Goal: Task Accomplishment & Management: Use online tool/utility

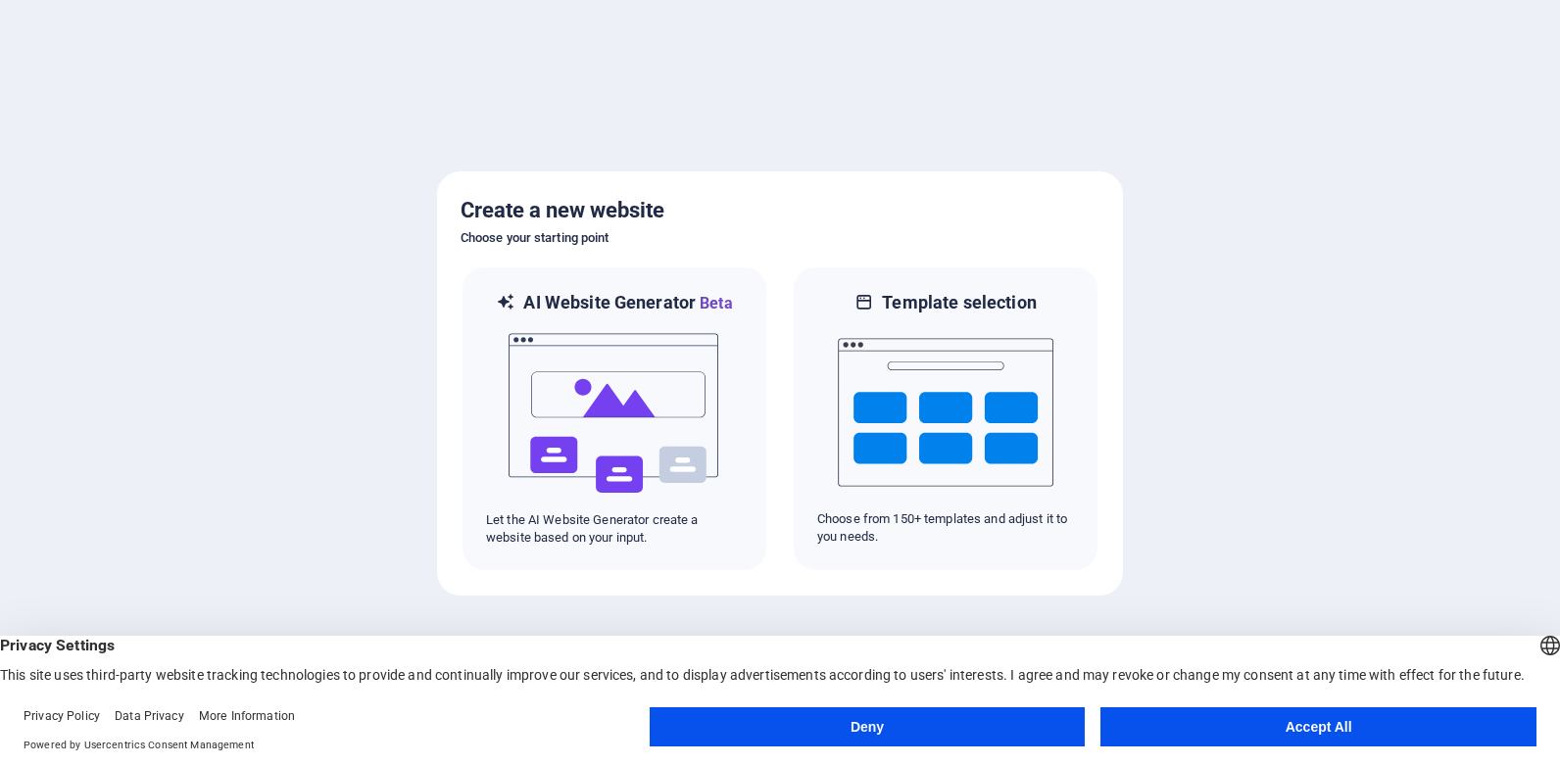
click at [1239, 724] on button "Accept All" at bounding box center [1318, 726] width 436 height 39
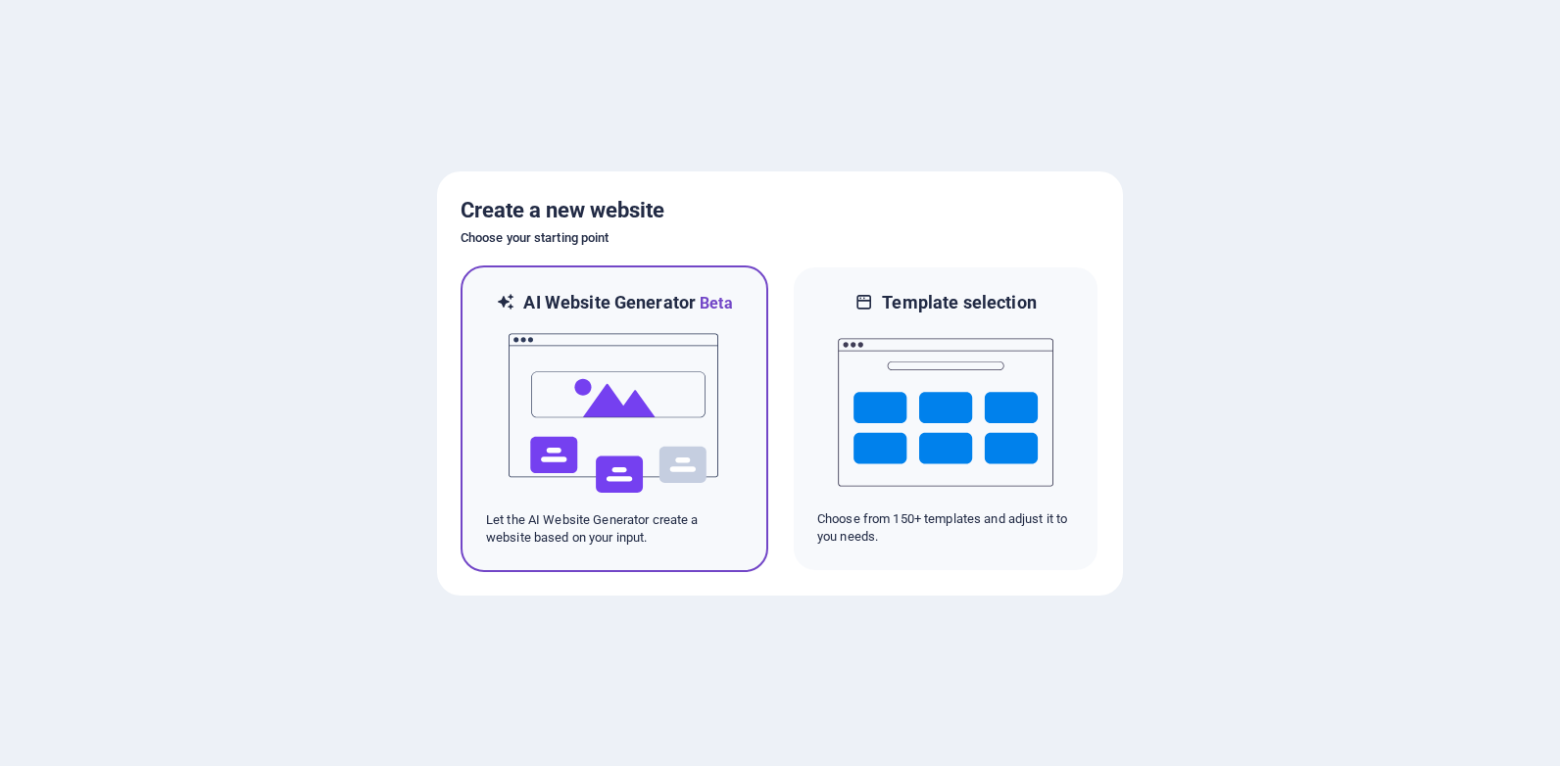
click at [609, 415] on img at bounding box center [614, 413] width 216 height 196
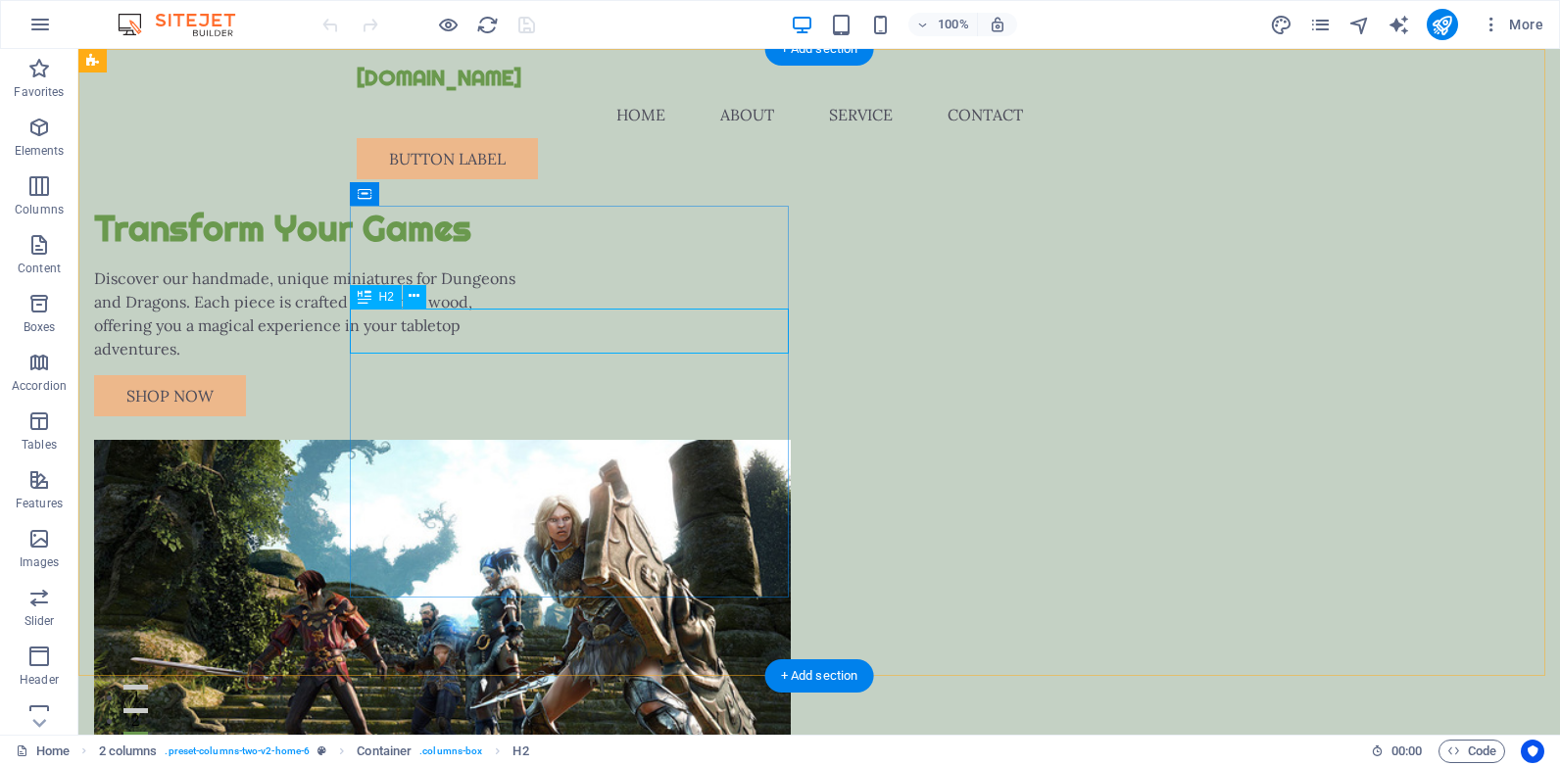
click at [533, 252] on div "Transform Your Games" at bounding box center [313, 229] width 439 height 46
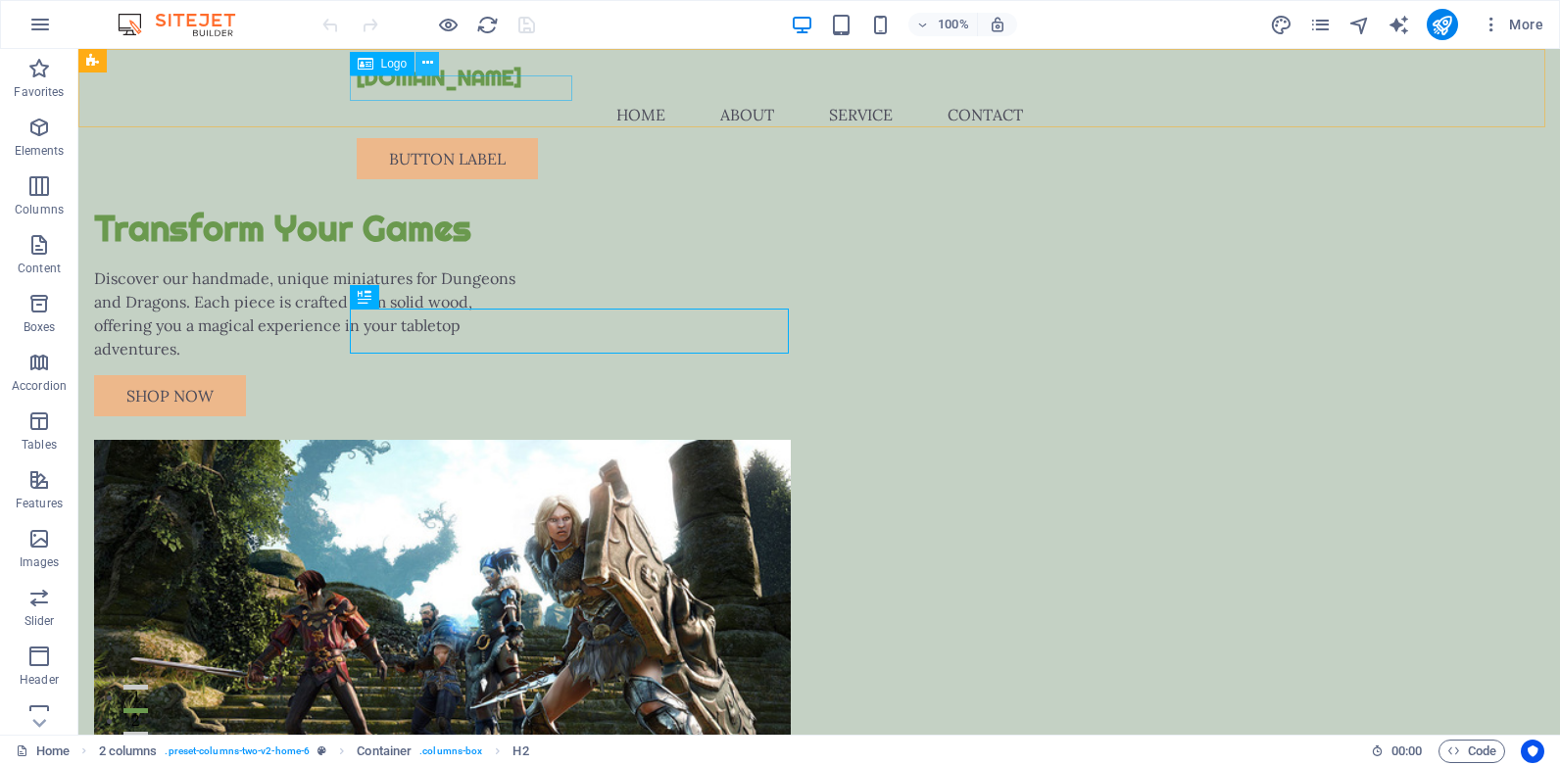
click at [428, 63] on icon at bounding box center [427, 63] width 11 height 21
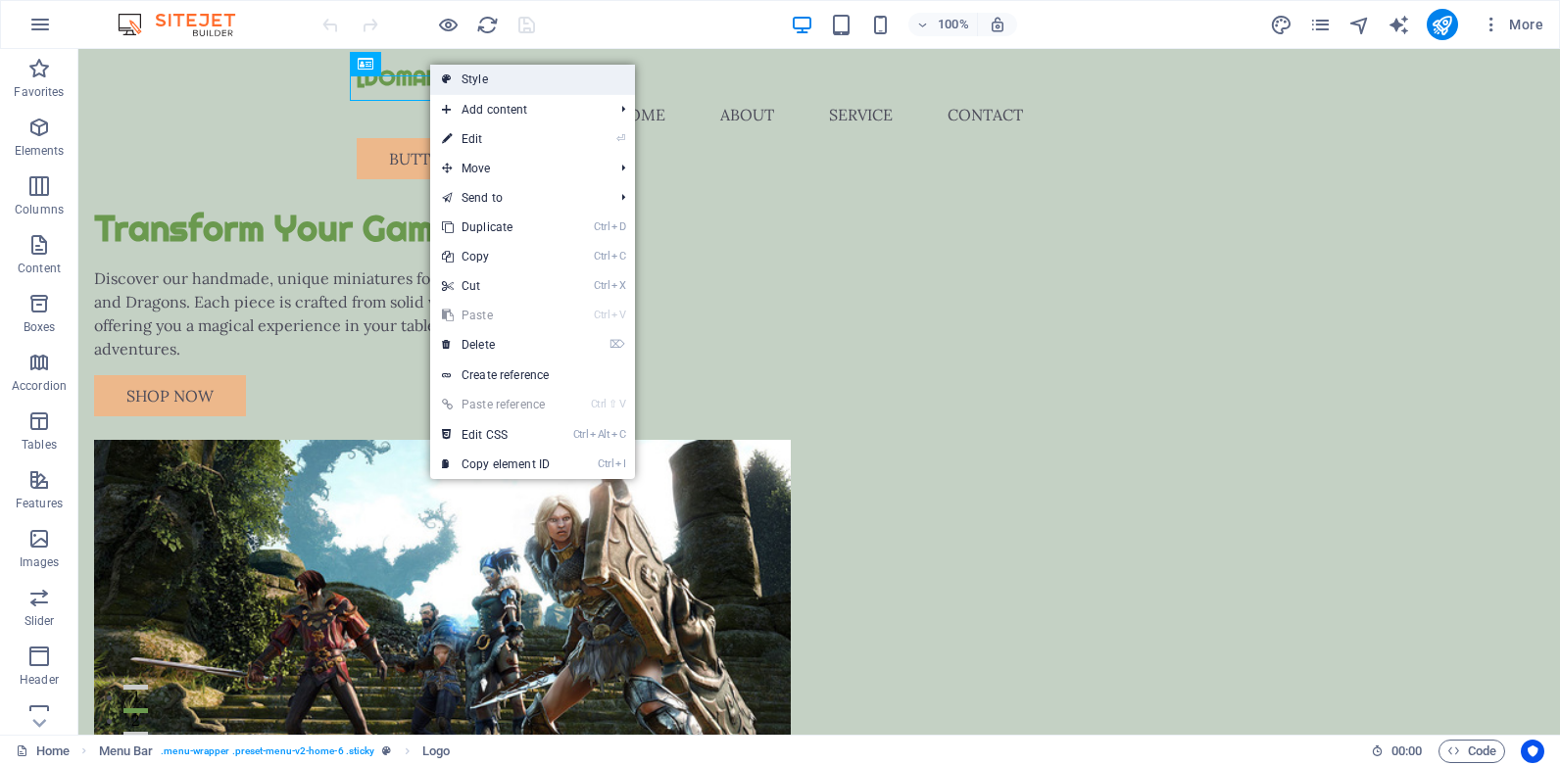
click at [485, 73] on link "Style" at bounding box center [532, 79] width 205 height 29
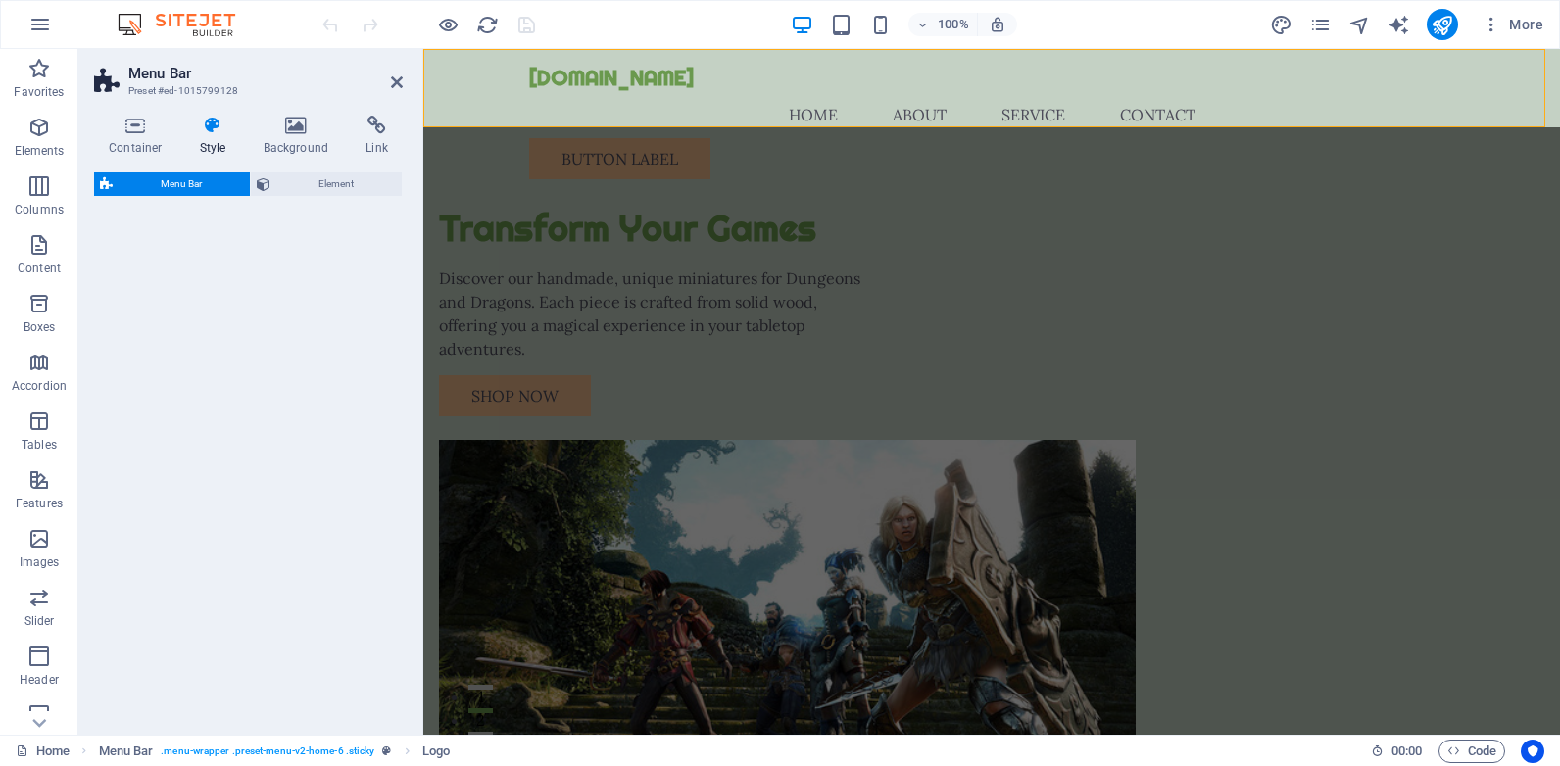
select select "rem"
select select "preset-menu-v2-home-6"
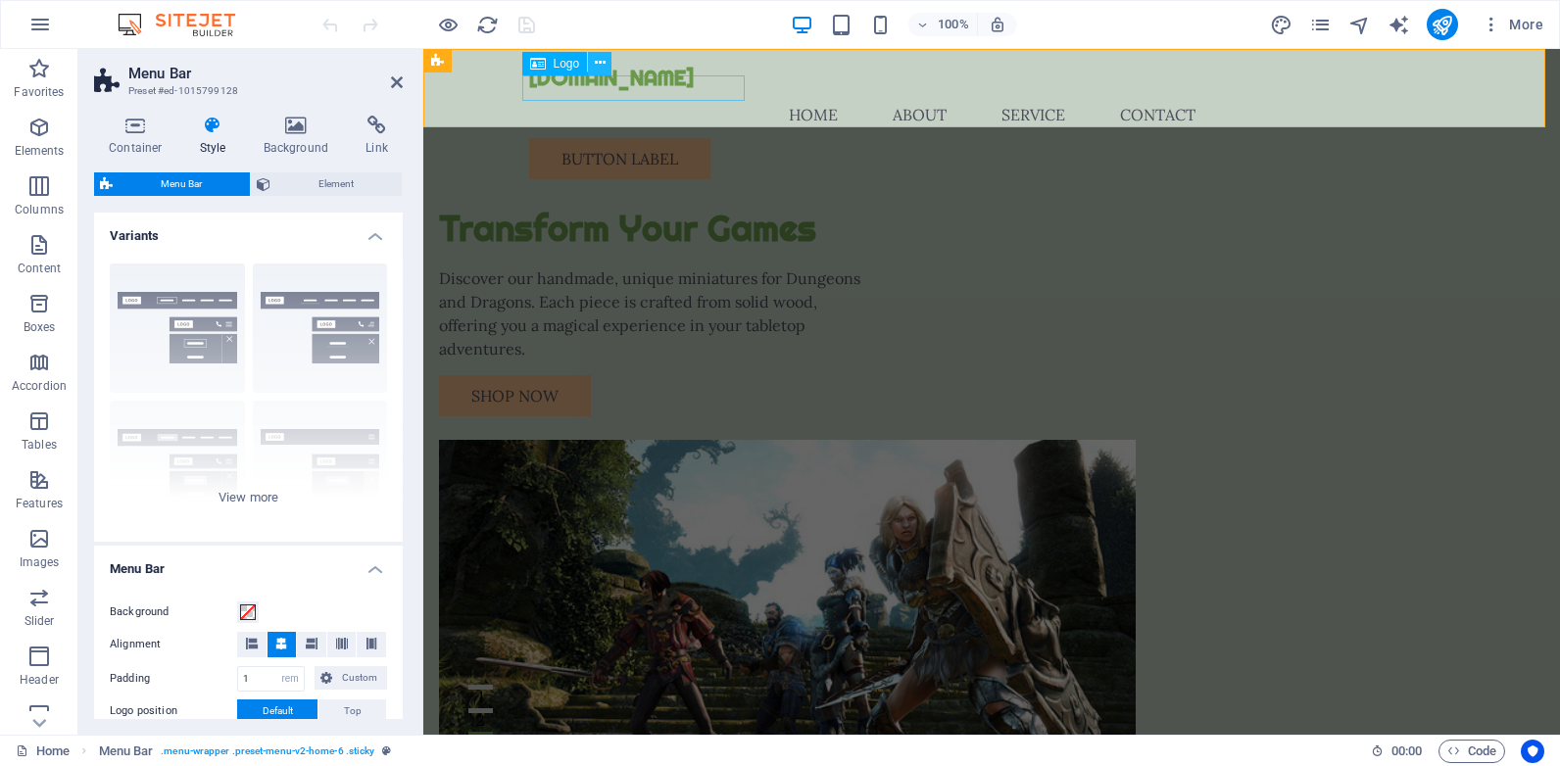
click at [600, 57] on icon at bounding box center [600, 63] width 11 height 21
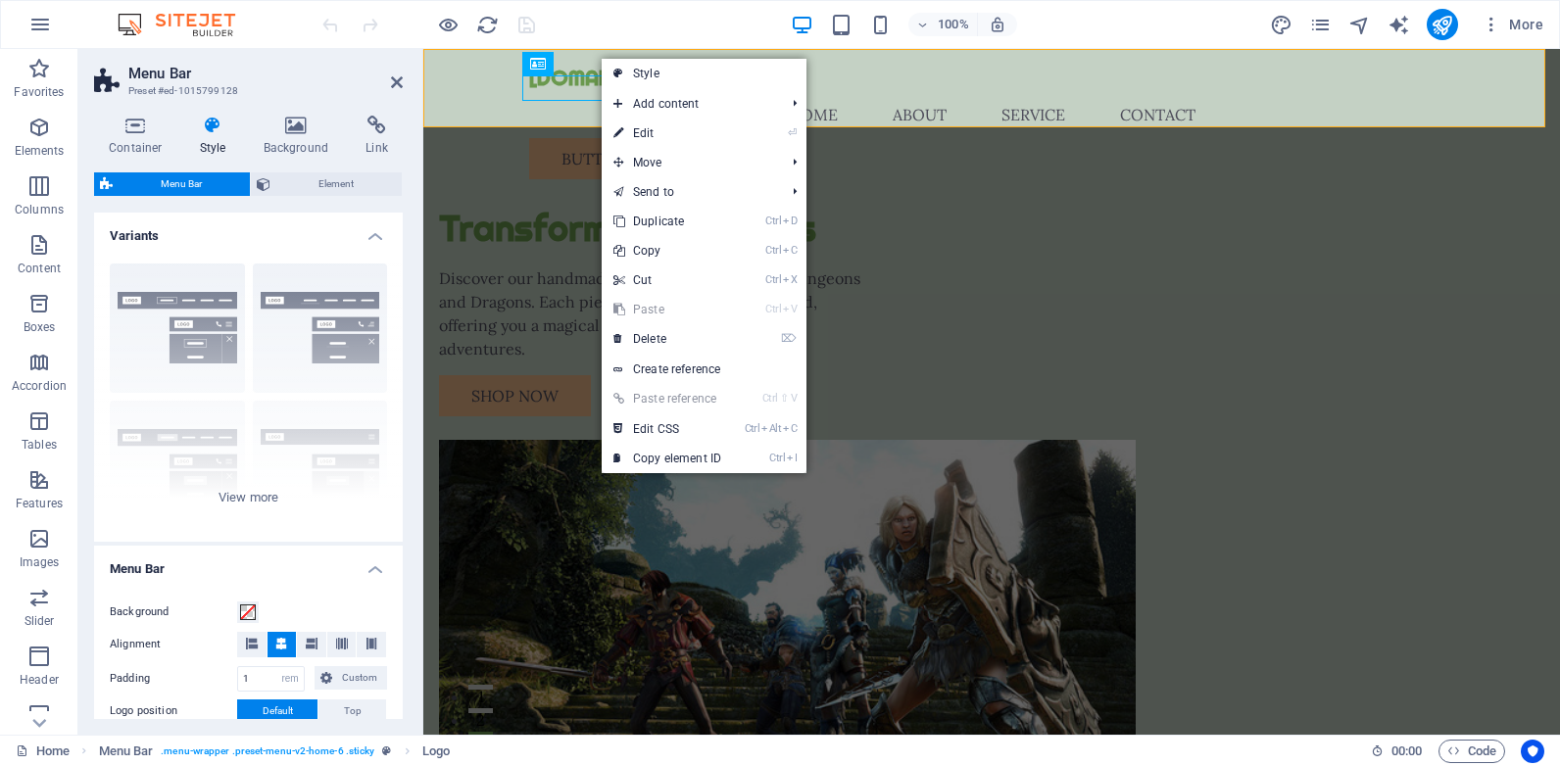
click at [405, 82] on aside "Menu Bar Preset #ed-1015799128 Container Style Background Link Size Height Defa…" at bounding box center [250, 392] width 345 height 686
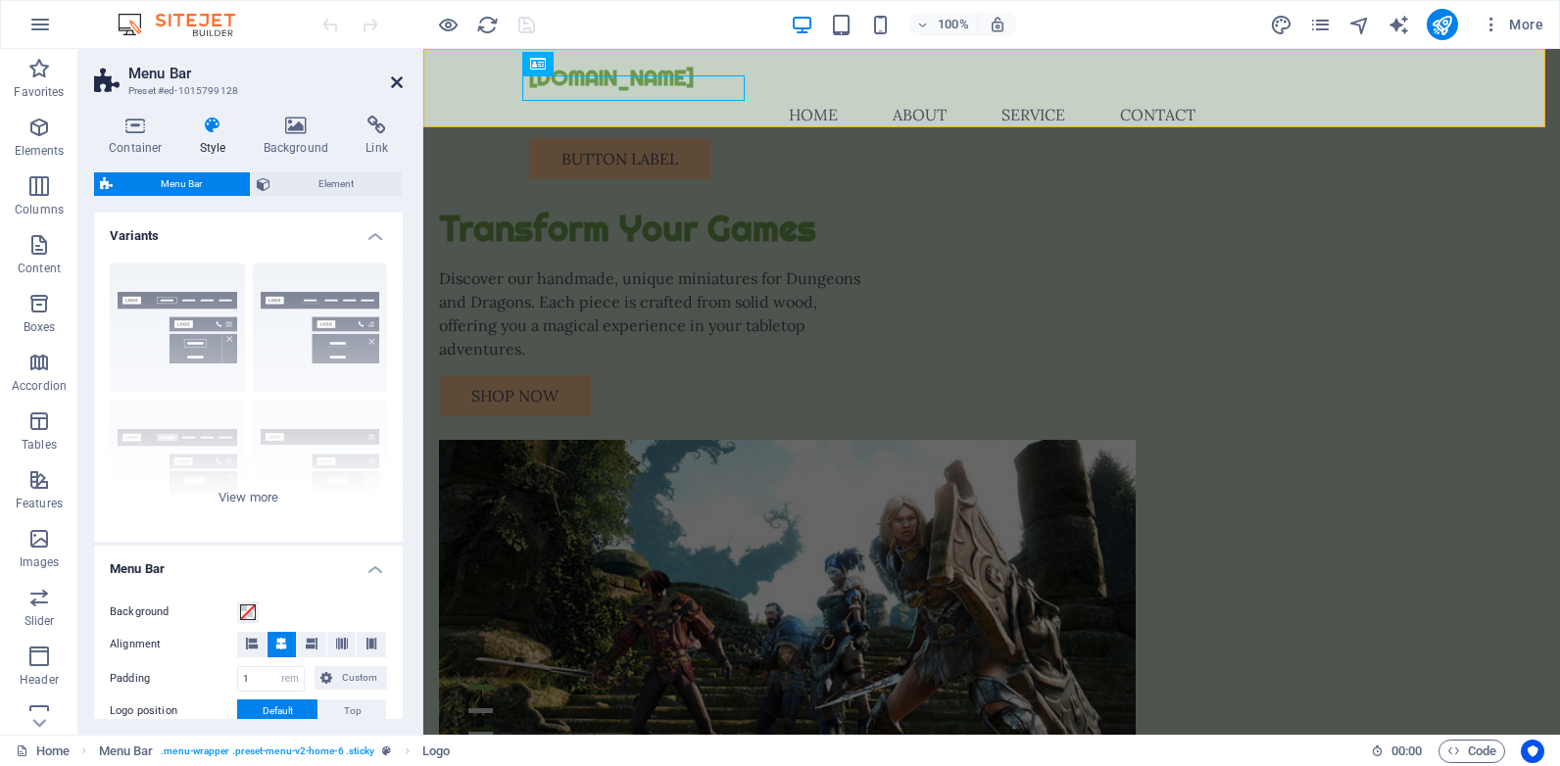
click at [399, 76] on icon at bounding box center [397, 82] width 12 height 16
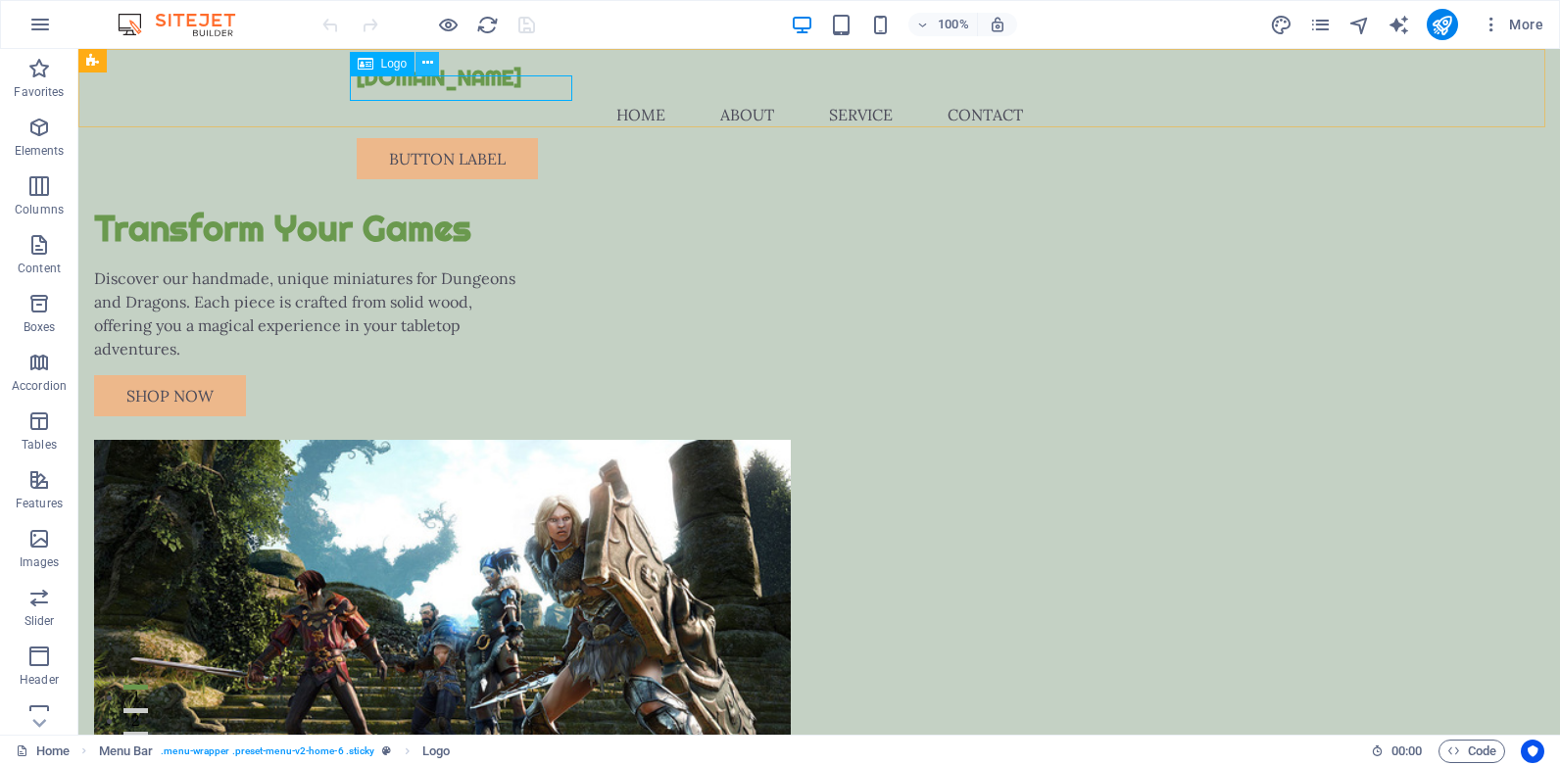
click at [429, 66] on icon at bounding box center [427, 63] width 11 height 21
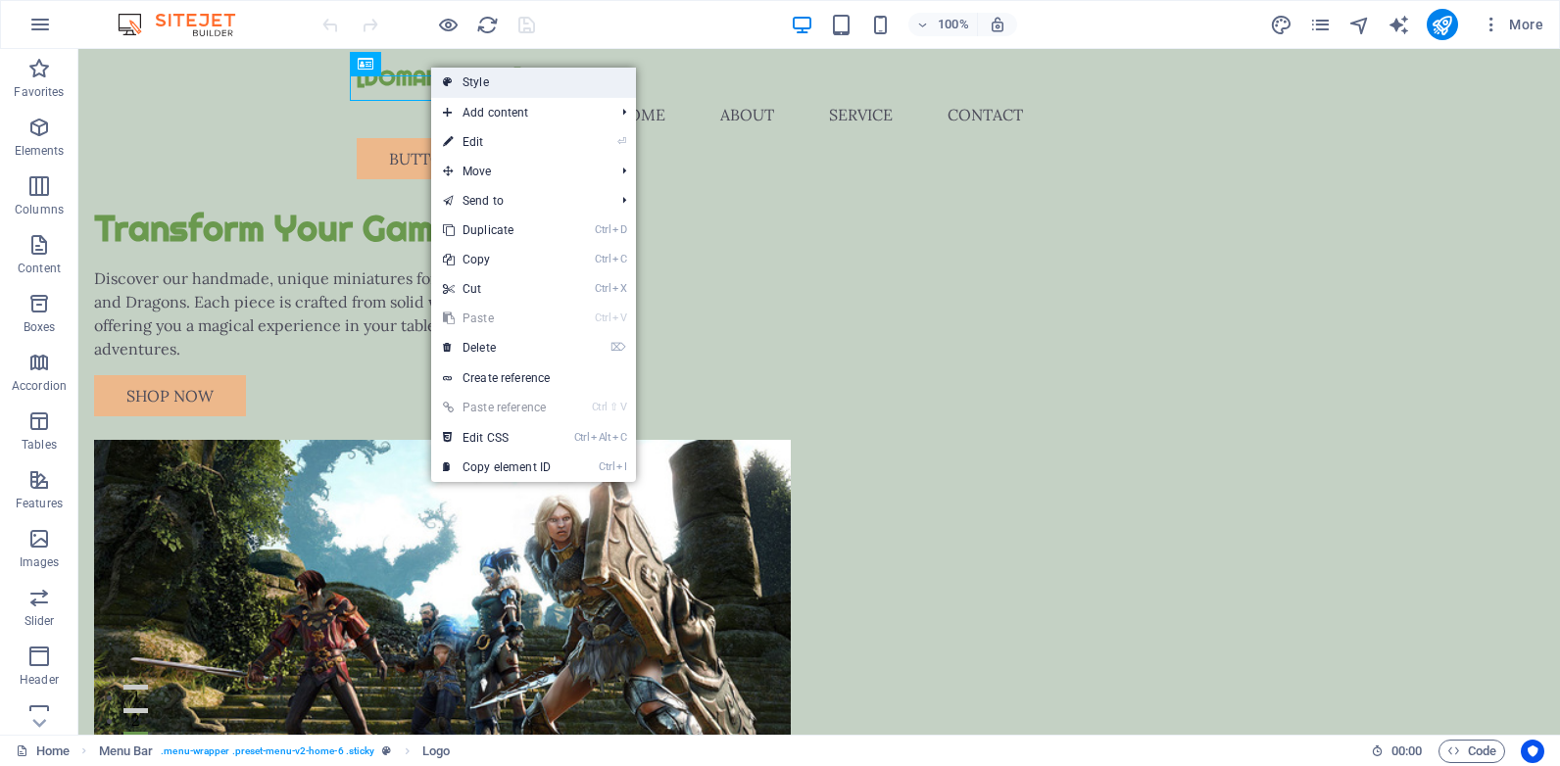
click at [504, 80] on link "Style" at bounding box center [533, 82] width 205 height 29
select select "rem"
select select "preset-menu-v2-home-6"
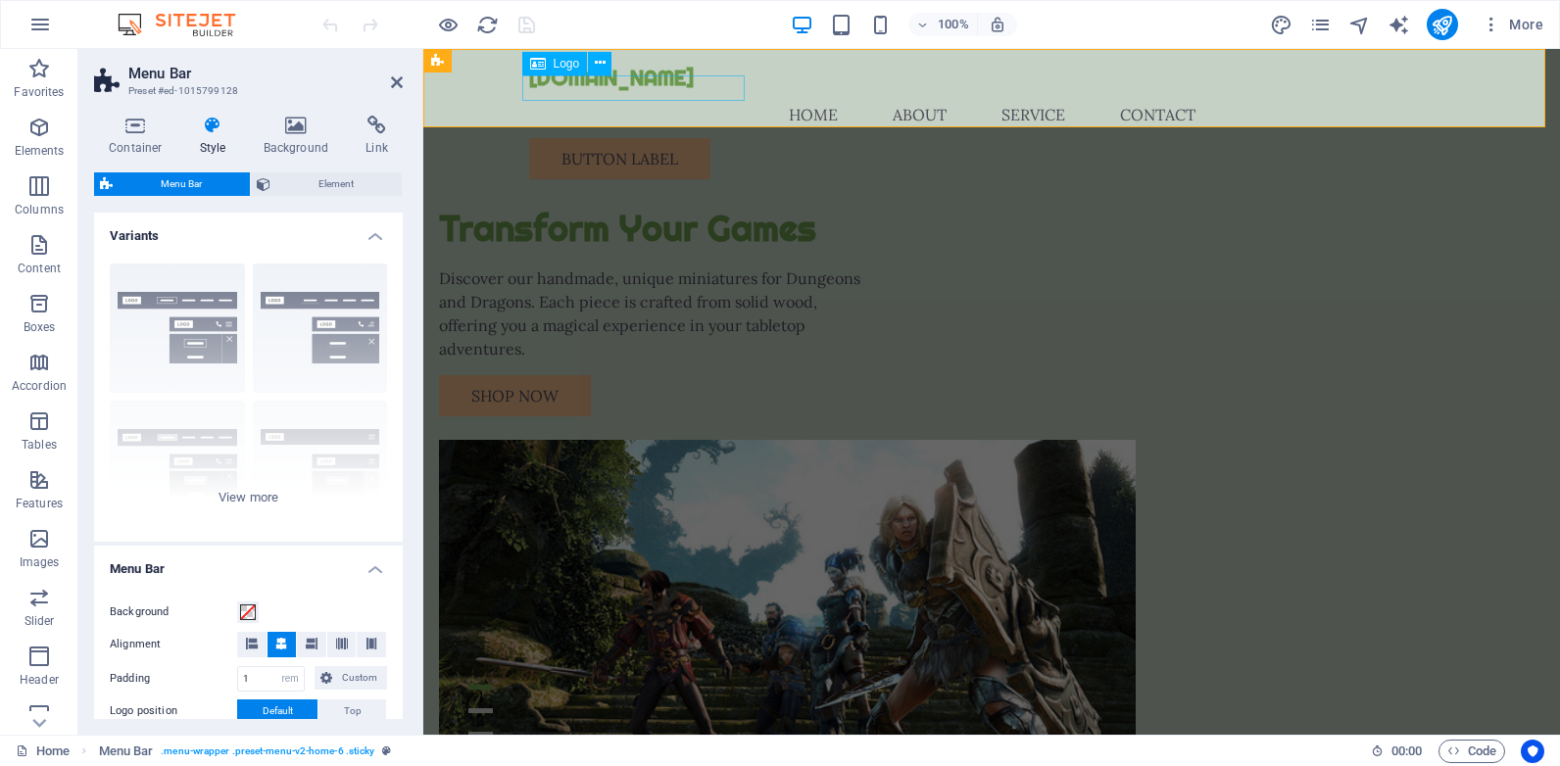
click at [543, 63] on icon at bounding box center [538, 64] width 16 height 24
click at [602, 91] on div "[DOMAIN_NAME]" at bounding box center [991, 78] width 925 height 26
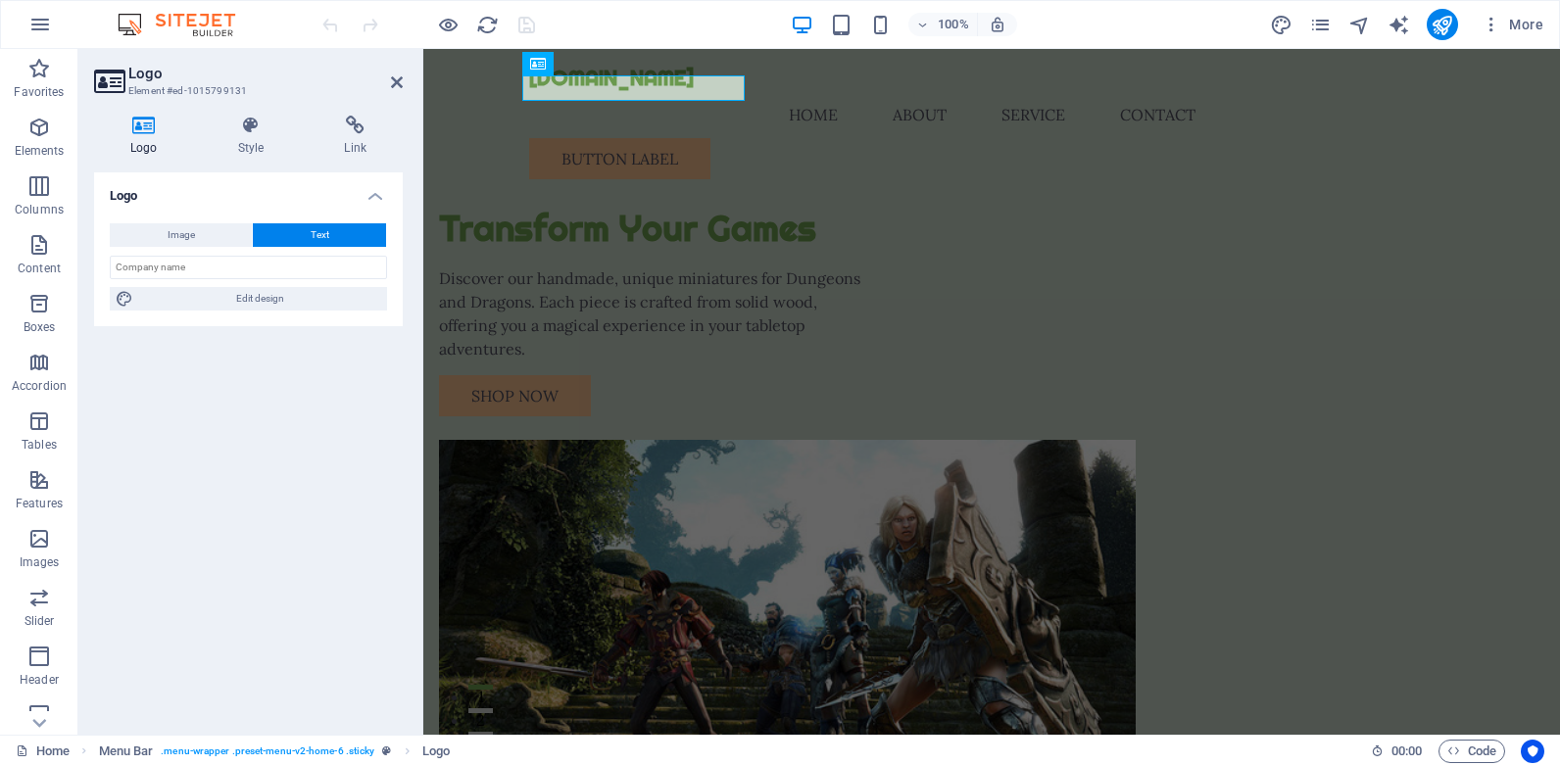
click at [312, 236] on span "Text" at bounding box center [320, 235] width 19 height 24
drag, startPoint x: 305, startPoint y: 272, endPoint x: 120, endPoint y: 263, distance: 185.4
click at [122, 262] on input "text" at bounding box center [248, 268] width 277 height 24
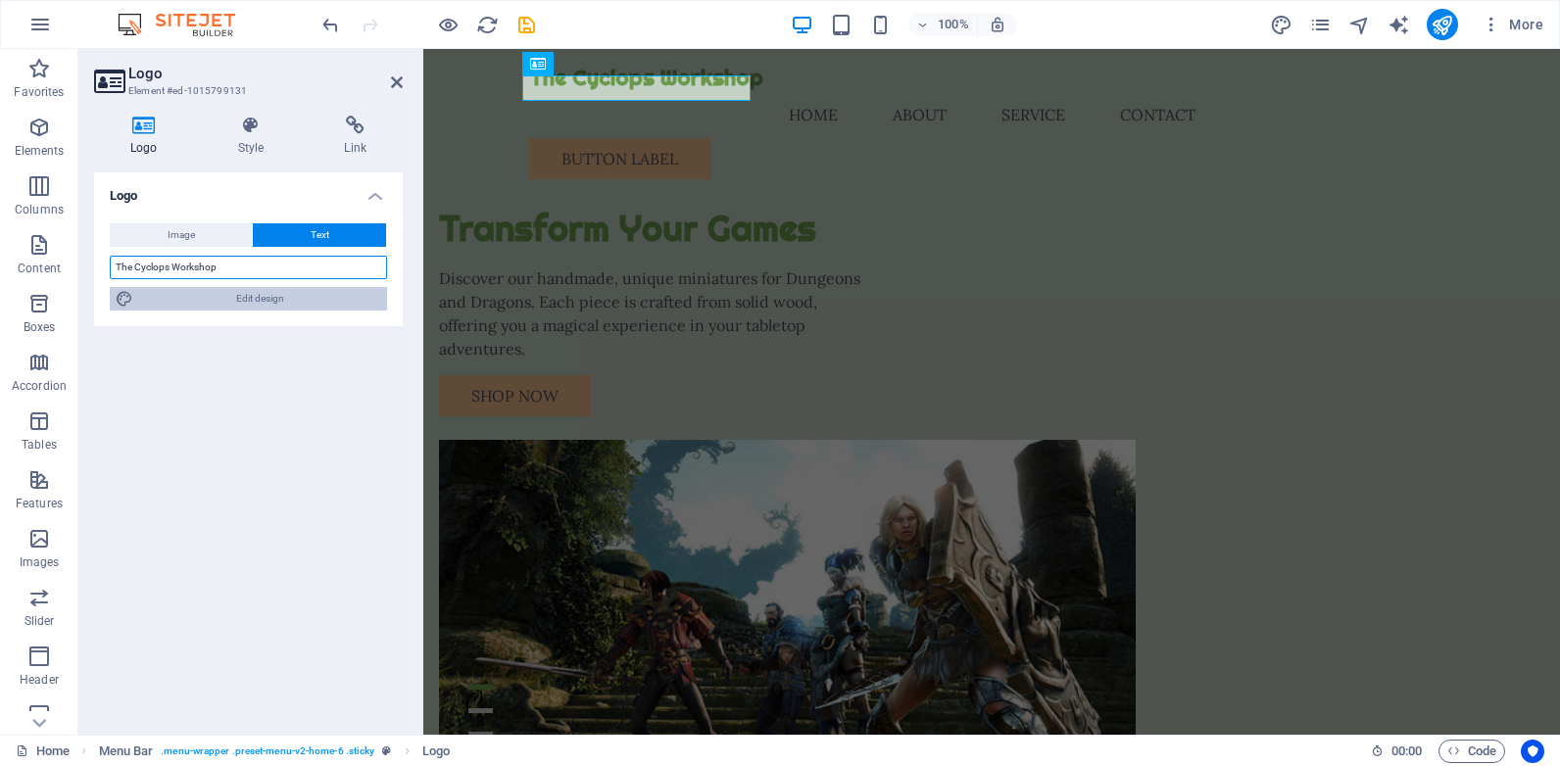
type input "The Cyclops Workshop"
drag, startPoint x: 226, startPoint y: 295, endPoint x: 187, endPoint y: 514, distance: 222.9
click at [187, 514] on div "Logo Image Text Drag files here, click to choose files or select files from Fil…" at bounding box center [248, 445] width 309 height 547
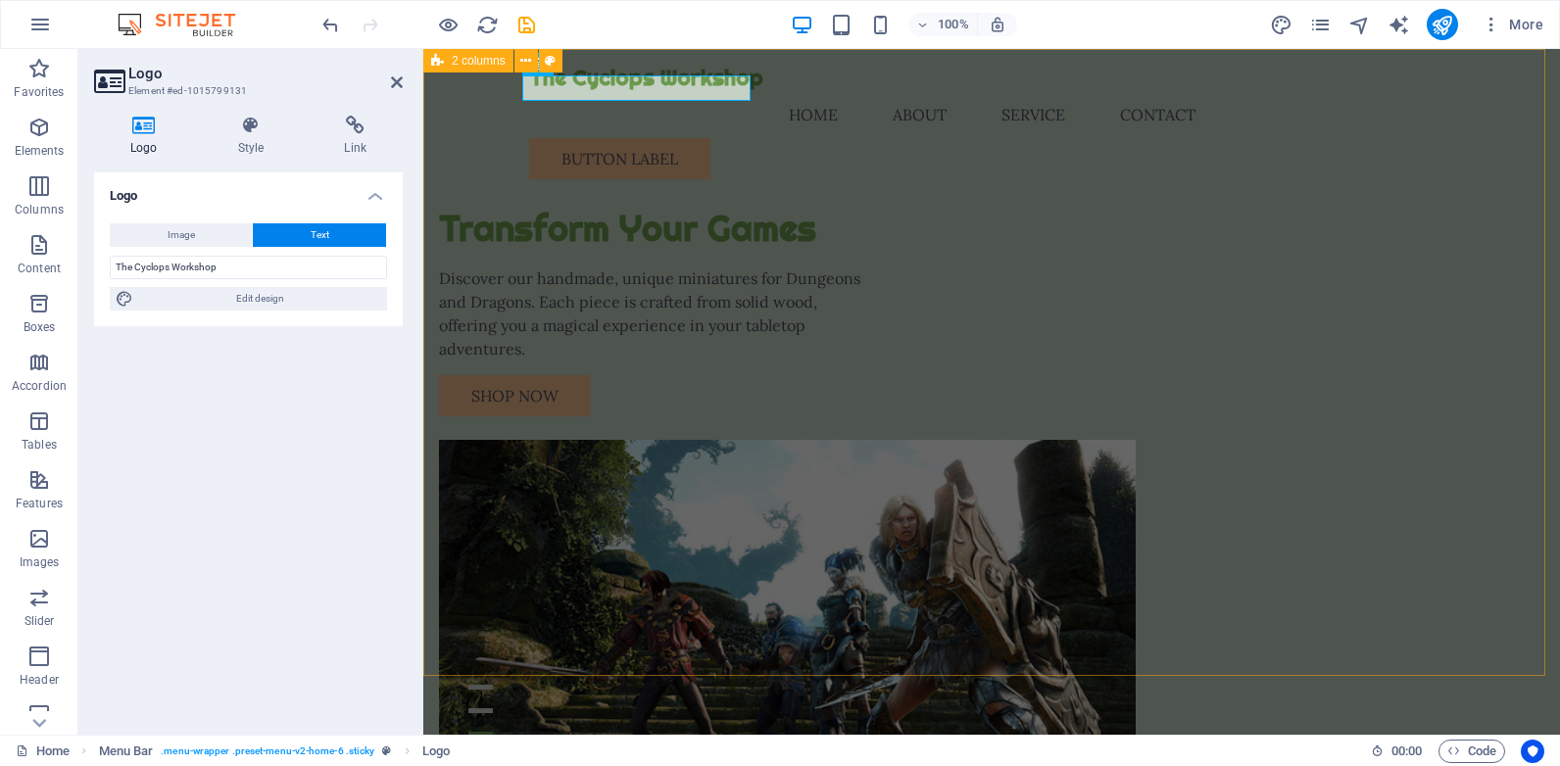
click at [613, 176] on div "Transform Your Games Discover our handmade, unique miniatures for Dungeons and …" at bounding box center [991, 479] width 1136 height 861
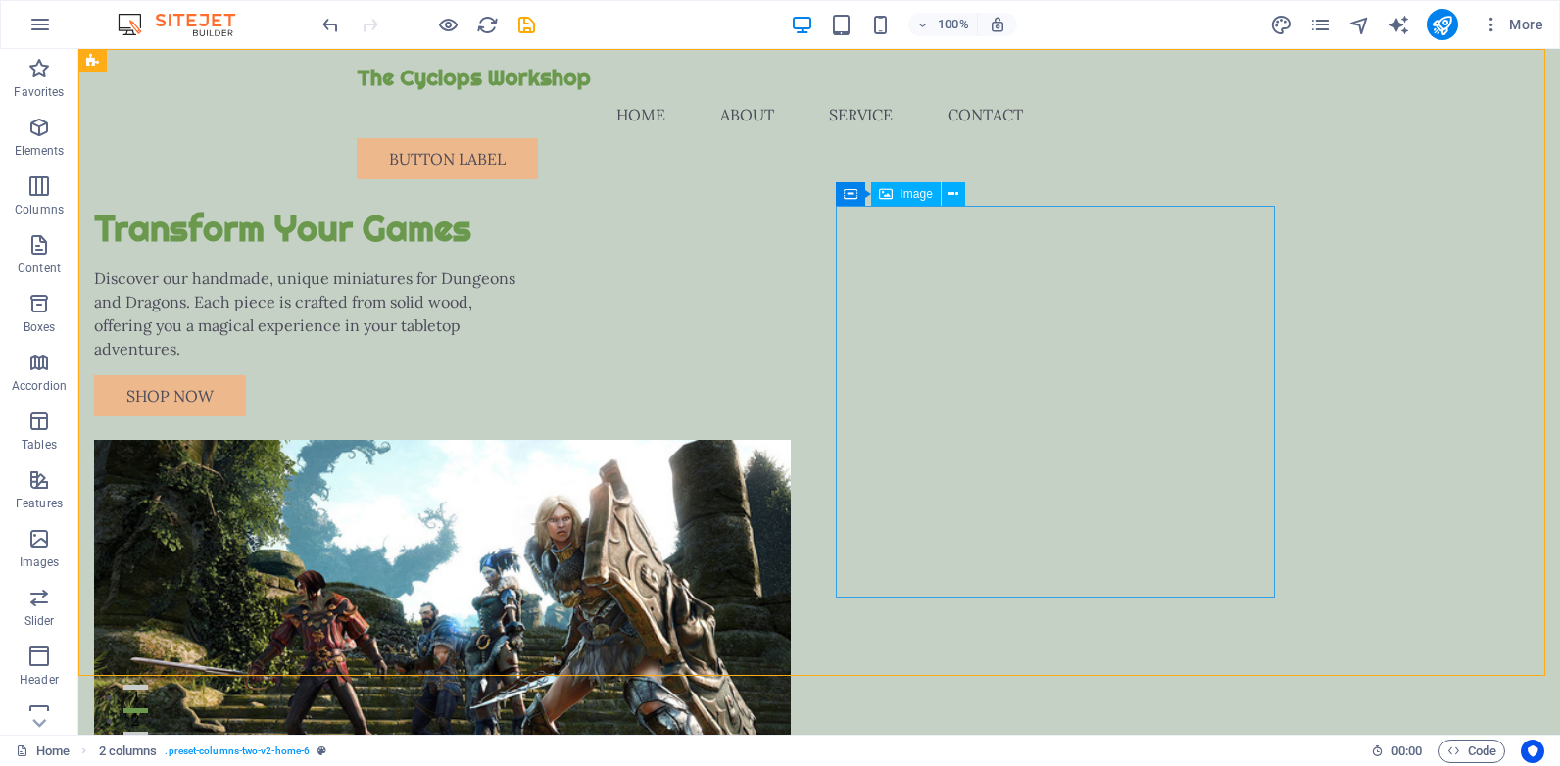
click at [910, 192] on span "Image" at bounding box center [916, 194] width 32 height 12
click at [950, 193] on icon at bounding box center [952, 194] width 11 height 21
click at [950, 200] on icon at bounding box center [952, 194] width 11 height 21
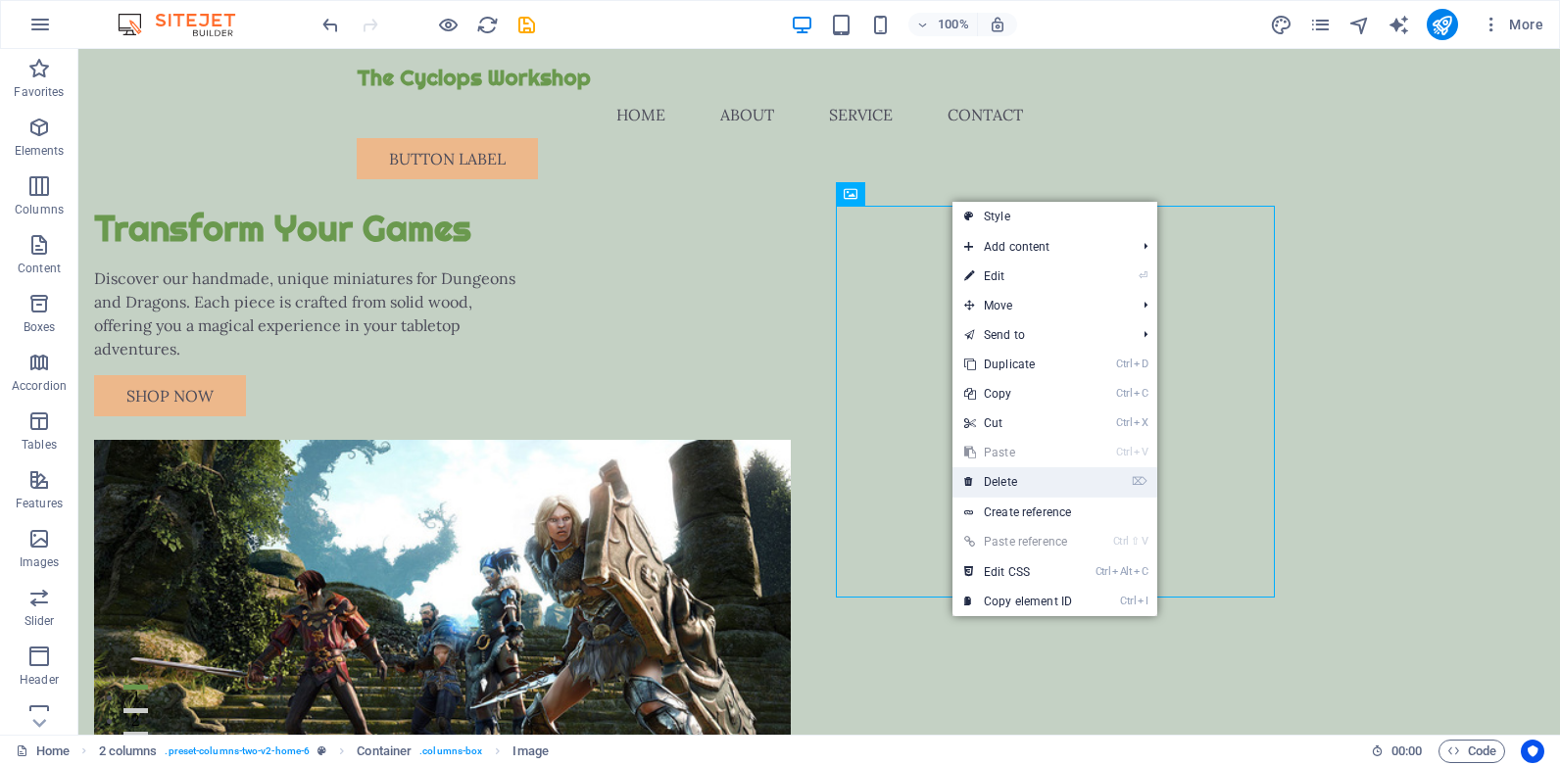
click at [993, 477] on link "⌦ Delete" at bounding box center [1017, 481] width 131 height 29
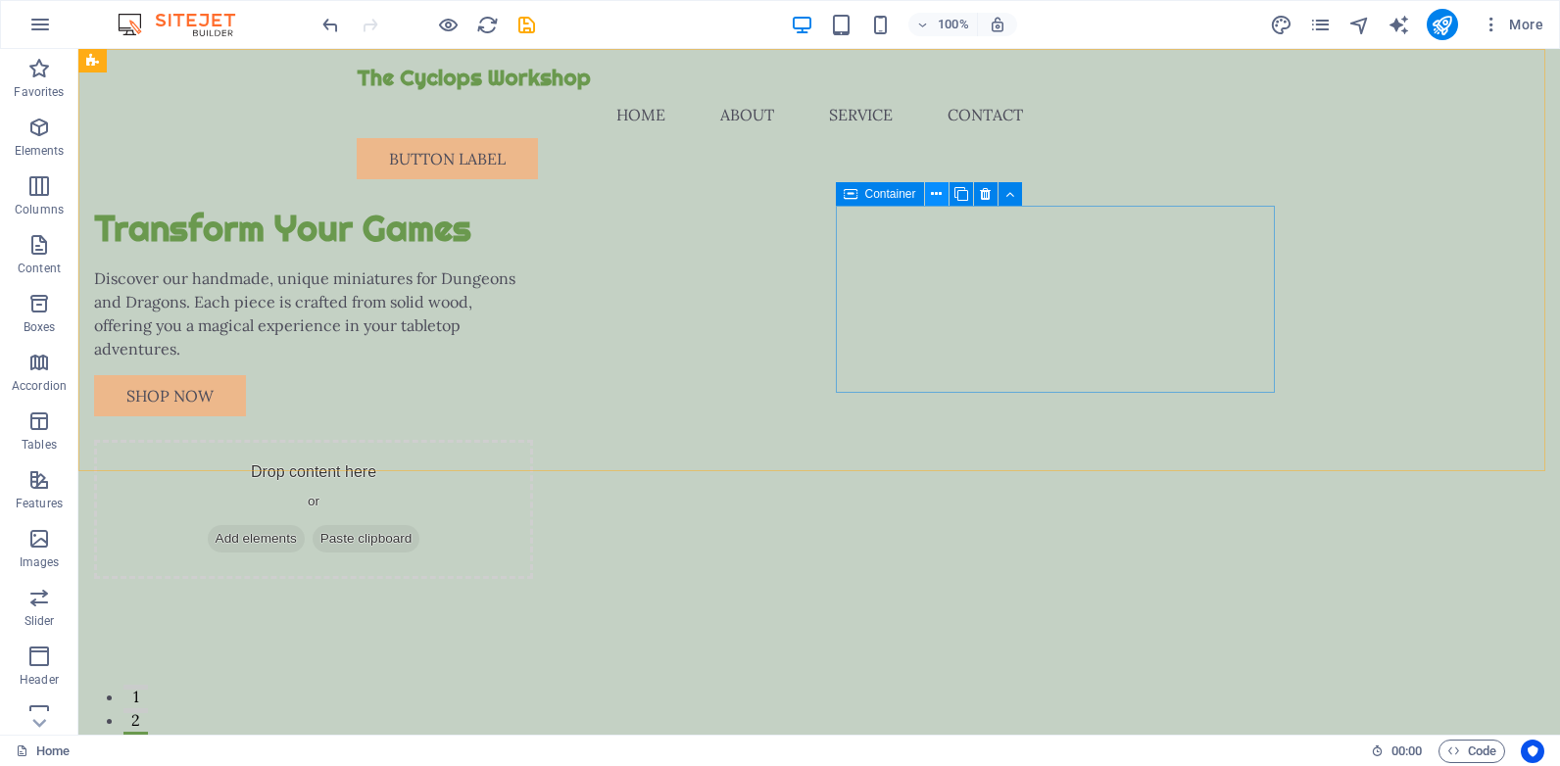
click at [936, 196] on icon at bounding box center [936, 194] width 11 height 21
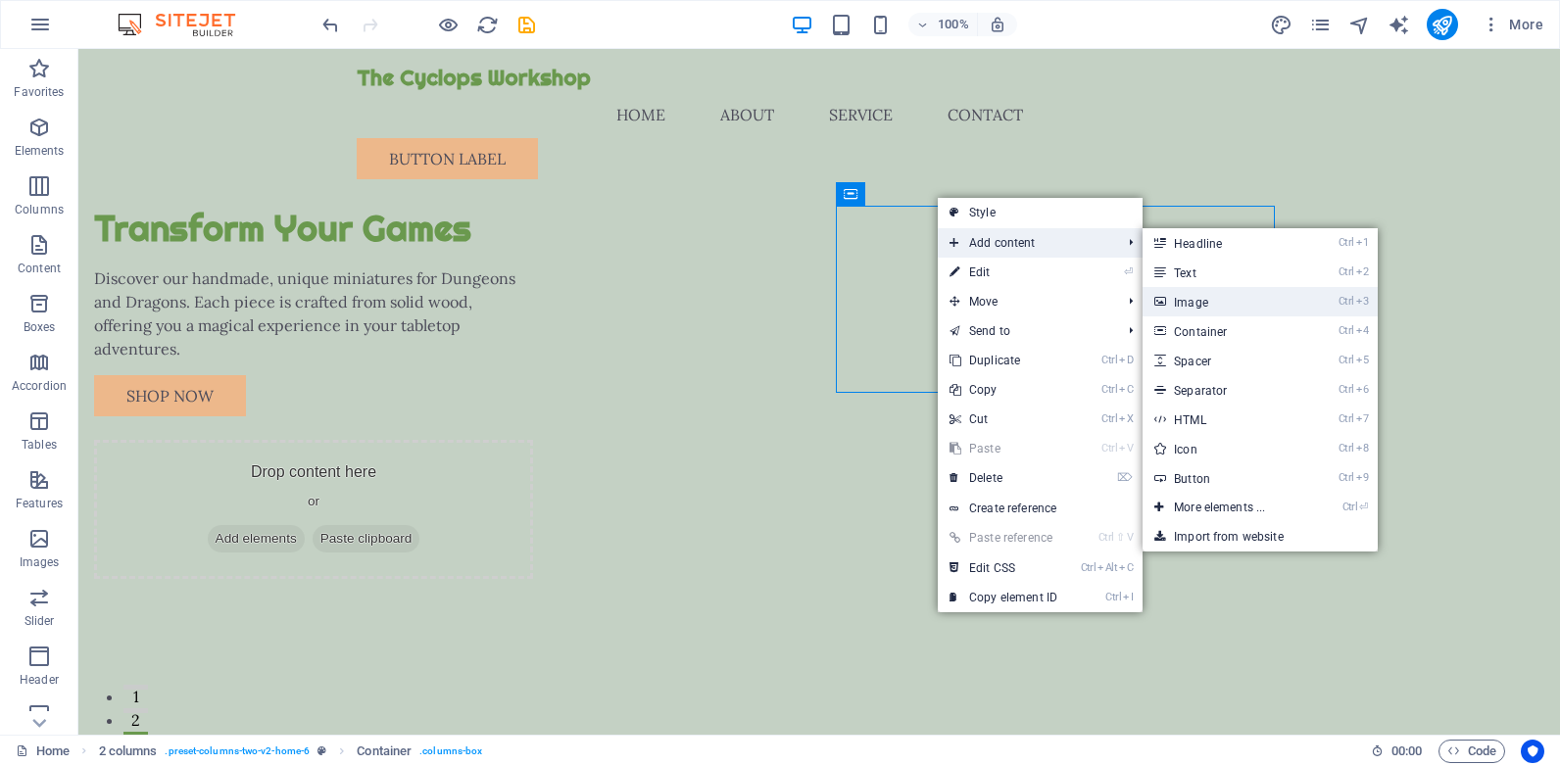
click at [1177, 304] on link "Ctrl 3 Image" at bounding box center [1223, 301] width 162 height 29
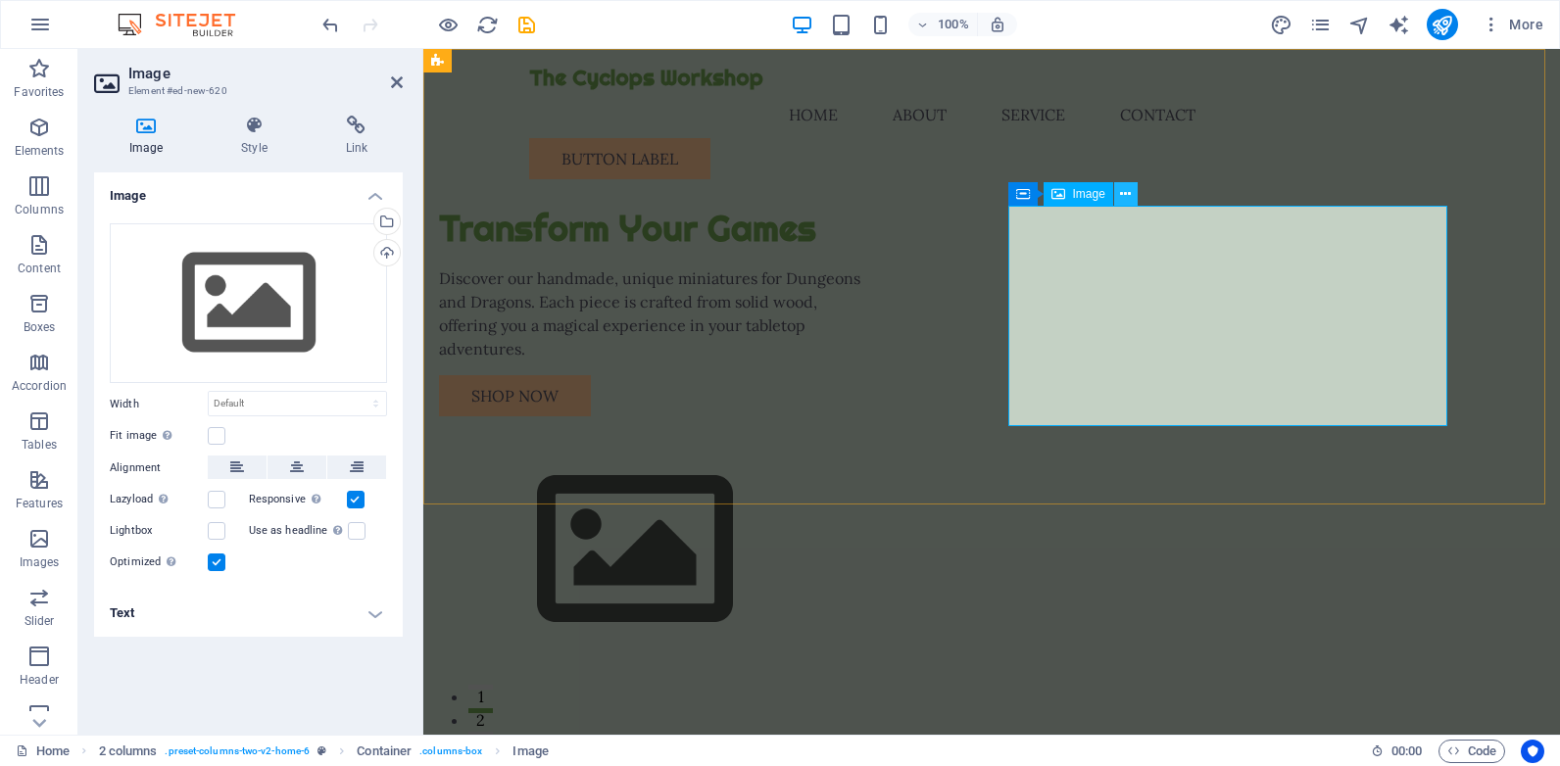
click at [1127, 187] on icon at bounding box center [1125, 194] width 11 height 21
click at [37, 542] on icon "button" at bounding box center [39, 539] width 24 height 24
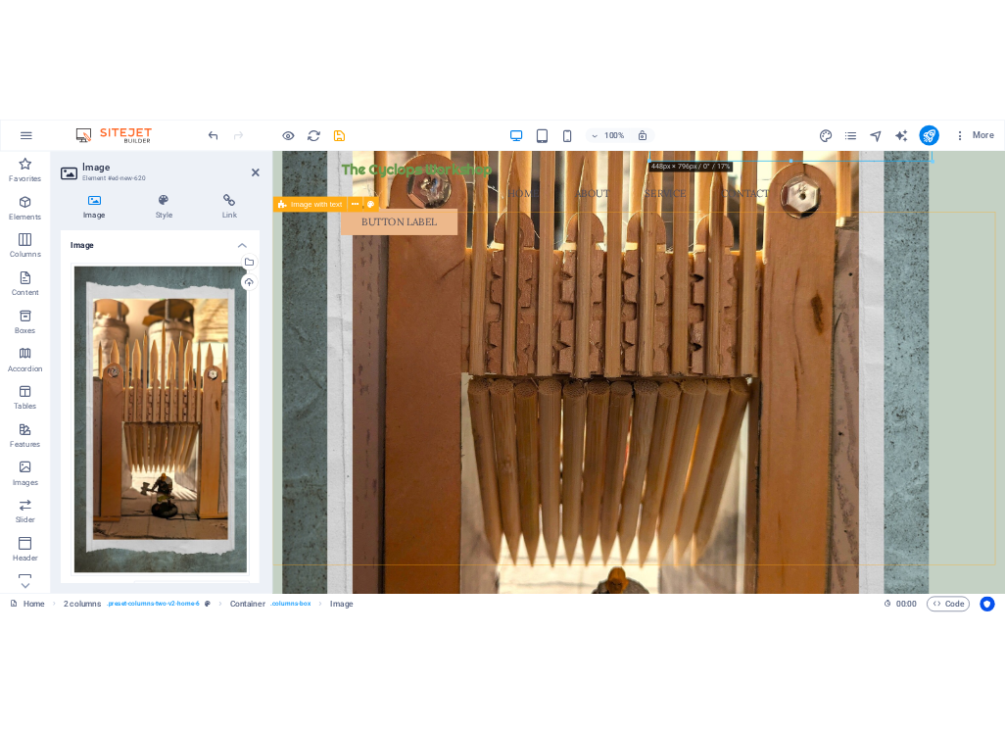
scroll to position [980, 0]
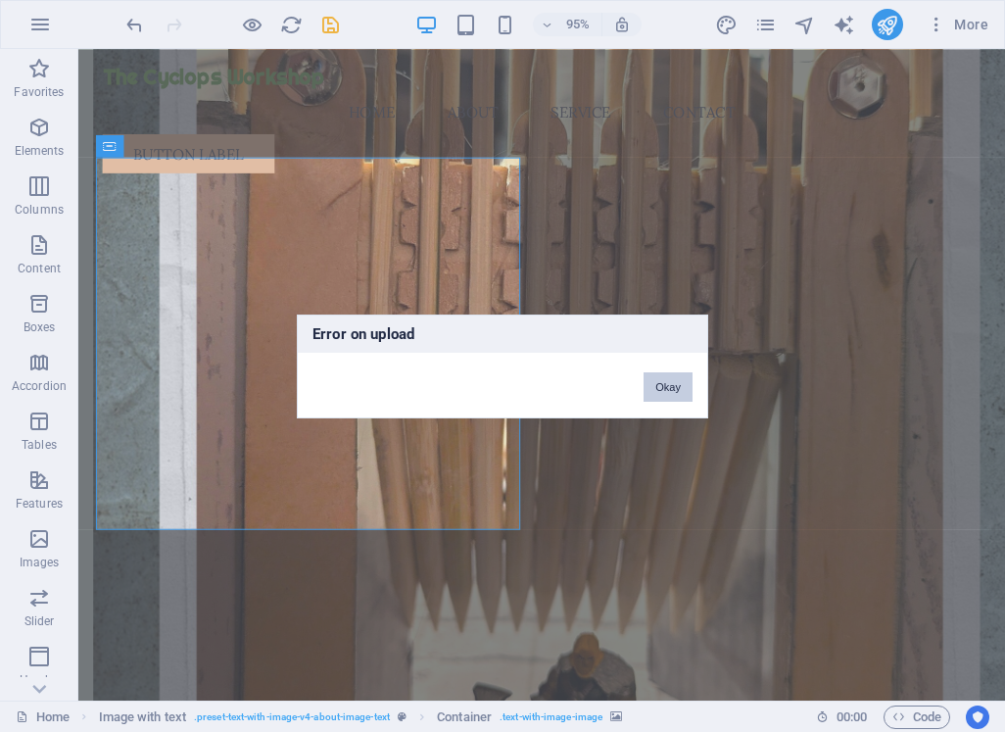
click at [663, 387] on button "Okay" at bounding box center [668, 386] width 49 height 29
click at [683, 380] on button "Okay" at bounding box center [668, 386] width 49 height 29
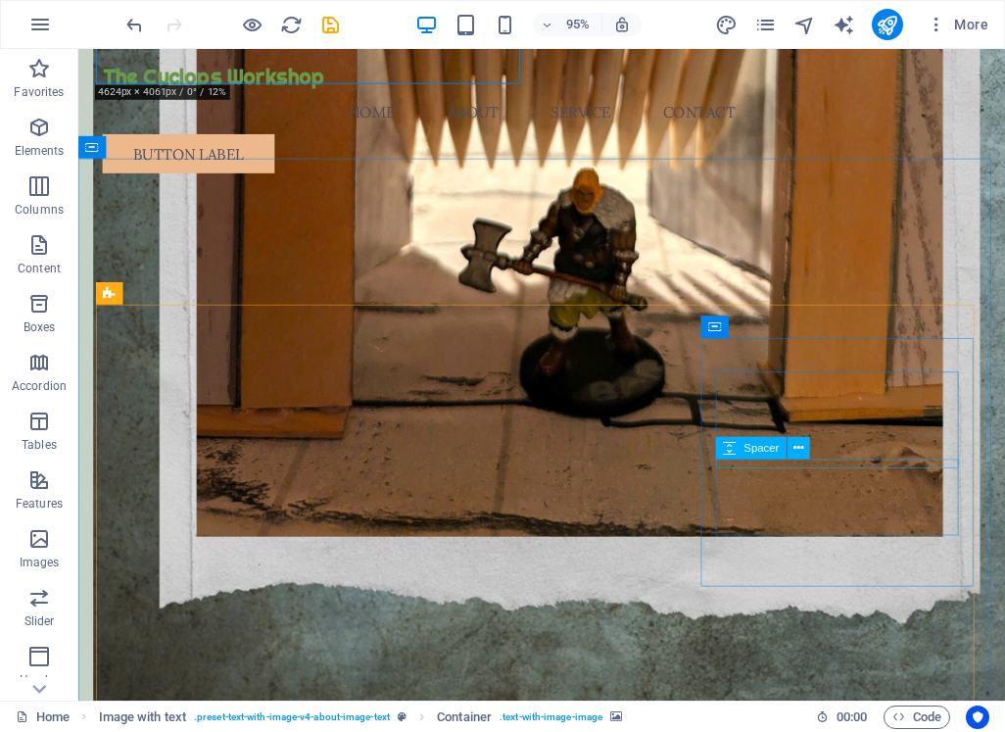
scroll to position [1469, 0]
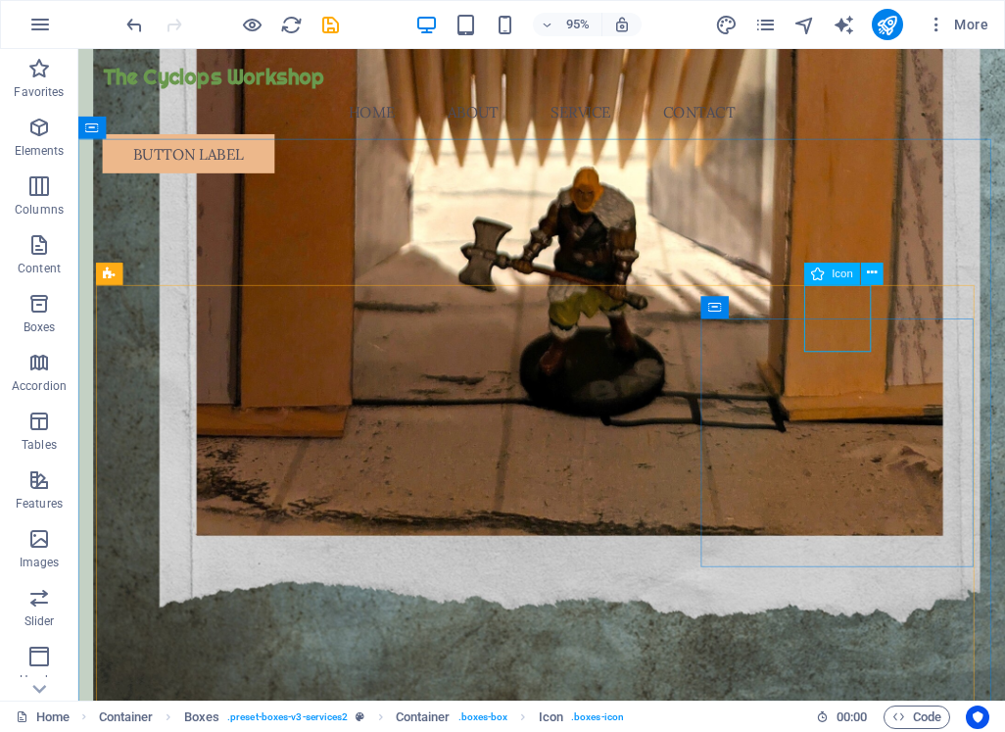
click at [840, 275] on span "Icon" at bounding box center [843, 272] width 22 height 11
click at [818, 278] on icon at bounding box center [817, 273] width 13 height 23
select select "xMidYMid"
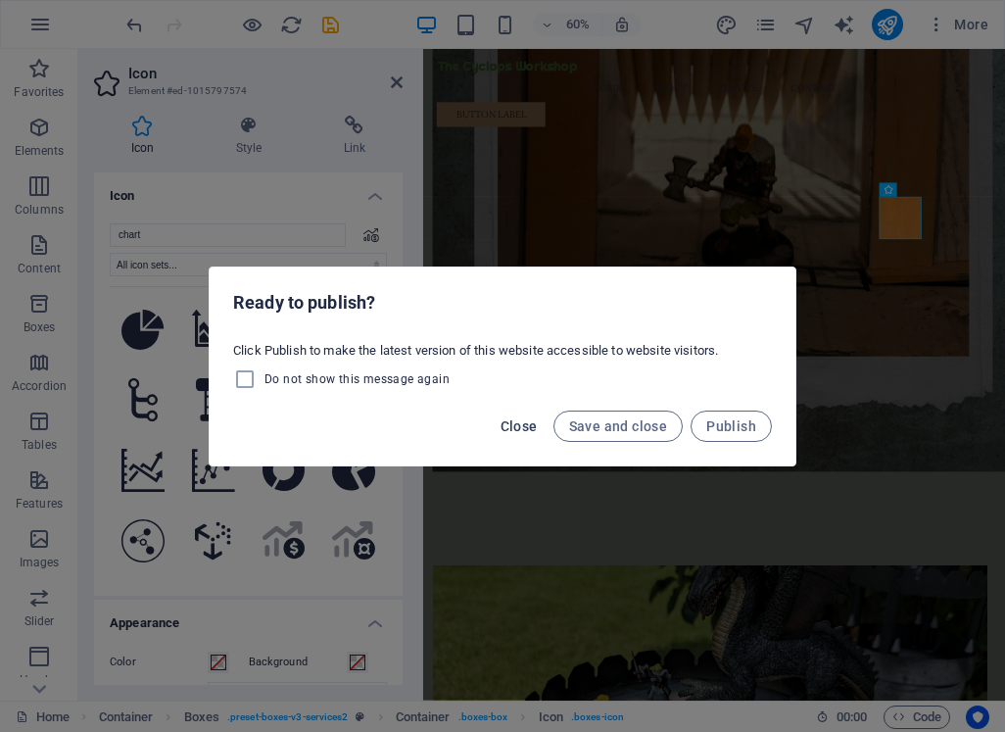
click at [529, 429] on span "Close" at bounding box center [519, 426] width 37 height 16
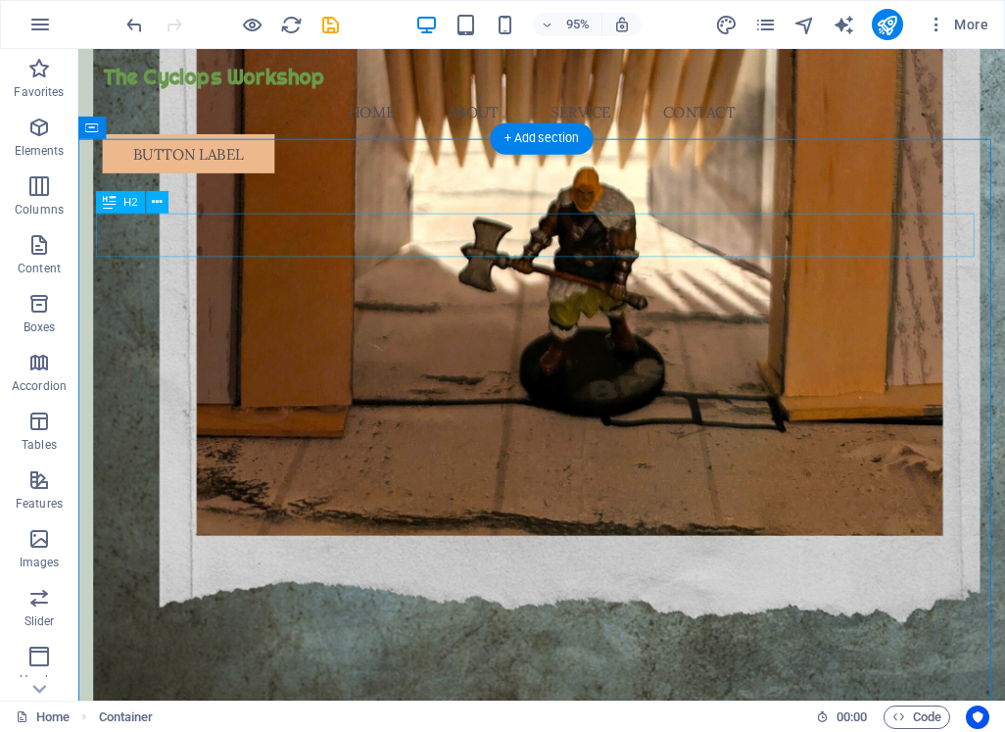
drag, startPoint x: 810, startPoint y: 253, endPoint x: 814, endPoint y: 241, distance: 12.4
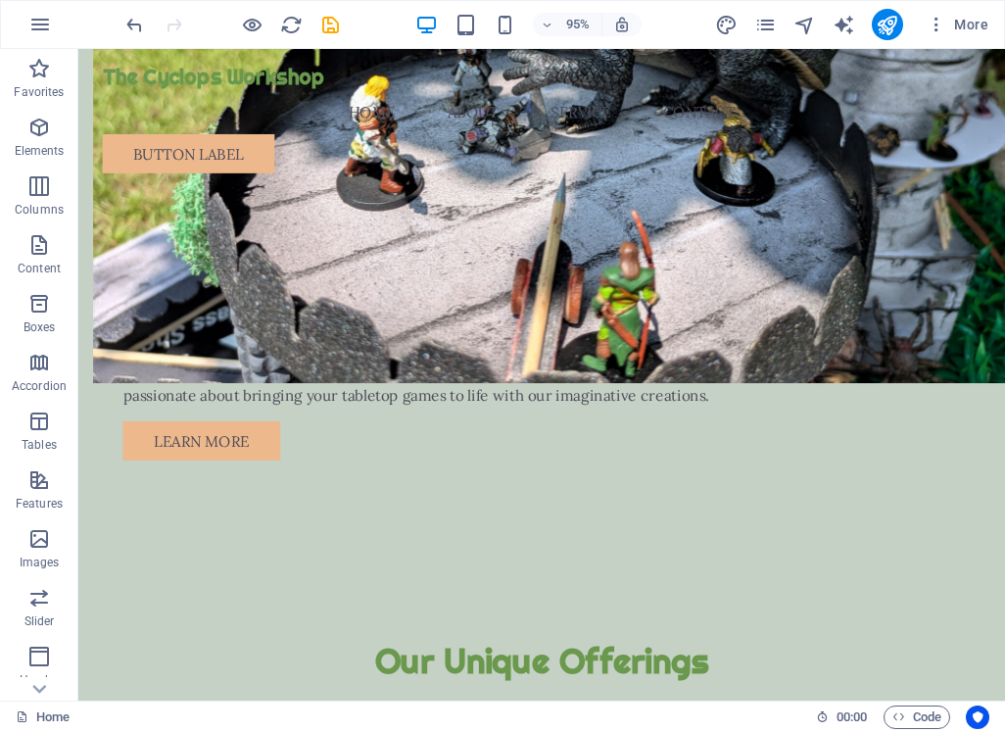
scroll to position [2667, 0]
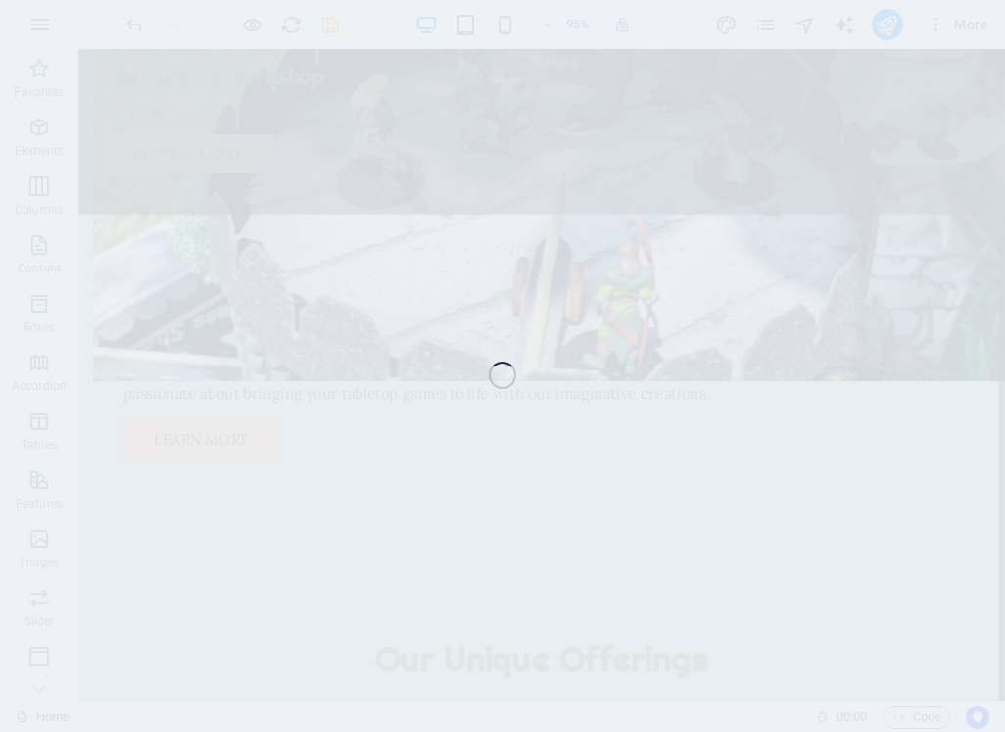
select select "px"
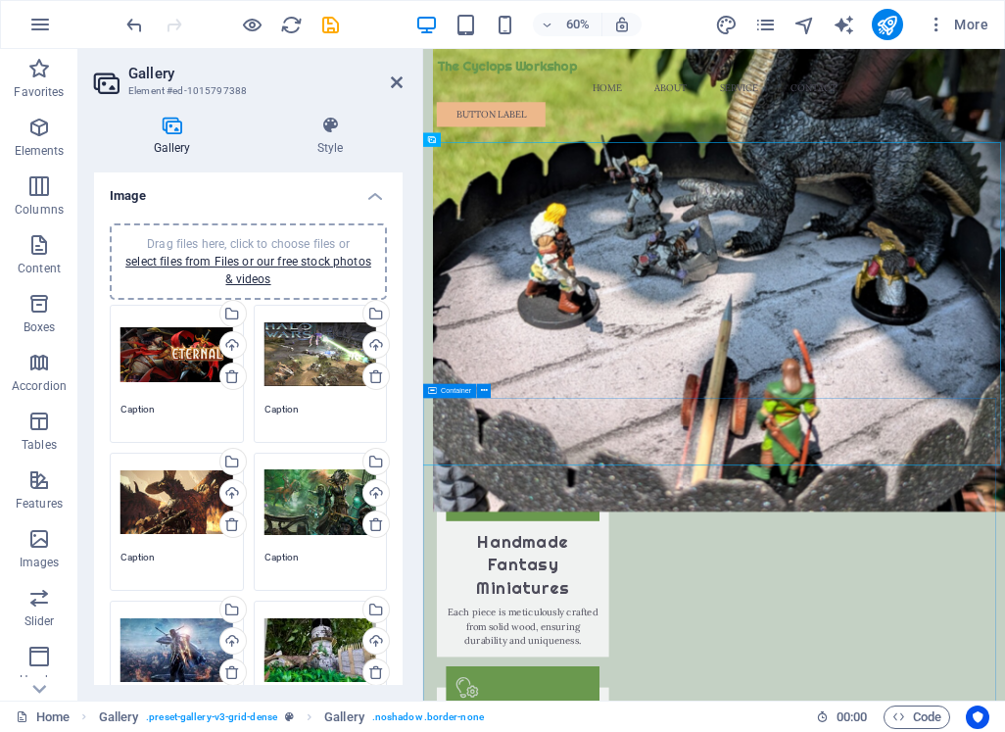
scroll to position [2644, 0]
click at [229, 375] on icon at bounding box center [232, 376] width 16 height 16
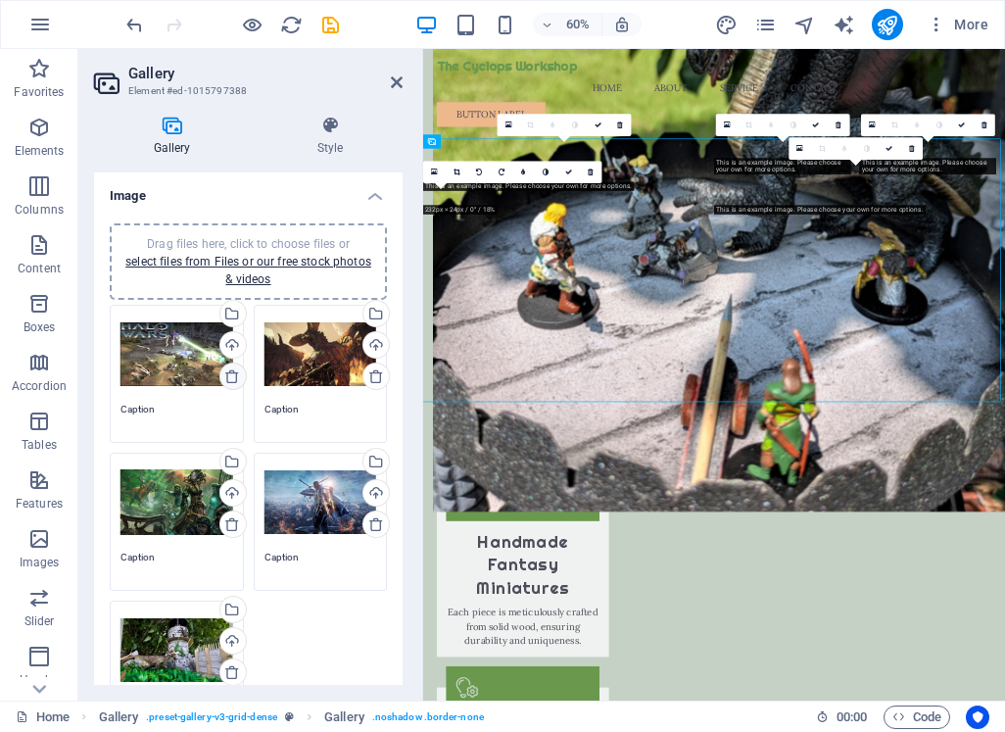
click at [229, 375] on icon at bounding box center [232, 376] width 16 height 16
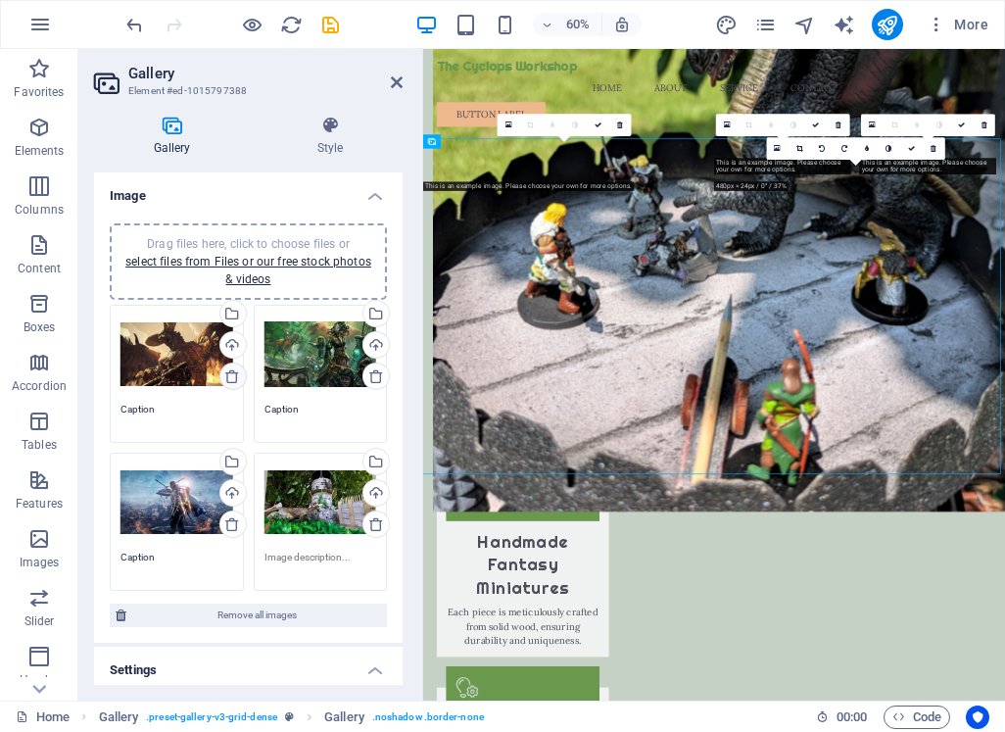
click at [229, 375] on icon at bounding box center [232, 376] width 16 height 16
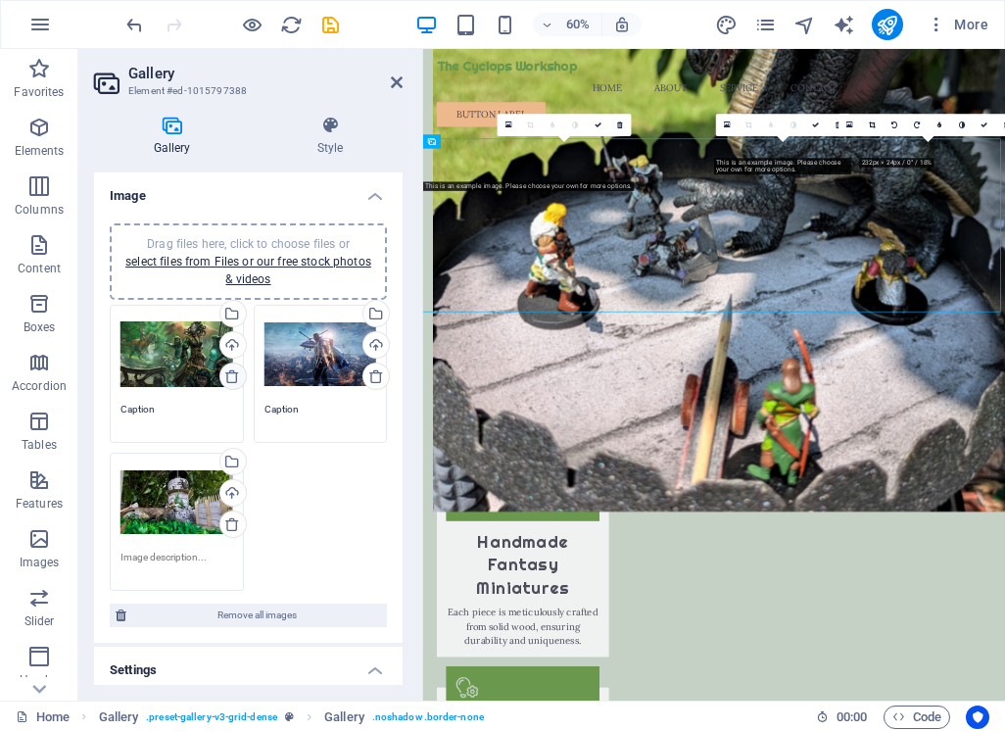
click at [230, 379] on icon at bounding box center [232, 376] width 16 height 16
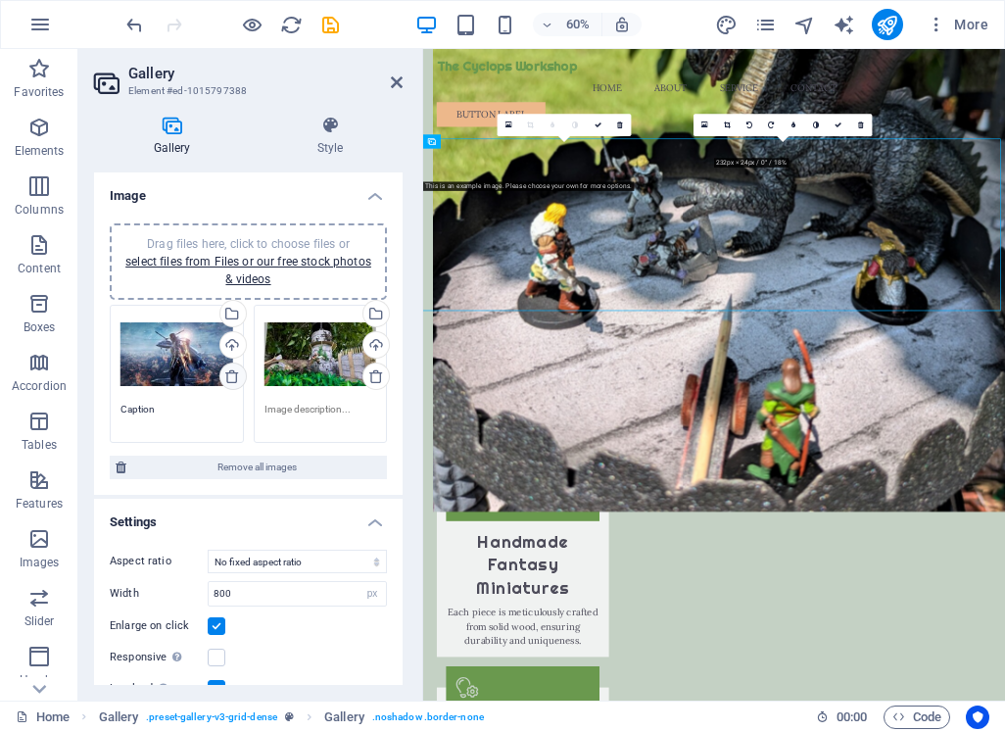
click at [230, 379] on icon at bounding box center [232, 376] width 16 height 16
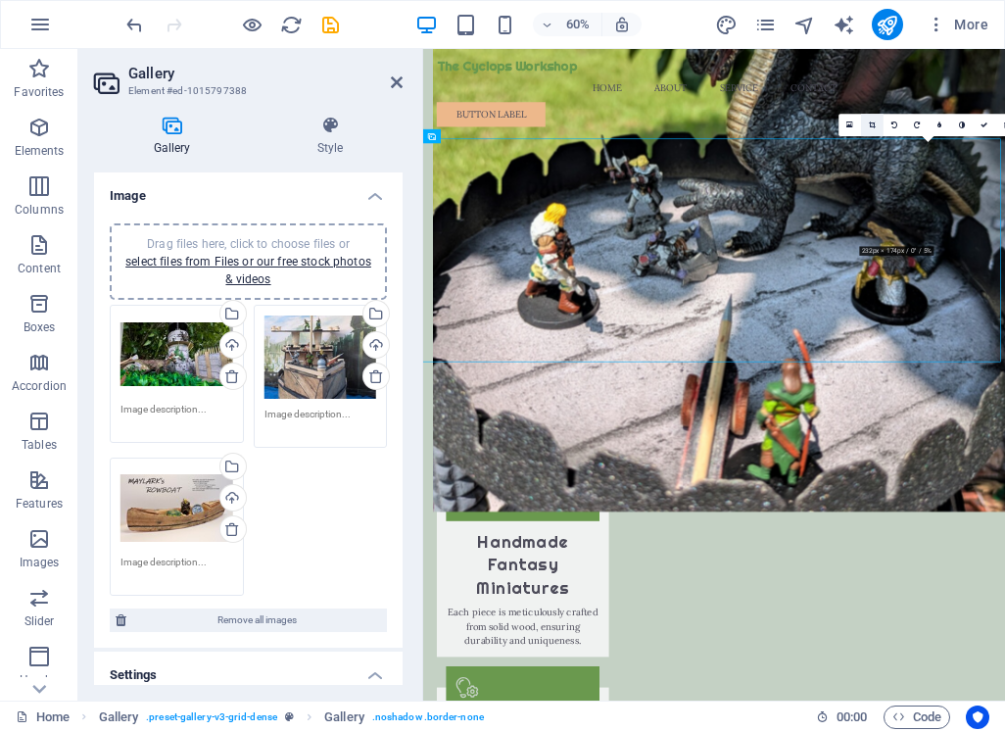
click at [876, 128] on icon at bounding box center [872, 124] width 7 height 7
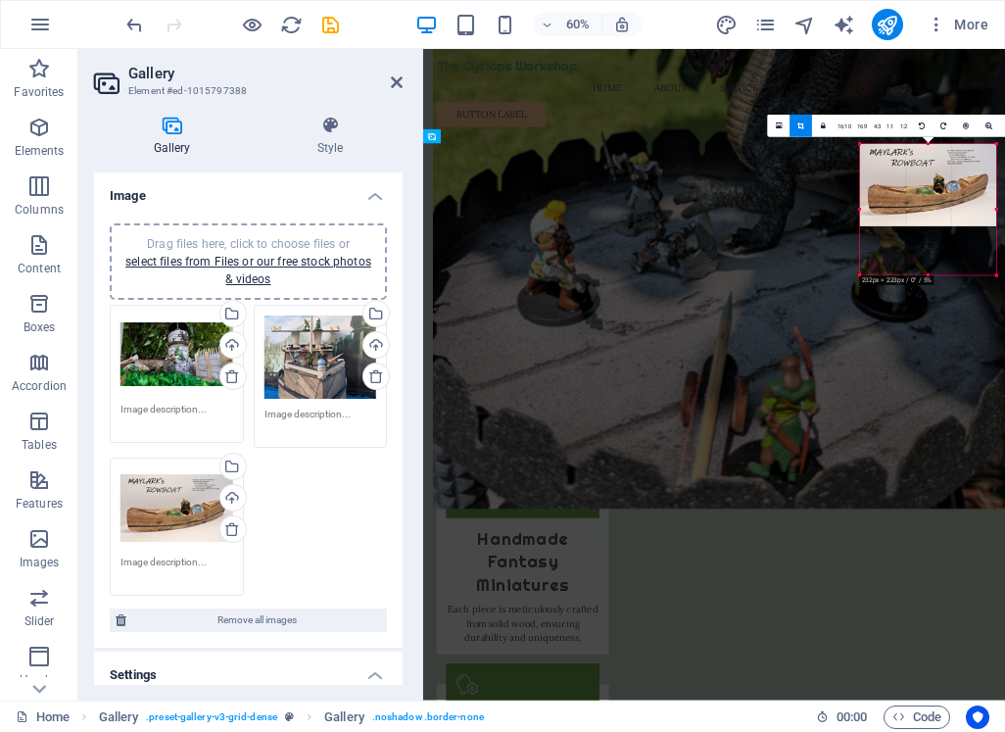
drag, startPoint x: 931, startPoint y: 244, endPoint x: 933, endPoint y: 297, distance: 52.9
click at [933, 275] on div "180 170 160 150 140 130 120 110 100 90 80 70 60 50 40 30 20 10 0 -10 -20 -30 -4…" at bounding box center [928, 209] width 136 height 131
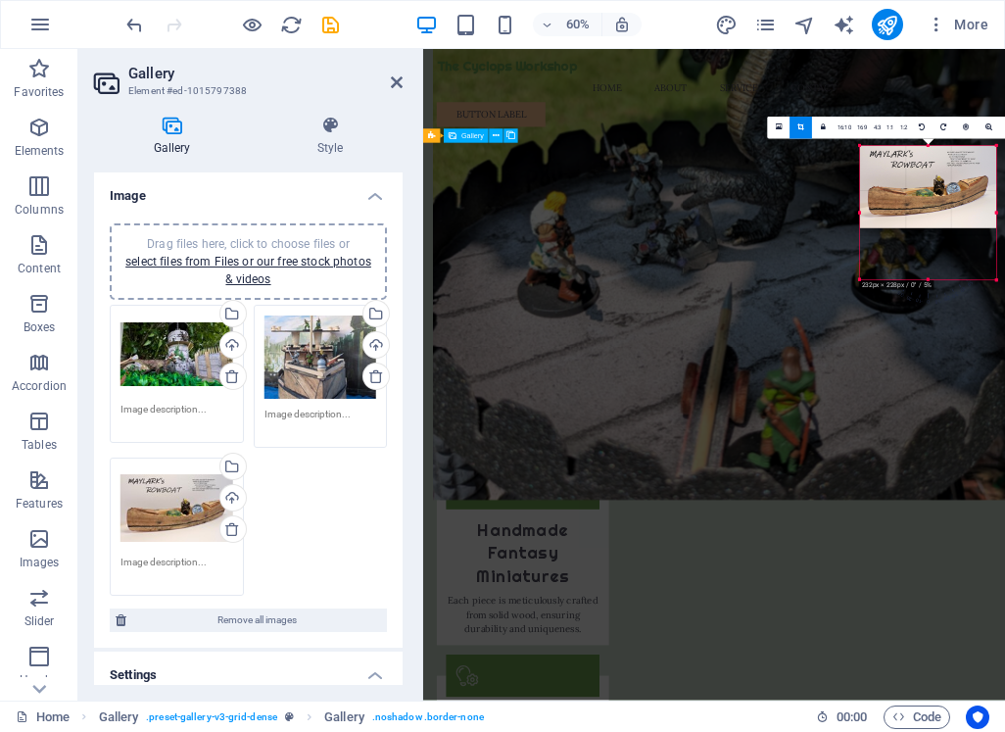
scroll to position [2667, 0]
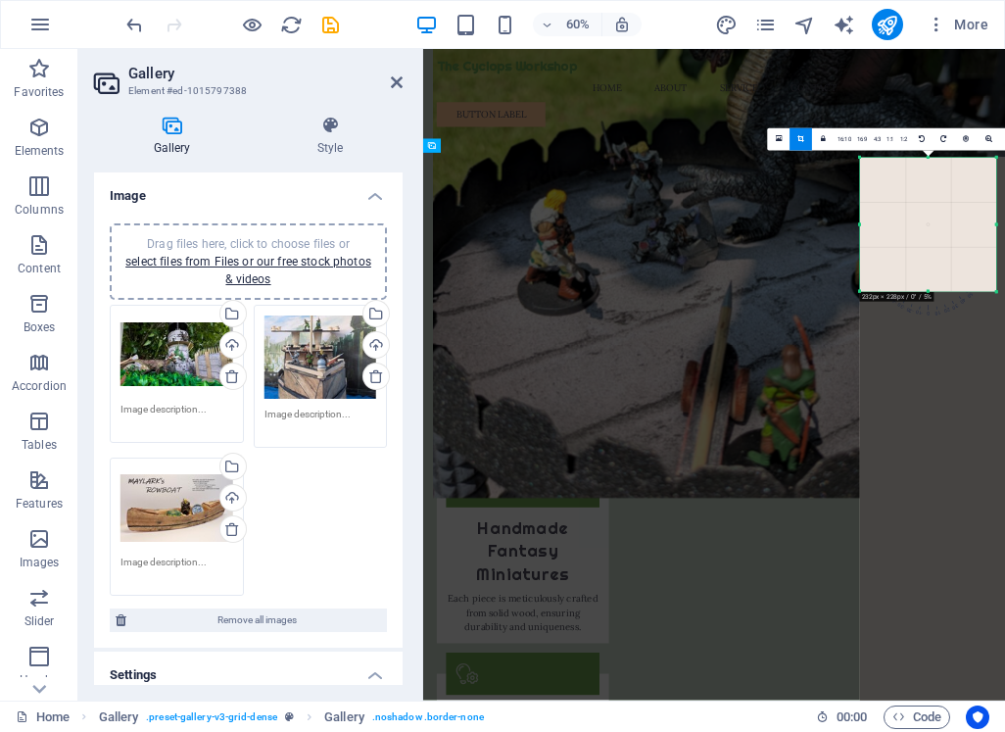
drag, startPoint x: 996, startPoint y: 208, endPoint x: 941, endPoint y: 208, distance: 54.9
click at [941, 208] on div "180 170 160 150 140 130 120 110 100 90 80 70 60 50 40 30 20 10 0 -10 -20 -30 -4…" at bounding box center [928, 225] width 136 height 134
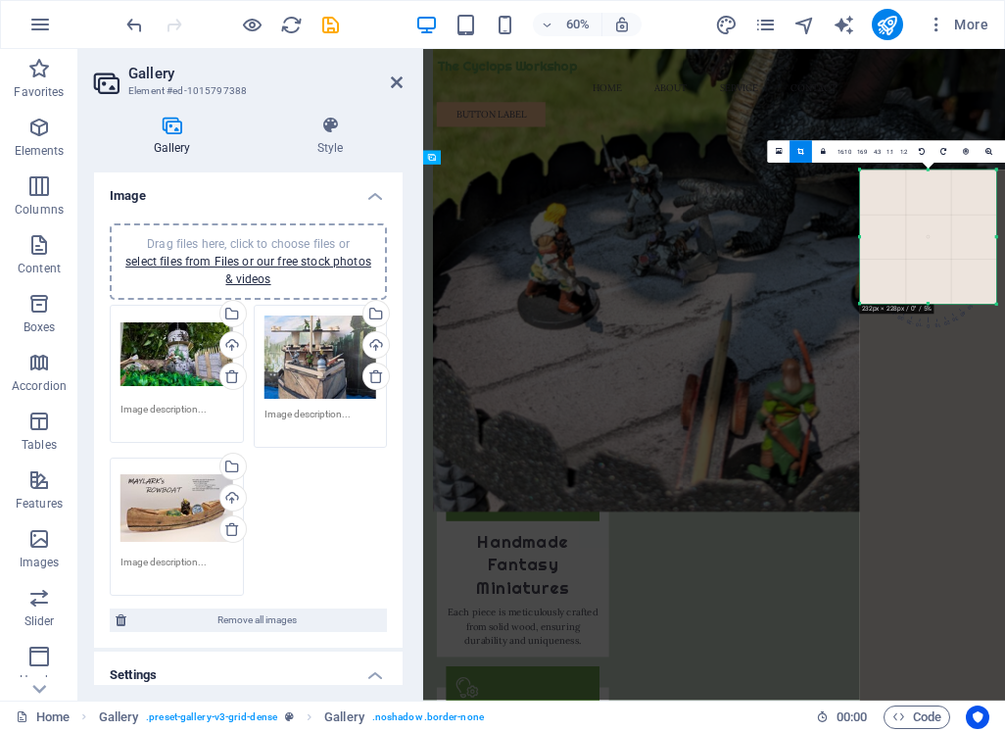
scroll to position [2644, 0]
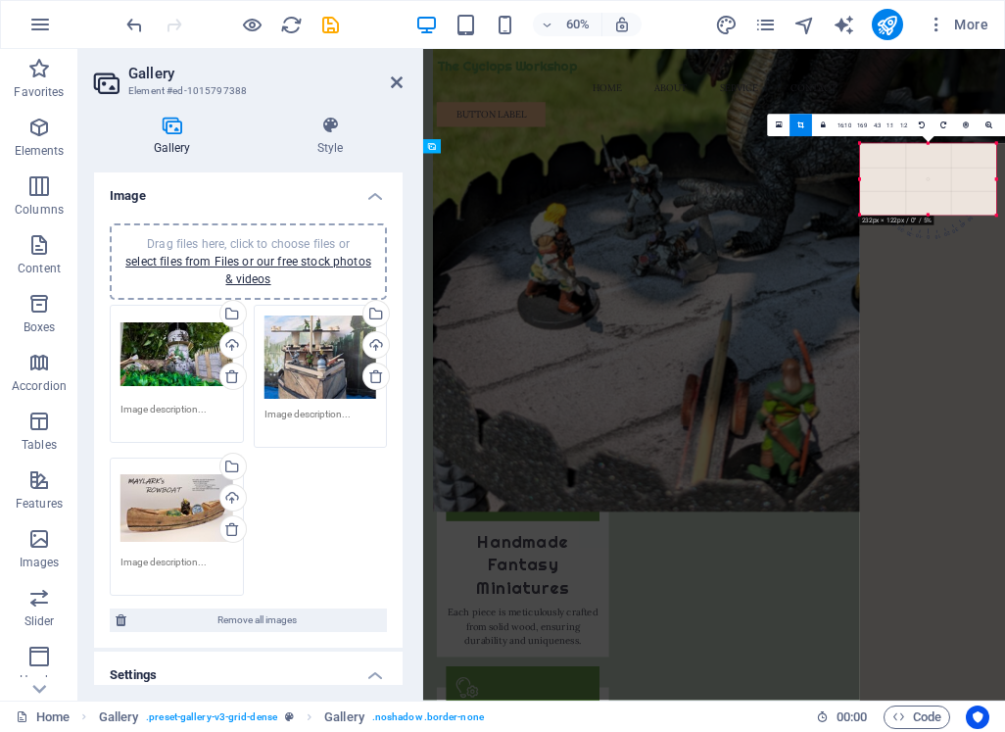
drag, startPoint x: 996, startPoint y: 303, endPoint x: 918, endPoint y: 204, distance: 126.2
click at [918, 200] on div "180 170 160 150 140 130 120 110 100 90 80 70 60 50 40 30 20 10 0 -10 -20 -30 -4…" at bounding box center [928, 180] width 136 height 72
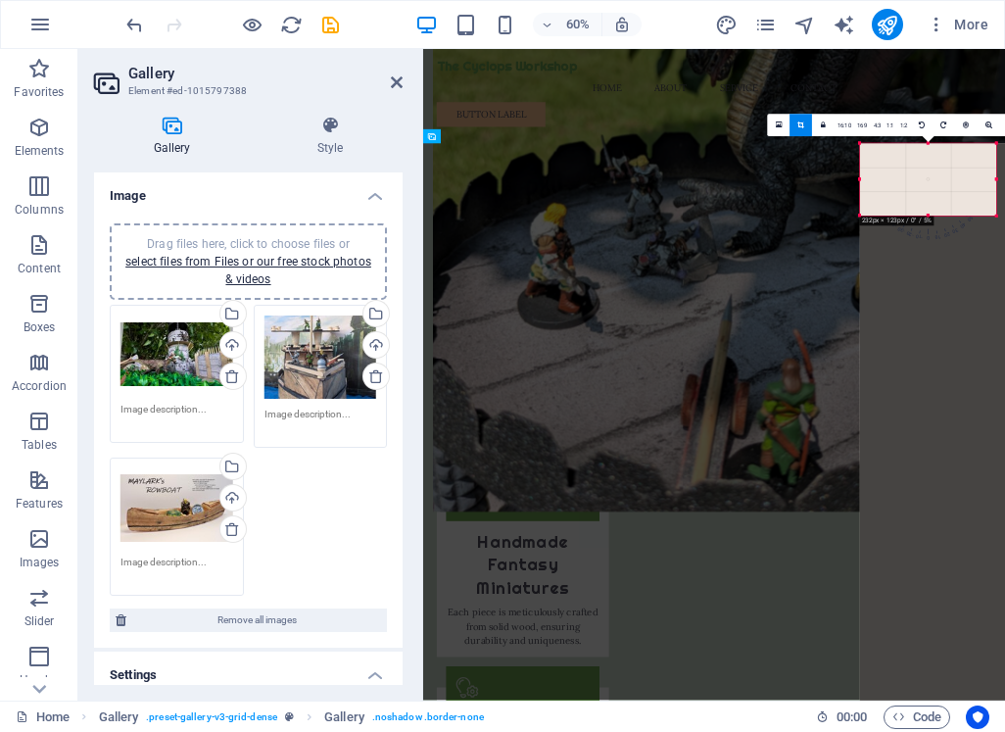
click at [313, 490] on div "Drag files here, click to choose files or select files from Files or our free s…" at bounding box center [248, 451] width 287 height 302
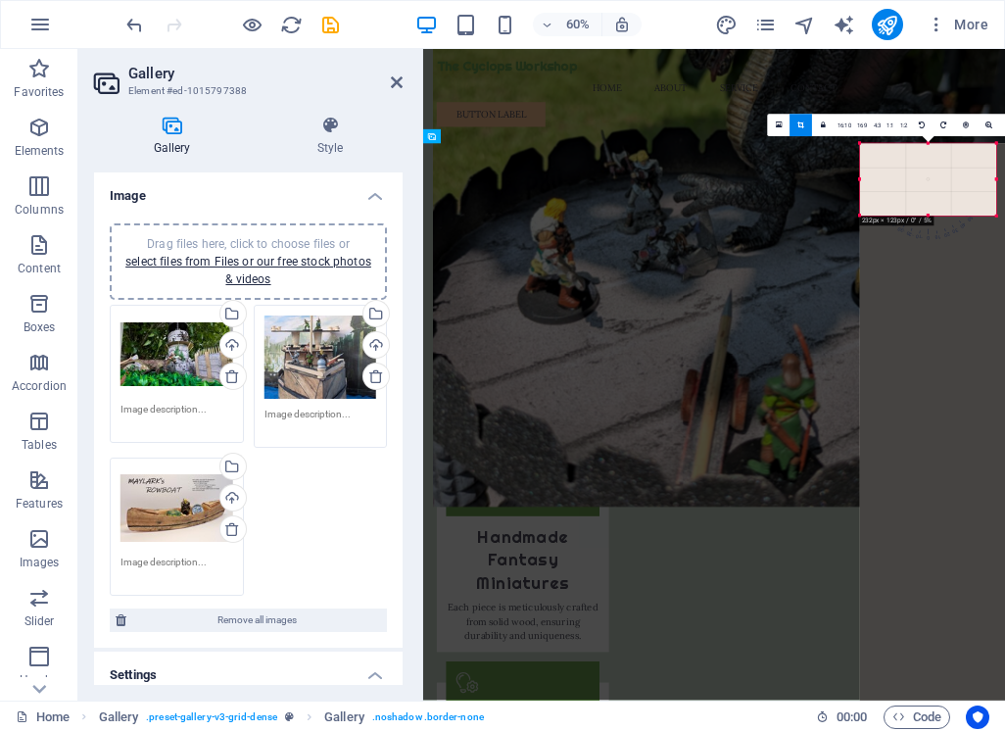
click at [327, 467] on div "Drag files here, click to choose files or select files from Files or our free s…" at bounding box center [248, 451] width 287 height 302
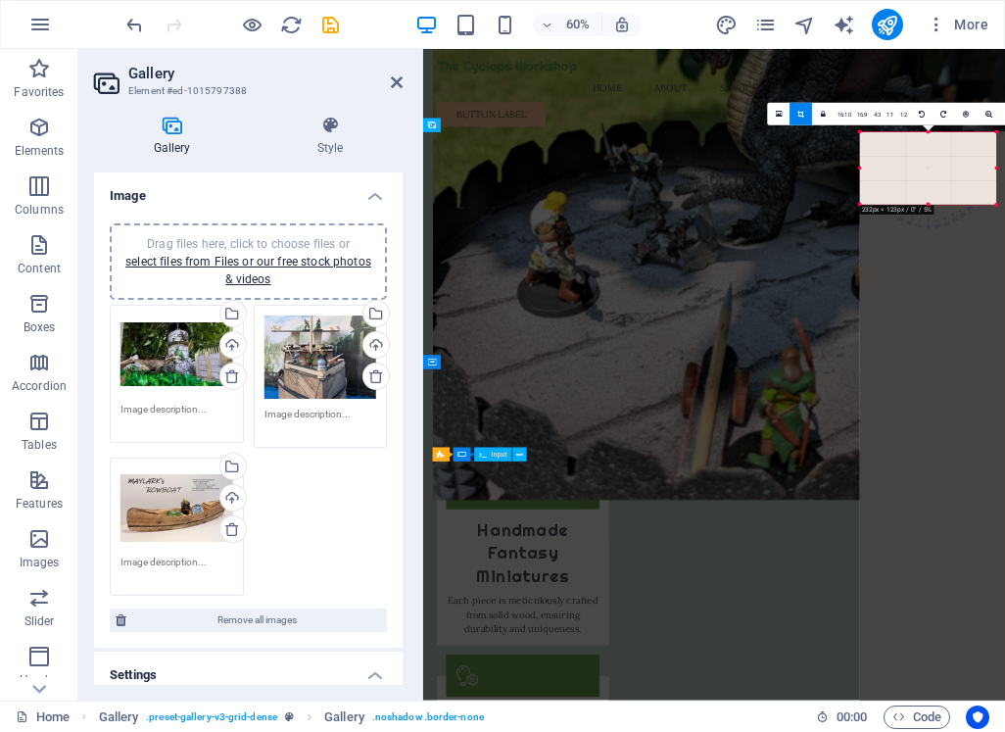
scroll to position [2667, 0]
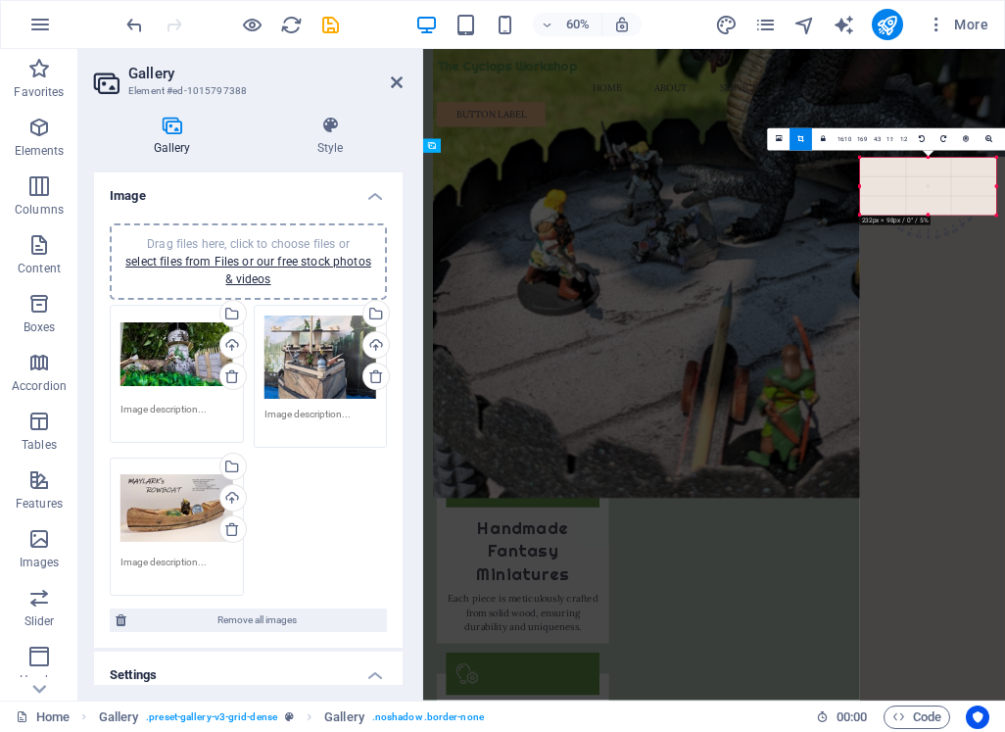
click at [925, 198] on div "180 170 160 150 140 130 120 110 100 90 80 70 60 50 40 30 20 10 0 -10 -20 -30 -4…" at bounding box center [928, 187] width 136 height 58
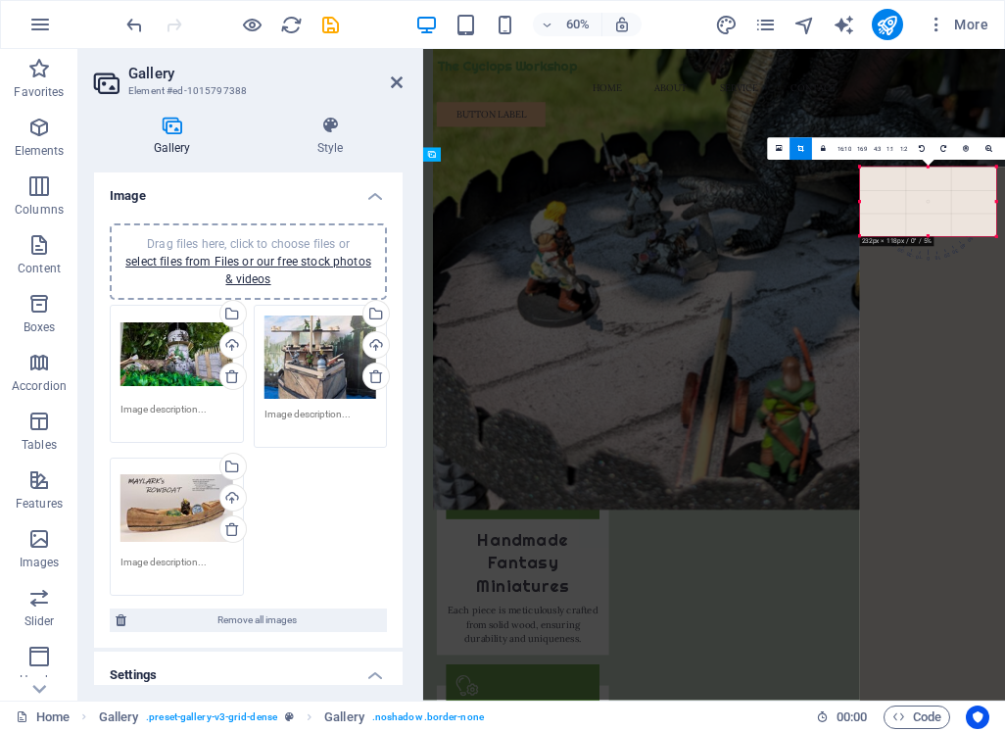
scroll to position [2644, 0]
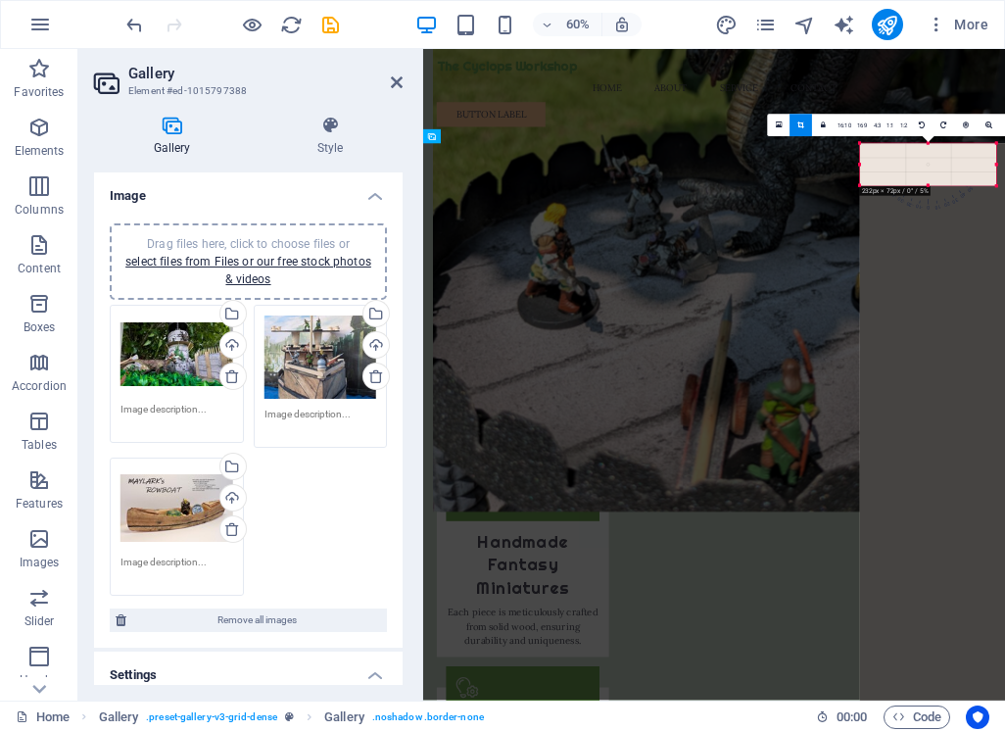
drag, startPoint x: 999, startPoint y: 241, endPoint x: 942, endPoint y: 196, distance: 72.5
click at [942, 186] on div "180 170 160 150 140 130 120 110 100 90 80 70 60 50 40 30 20 10 0 -10 -20 -30 -4…" at bounding box center [928, 165] width 136 height 42
click at [845, 130] on link "16:10" at bounding box center [845, 126] width 20 height 23
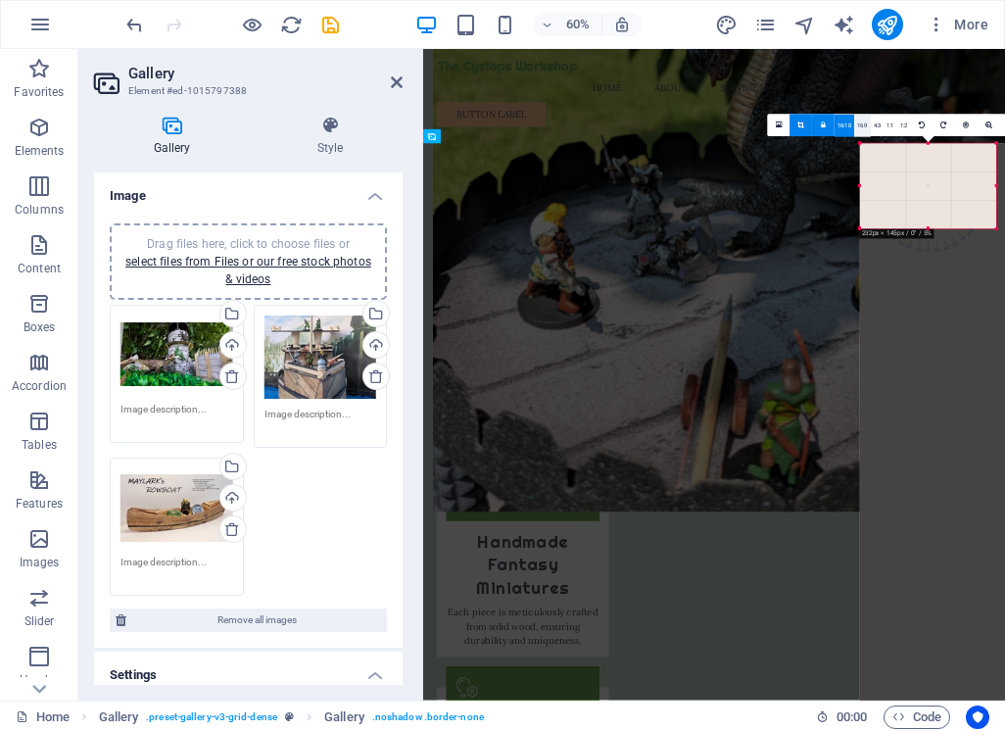
click at [864, 127] on link "16:9" at bounding box center [862, 126] width 17 height 23
click at [879, 125] on link "4:3" at bounding box center [878, 126] width 14 height 23
click at [887, 125] on link "1:1" at bounding box center [891, 126] width 14 height 23
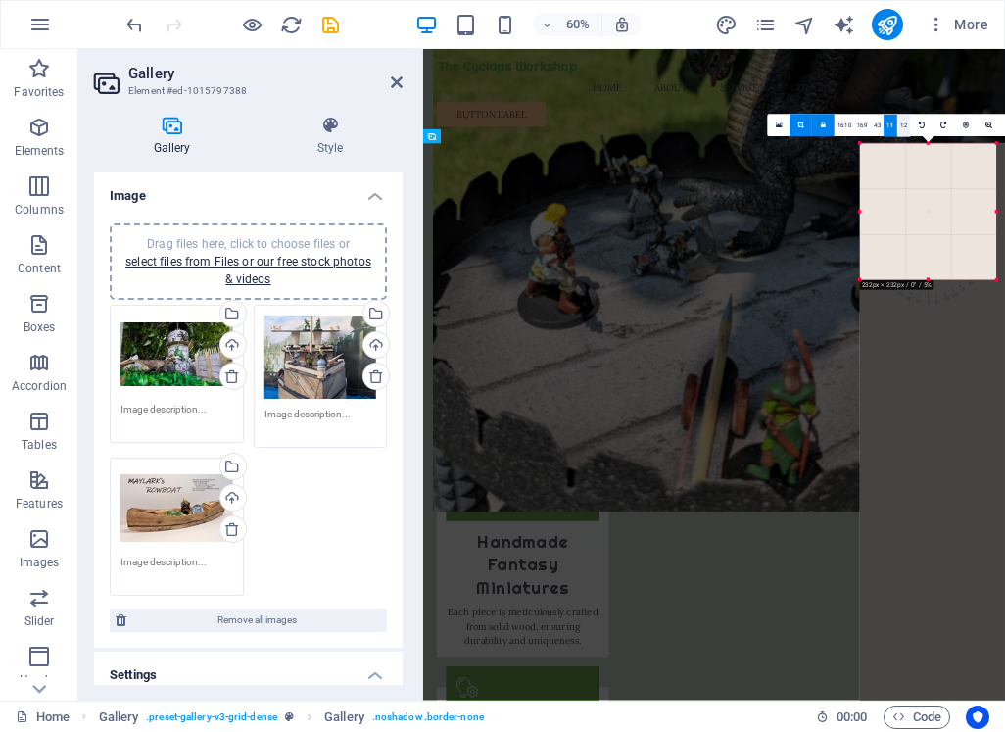
click at [905, 127] on link "1:2" at bounding box center [904, 126] width 14 height 23
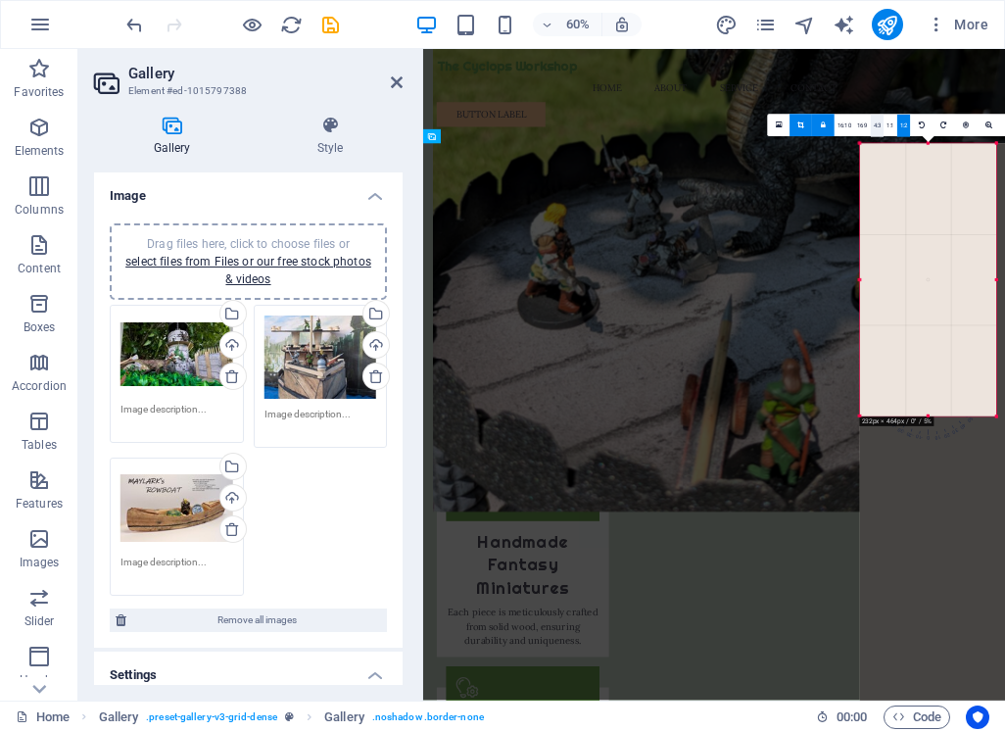
click at [879, 127] on link "4:3" at bounding box center [878, 126] width 14 height 23
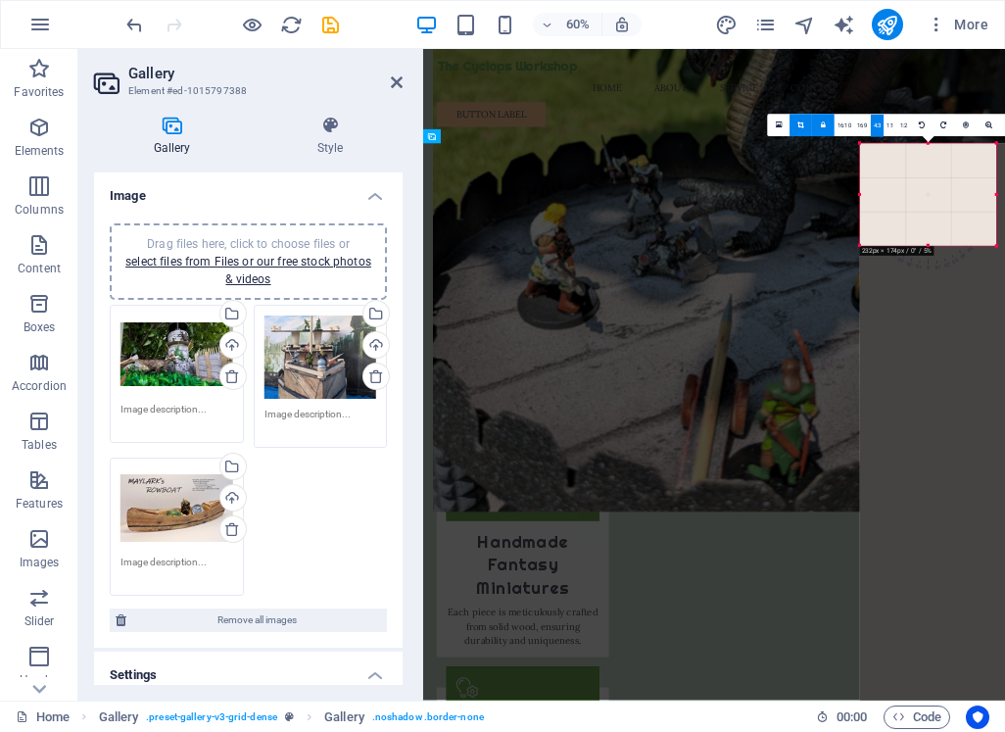
click at [820, 120] on link at bounding box center [823, 126] width 23 height 23
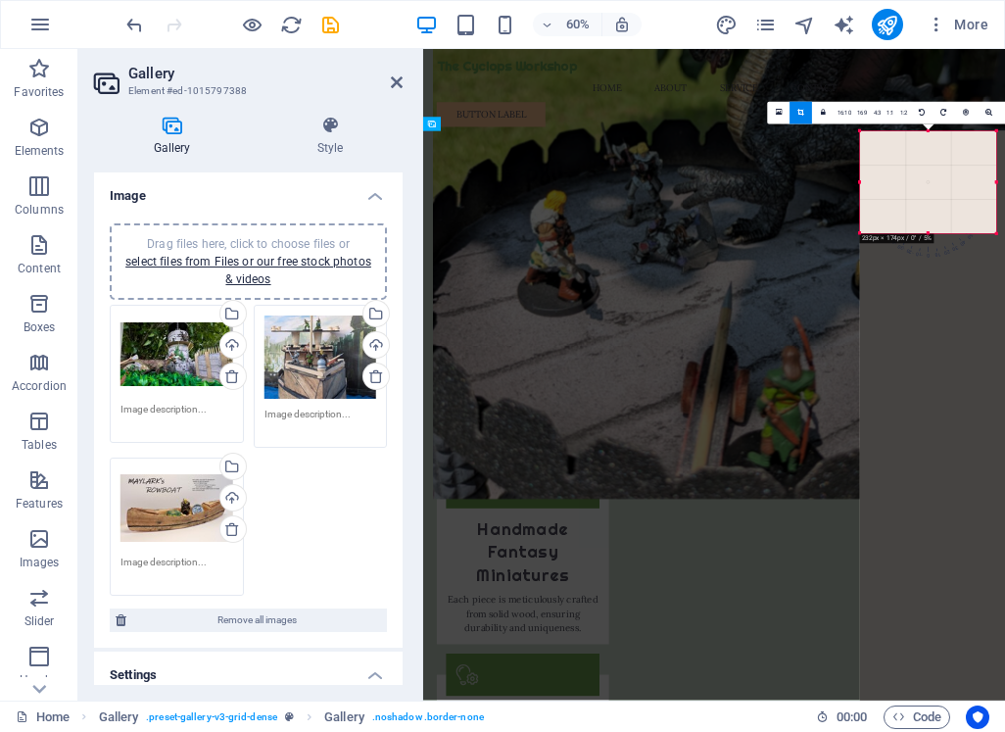
scroll to position [2667, 0]
click at [802, 116] on link at bounding box center [801, 112] width 23 height 23
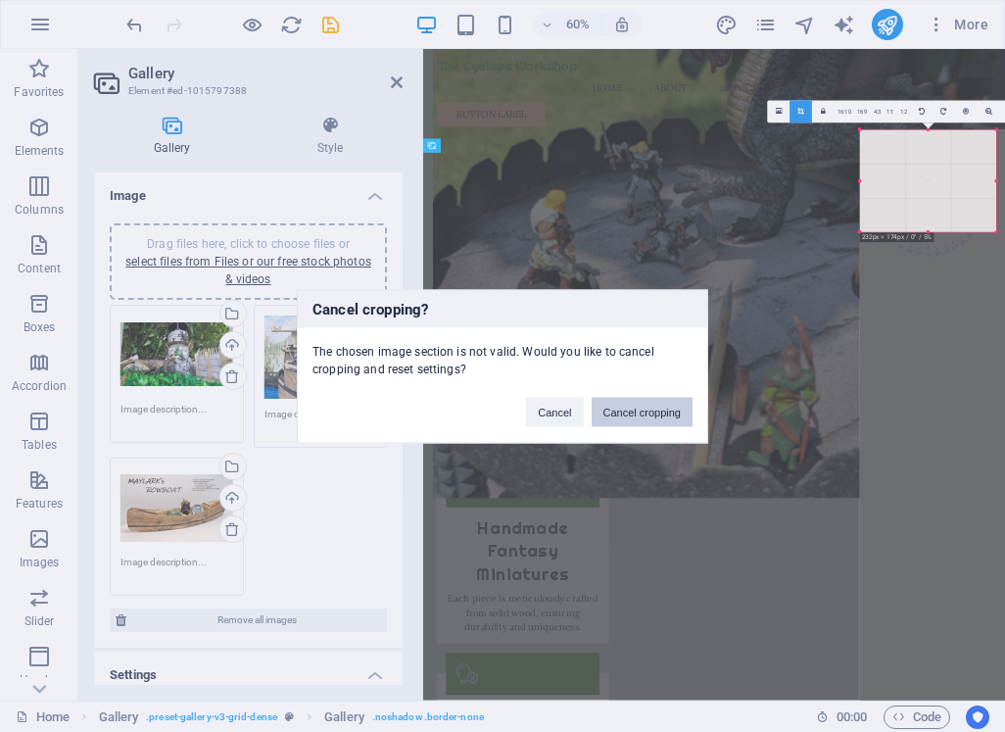
click at [635, 410] on button "Cancel cropping" at bounding box center [643, 411] width 102 height 29
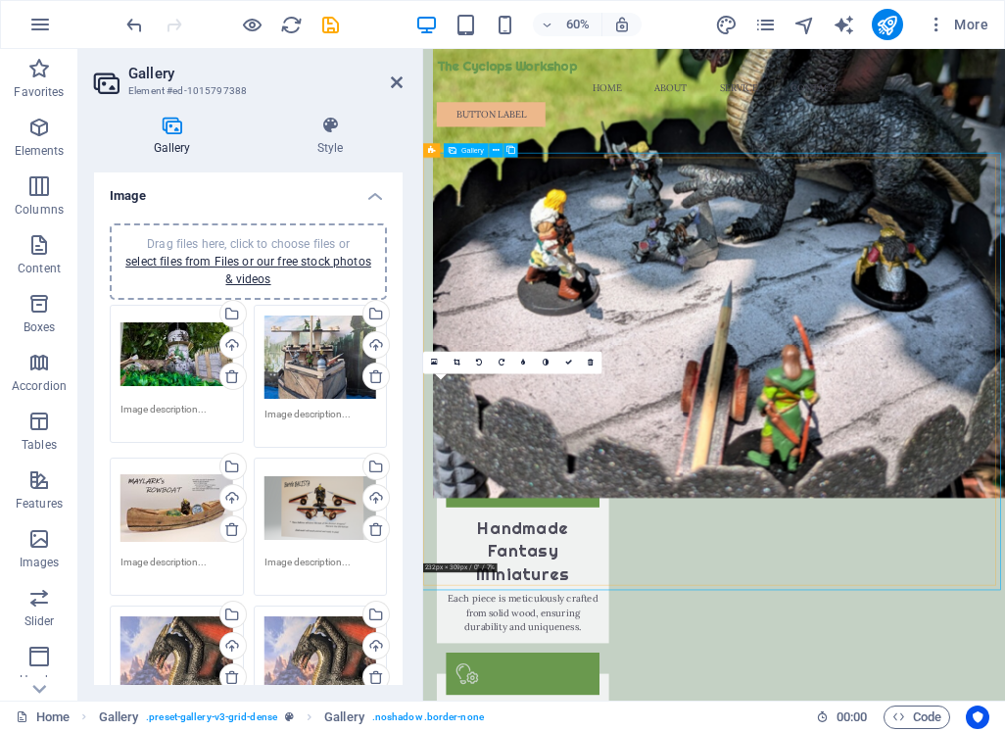
drag, startPoint x: 571, startPoint y: 677, endPoint x: 585, endPoint y: 650, distance: 29.8
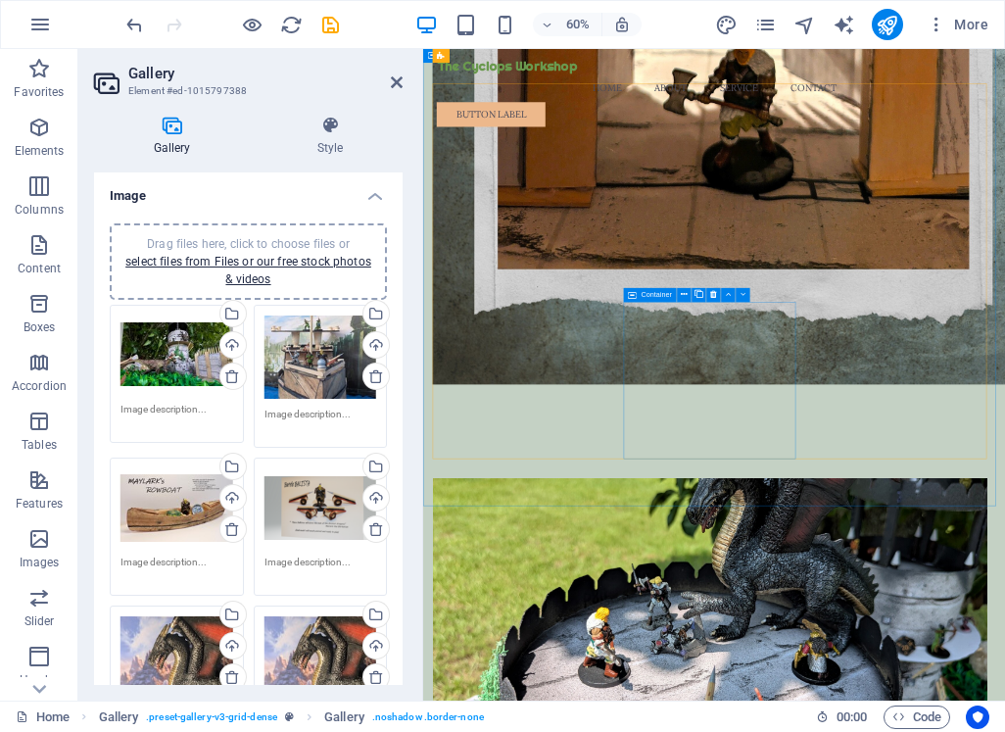
scroll to position [1469, 0]
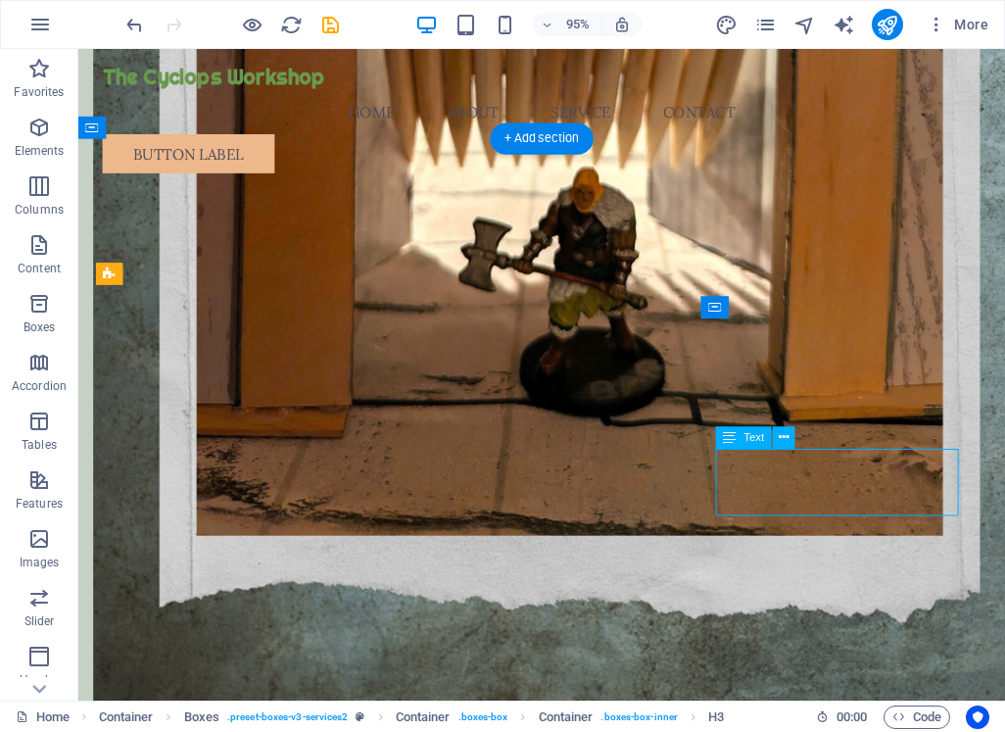
drag, startPoint x: 866, startPoint y: 498, endPoint x: 750, endPoint y: 760, distance: 286.9
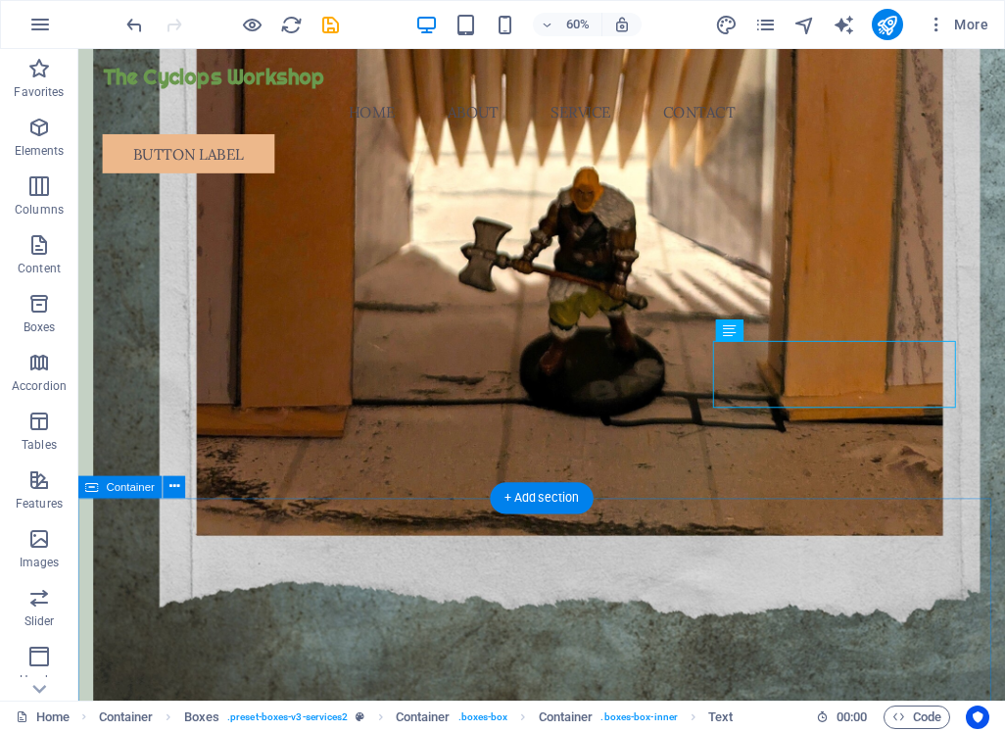
scroll to position [1949, 0]
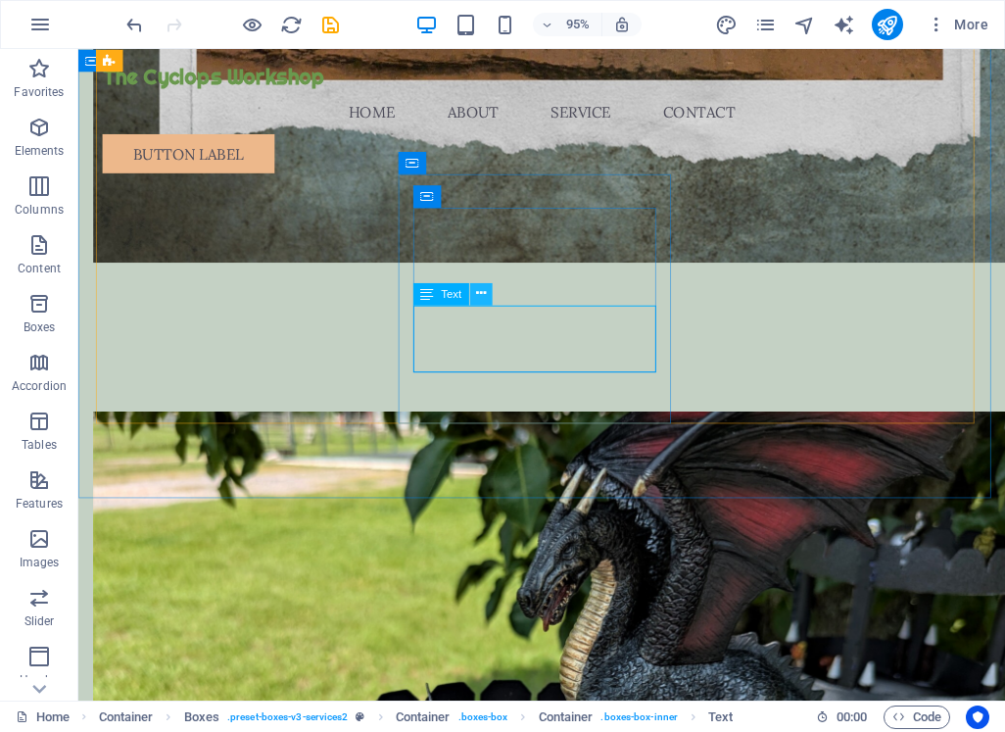
click at [476, 294] on icon at bounding box center [481, 294] width 10 height 20
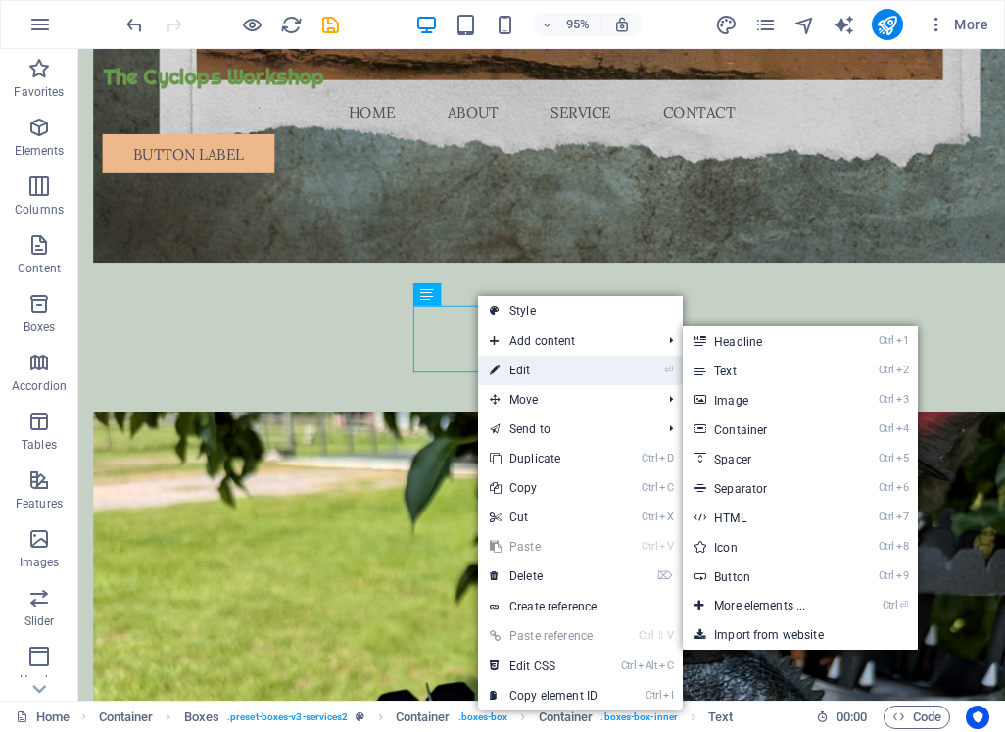
click at [535, 368] on link "⏎ Edit" at bounding box center [543, 370] width 131 height 29
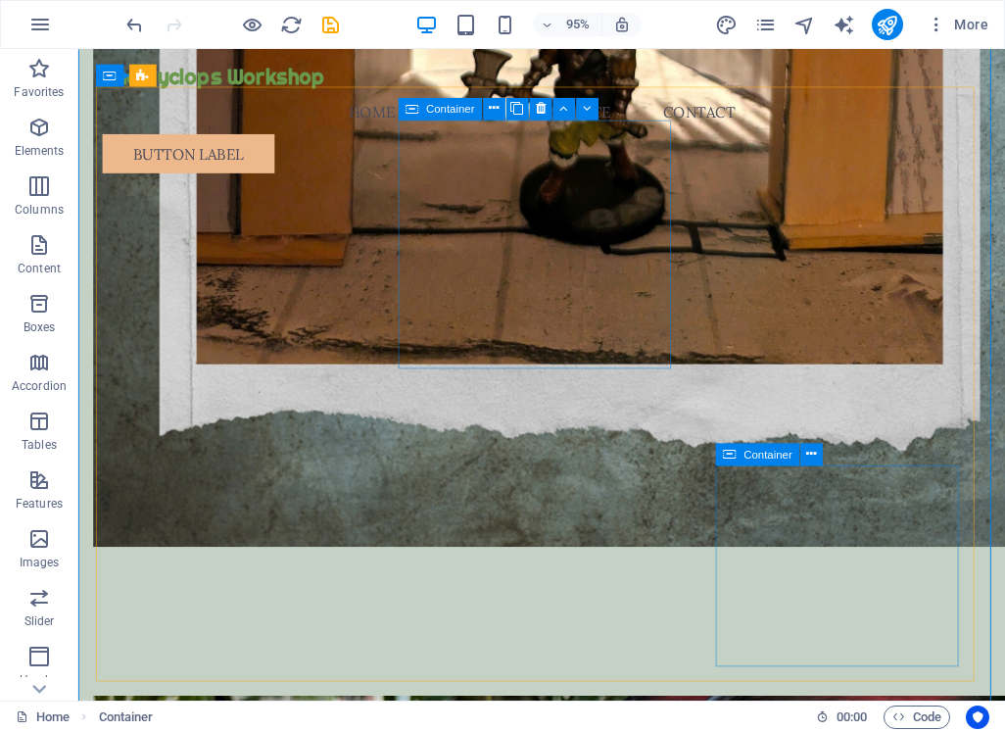
scroll to position [1558, 0]
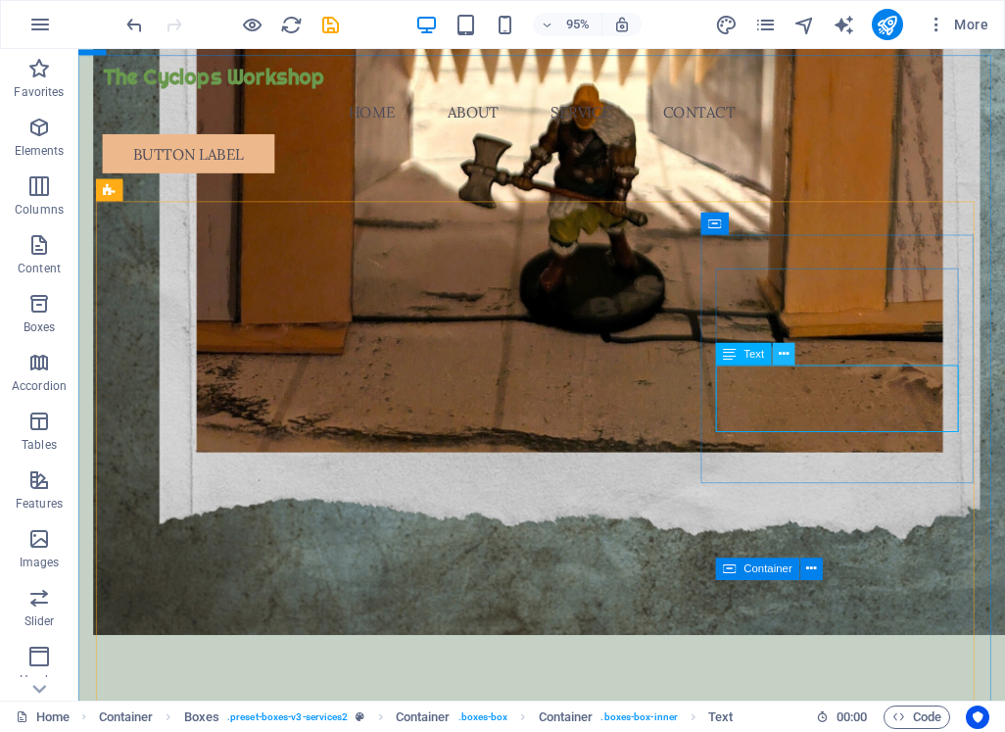
click at [784, 354] on icon at bounding box center [784, 354] width 10 height 20
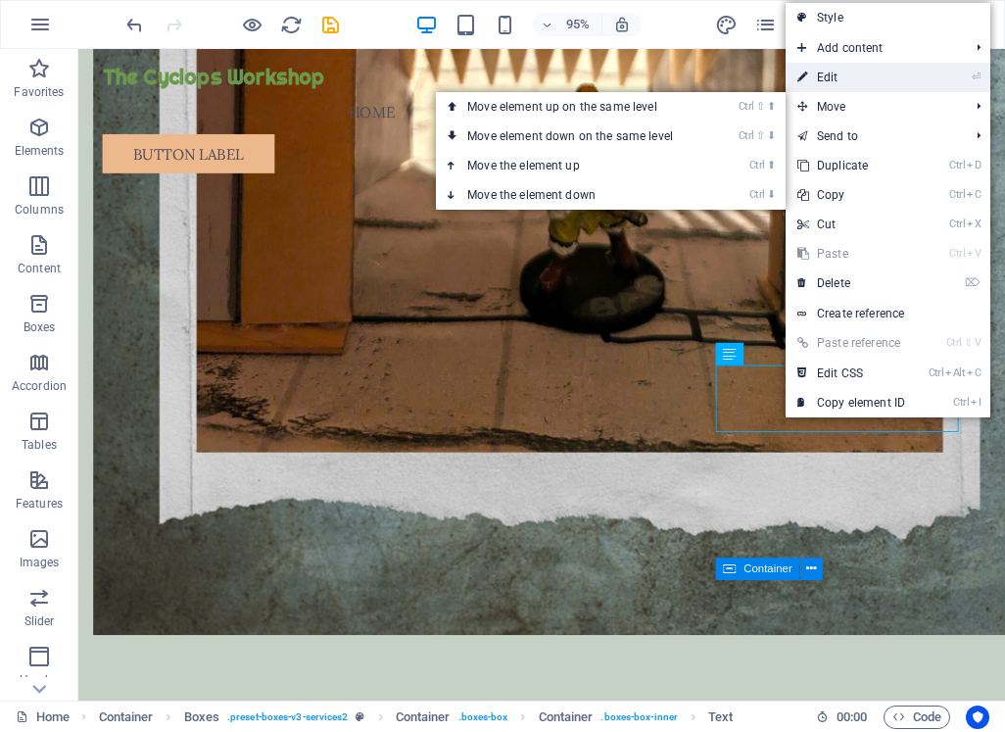
click at [860, 76] on link "⏎ Edit" at bounding box center [851, 77] width 131 height 29
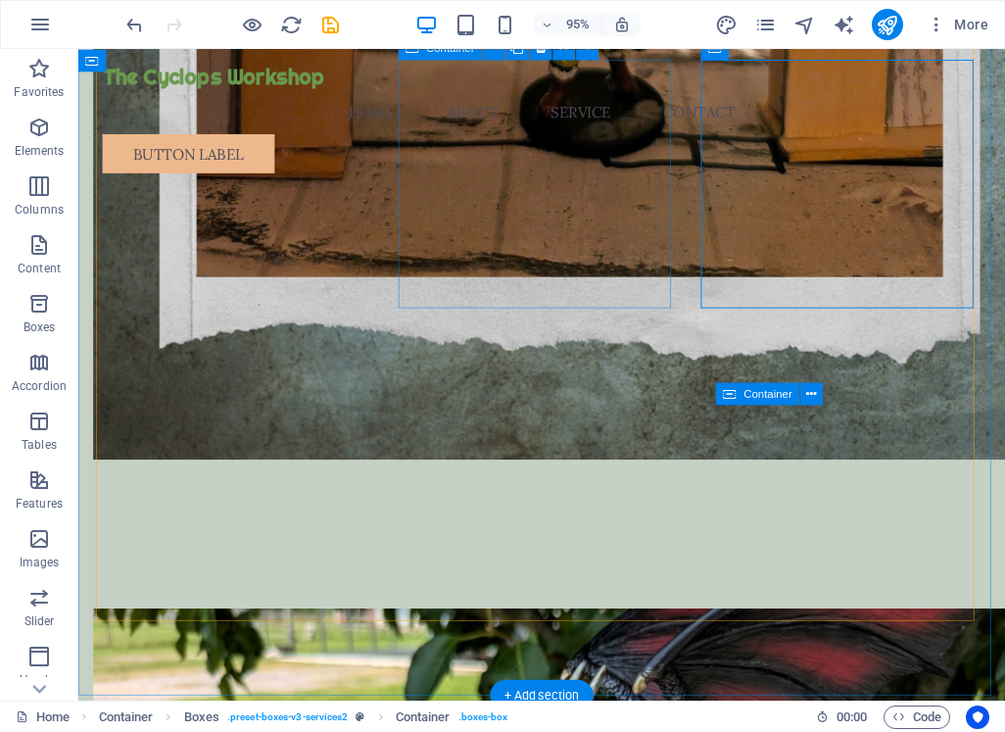
scroll to position [1851, 0]
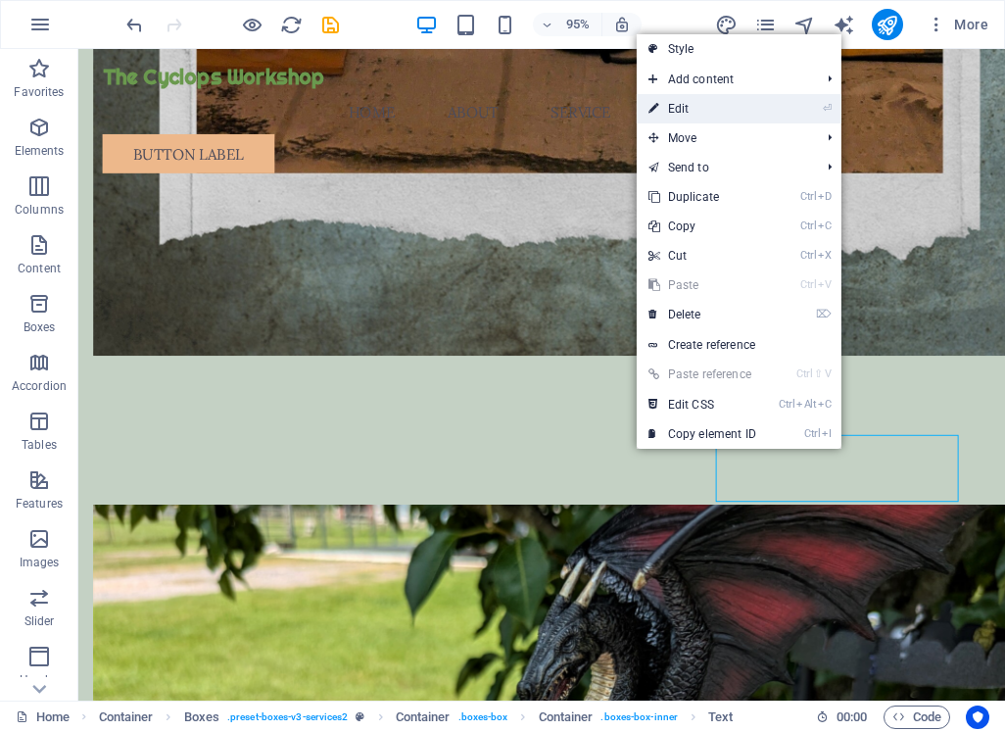
click at [744, 114] on link "⏎ Edit" at bounding box center [702, 108] width 131 height 29
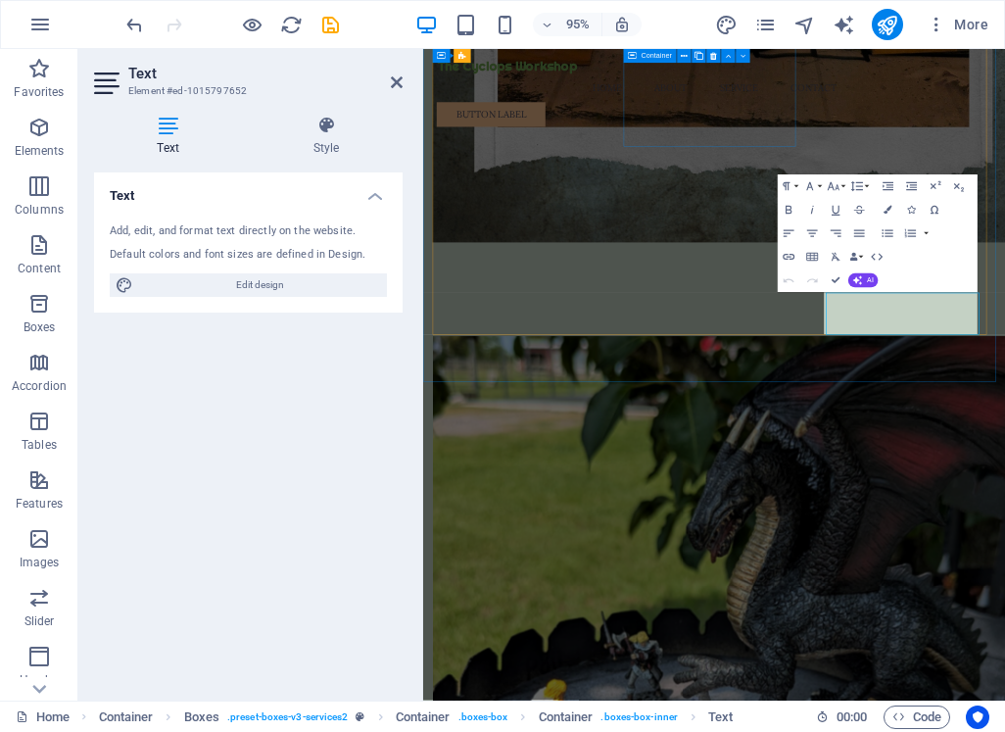
scroll to position [1850, 0]
drag, startPoint x: 1262, startPoint y: 494, endPoint x: 1337, endPoint y: 522, distance: 80.6
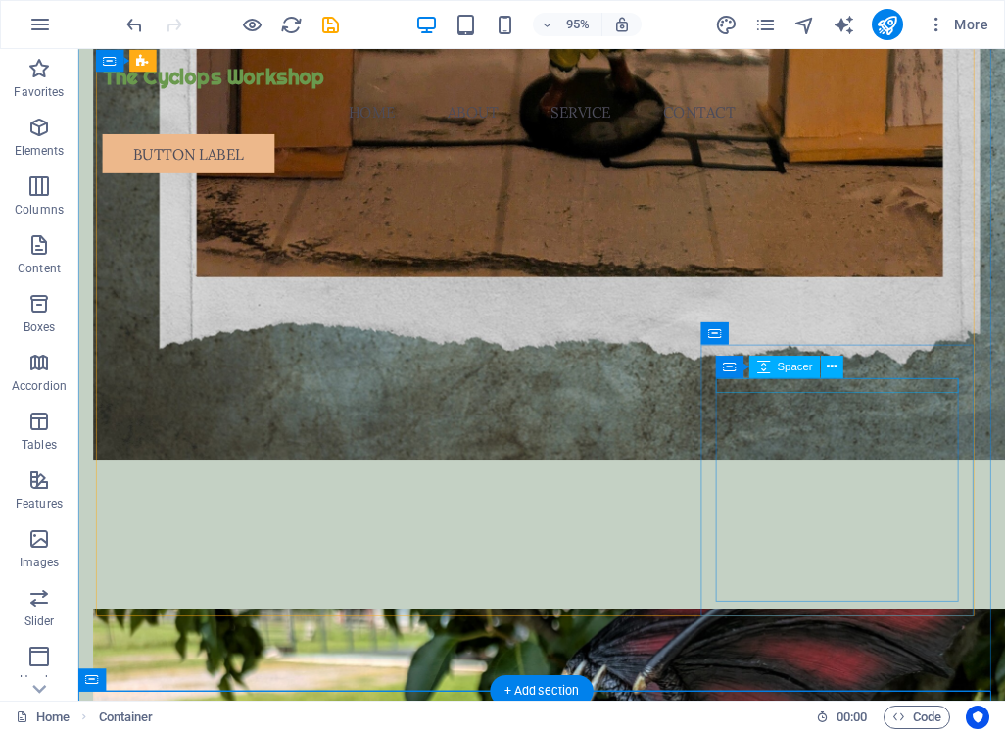
scroll to position [1656, 0]
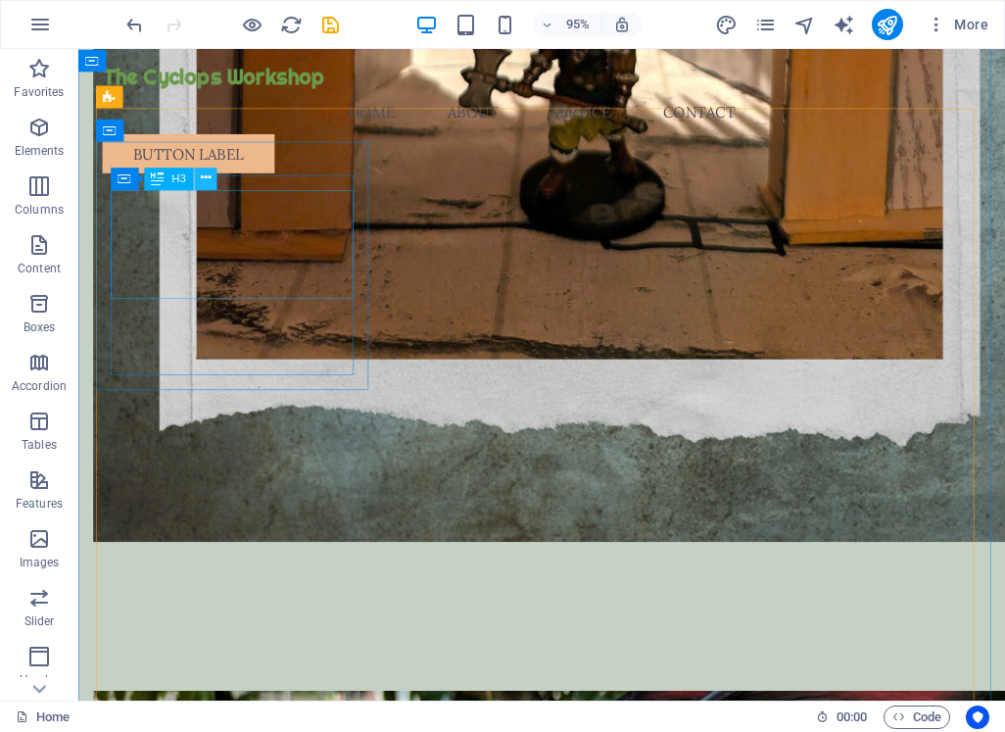
click at [206, 180] on icon at bounding box center [206, 178] width 10 height 20
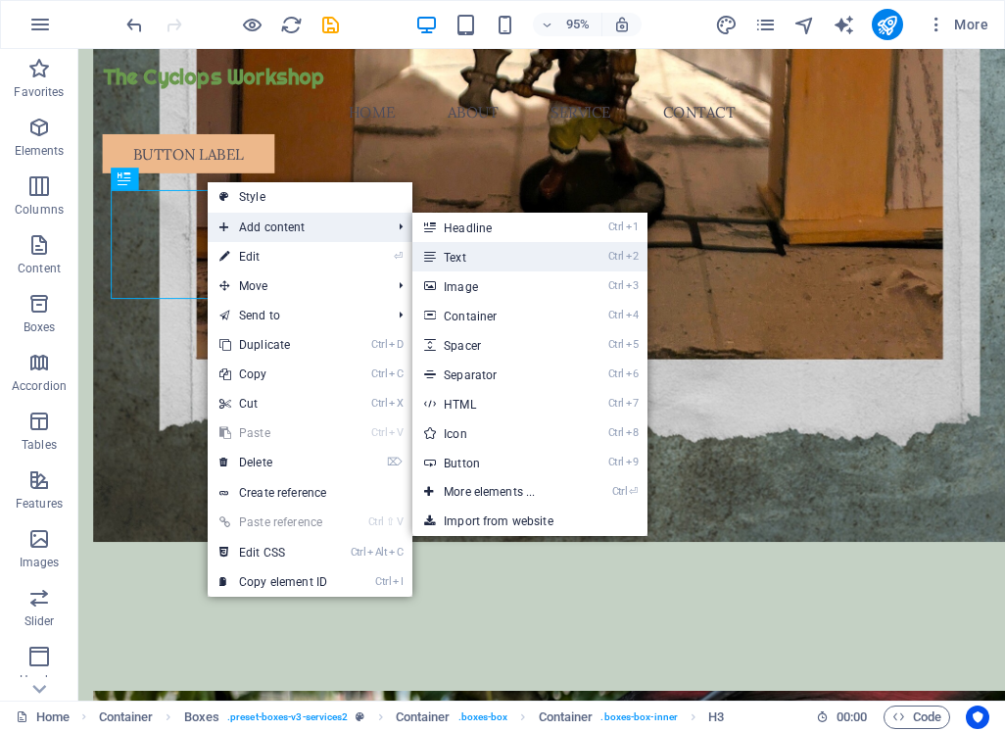
click at [478, 249] on link "Ctrl 2 Text" at bounding box center [493, 256] width 162 height 29
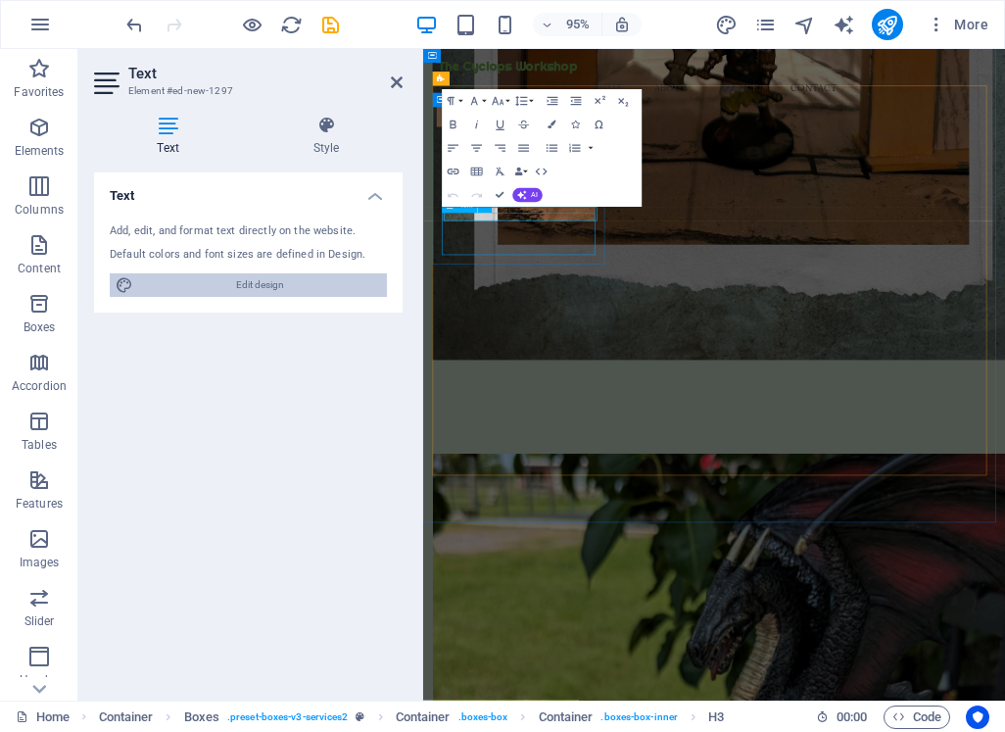
scroll to position [1655, 0]
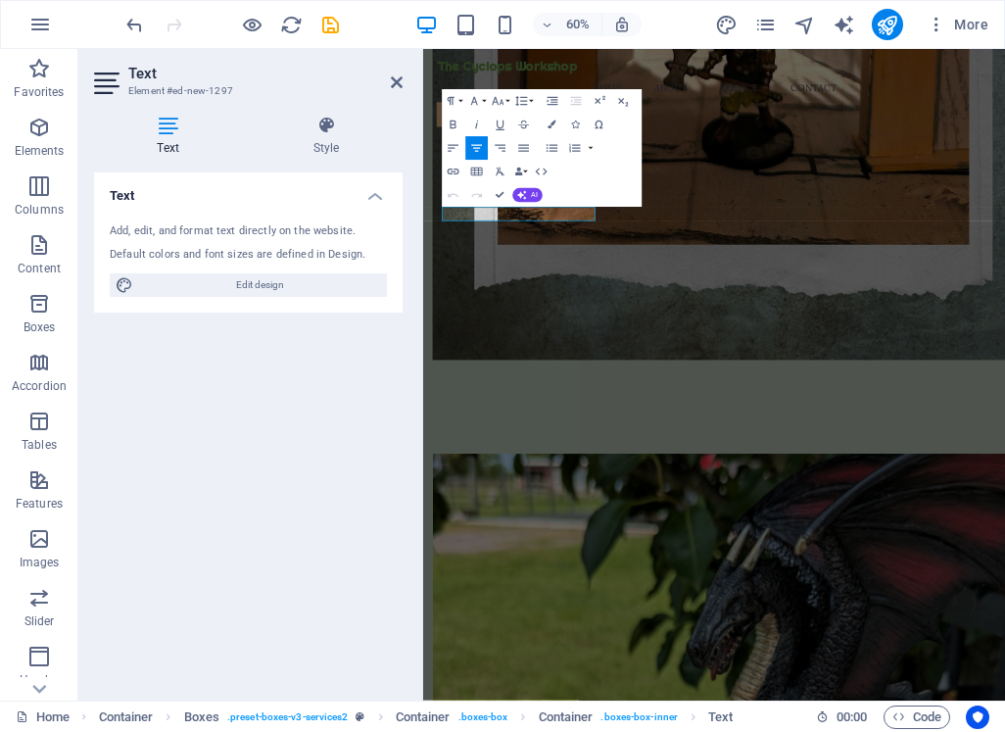
click at [347, 362] on div "Text Add, edit, and format text directly on the website. Default colors and fon…" at bounding box center [248, 428] width 309 height 512
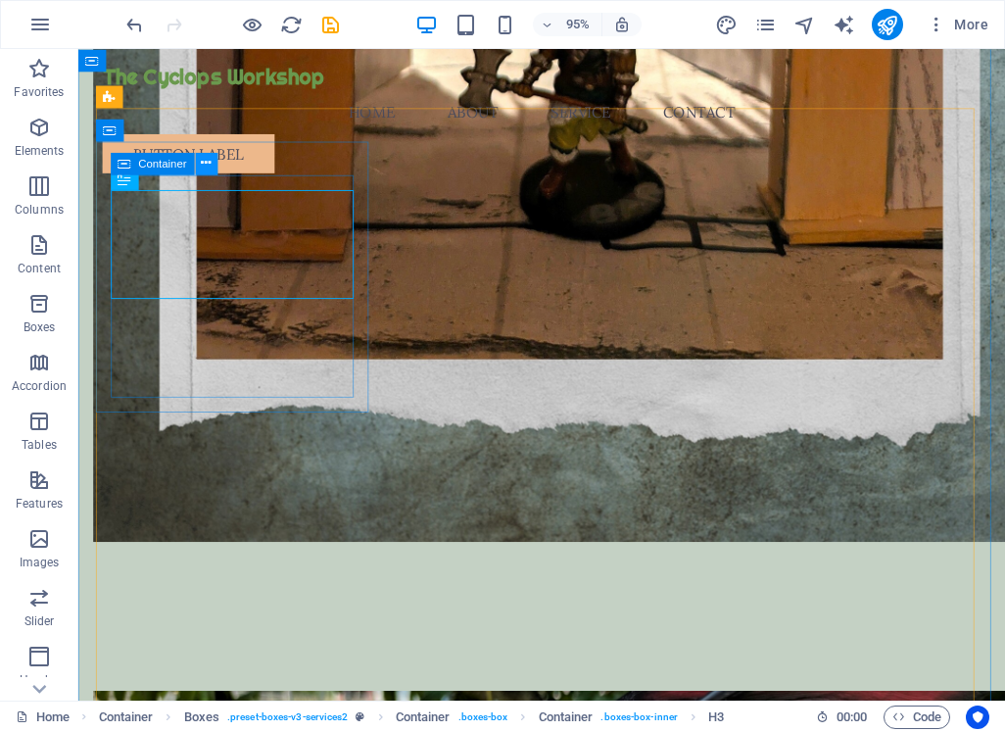
click at [208, 161] on icon at bounding box center [206, 164] width 10 height 20
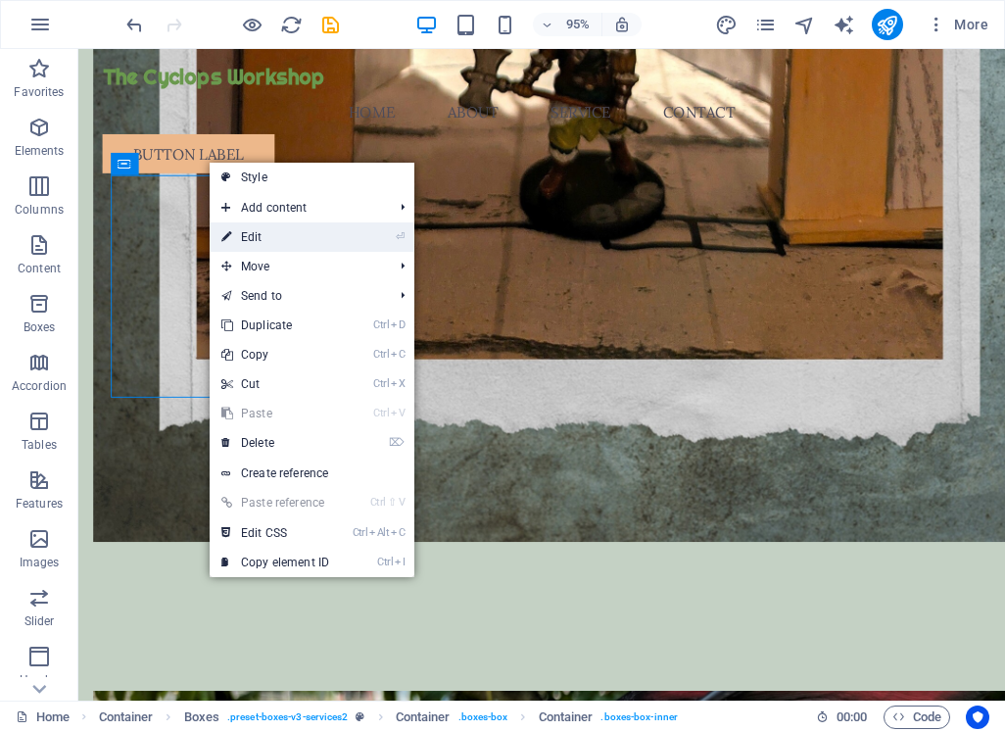
click at [255, 238] on link "⏎ Edit" at bounding box center [275, 236] width 131 height 29
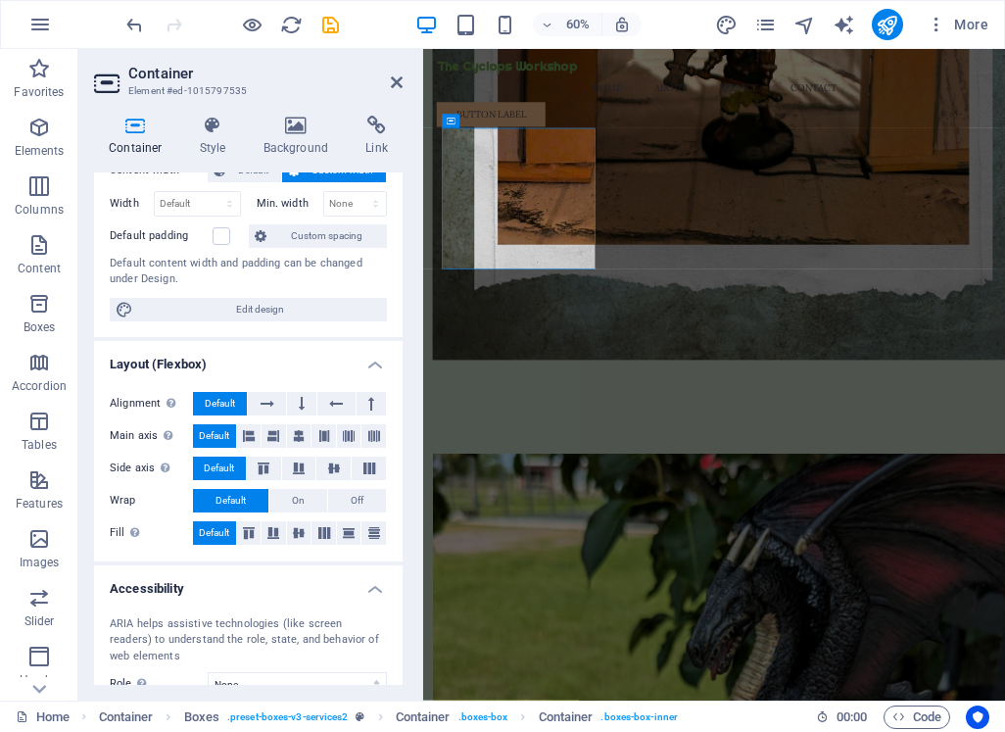
scroll to position [0, 0]
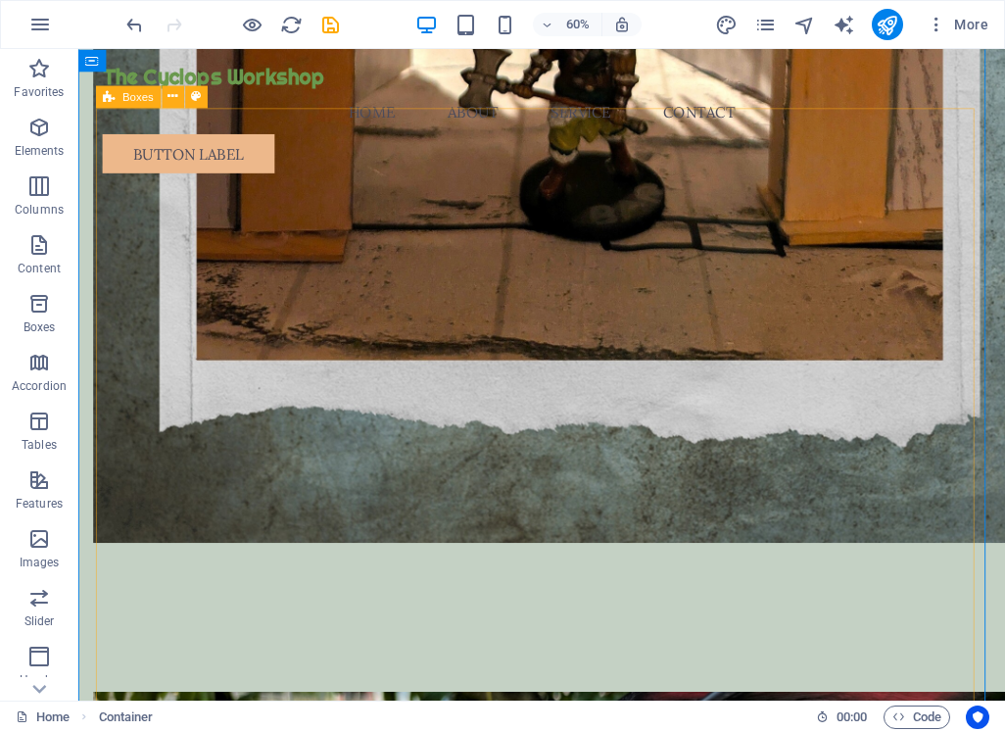
scroll to position [1656, 0]
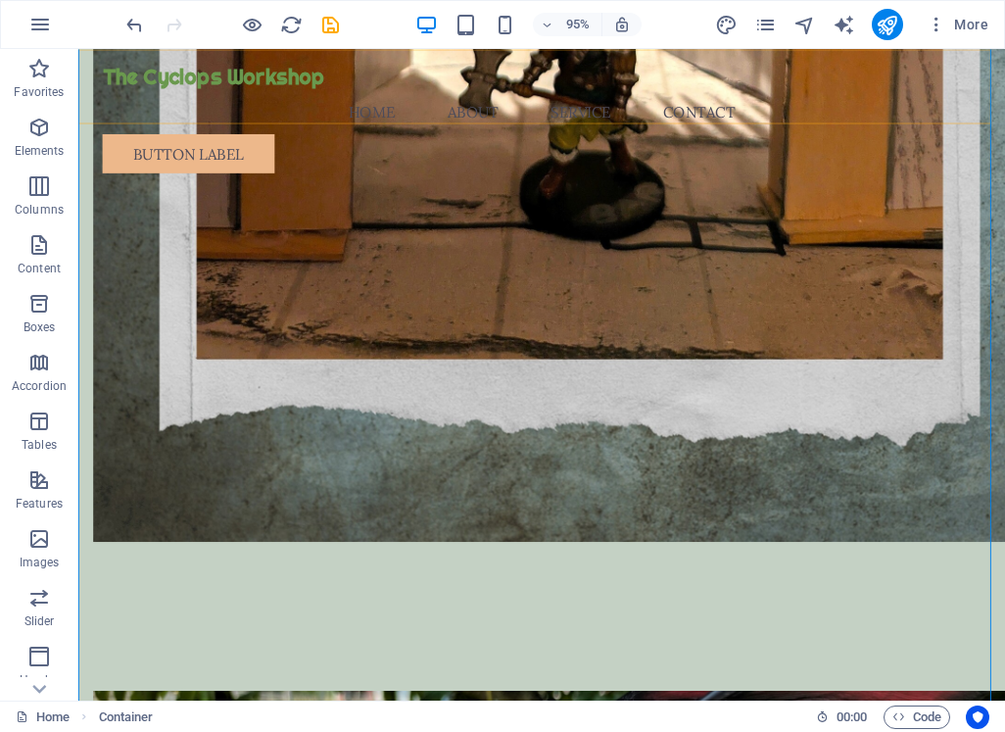
click at [250, 122] on div "The Cyclops Workshop Menu Home About Service Contact Button label" at bounding box center [566, 122] width 976 height 146
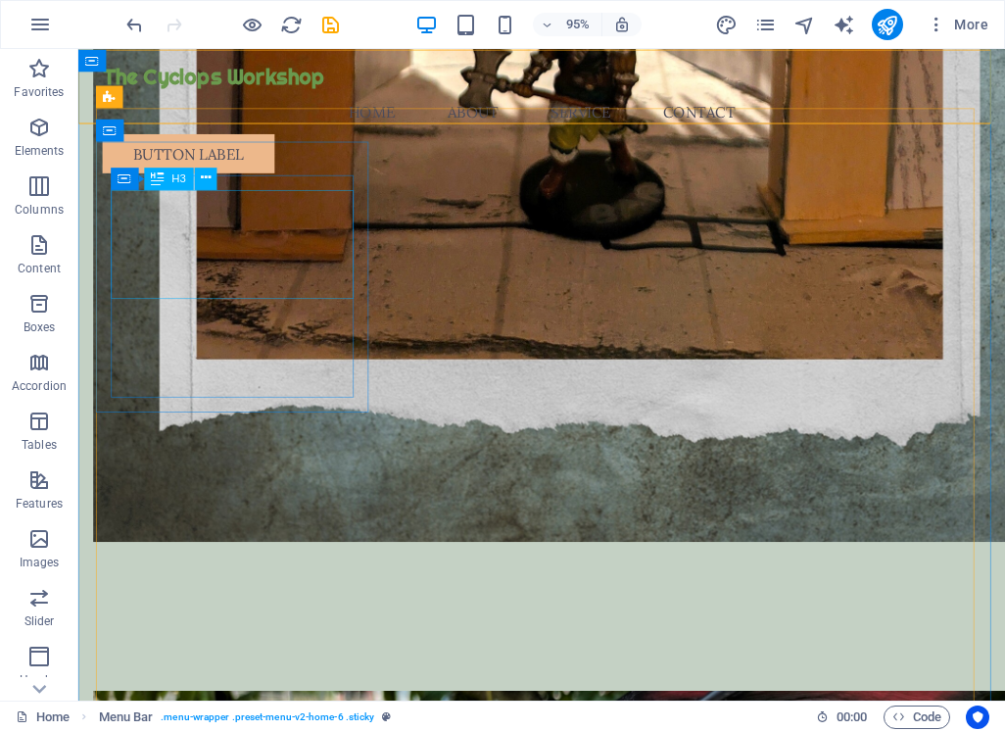
click at [204, 181] on icon at bounding box center [206, 178] width 10 height 20
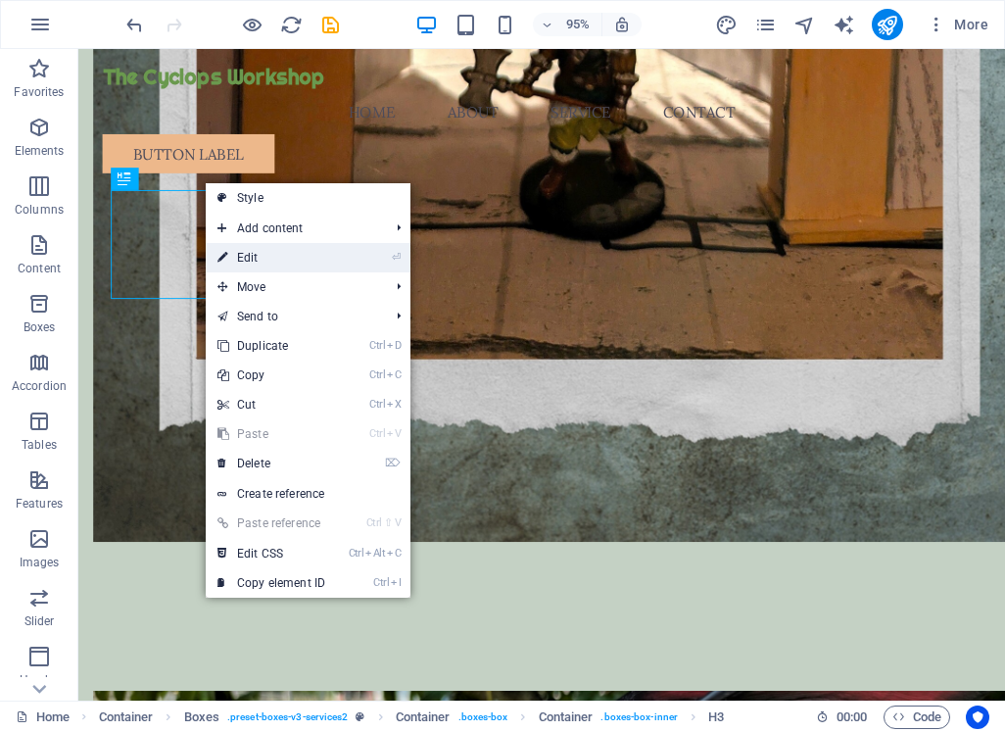
click at [382, 258] on li "⏎ Edit" at bounding box center [308, 257] width 205 height 29
click at [250, 256] on link "⏎ Edit" at bounding box center [271, 257] width 131 height 29
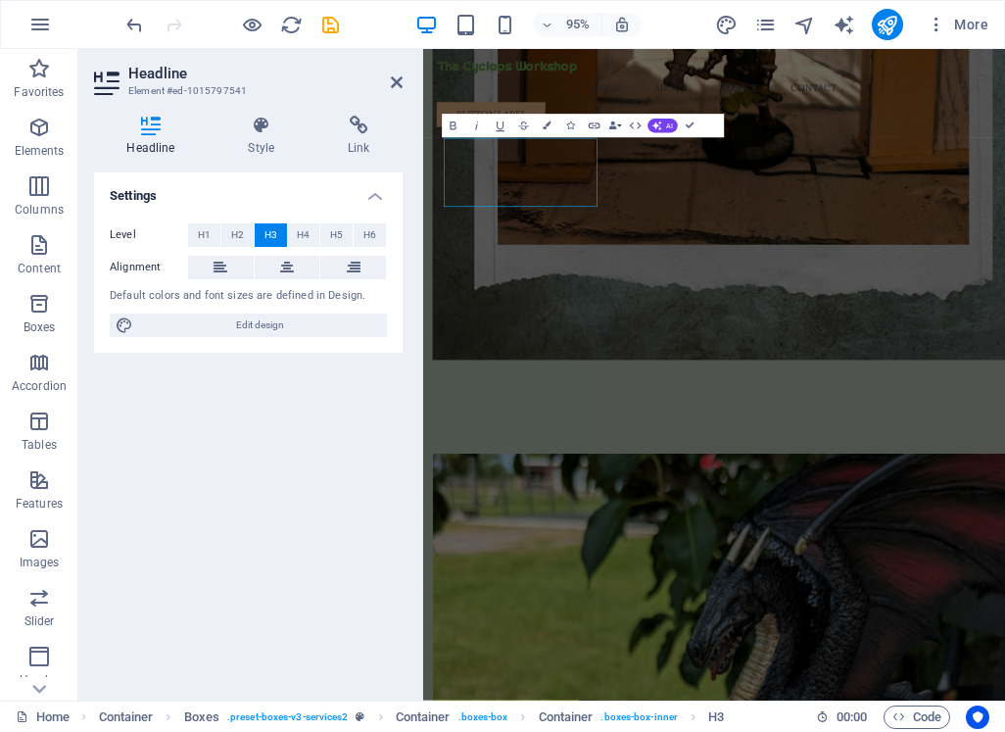
scroll to position [1655, 0]
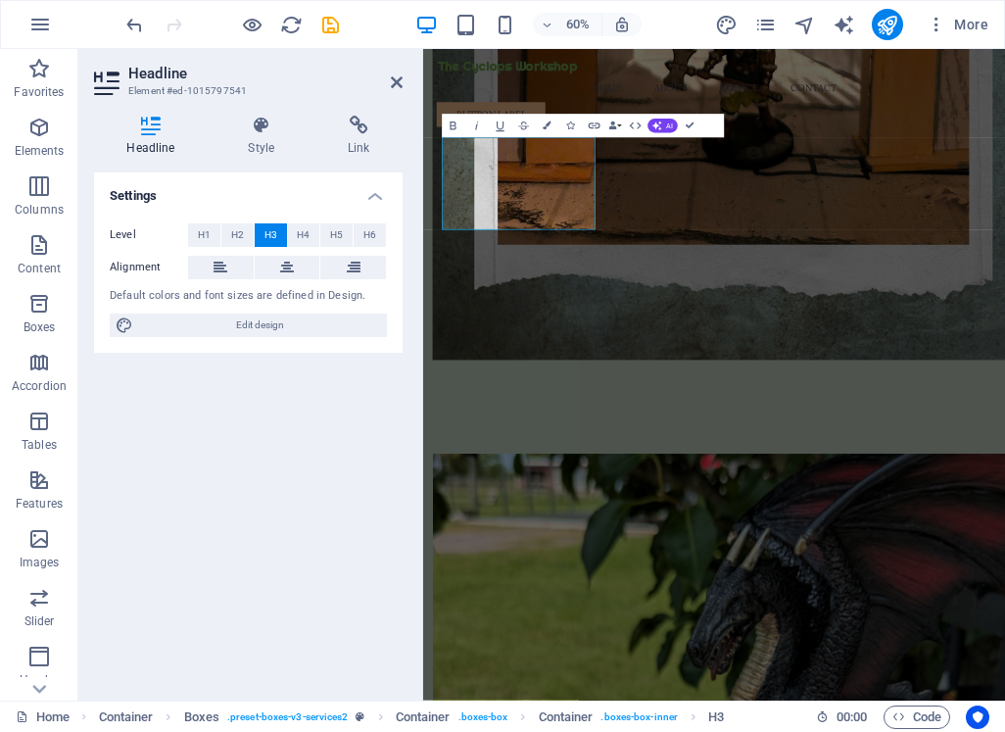
click at [276, 415] on div "Settings Level H1 H2 H3 H4 H5 H6 Alignment Default colors and font sizes are de…" at bounding box center [248, 428] width 309 height 512
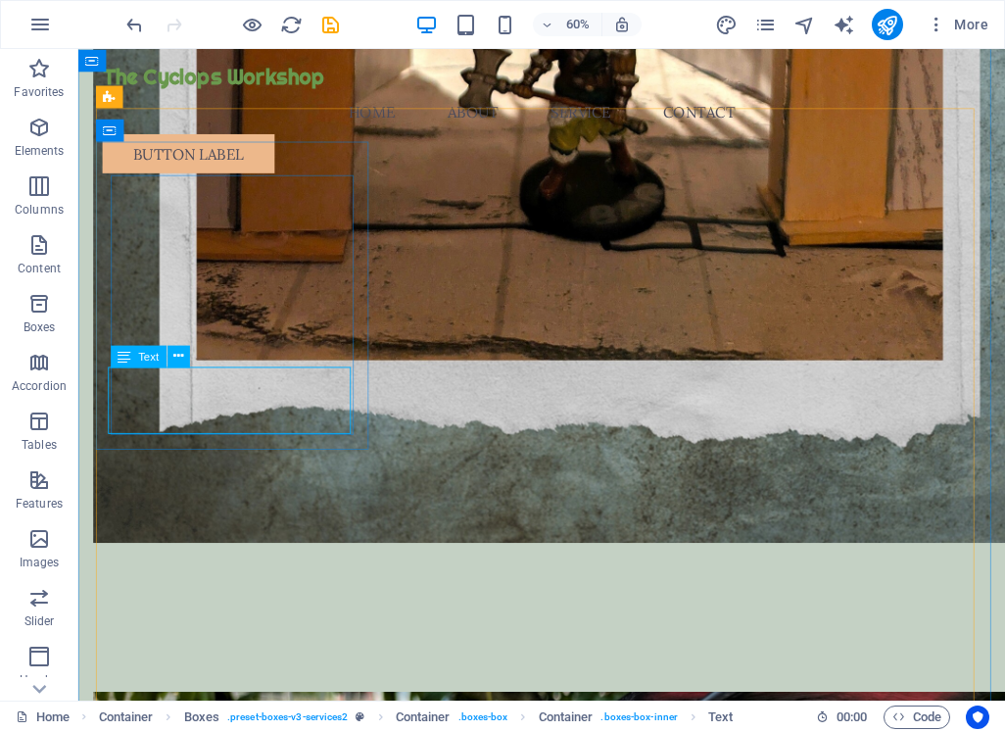
scroll to position [1656, 0]
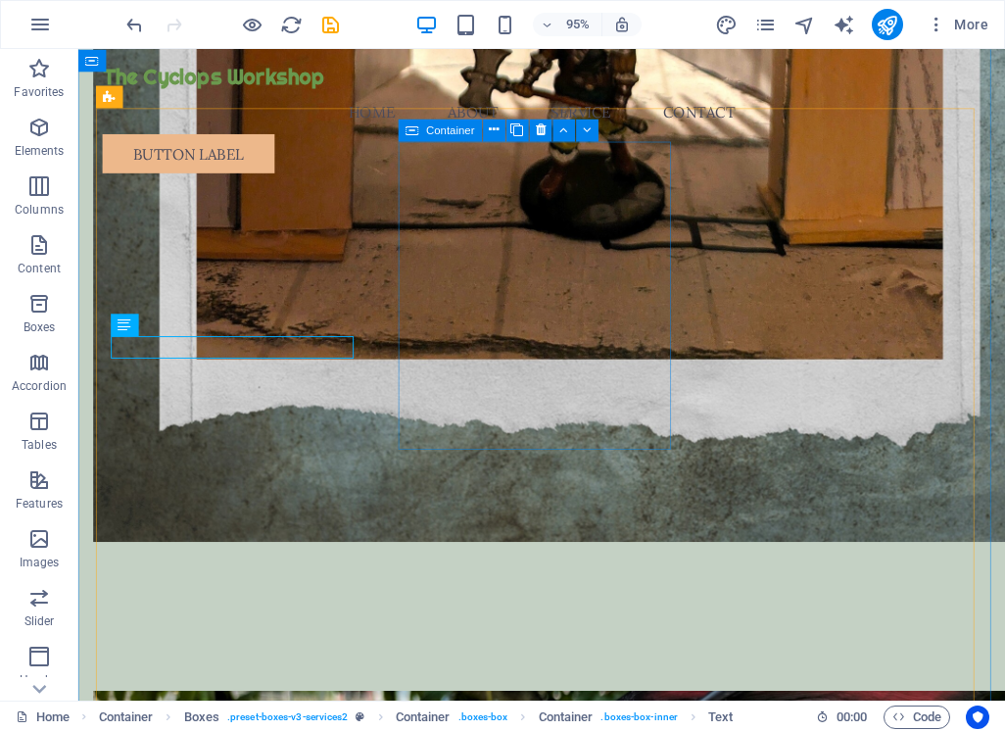
drag, startPoint x: 444, startPoint y: 365, endPoint x: 502, endPoint y: 345, distance: 61.3
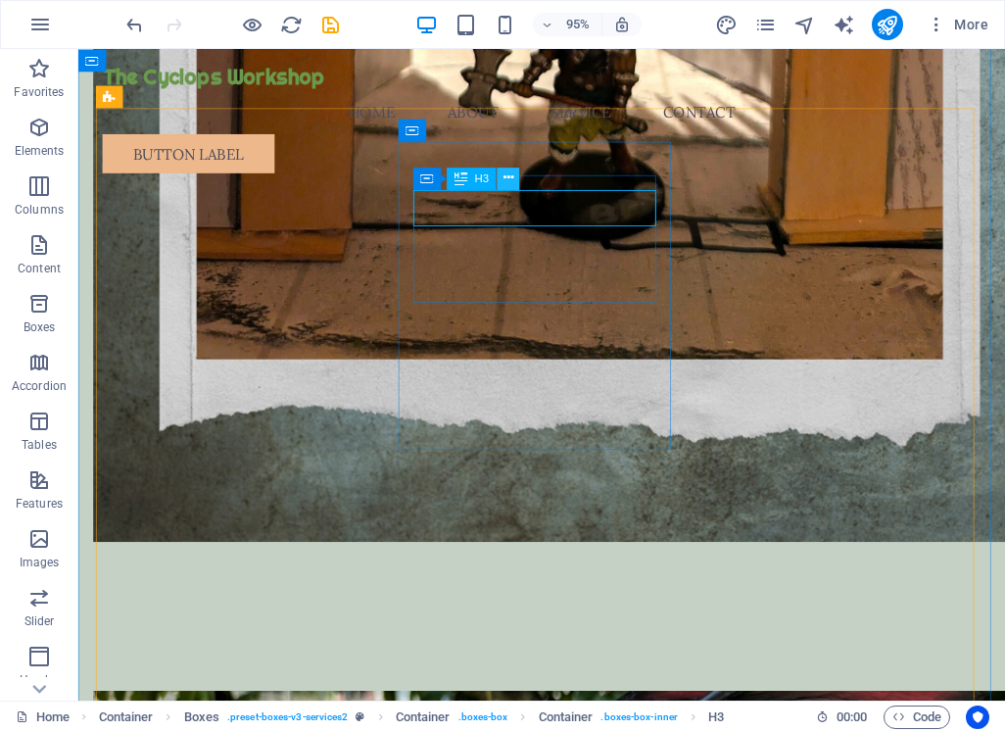
click at [508, 177] on icon at bounding box center [509, 178] width 10 height 20
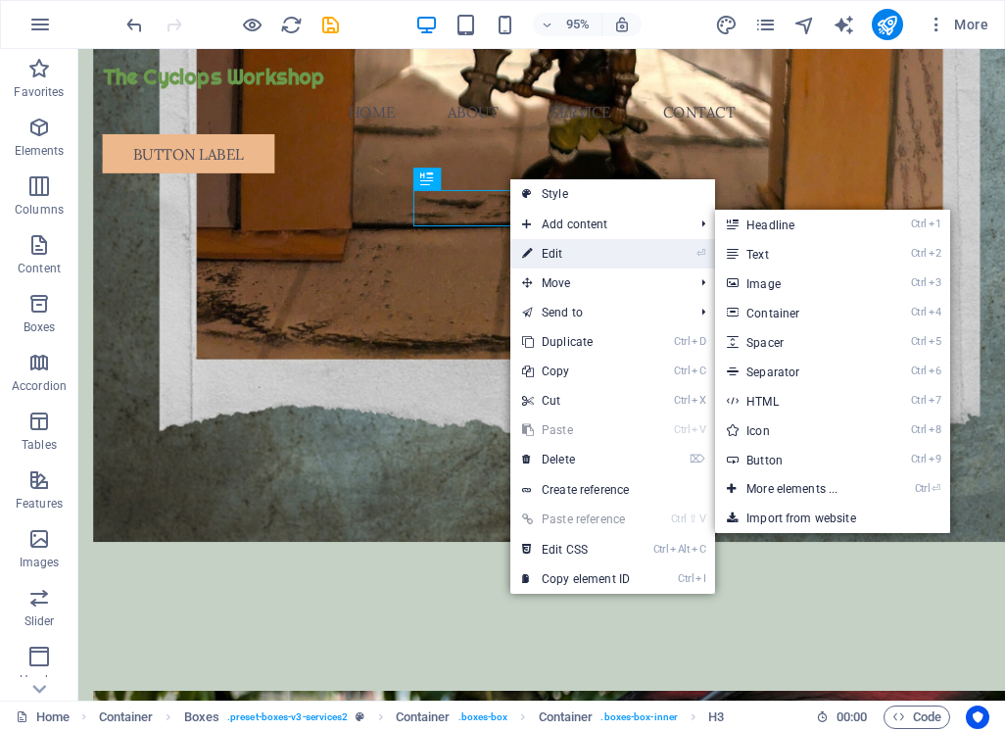
click at [613, 249] on link "⏎ Edit" at bounding box center [575, 253] width 131 height 29
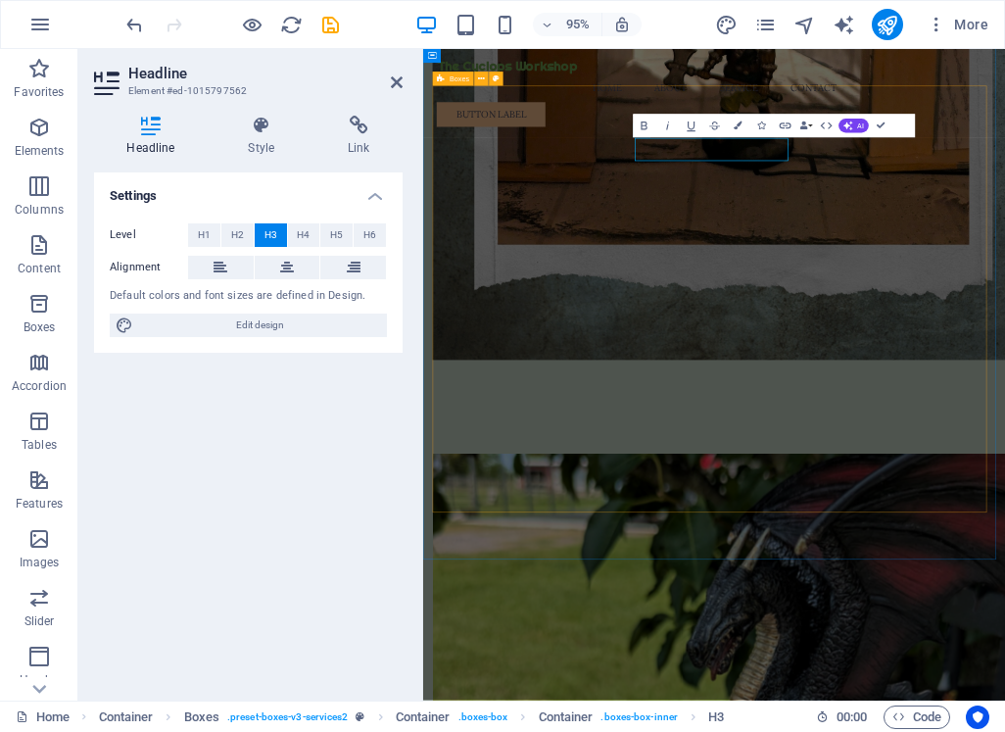
scroll to position [1655, 0]
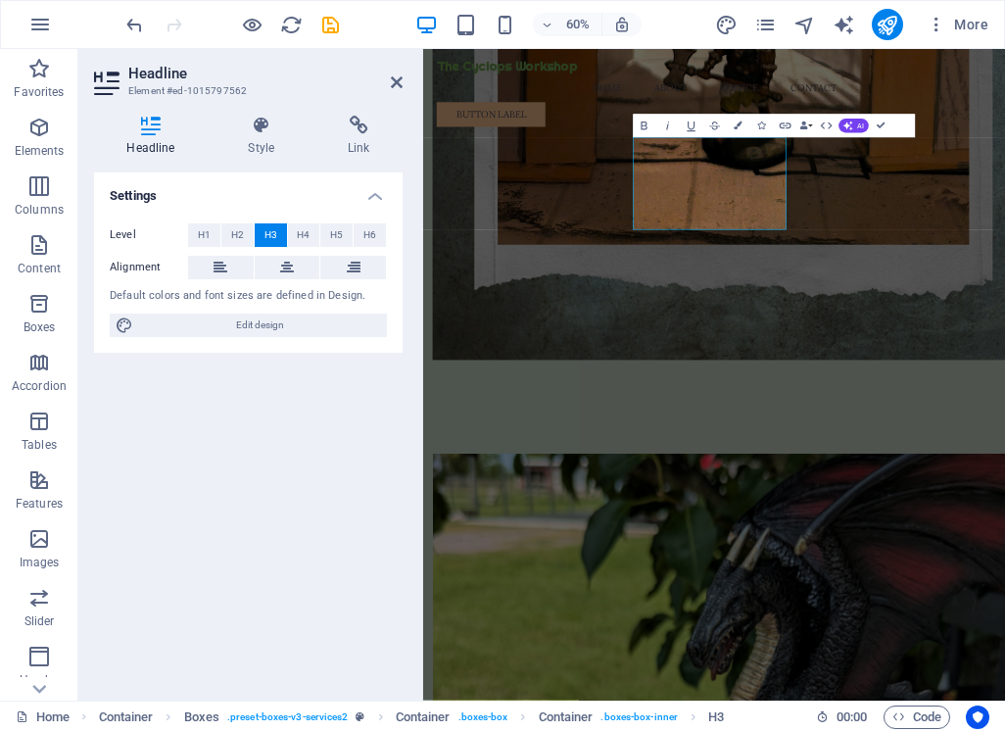
click at [357, 384] on div "Settings Level H1 H2 H3 H4 H5 H6 Alignment Default colors and font sizes are de…" at bounding box center [248, 428] width 309 height 512
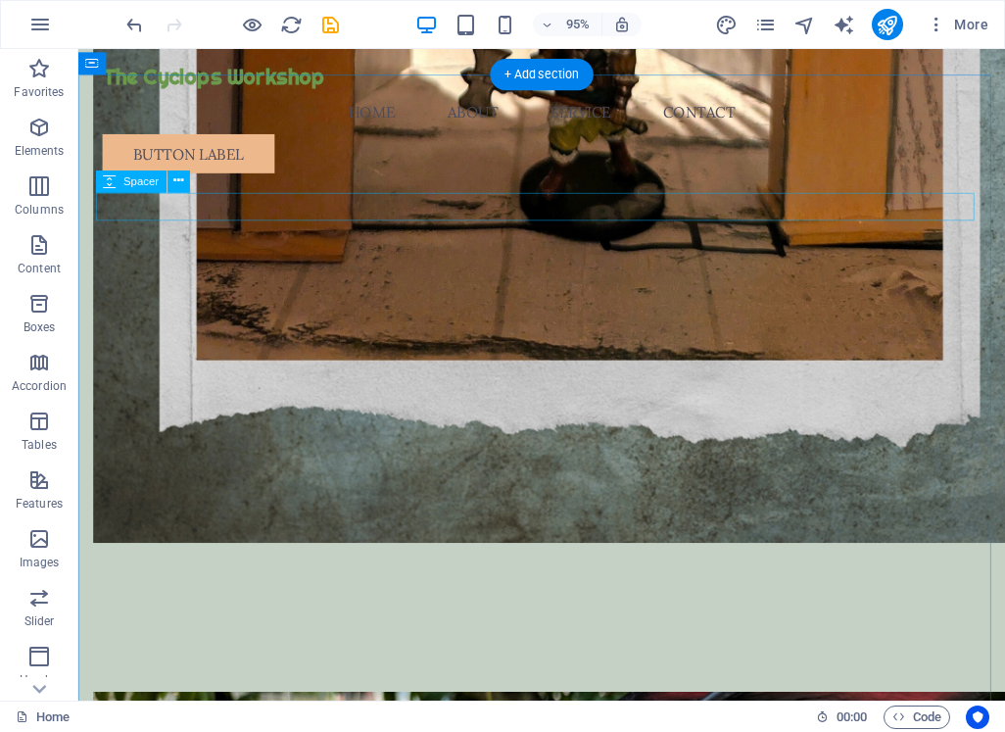
scroll to position [1831, 0]
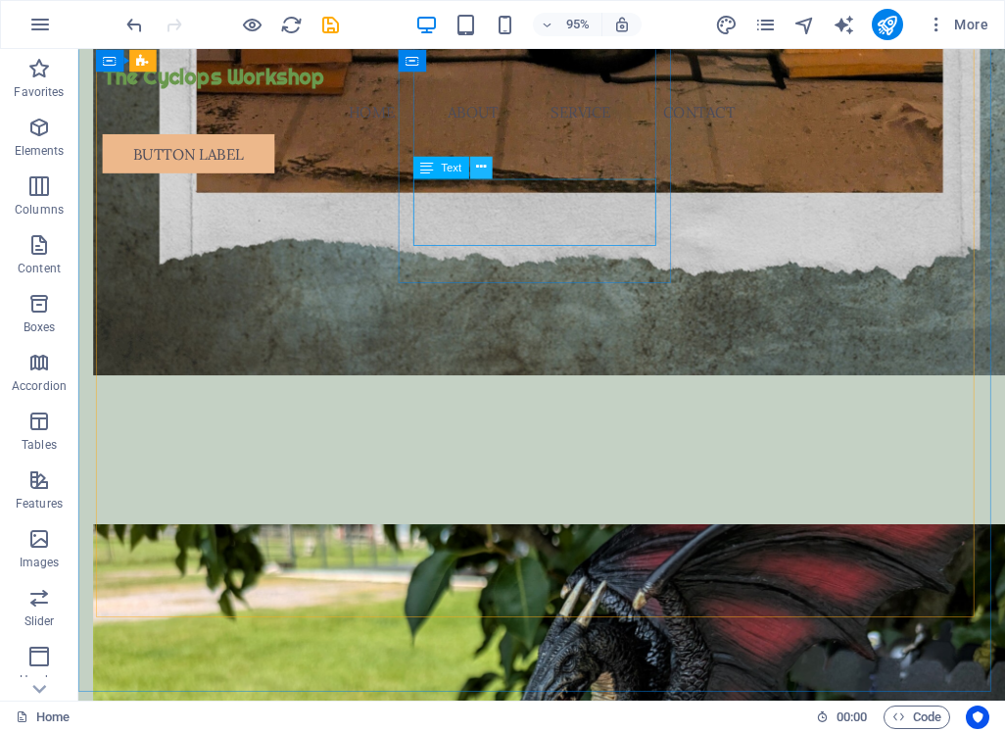
click at [479, 166] on icon at bounding box center [481, 167] width 10 height 20
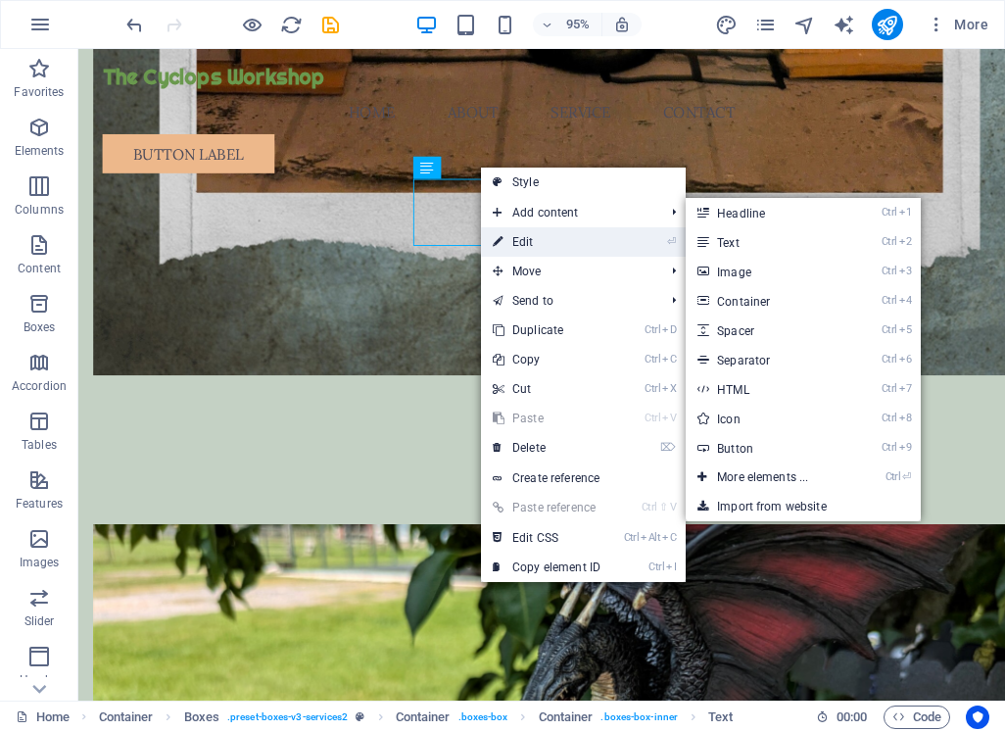
click at [562, 238] on link "⏎ Edit" at bounding box center [546, 241] width 131 height 29
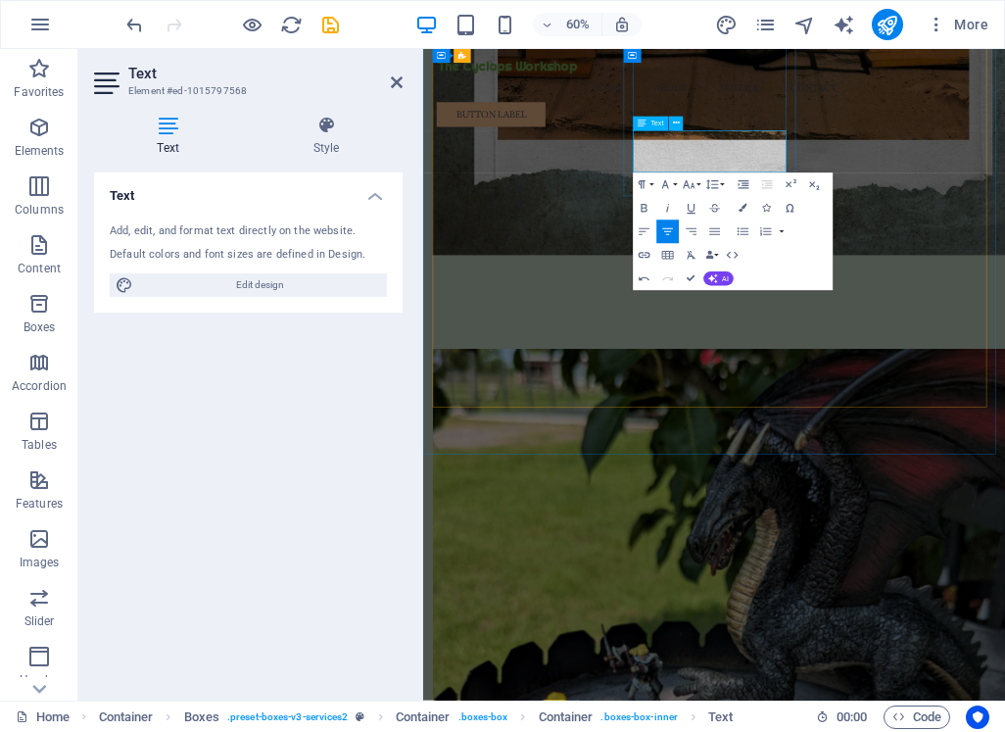
drag, startPoint x: 973, startPoint y: 223, endPoint x: 1172, endPoint y: 229, distance: 198.9
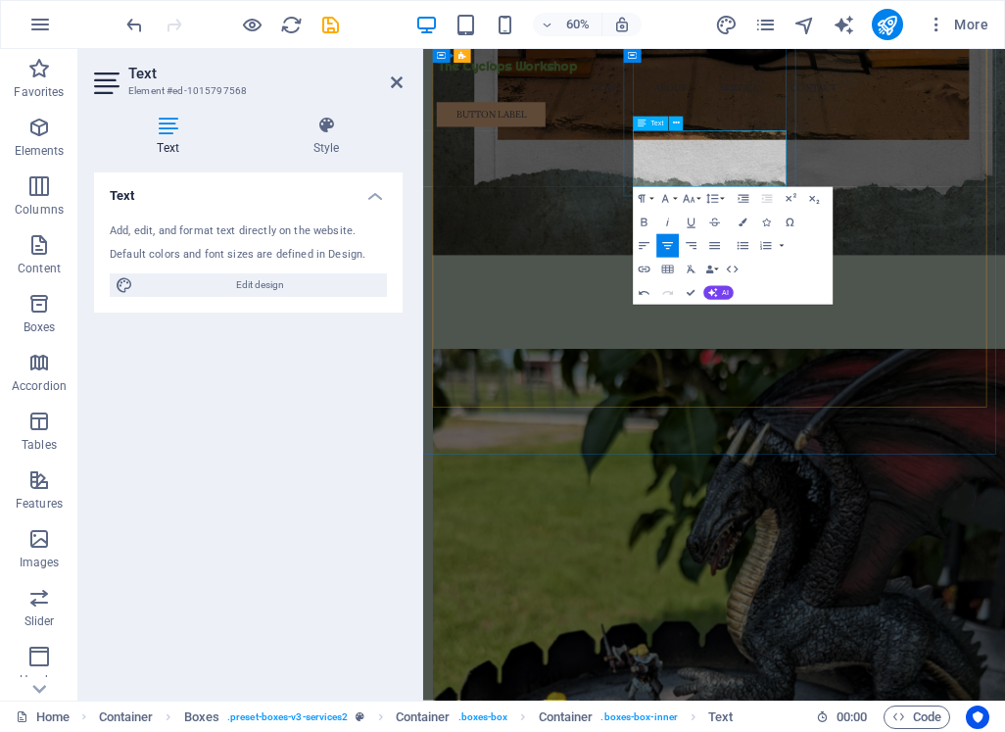
click at [397, 385] on div "Text Add, edit, and format text directly on the website. Default colors and fon…" at bounding box center [248, 428] width 309 height 512
click at [266, 410] on div "Text Add, edit, and format text directly on the website. Default colors and fon…" at bounding box center [248, 428] width 309 height 512
drag, startPoint x: 524, startPoint y: 697, endPoint x: 845, endPoint y: 457, distance: 400.5
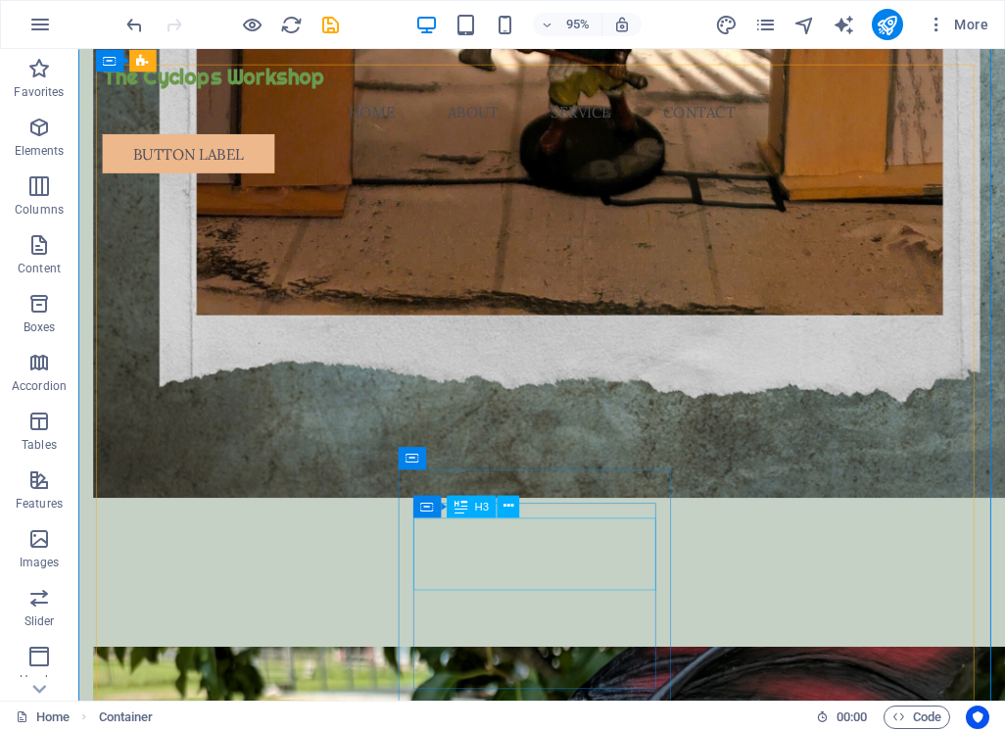
scroll to position [1635, 0]
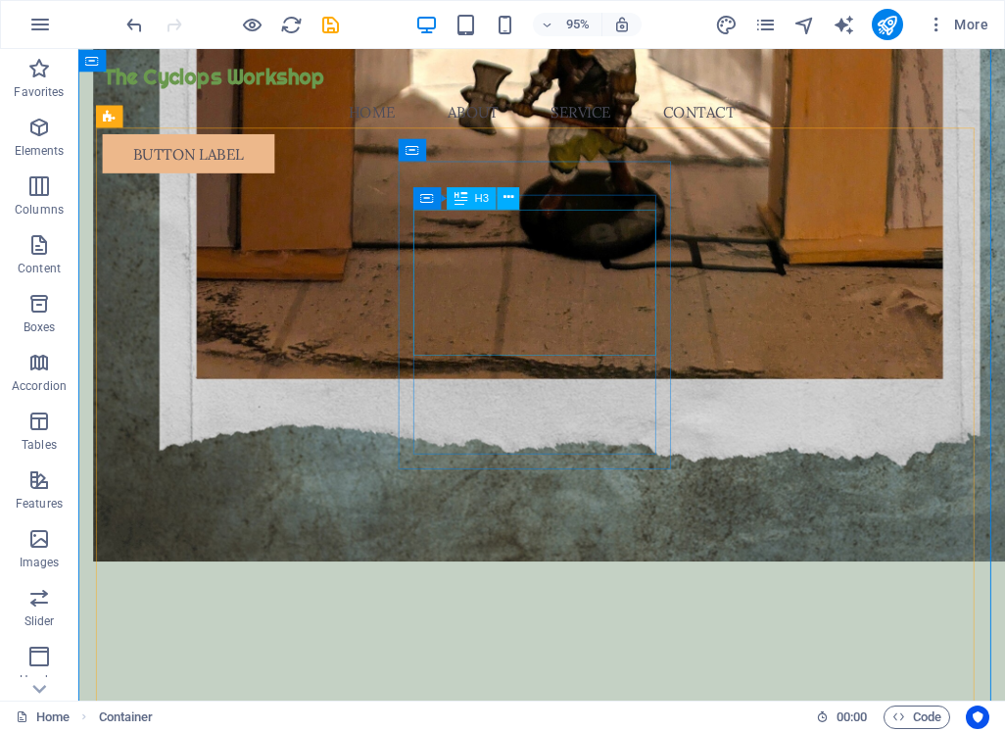
click at [506, 200] on icon at bounding box center [509, 198] width 10 height 20
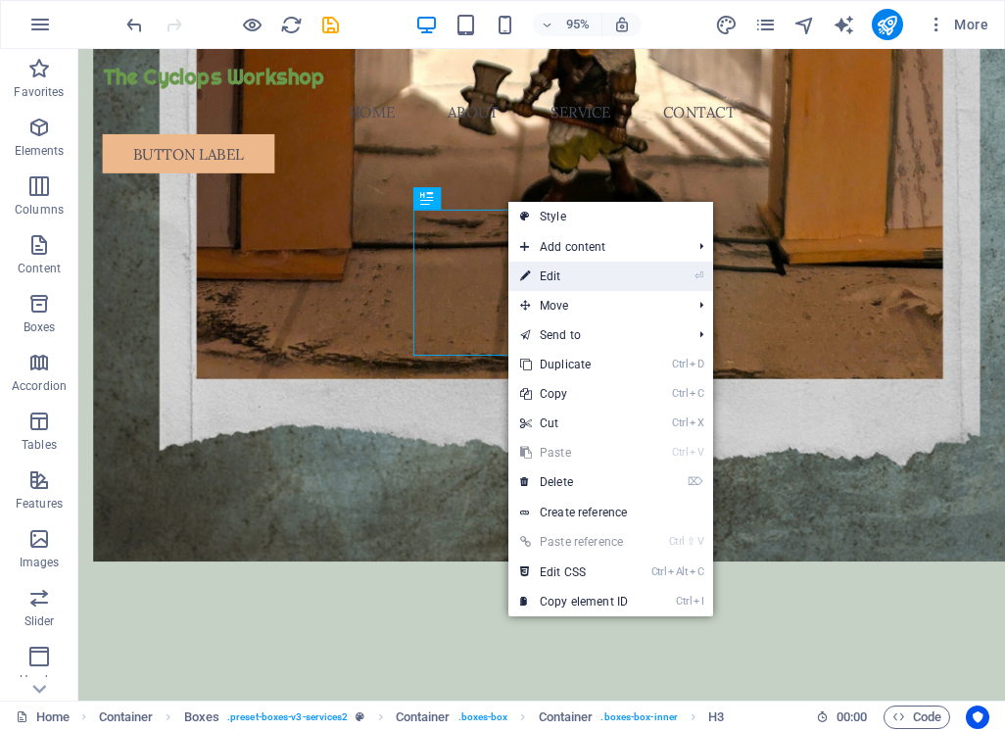
click at [602, 278] on link "⏎ Edit" at bounding box center [573, 276] width 131 height 29
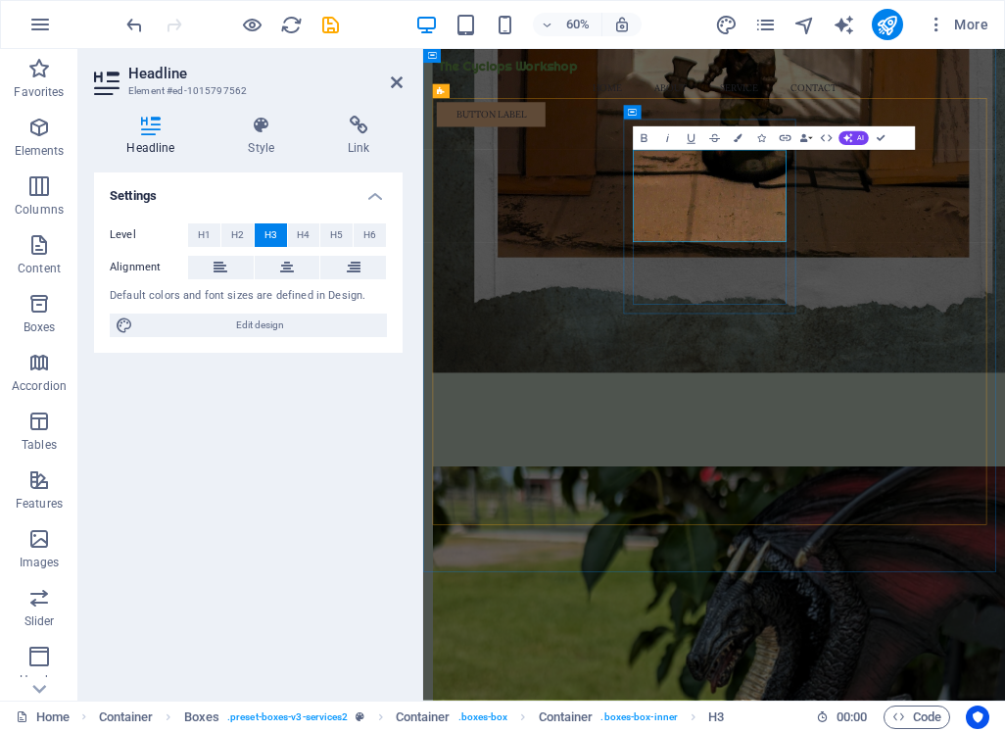
click at [329, 474] on div "Settings Level H1 H2 H3 H4 H5 H6 Alignment Default colors and font sizes are de…" at bounding box center [248, 428] width 309 height 512
drag, startPoint x: 561, startPoint y: 880, endPoint x: 873, endPoint y: 575, distance: 435.7
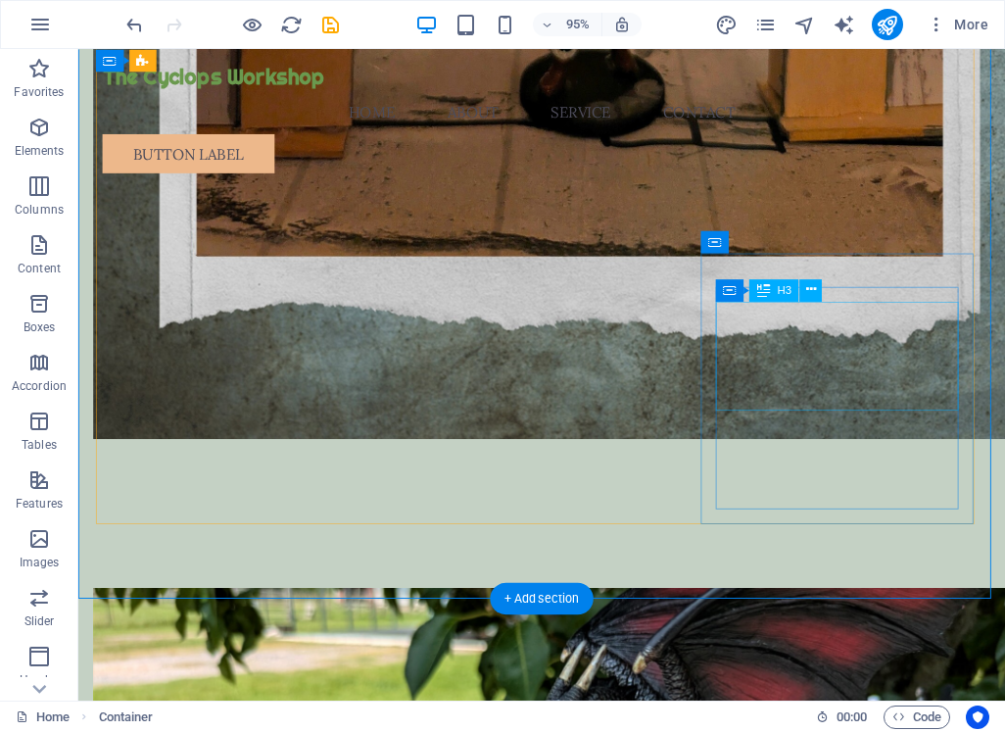
scroll to position [1929, 0]
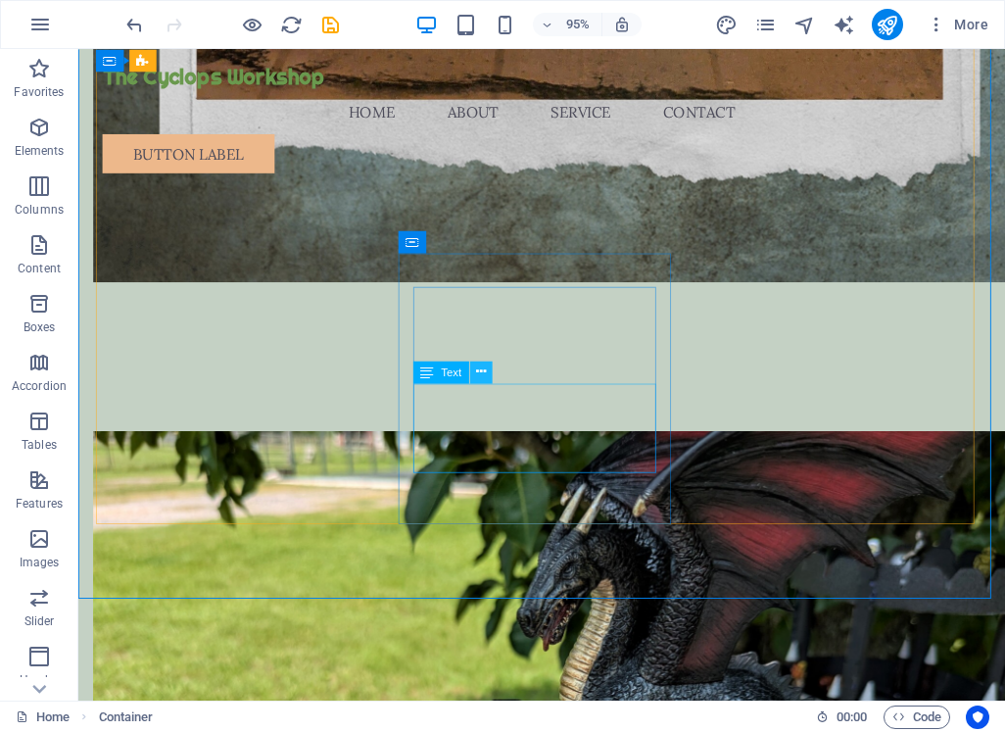
click at [485, 375] on icon at bounding box center [481, 372] width 10 height 20
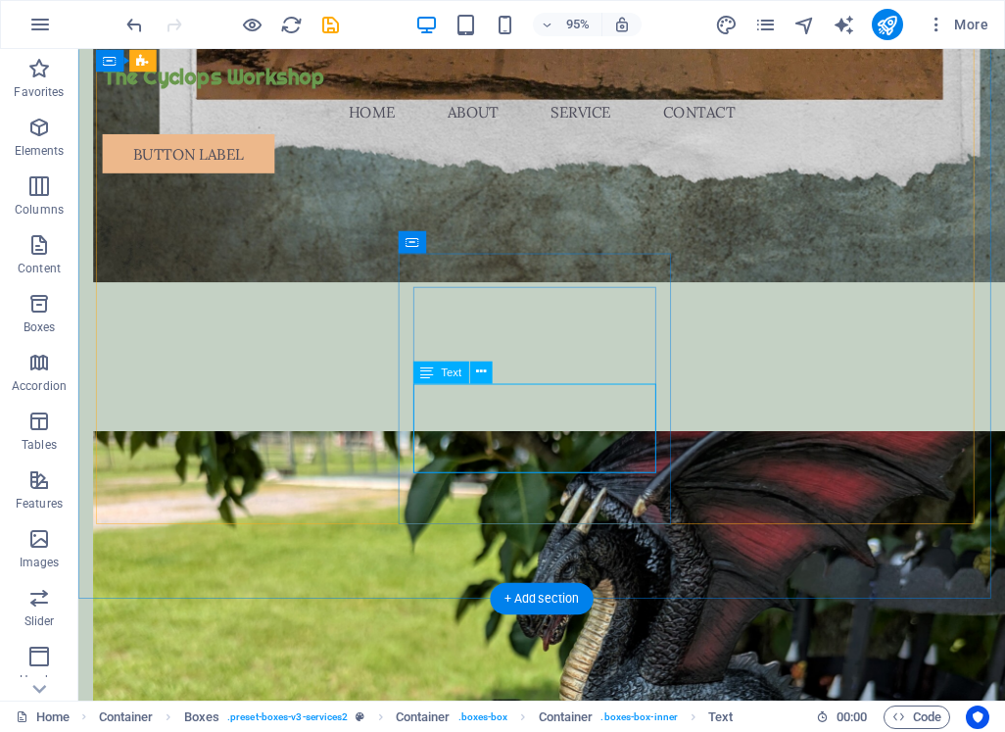
click at [482, 368] on icon at bounding box center [481, 372] width 10 height 20
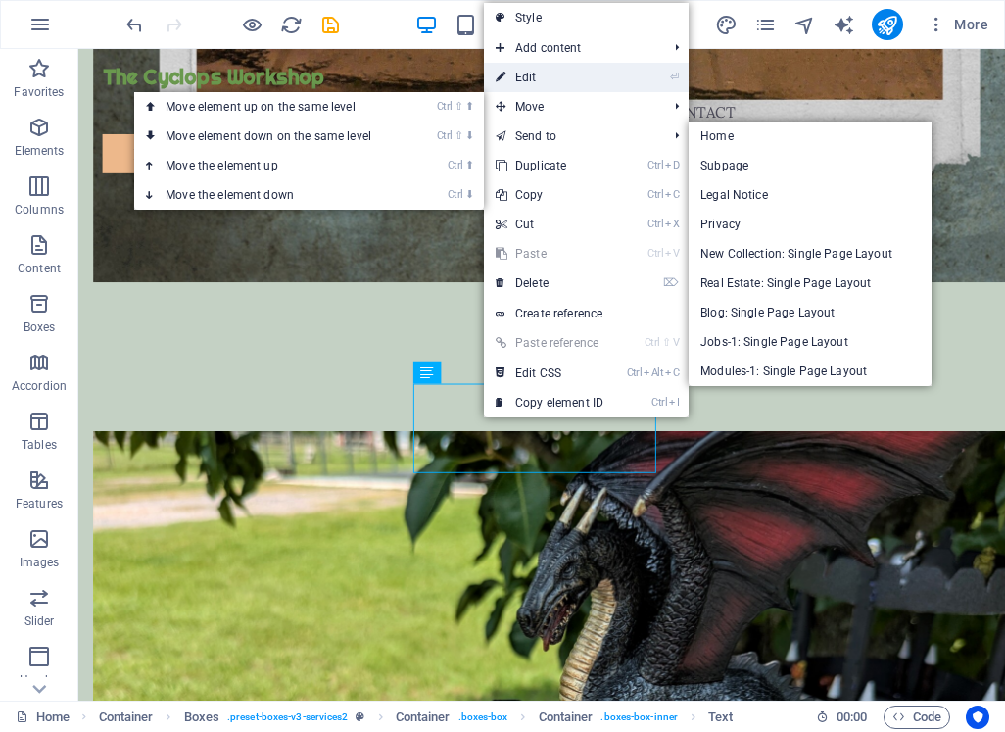
click at [571, 75] on link "⏎ Edit" at bounding box center [549, 77] width 131 height 29
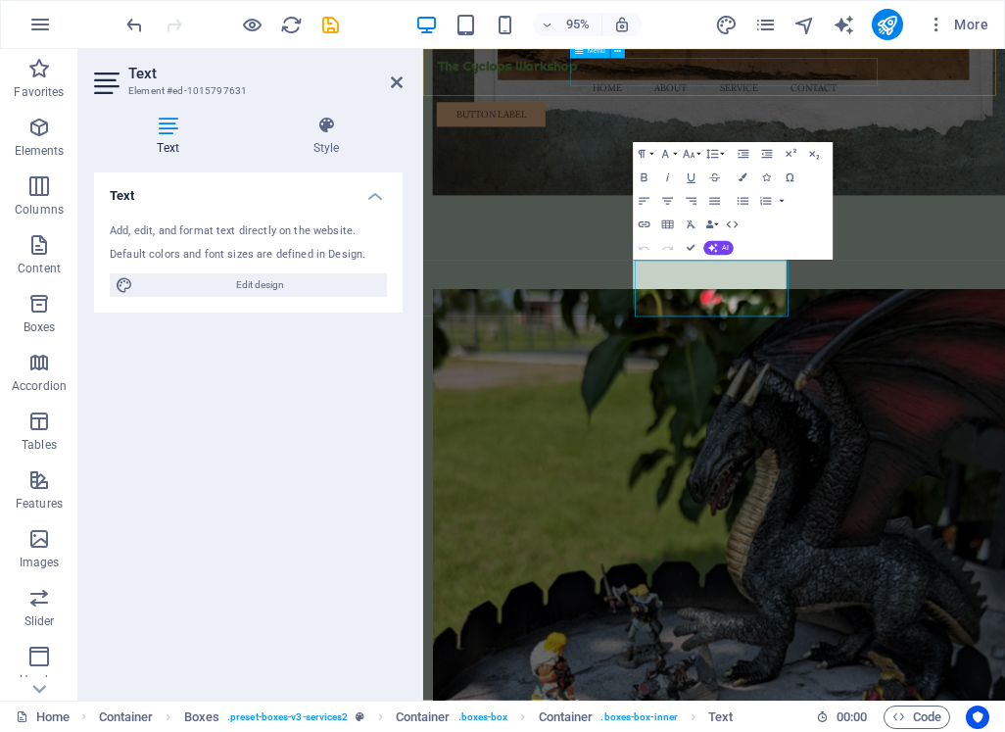
scroll to position [1928, 0]
click at [377, 375] on div "Text Add, edit, and format text directly on the website. Default colors and fon…" at bounding box center [248, 428] width 309 height 512
click at [307, 423] on div "Text Add, edit, and format text directly on the website. Default colors and fon…" at bounding box center [248, 428] width 309 height 512
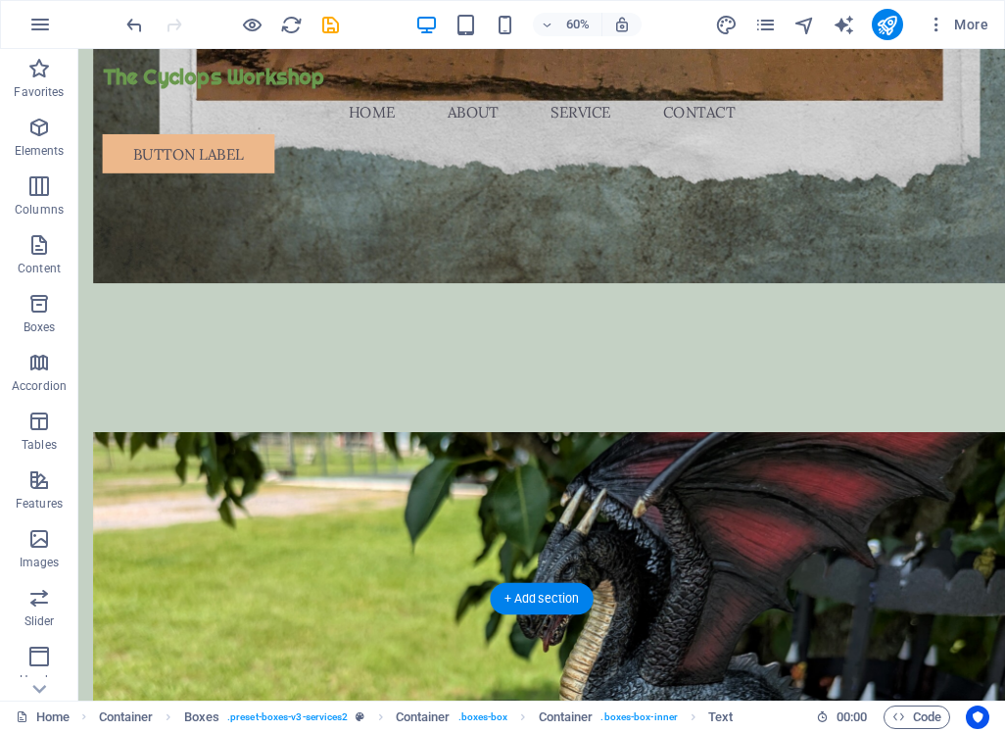
scroll to position [1929, 0]
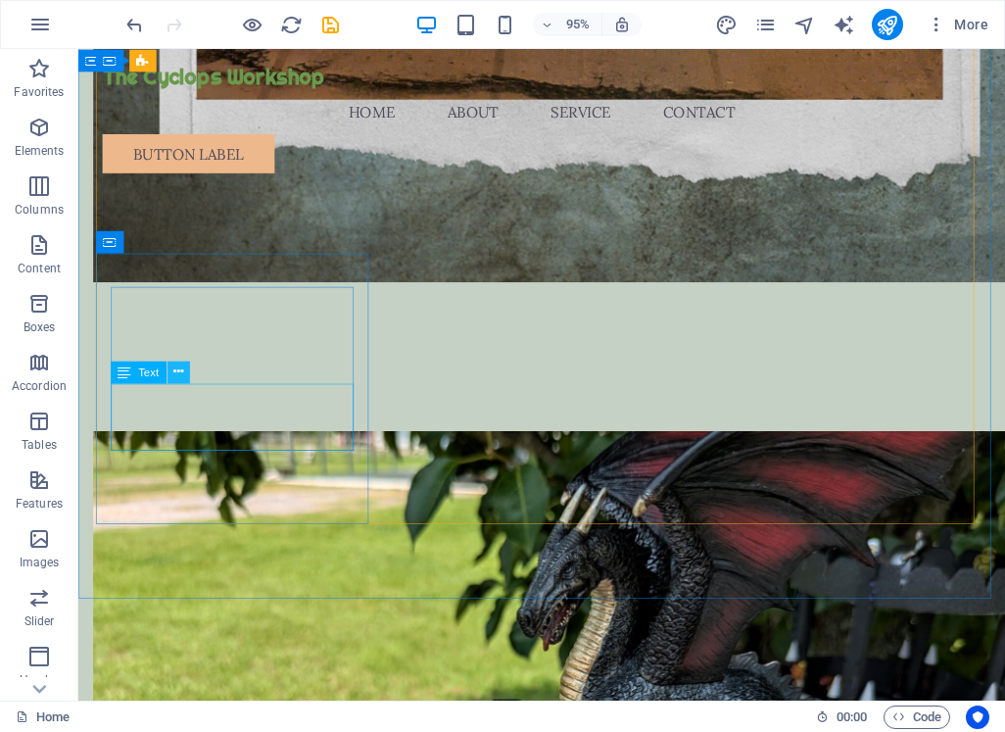
click at [177, 374] on icon at bounding box center [178, 372] width 10 height 20
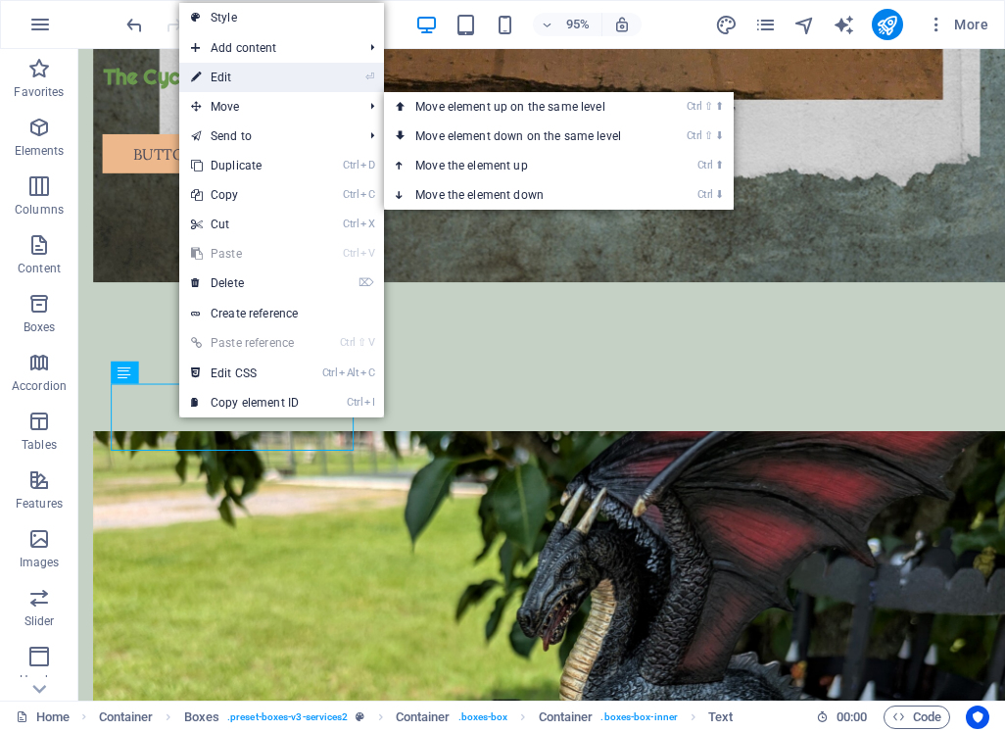
click at [288, 73] on link "⏎ Edit" at bounding box center [244, 77] width 131 height 29
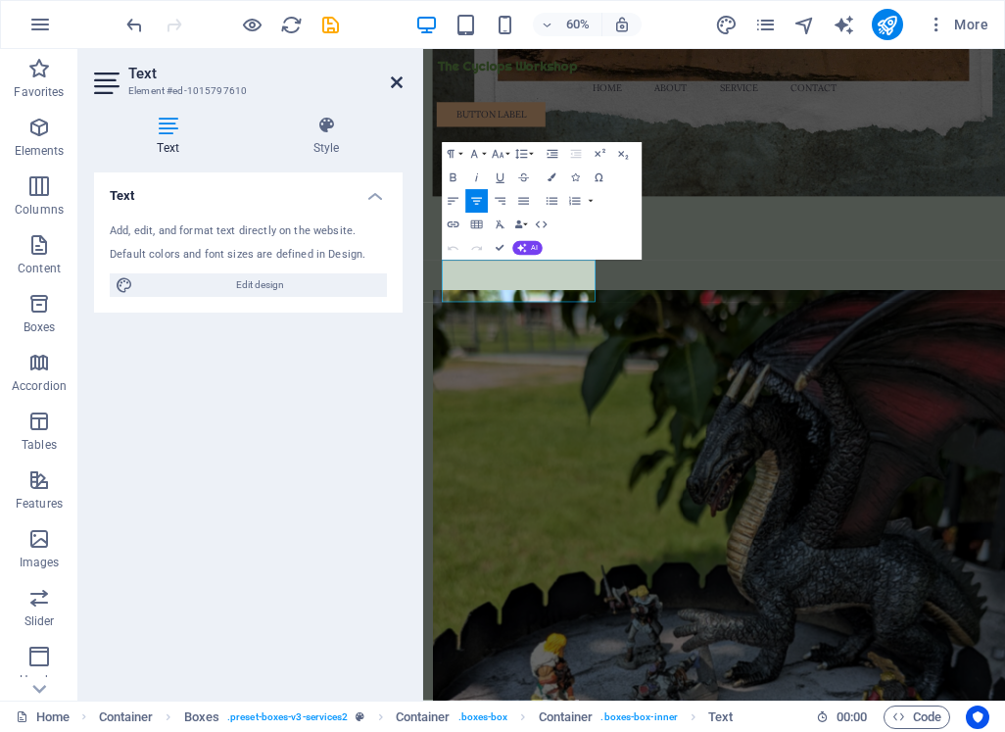
click at [393, 80] on icon at bounding box center [397, 82] width 12 height 16
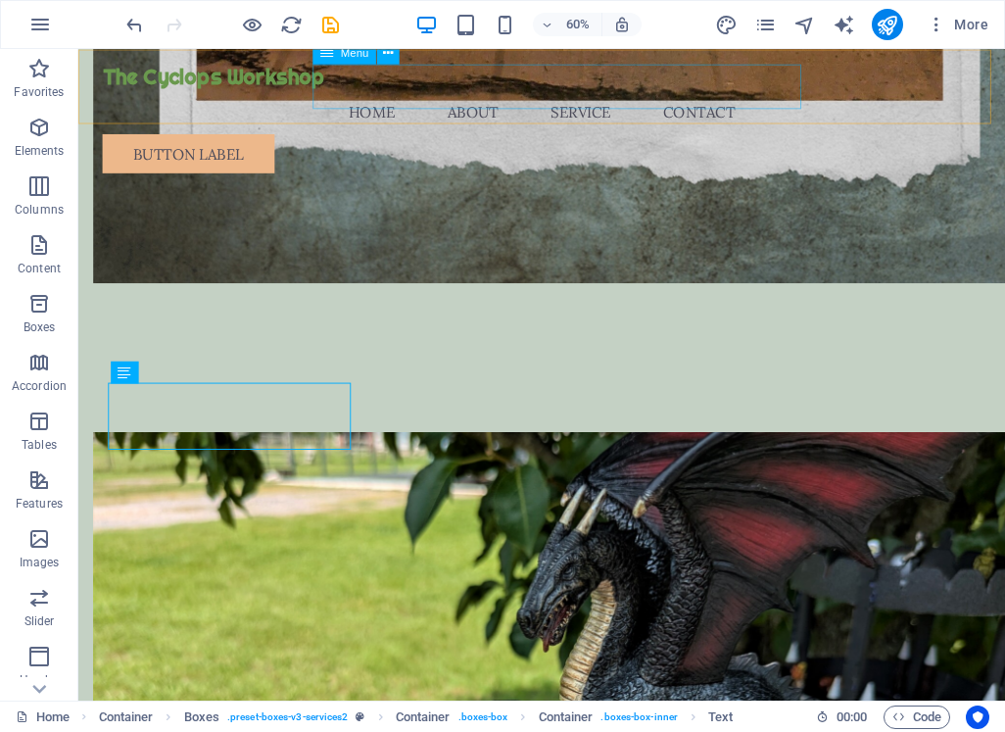
scroll to position [1929, 0]
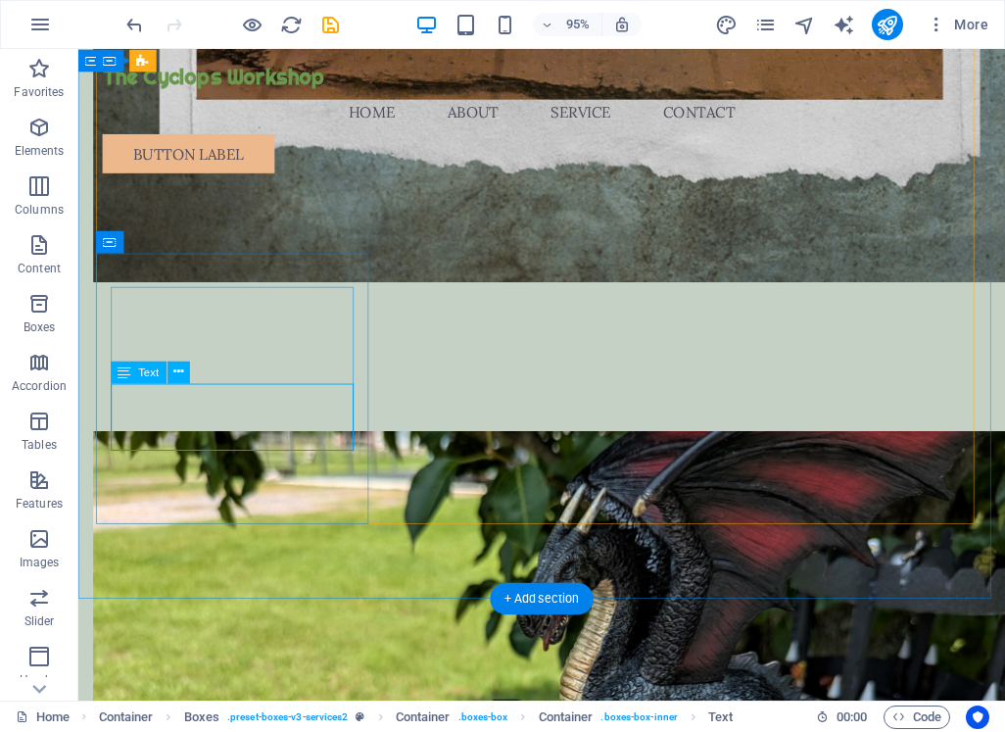
click at [180, 373] on icon at bounding box center [178, 372] width 10 height 20
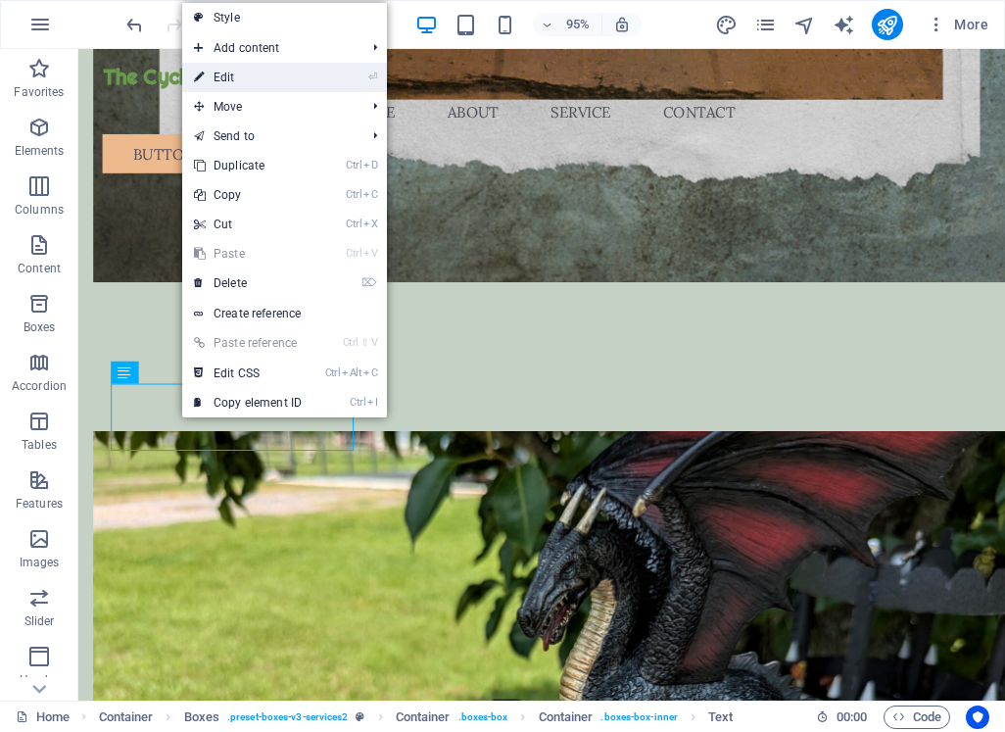
click at [298, 79] on link "⏎ Edit" at bounding box center [247, 77] width 131 height 29
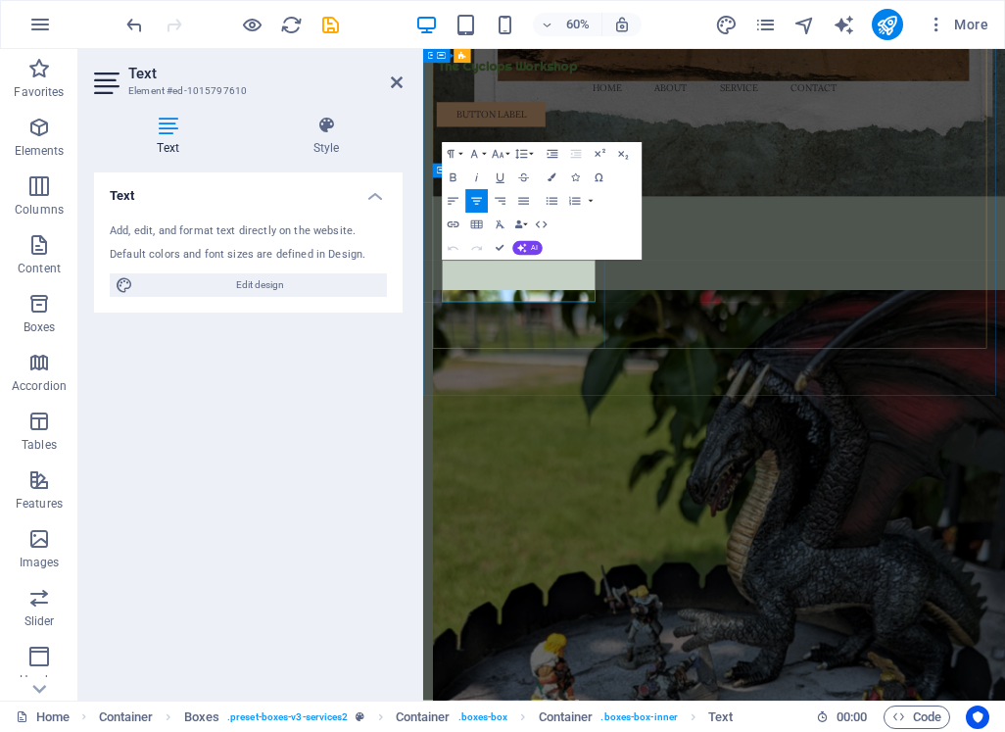
click at [320, 397] on div "Text Add, edit, and format text directly on the website. Default colors and fon…" at bounding box center [248, 428] width 309 height 512
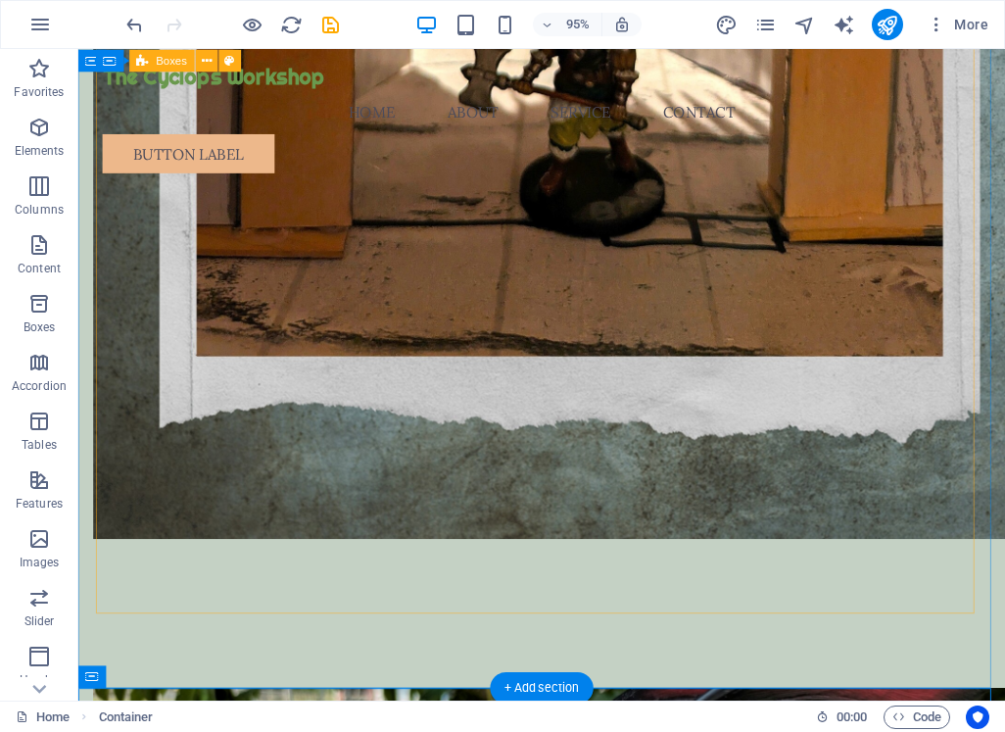
scroll to position [1635, 0]
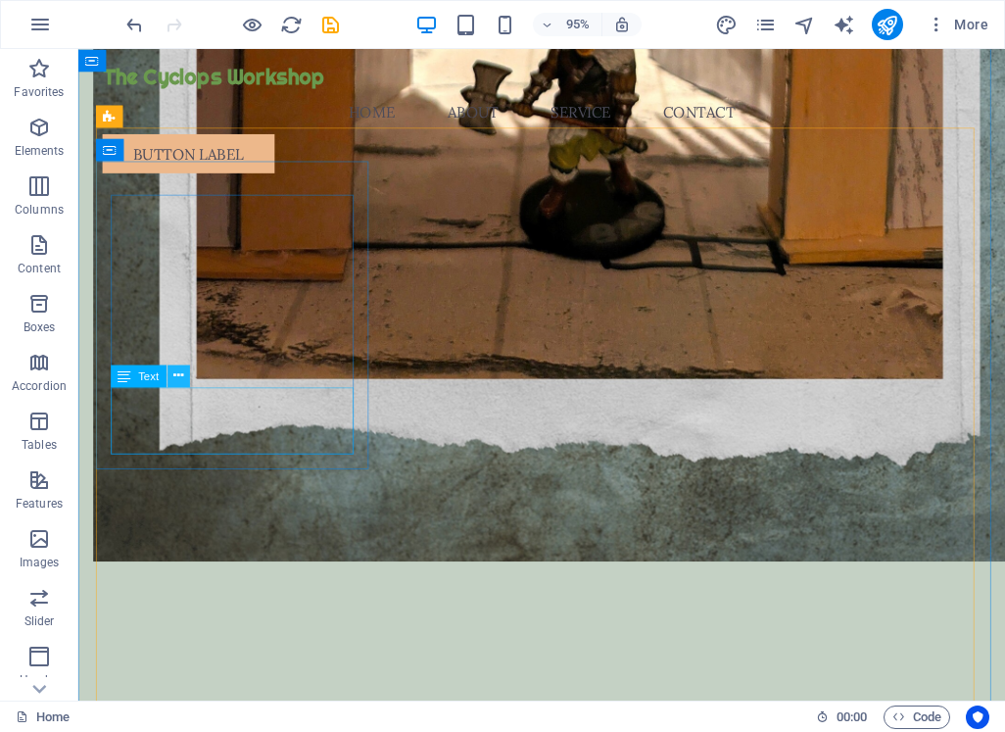
click at [177, 373] on icon at bounding box center [178, 375] width 10 height 20
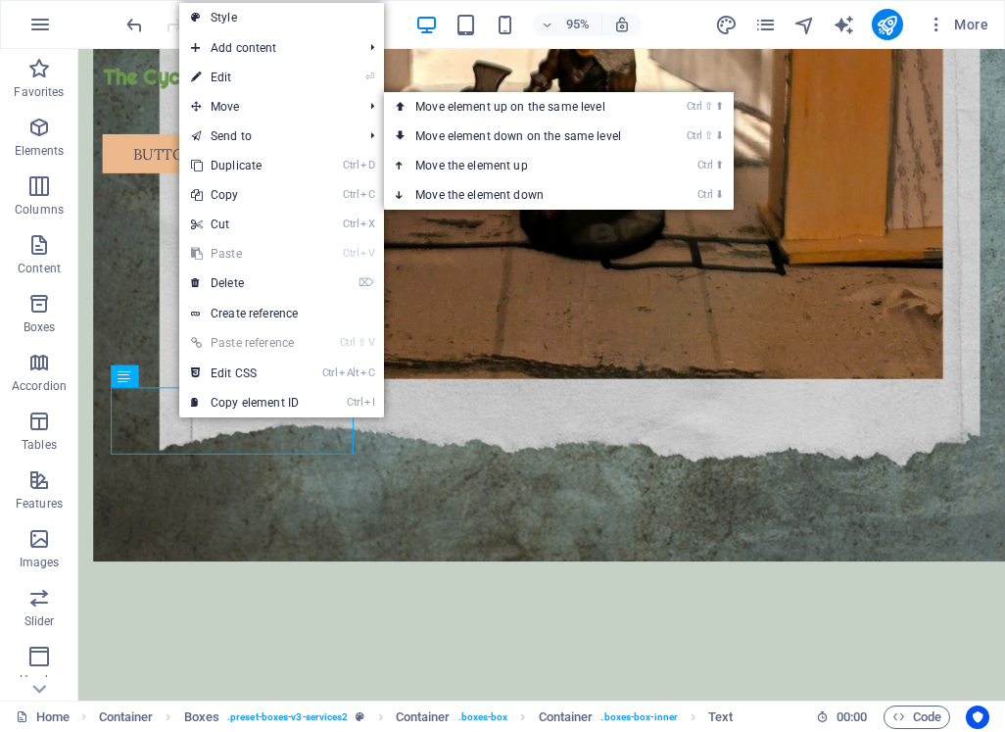
click at [269, 76] on link "⏎ Edit" at bounding box center [244, 77] width 131 height 29
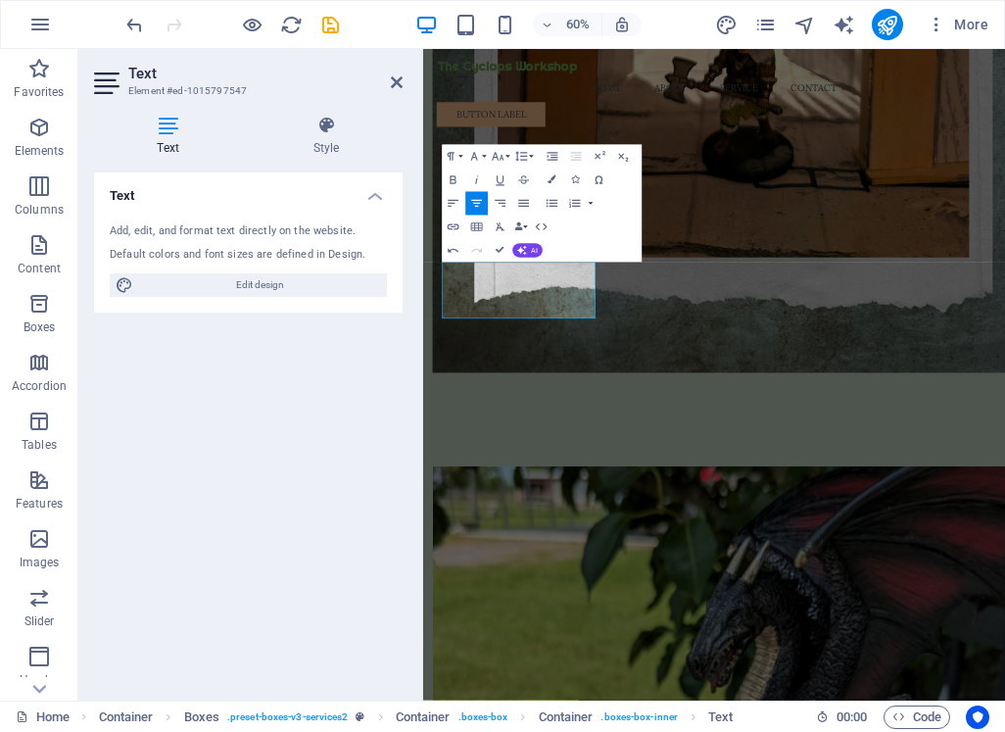
click at [312, 407] on div "Text Add, edit, and format text directly on the website. Default colors and fon…" at bounding box center [248, 428] width 309 height 512
drag, startPoint x: 546, startPoint y: 979, endPoint x: 865, endPoint y: 643, distance: 463.6
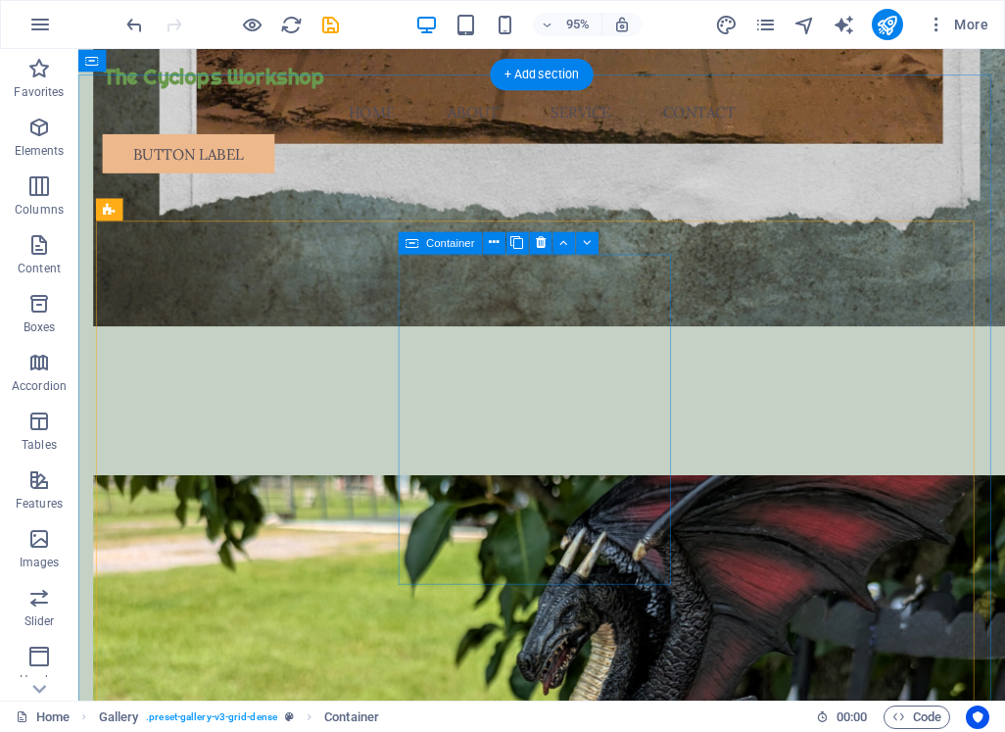
scroll to position [1489, 0]
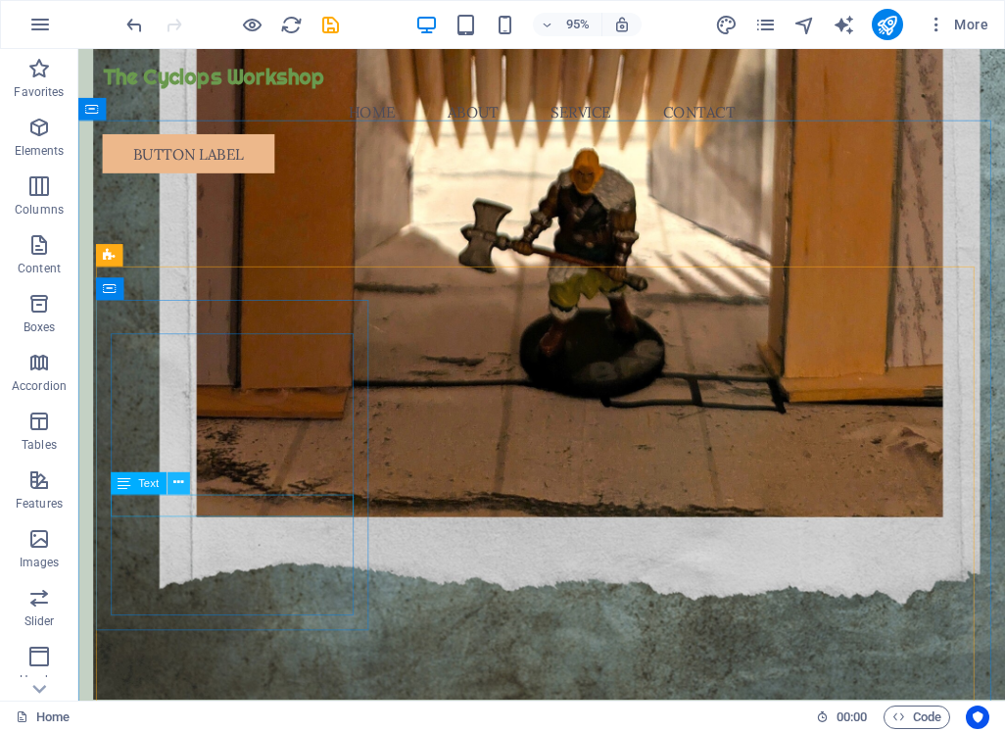
click at [176, 485] on icon at bounding box center [178, 482] width 10 height 20
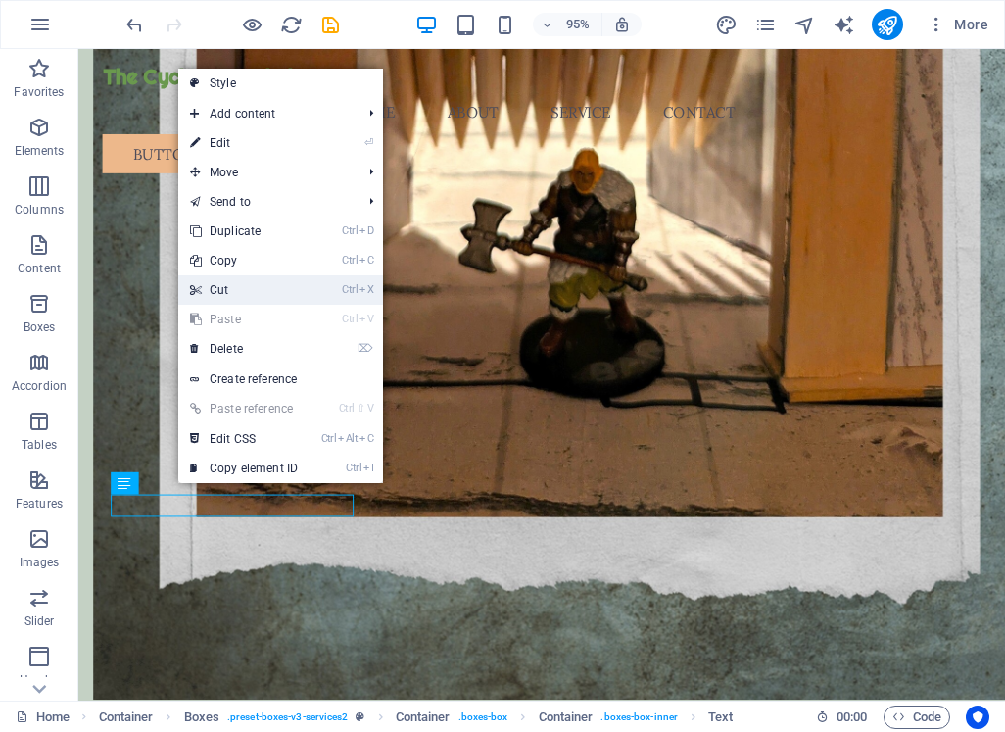
click at [307, 296] on link "Ctrl X Cut" at bounding box center [243, 289] width 131 height 29
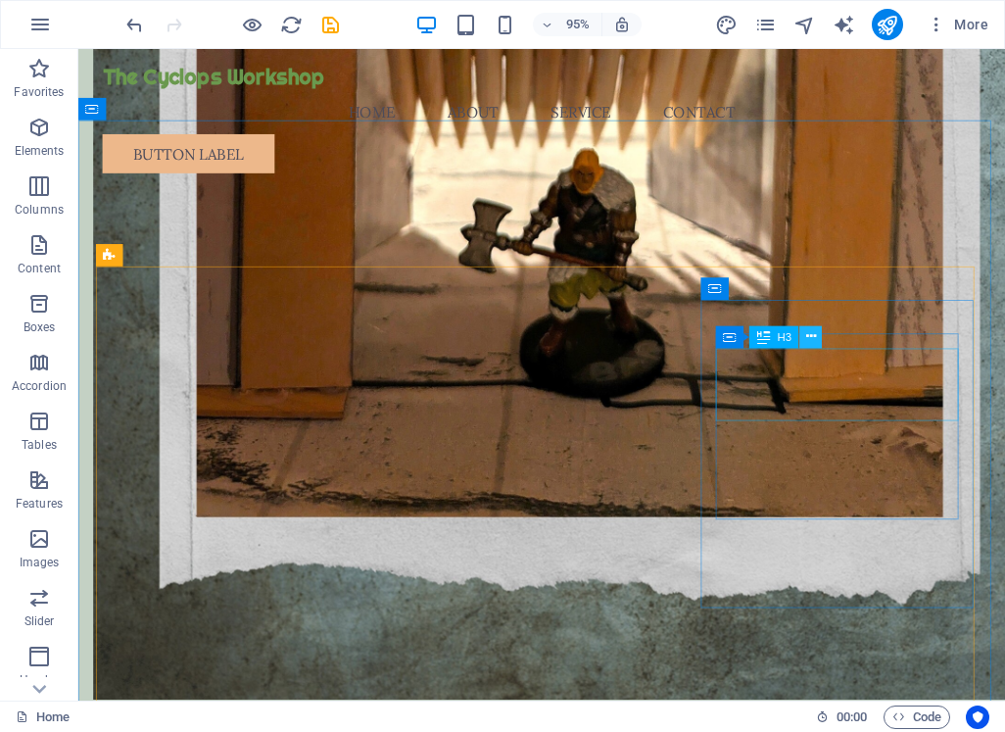
click at [815, 336] on icon at bounding box center [811, 336] width 10 height 20
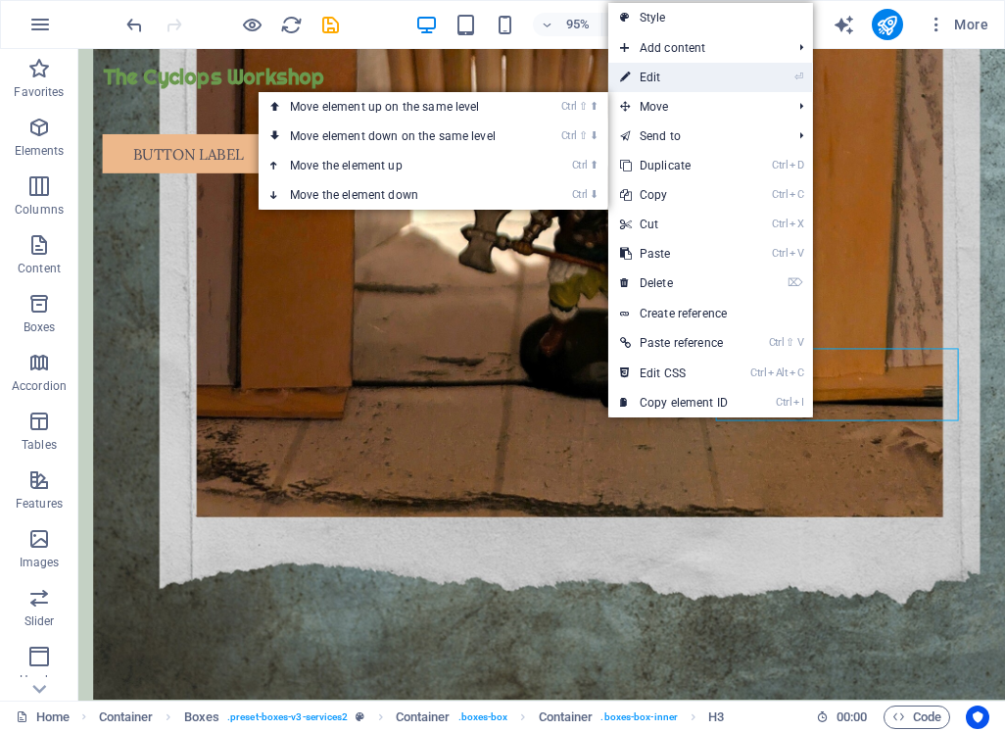
click at [744, 73] on li "⏎ Edit" at bounding box center [710, 77] width 205 height 29
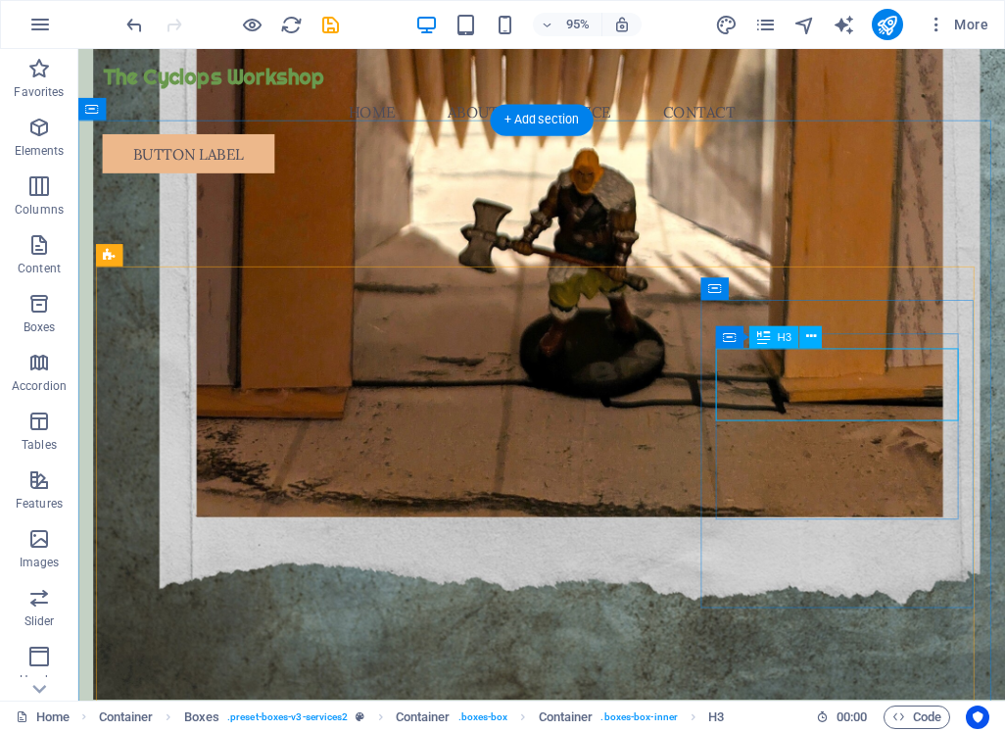
click at [811, 338] on icon at bounding box center [811, 336] width 10 height 20
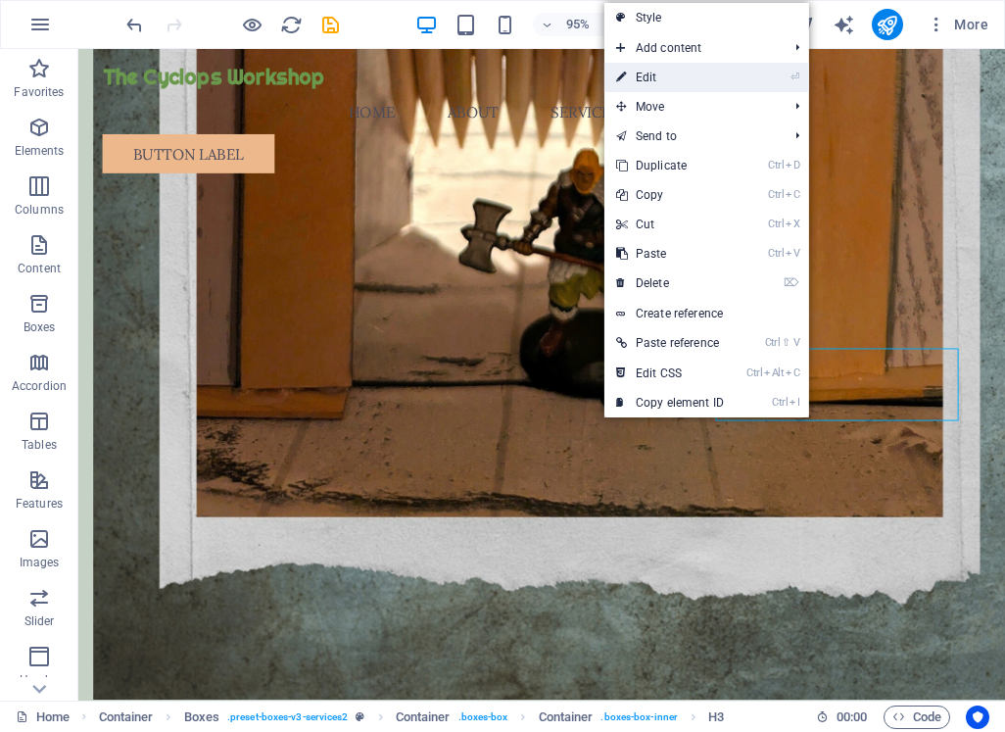
click at [642, 72] on link "⏎ Edit" at bounding box center [669, 77] width 131 height 29
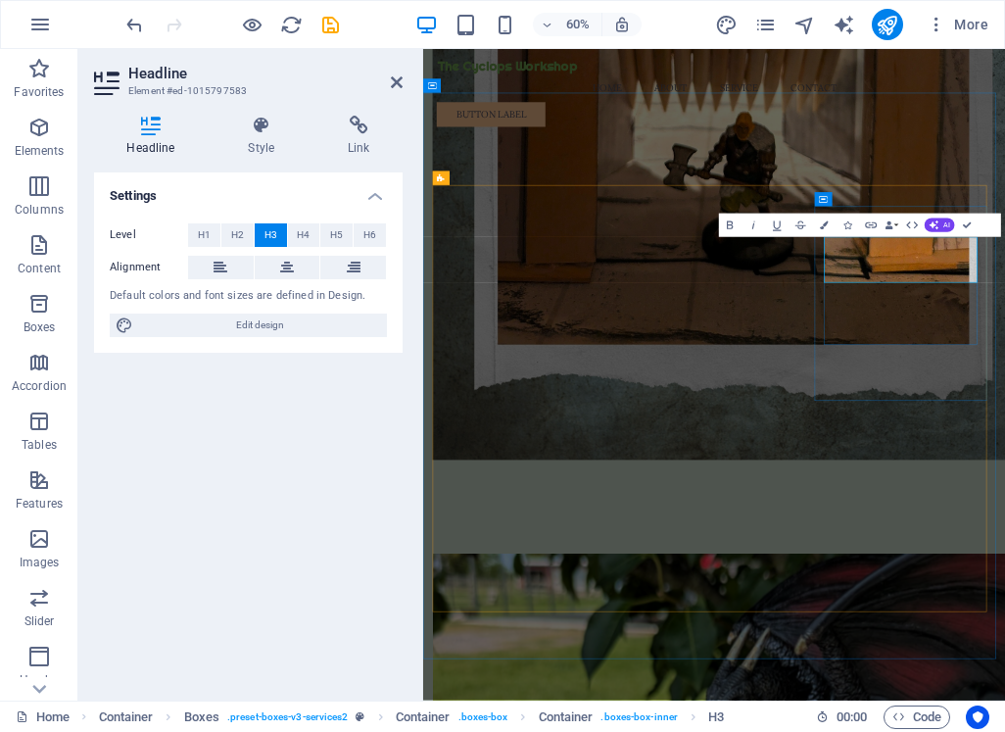
drag, startPoint x: 1195, startPoint y: 491, endPoint x: 1195, endPoint y: 510, distance: 19.6
click at [286, 466] on div "Settings Level H1 H2 H3 H4 H5 H6 Alignment Default colors and font sizes are de…" at bounding box center [248, 428] width 309 height 512
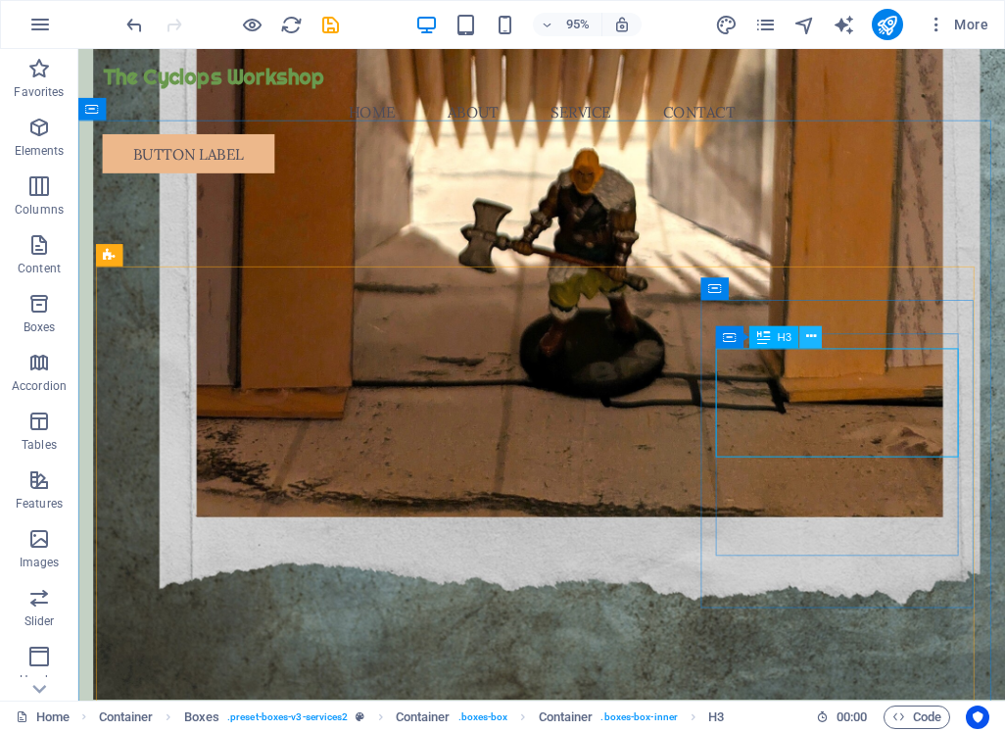
click at [804, 334] on button at bounding box center [811, 336] width 23 height 23
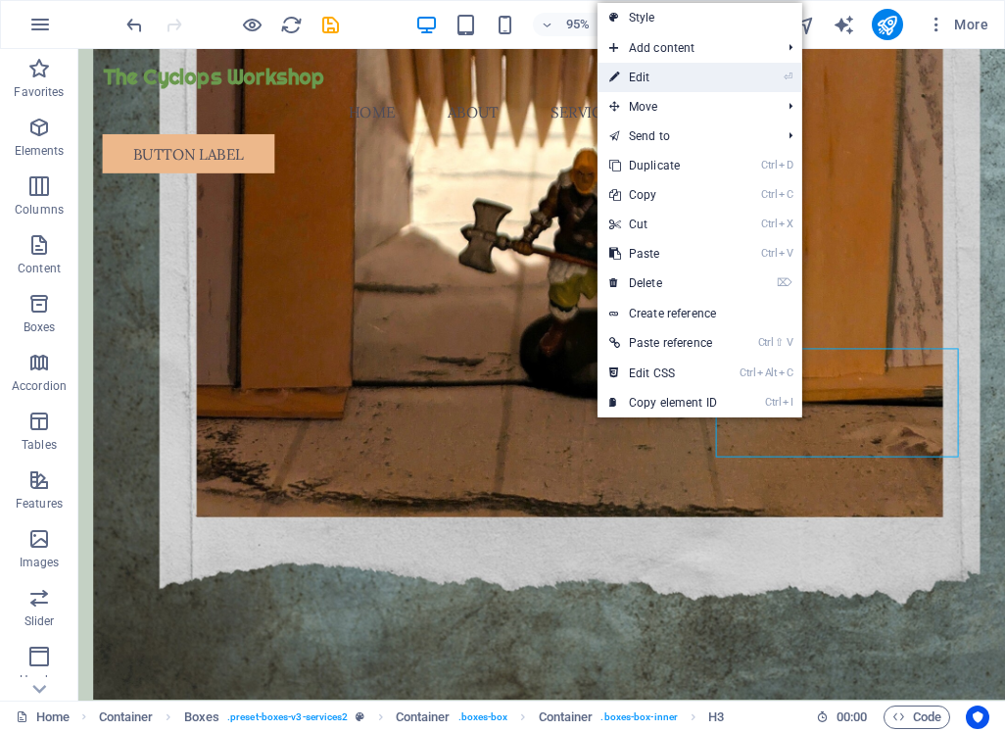
click at [644, 81] on link "⏎ Edit" at bounding box center [663, 77] width 131 height 29
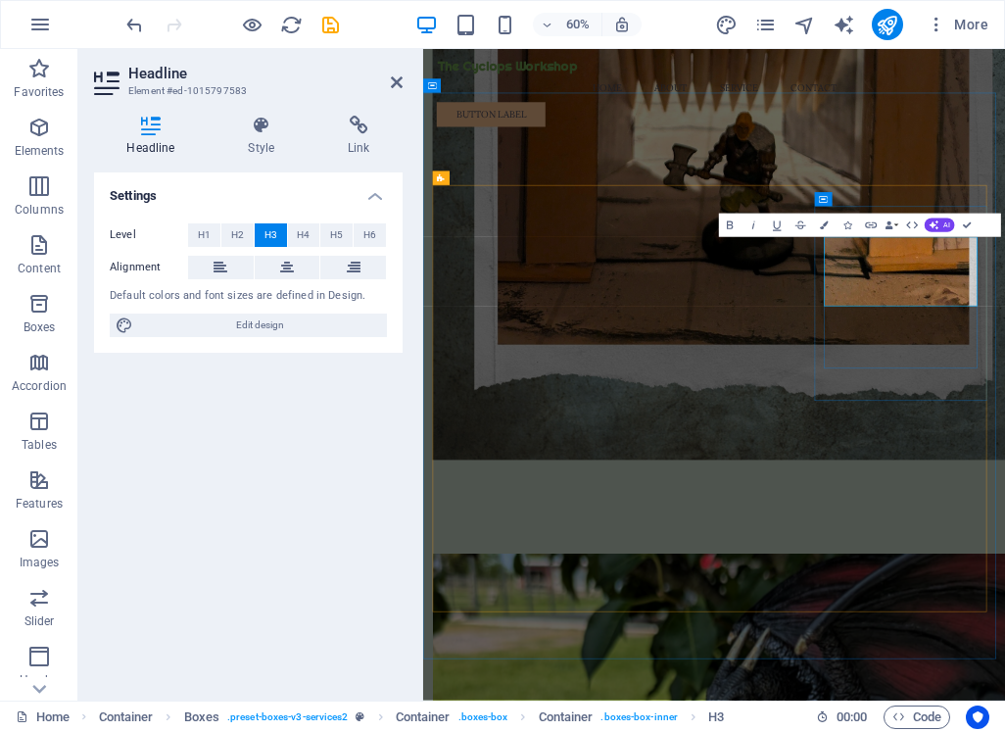
click at [381, 450] on div "Settings Level H1 H2 H3 H4 H5 H6 Alignment Default colors and font sizes are de…" at bounding box center [248, 428] width 309 height 512
drag, startPoint x: 609, startPoint y: 1022, endPoint x: 910, endPoint y: 661, distance: 469.5
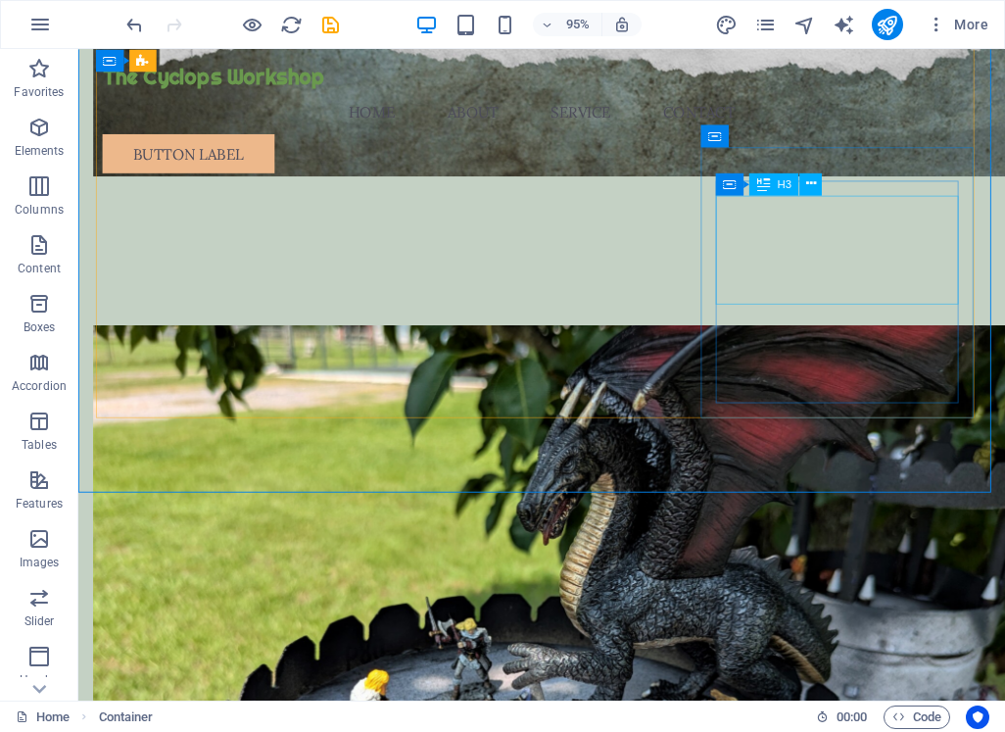
scroll to position [2175, 0]
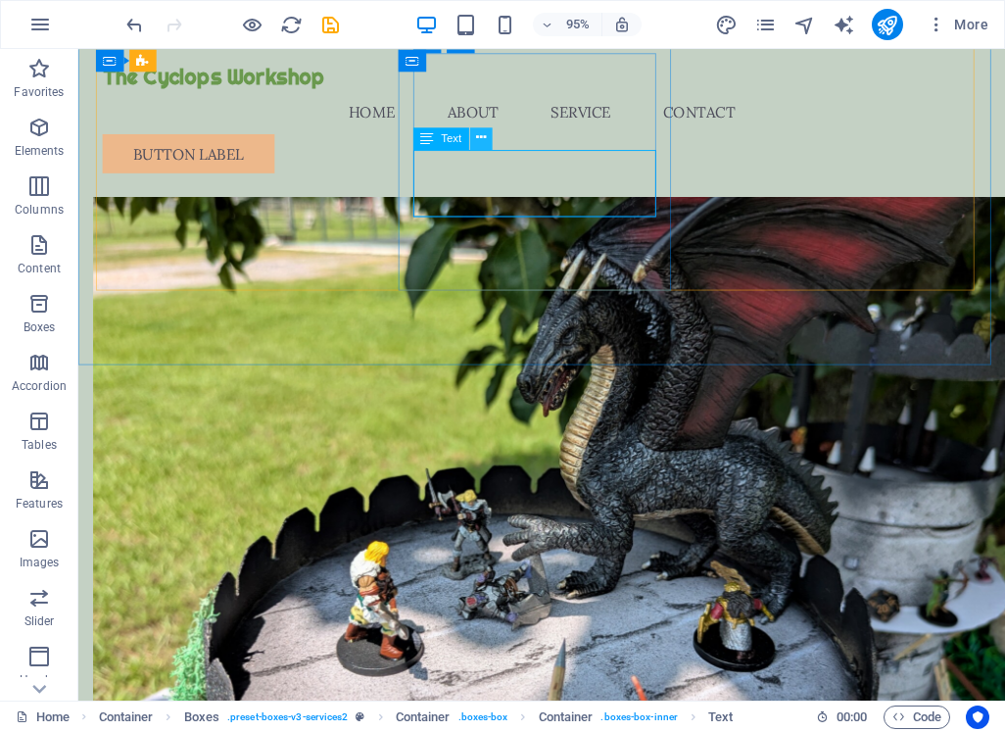
click at [480, 136] on icon at bounding box center [481, 138] width 10 height 20
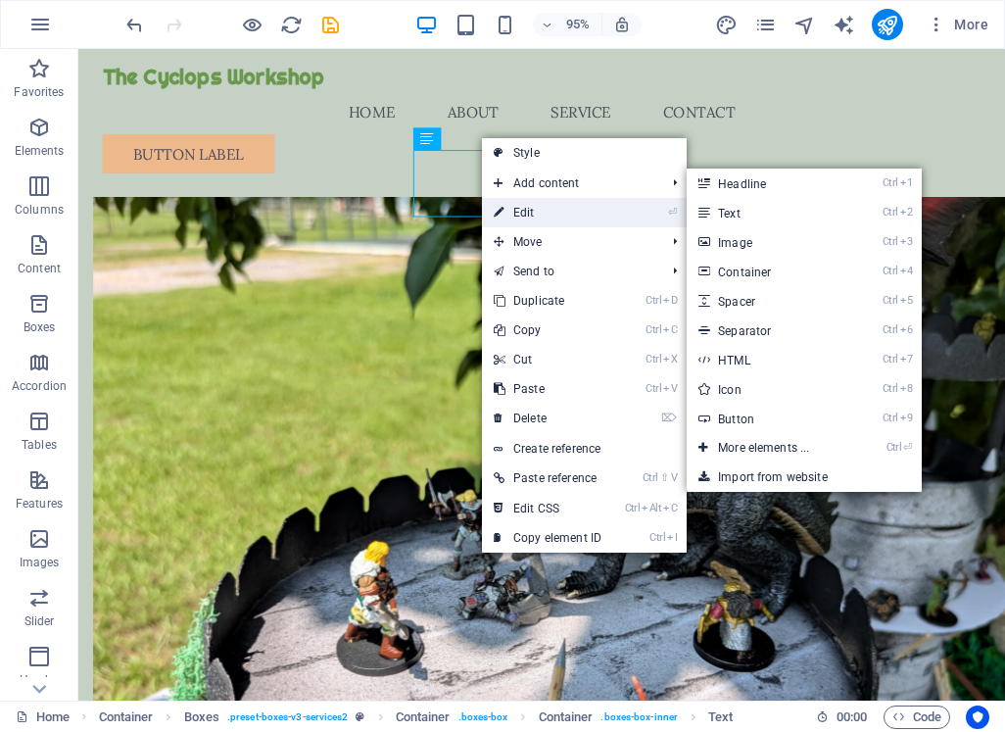
click at [531, 212] on link "⏎ Edit" at bounding box center [547, 212] width 131 height 29
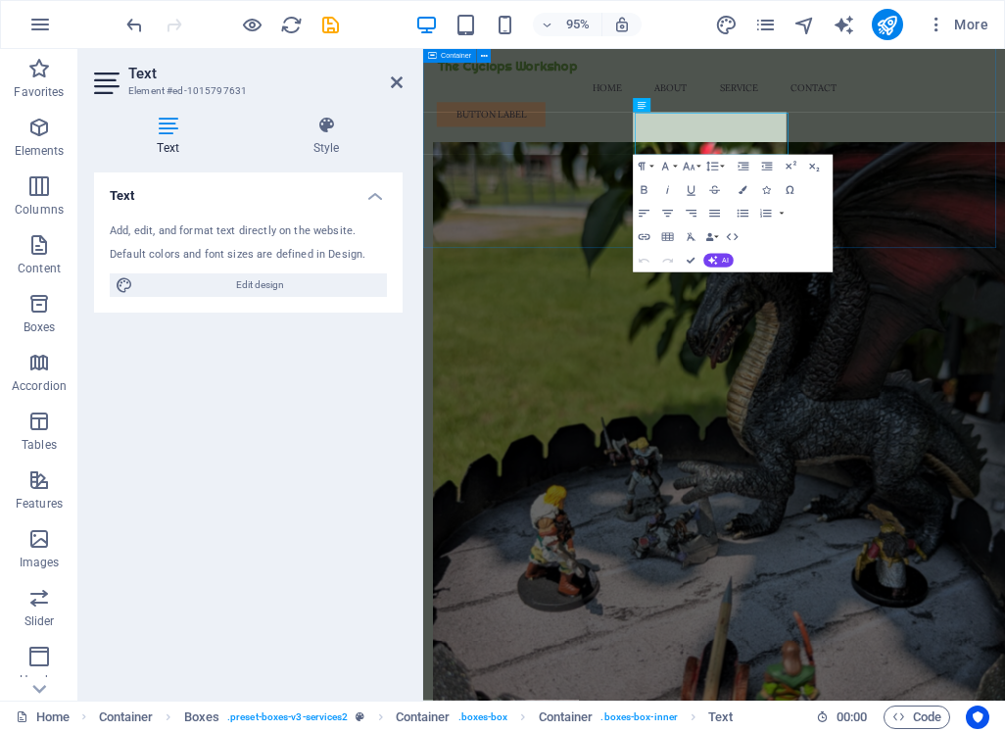
scroll to position [2174, 0]
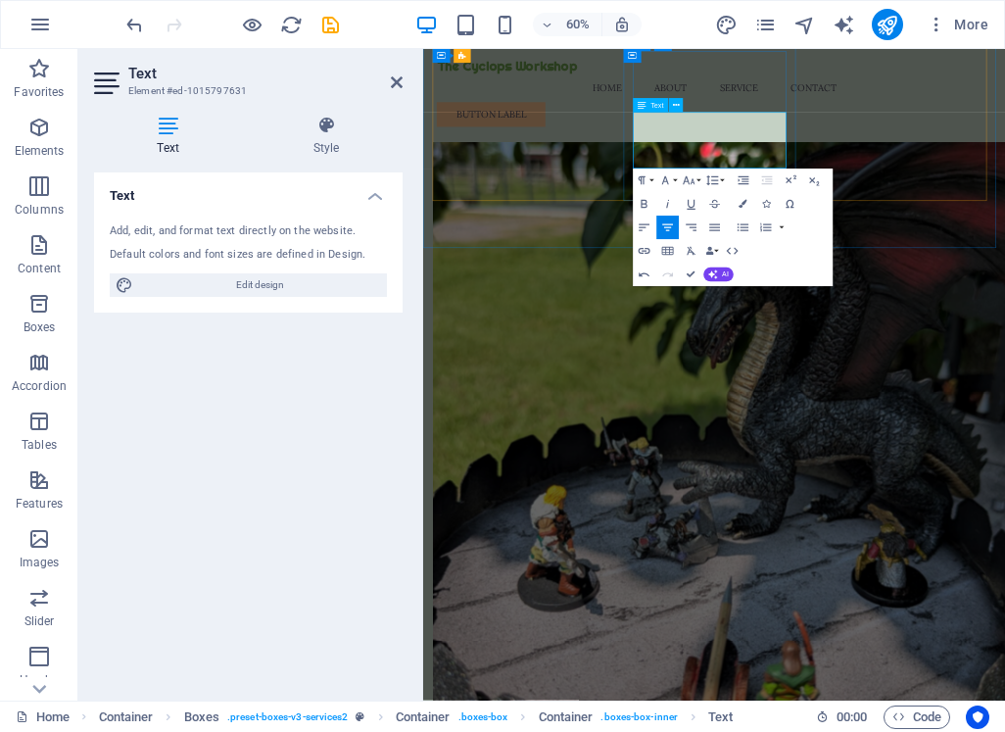
drag, startPoint x: 948, startPoint y: 234, endPoint x: 940, endPoint y: 244, distance: 12.5
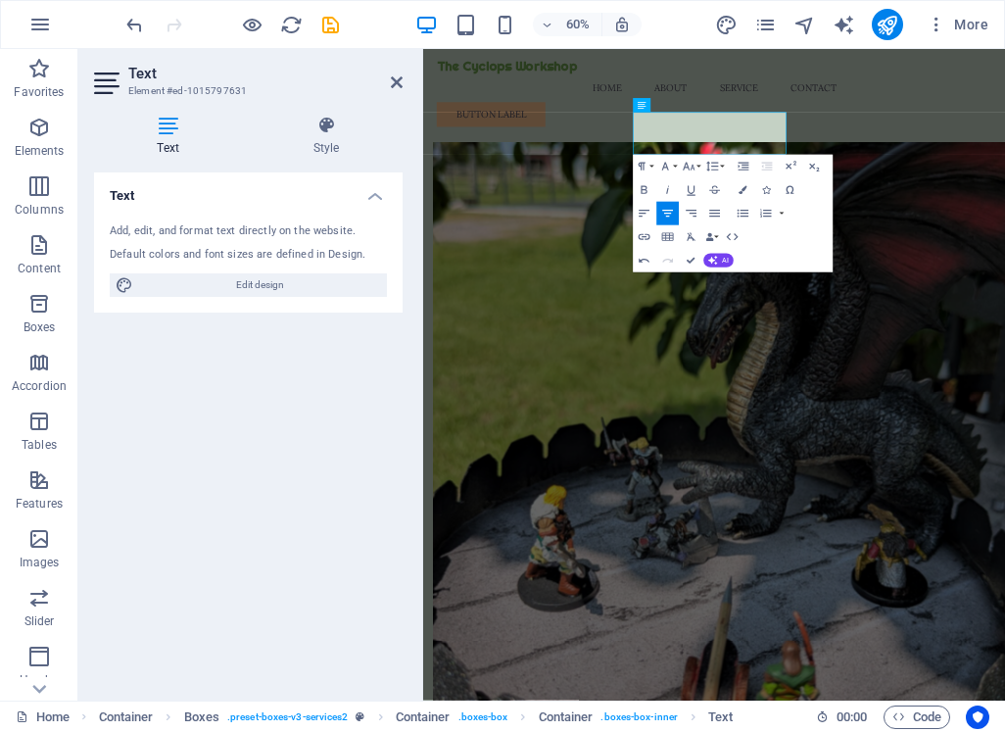
click at [345, 400] on div "Text Add, edit, and format text directly on the website. Default colors and fon…" at bounding box center [248, 428] width 309 height 512
drag, startPoint x: 541, startPoint y: 721, endPoint x: 853, endPoint y: 476, distance: 397.0
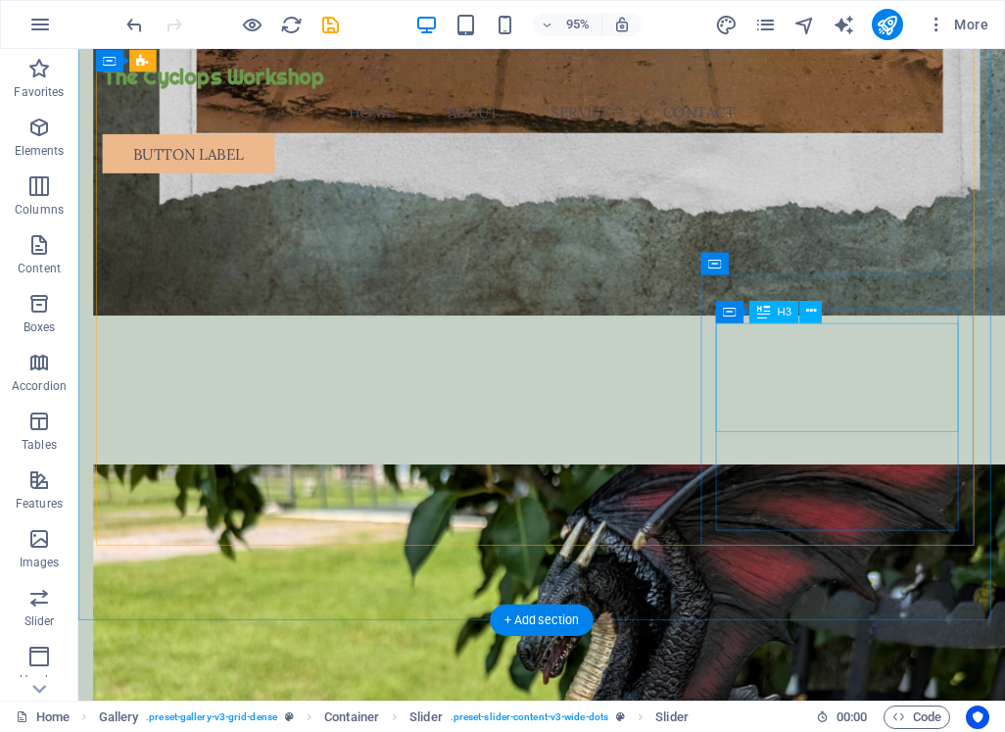
scroll to position [1881, 0]
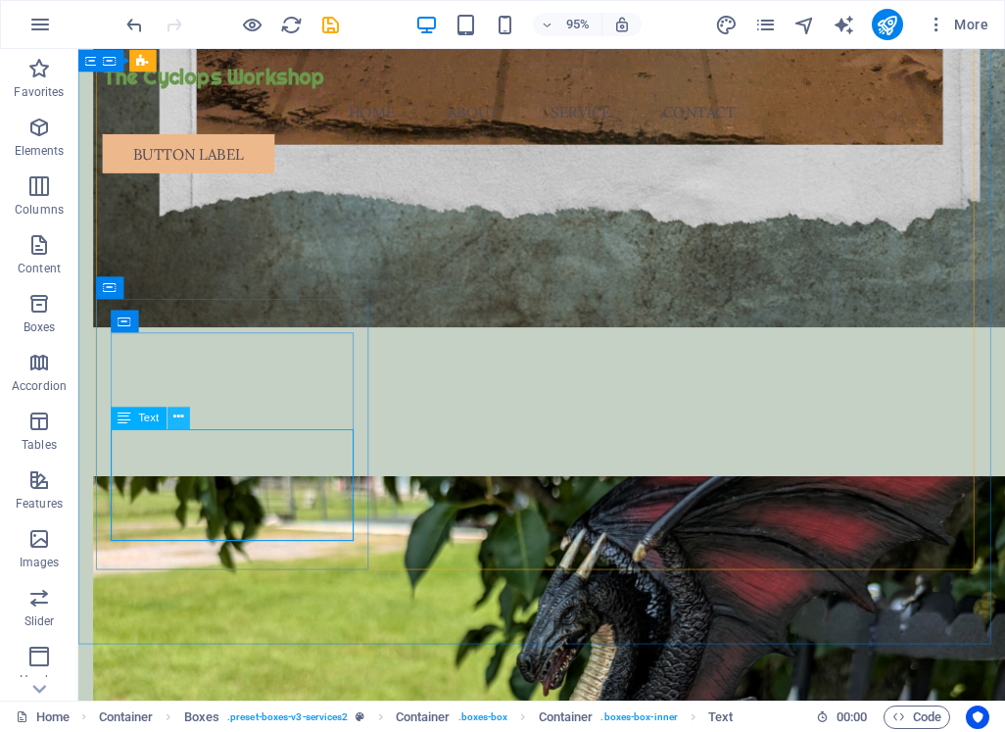
click at [179, 415] on icon at bounding box center [178, 418] width 10 height 20
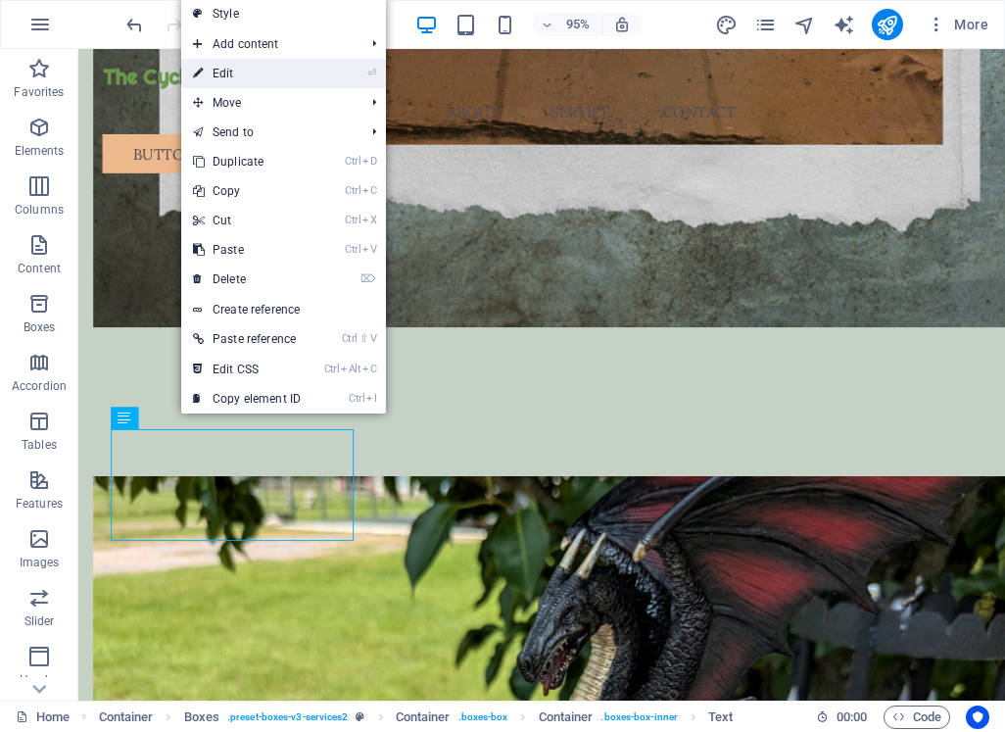
click at [278, 74] on link "⏎ Edit" at bounding box center [246, 73] width 131 height 29
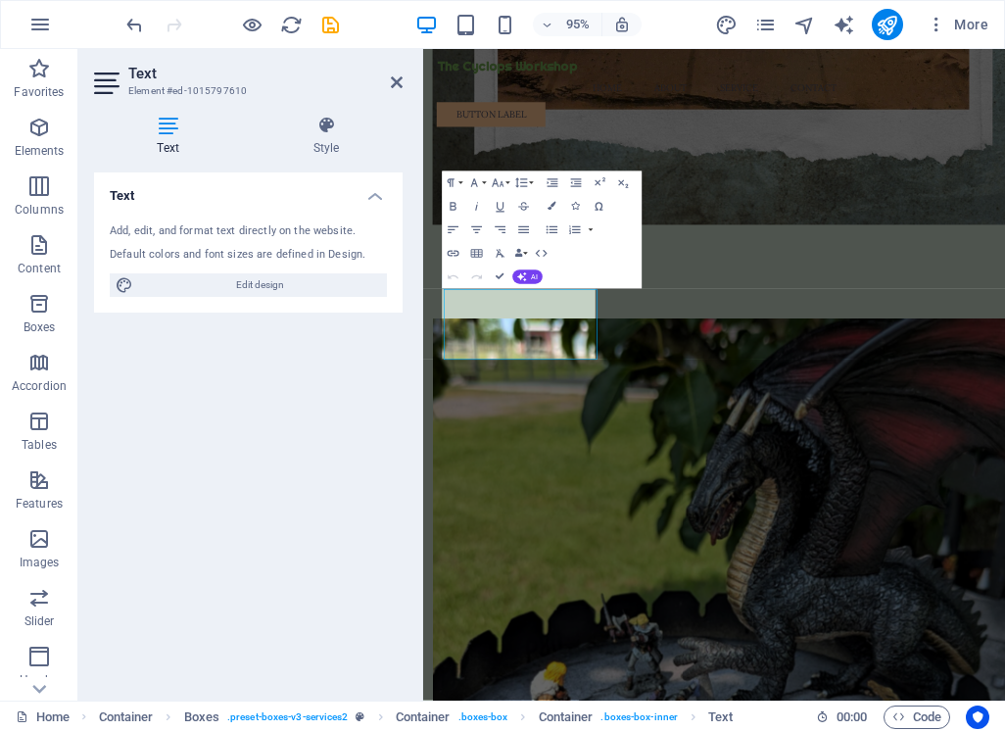
scroll to position [1880, 0]
drag, startPoint x: 635, startPoint y: 548, endPoint x: 441, endPoint y: 468, distance: 209.6
drag, startPoint x: 509, startPoint y: 459, endPoint x: 444, endPoint y: 450, distance: 66.4
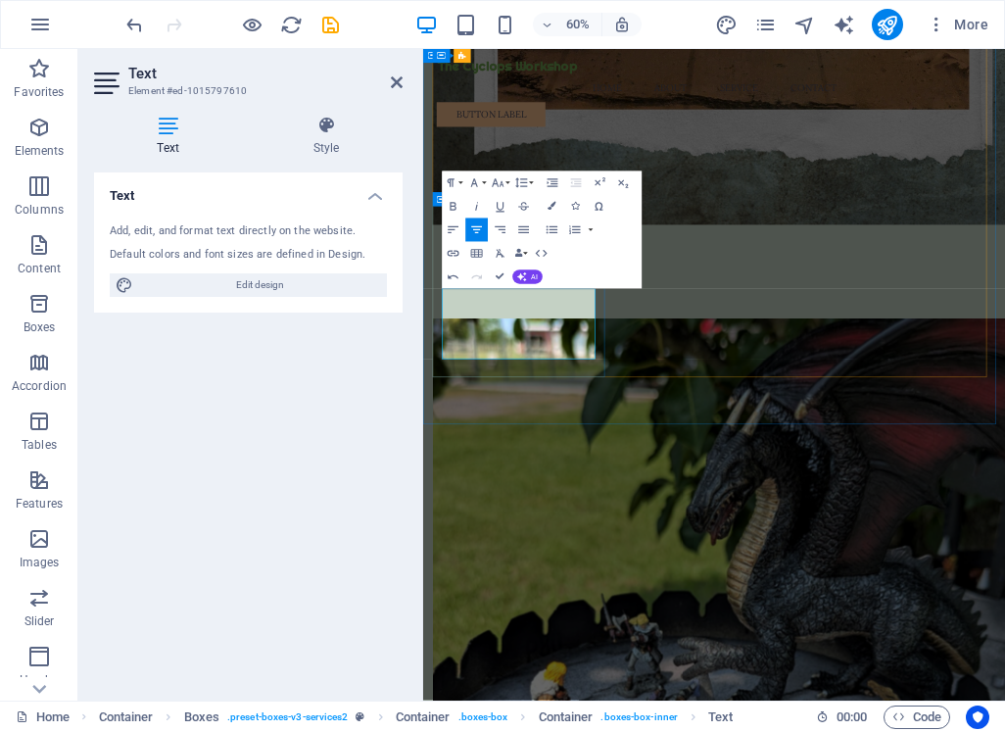
drag, startPoint x: 560, startPoint y: 530, endPoint x: 576, endPoint y: 535, distance: 16.4
drag, startPoint x: 290, startPoint y: 450, endPoint x: 281, endPoint y: 445, distance: 10.1
click at [286, 445] on div "Text Add, edit, and format text directly on the website. Default colors and fon…" at bounding box center [248, 428] width 309 height 512
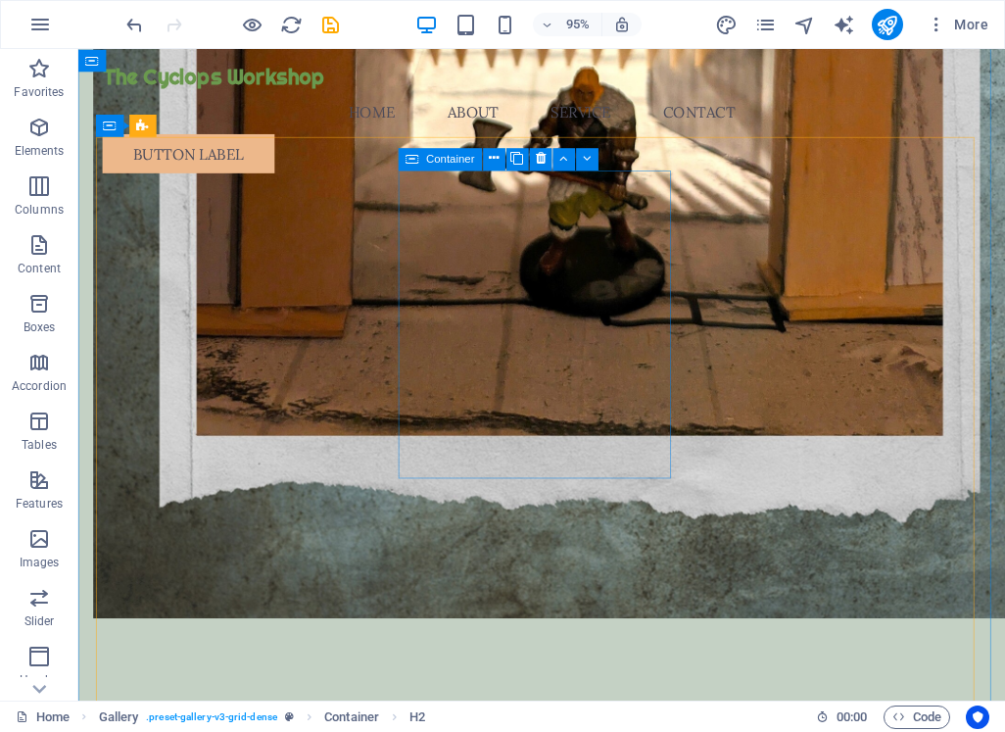
scroll to position [1572, 0]
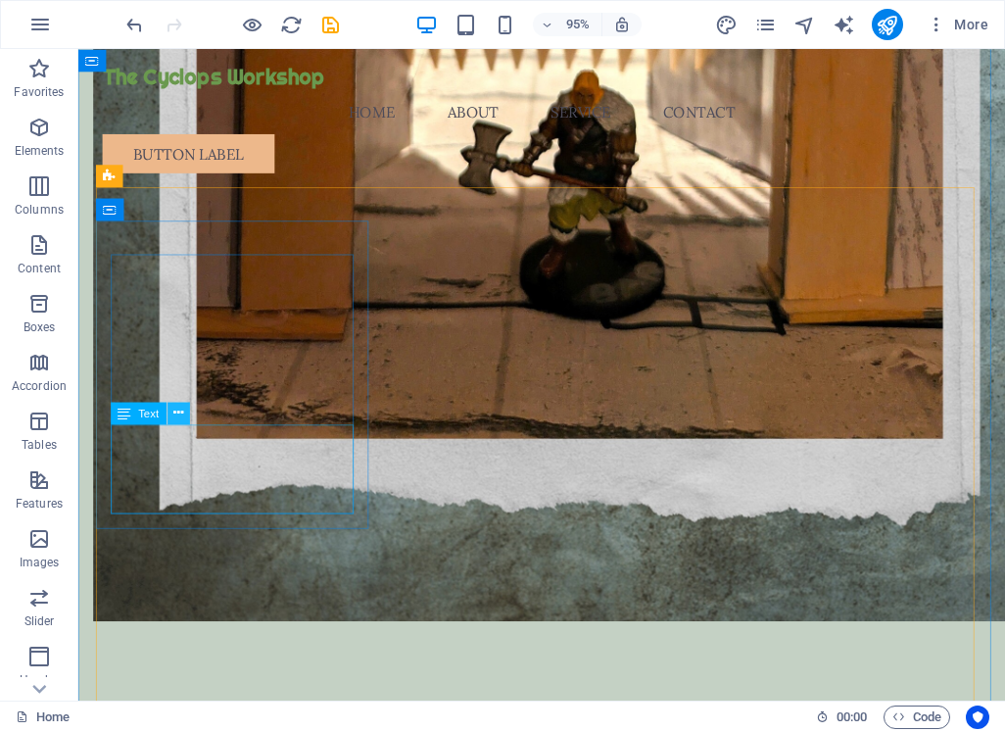
click at [178, 411] on icon at bounding box center [178, 413] width 10 height 20
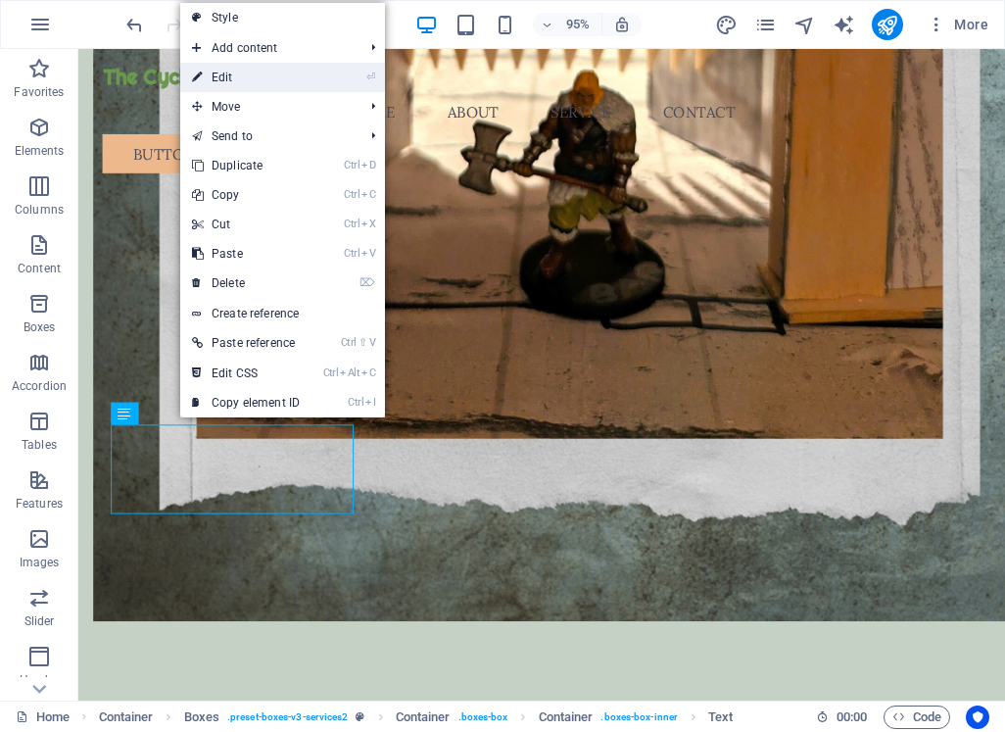
click at [288, 76] on link "⏎ Edit" at bounding box center [245, 77] width 131 height 29
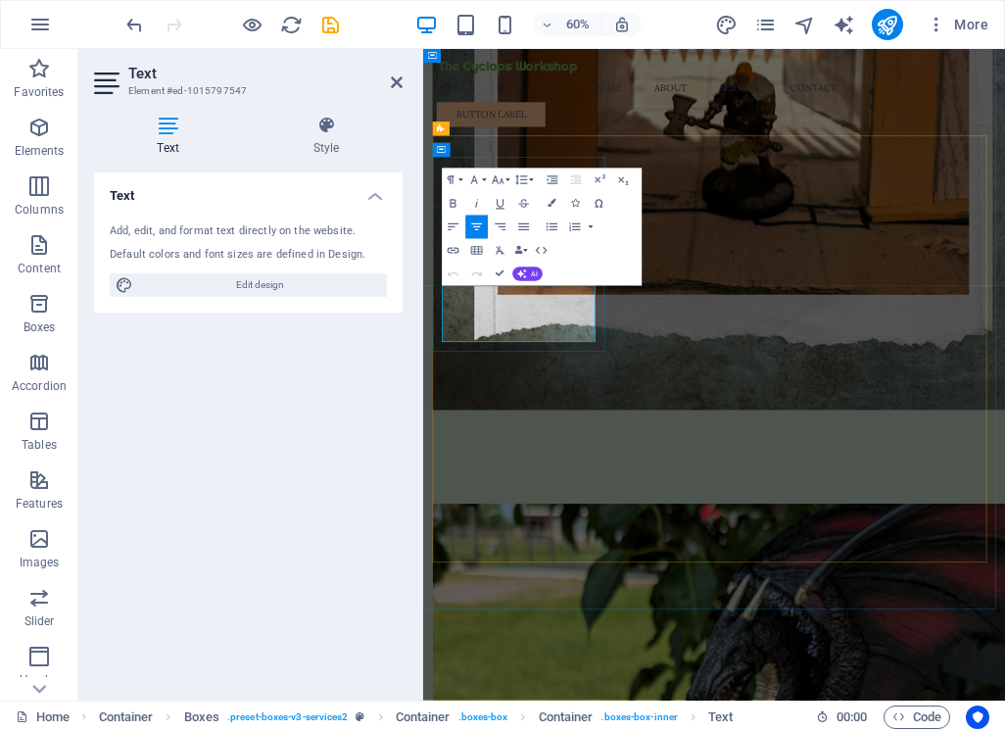
click at [253, 426] on div "Text Add, edit, and format text directly on the website. Default colors and fon…" at bounding box center [248, 428] width 309 height 512
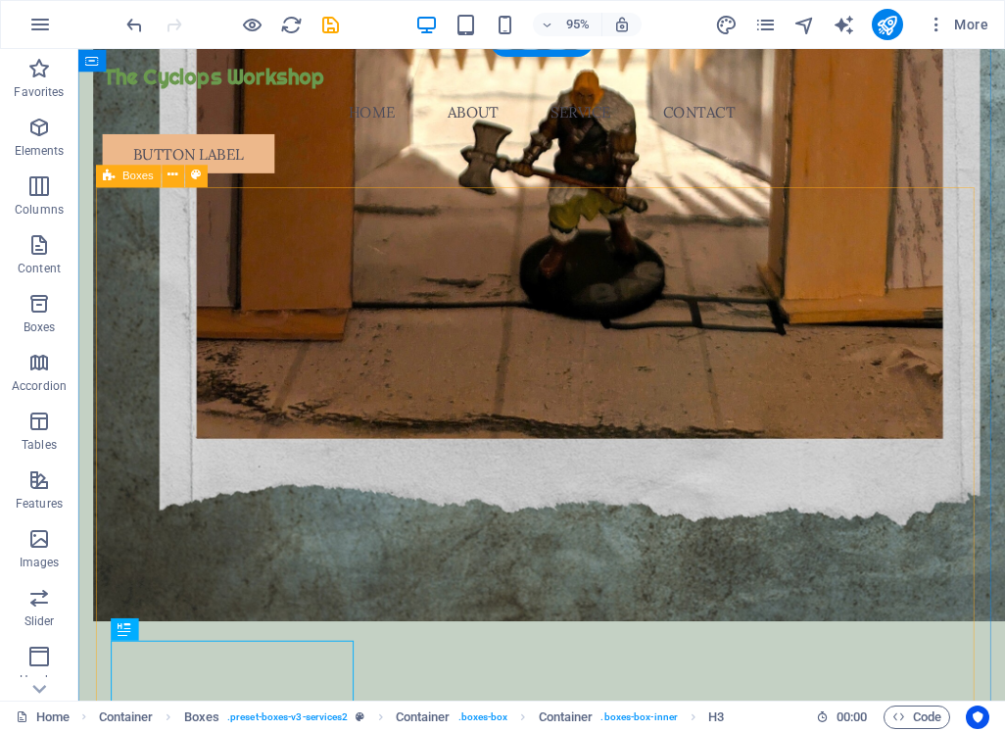
scroll to position [1768, 0]
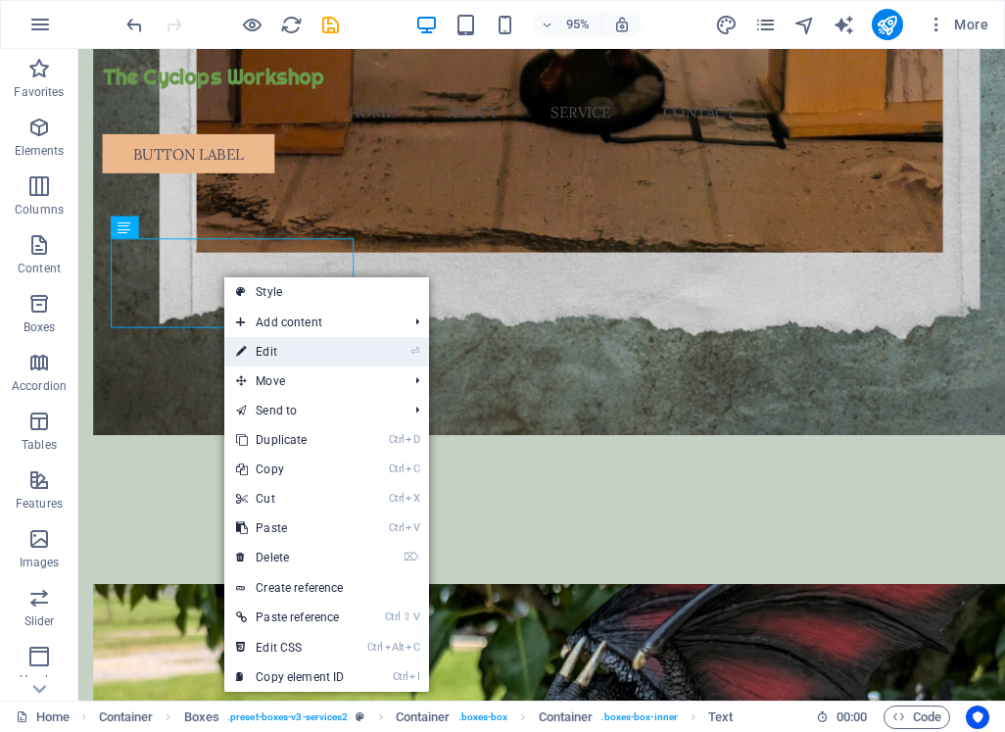
click at [267, 344] on link "⏎ Edit" at bounding box center [289, 351] width 131 height 29
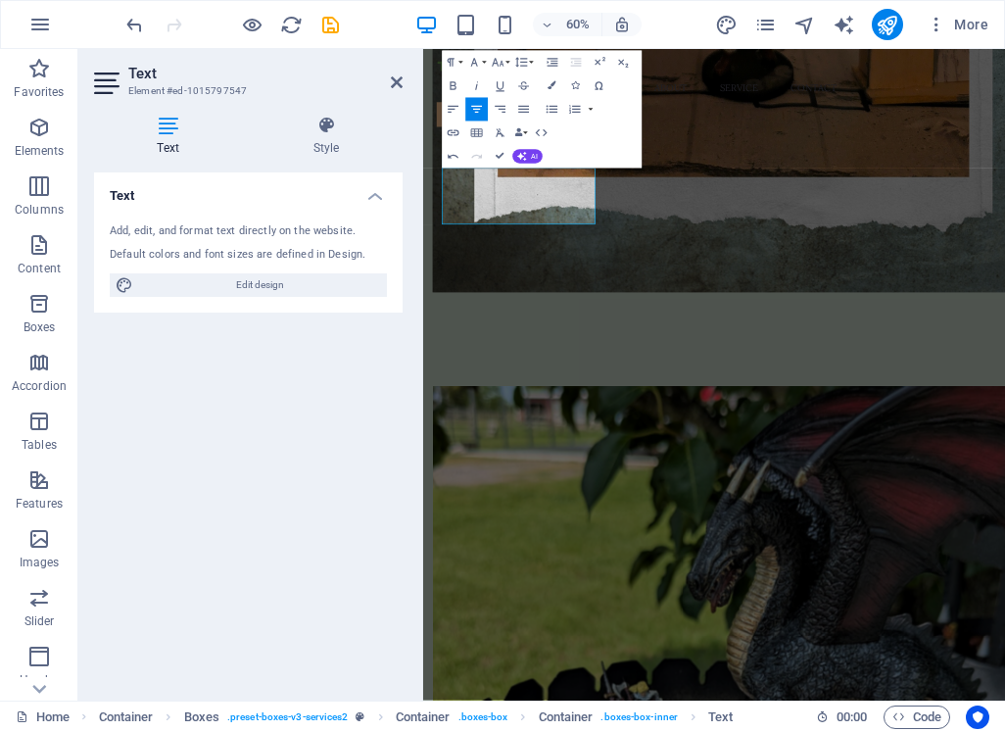
click at [234, 429] on div "Text Add, edit, and format text directly on the website. Default colors and fon…" at bounding box center [248, 428] width 309 height 512
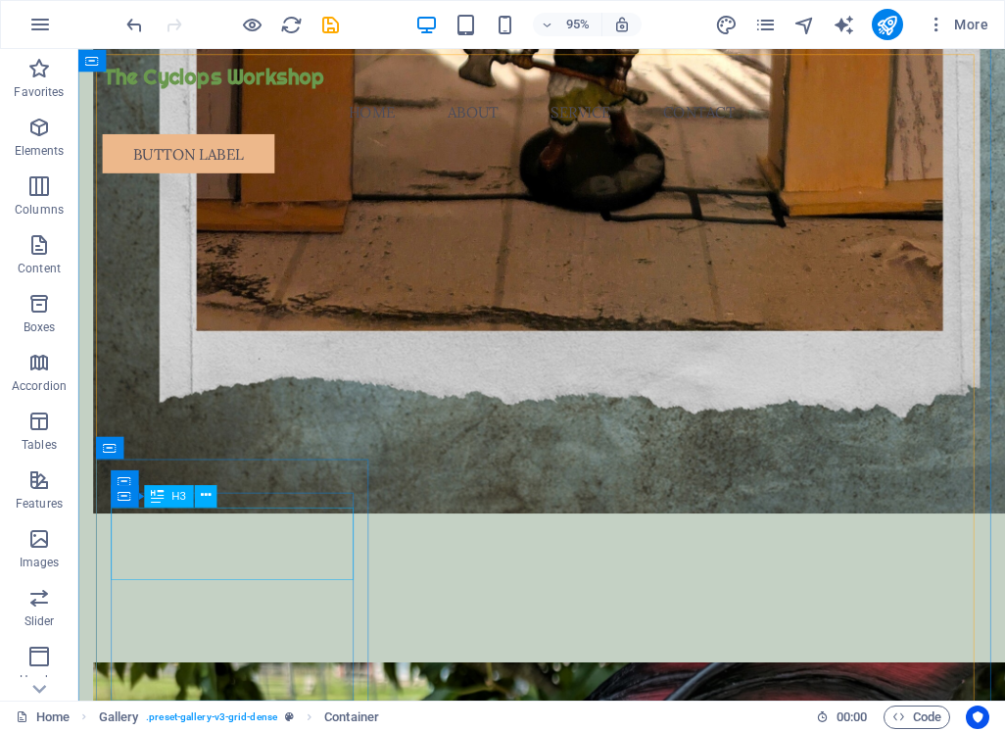
scroll to position [1671, 0]
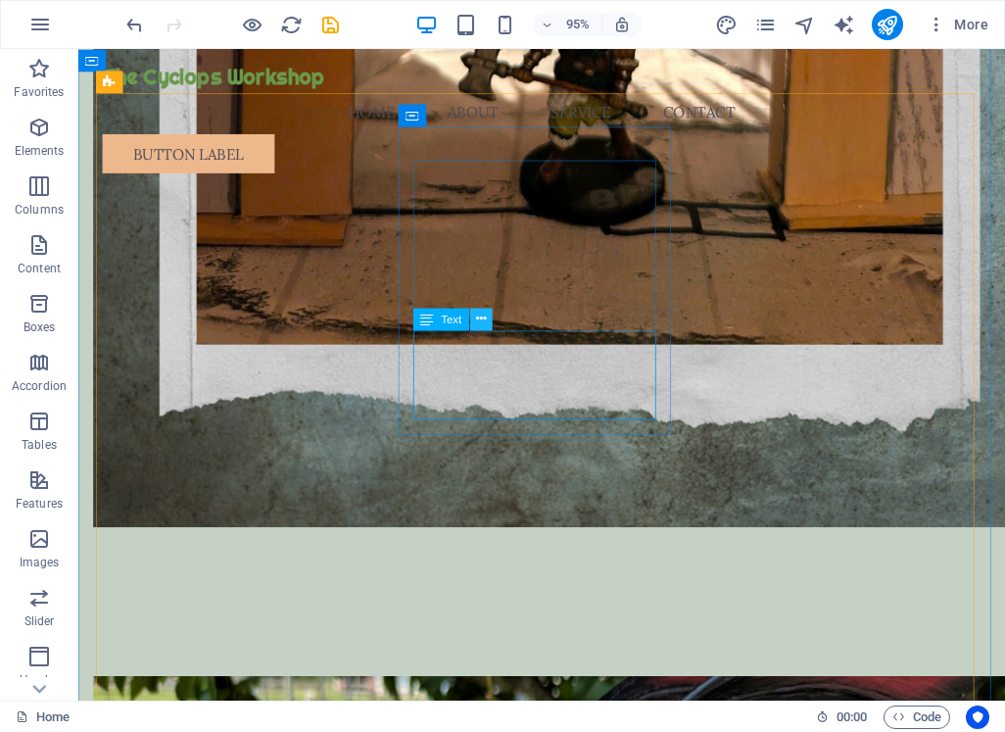
click at [478, 316] on icon at bounding box center [481, 319] width 10 height 20
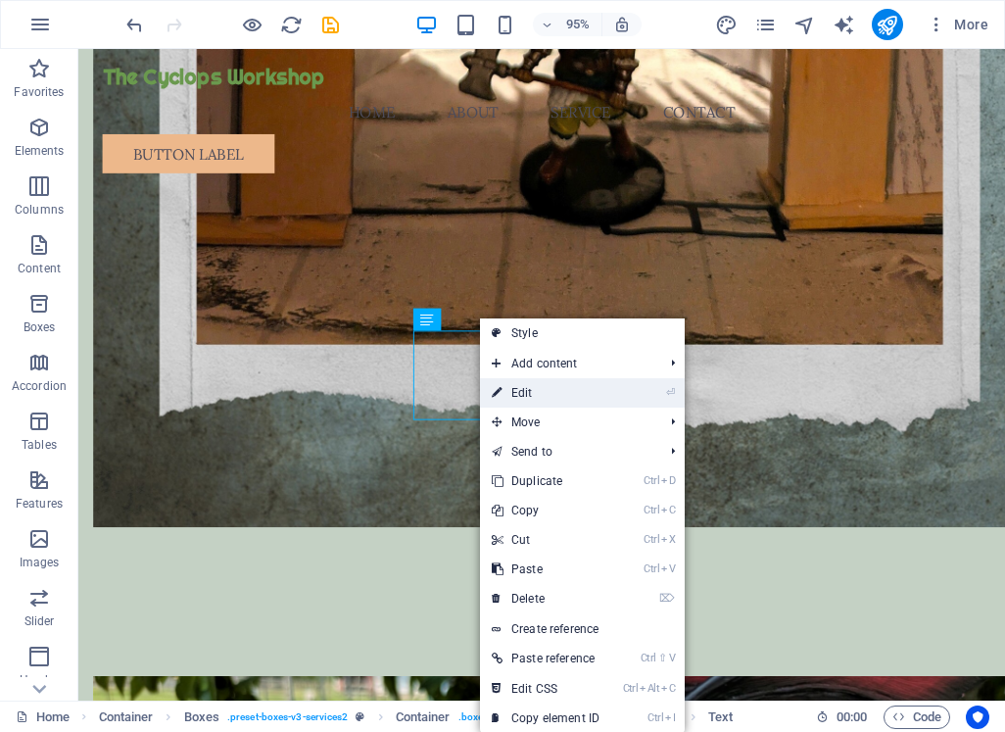
click at [566, 398] on link "⏎ Edit" at bounding box center [545, 392] width 131 height 29
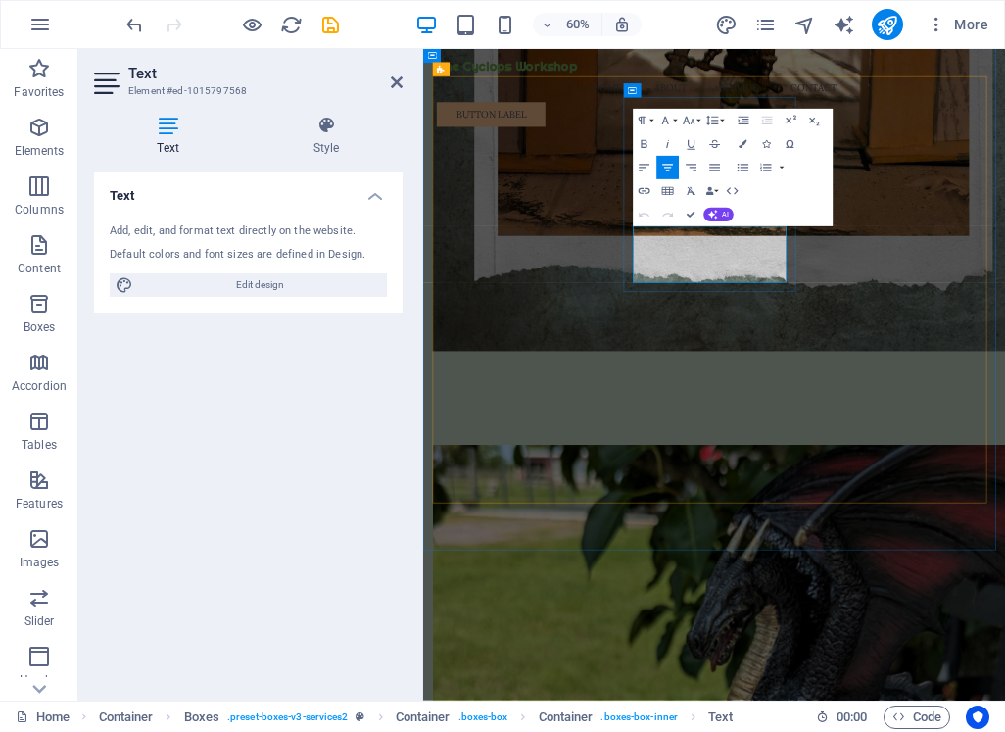
drag, startPoint x: 857, startPoint y: 356, endPoint x: 789, endPoint y: 357, distance: 68.6
drag, startPoint x: 542, startPoint y: 331, endPoint x: 808, endPoint y: 210, distance: 292.8
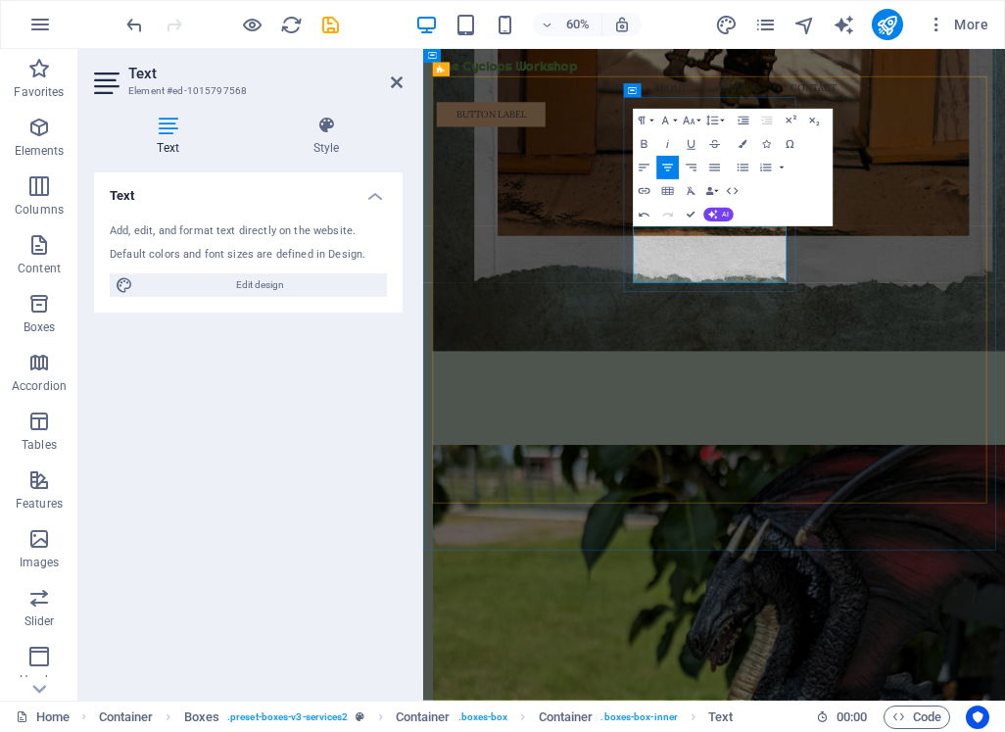
click at [808, 210] on div "Paragraph Format Normal Heading 1 Heading 2 Heading 3 Heading 4 Heading 5 Headi…" at bounding box center [733, 168] width 200 height 118
drag, startPoint x: 879, startPoint y: 361, endPoint x: 880, endPoint y: 401, distance: 39.2
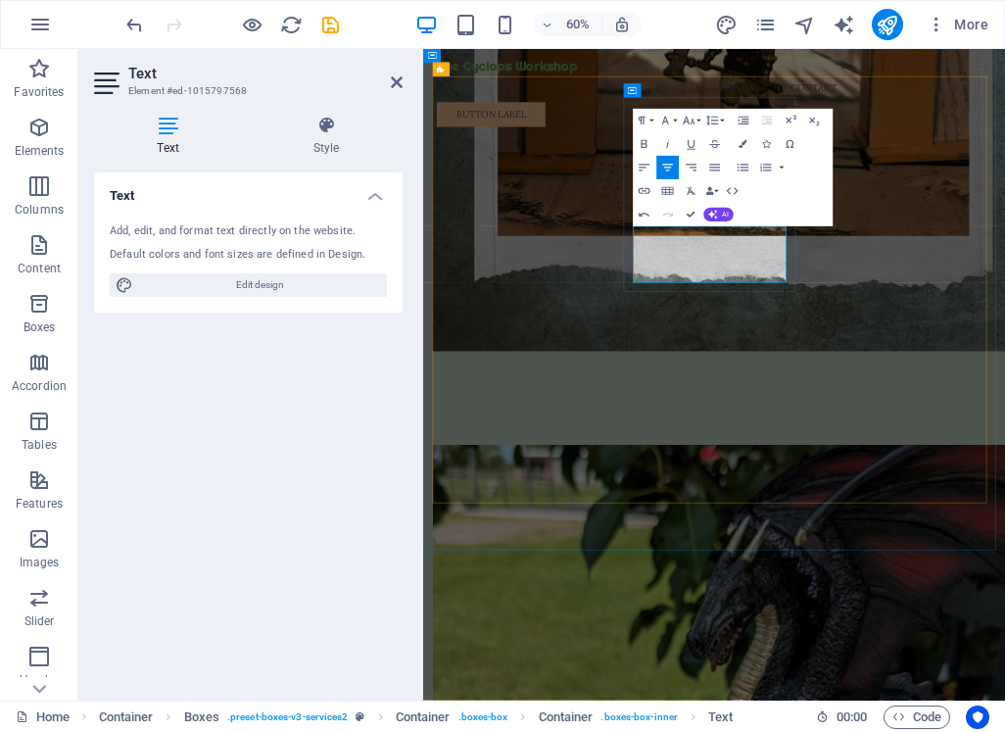
drag, startPoint x: 777, startPoint y: 405, endPoint x: 980, endPoint y: 422, distance: 203.5
click at [390, 432] on div "Text Add, edit, and format text directly on the website. Default colors and fon…" at bounding box center [248, 428] width 309 height 512
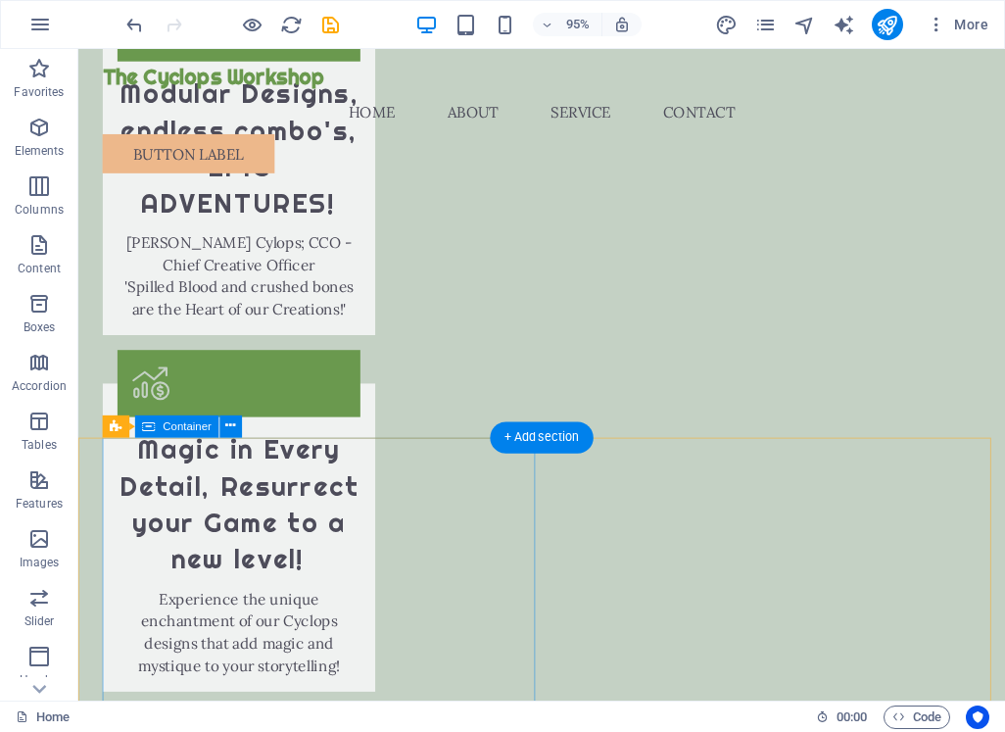
scroll to position [3820, 0]
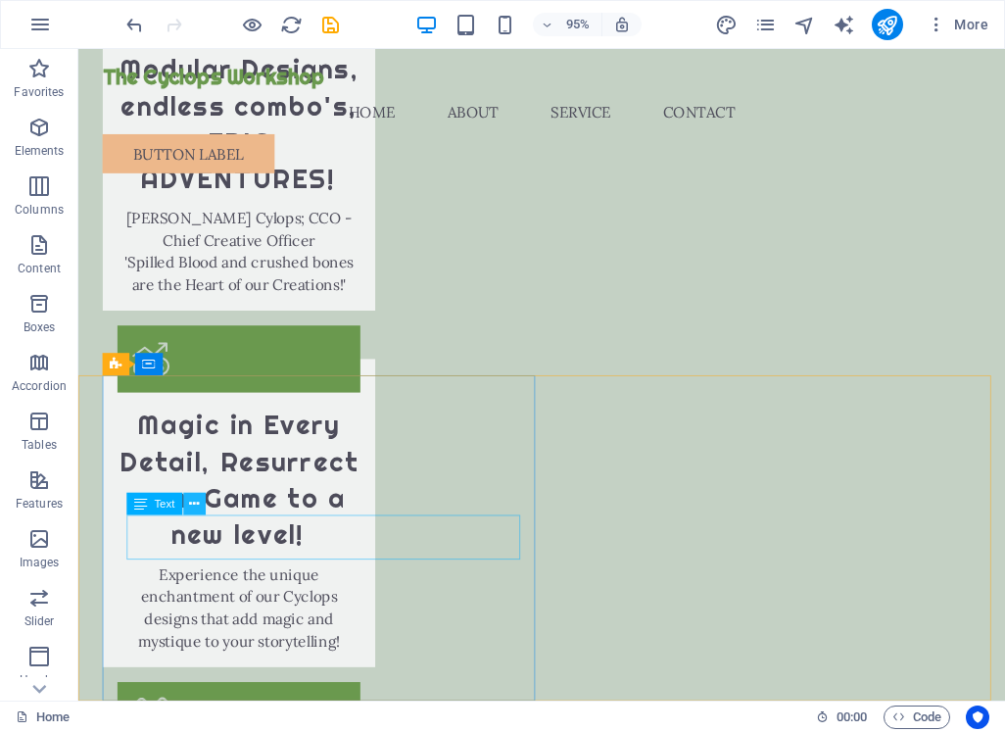
click at [190, 501] on icon at bounding box center [194, 504] width 10 height 20
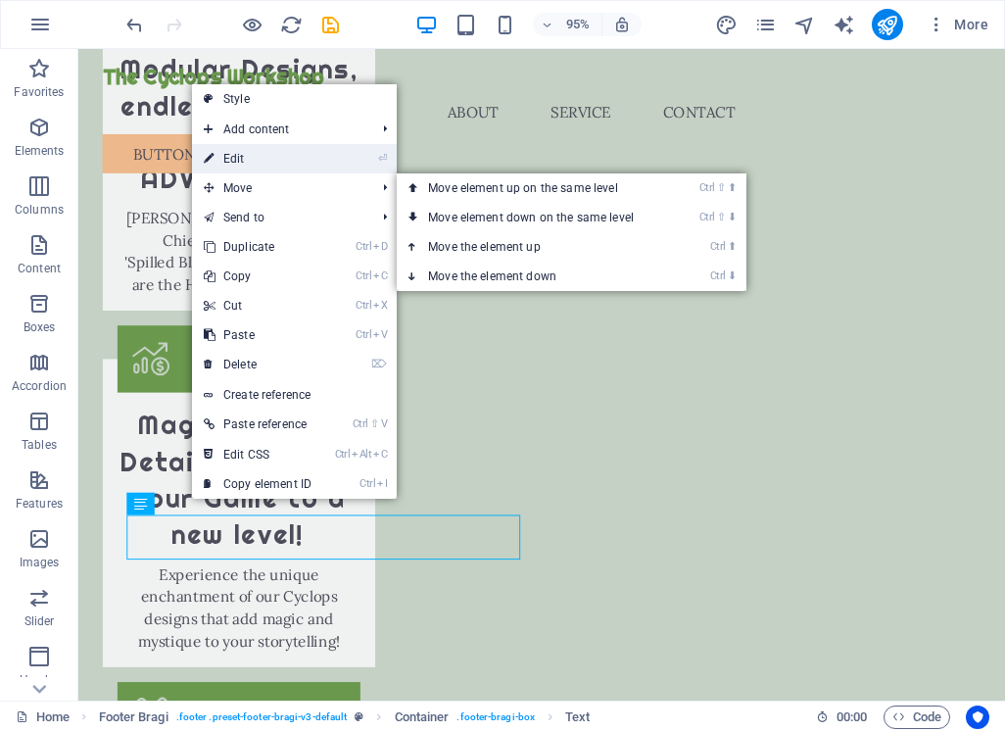
click at [275, 163] on link "⏎ Edit" at bounding box center [257, 158] width 131 height 29
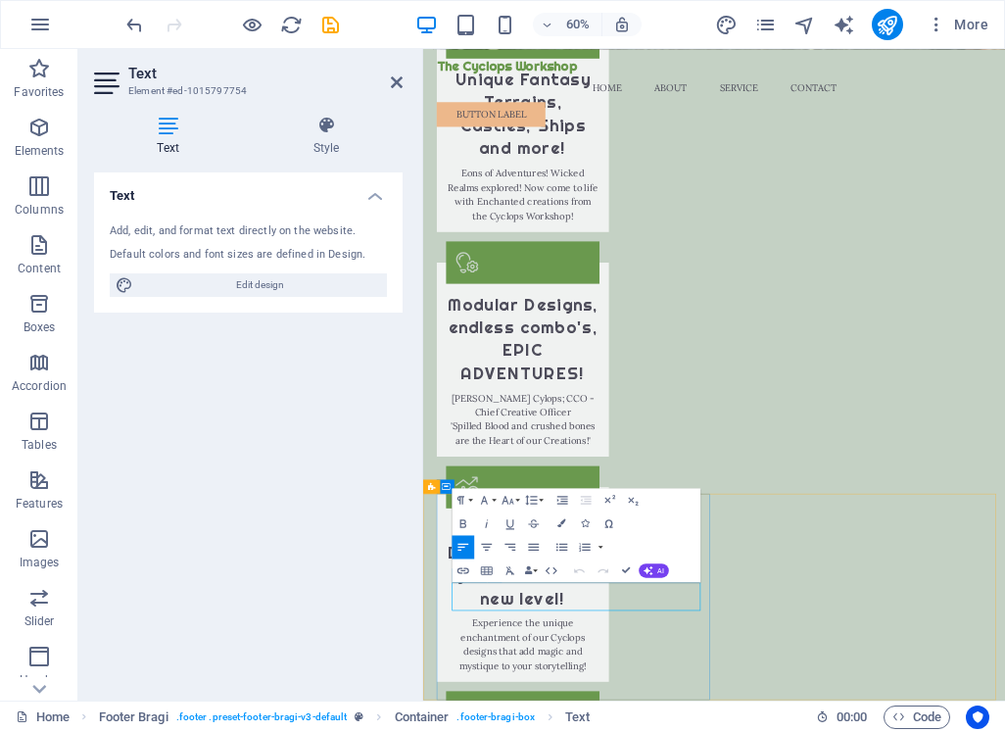
drag, startPoint x: 490, startPoint y: 944, endPoint x: 799, endPoint y: 5114, distance: 4180.7
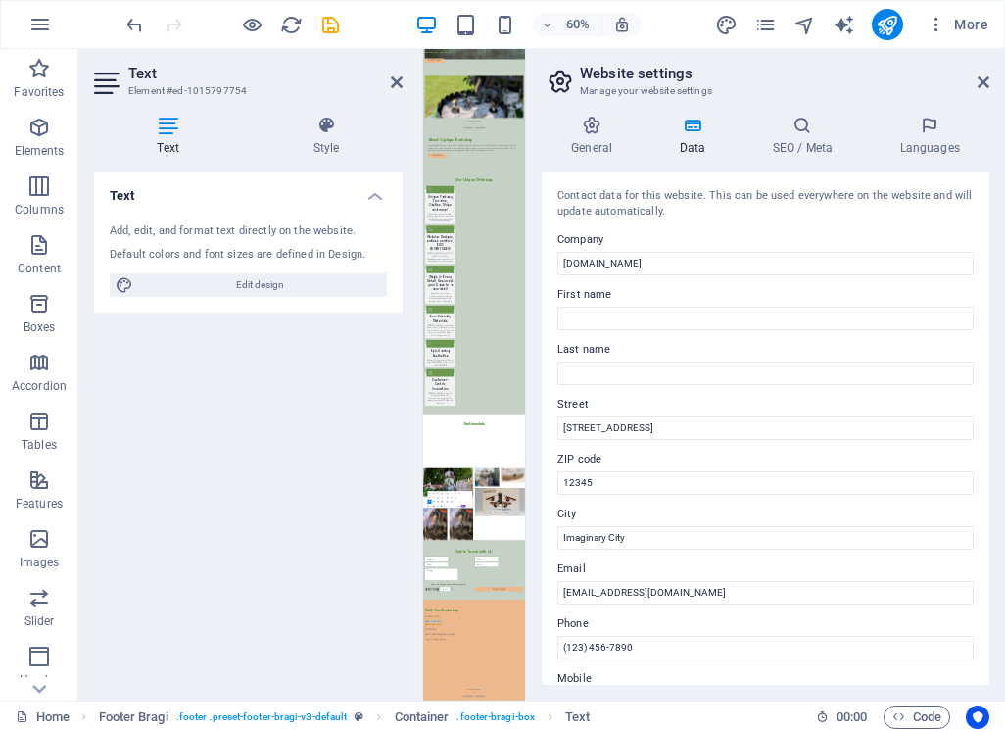
scroll to position [0, 0]
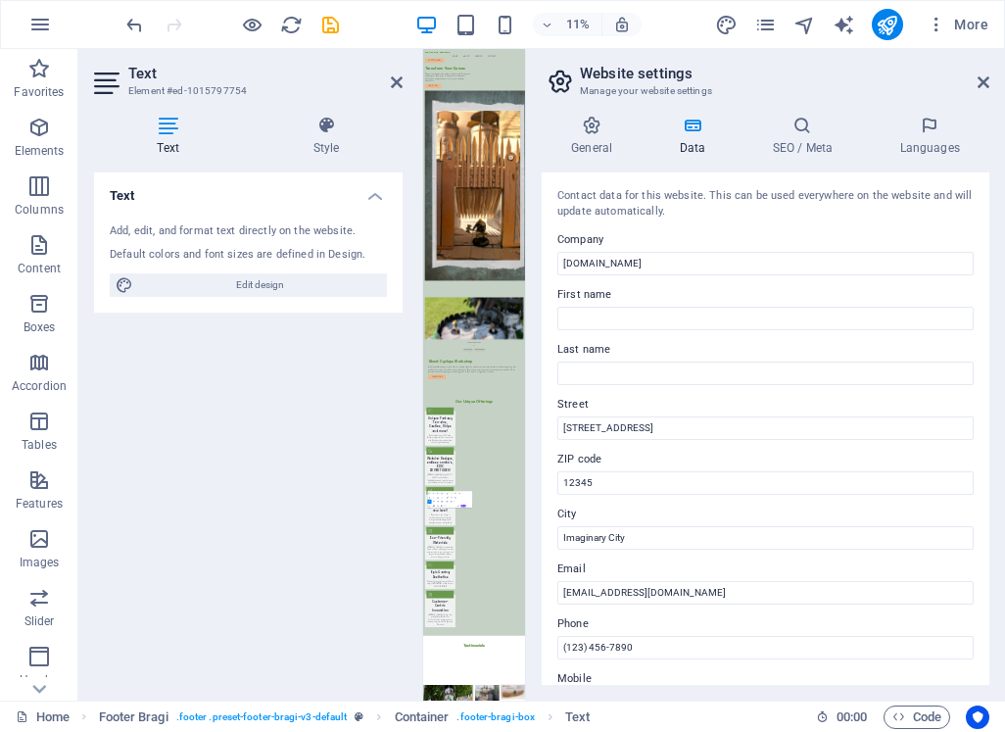
click at [216, 421] on div "Text Add, edit, and format text directly on the website. Default colors and fon…" at bounding box center [248, 428] width 309 height 512
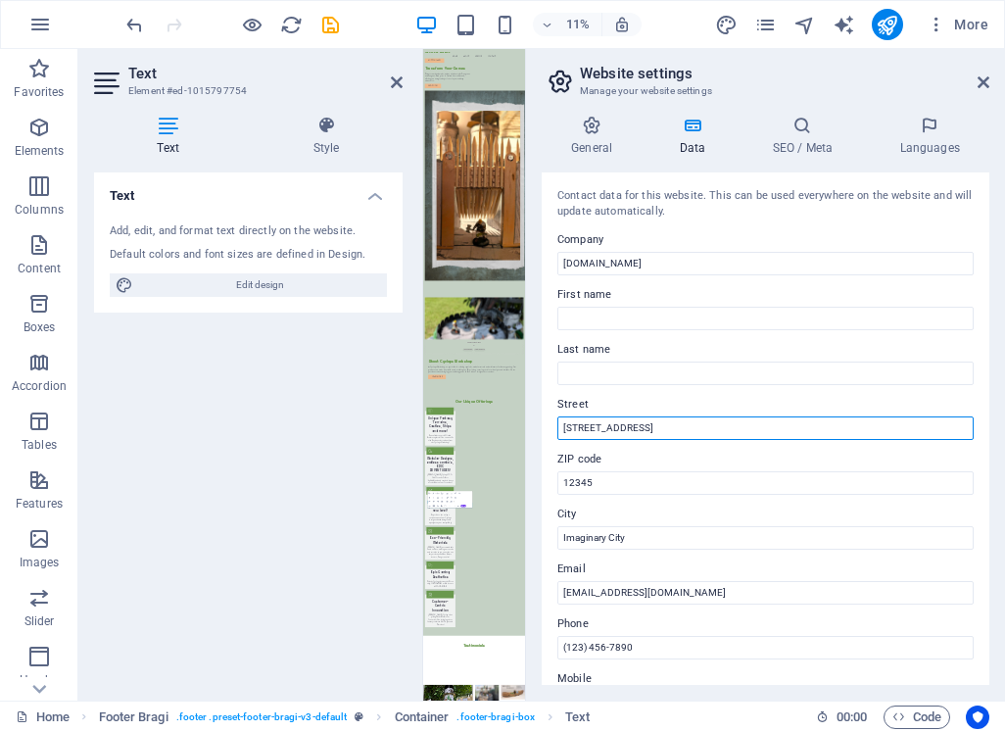
drag, startPoint x: 577, startPoint y: 427, endPoint x: 560, endPoint y: 428, distance: 16.7
click at [560, 428] on input "[STREET_ADDRESS]" at bounding box center [765, 428] width 416 height 24
drag, startPoint x: 608, startPoint y: 449, endPoint x: 633, endPoint y: 455, distance: 25.2
type input "[STREET_ADDRESS]"
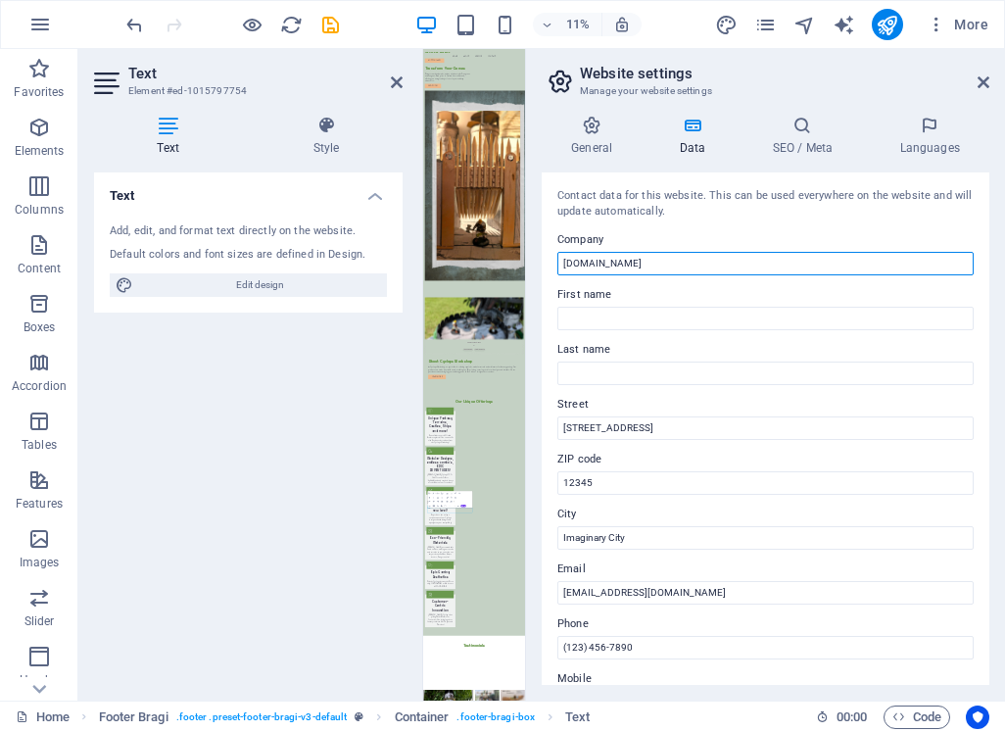
drag, startPoint x: 683, startPoint y: 263, endPoint x: 556, endPoint y: 248, distance: 127.2
click at [556, 248] on div "Contact data for this website. This can be used everywhere on the website and w…" at bounding box center [766, 428] width 448 height 512
type input "j"
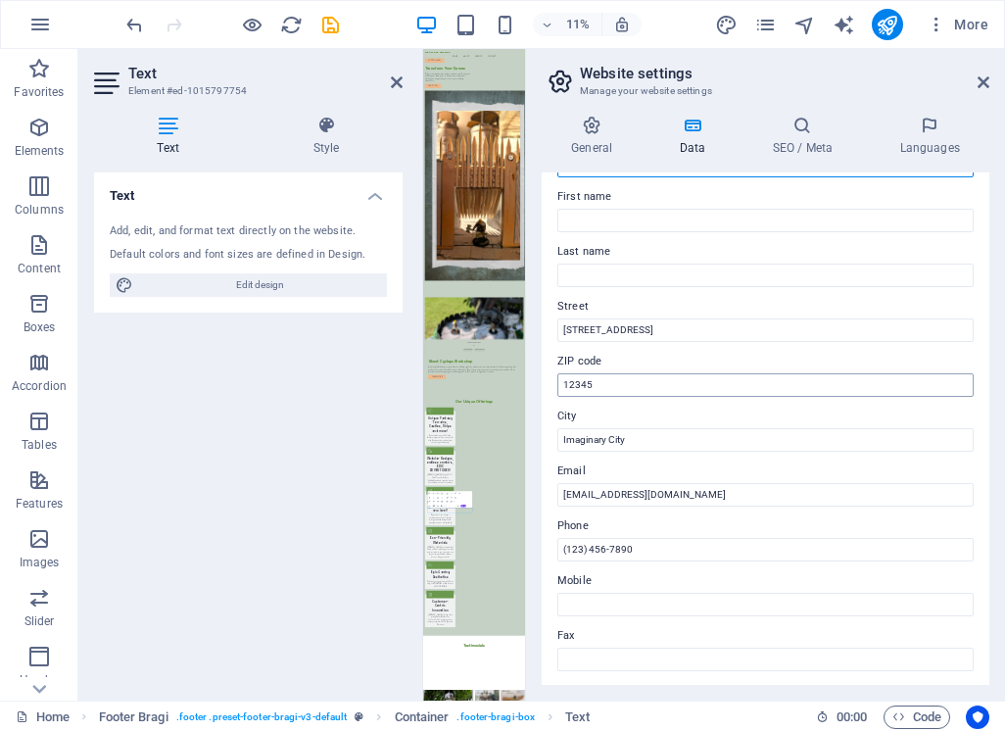
type input "The Cyclops Workshop"
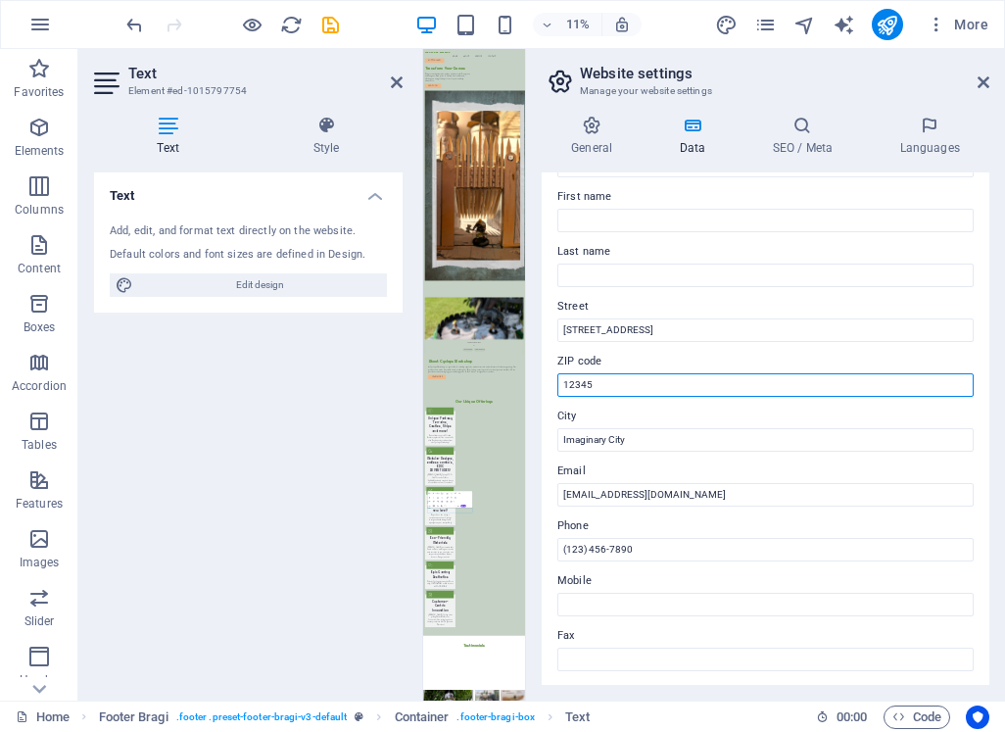
drag, startPoint x: 615, startPoint y: 384, endPoint x: 554, endPoint y: 384, distance: 60.7
click at [554, 384] on div "Contact data for this website. This can be used everywhere on the website and w…" at bounding box center [766, 428] width 448 height 512
type input "77001"
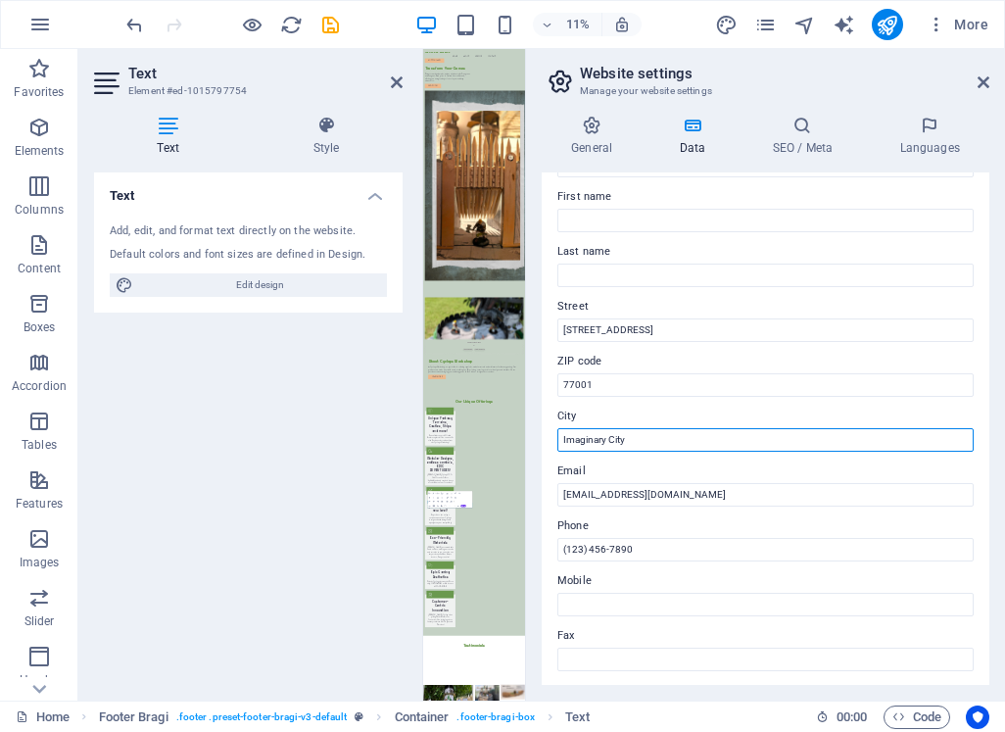
drag, startPoint x: 675, startPoint y: 443, endPoint x: 573, endPoint y: 432, distance: 102.4
click at [547, 431] on div "Contact data for this website. This can be used everywhere on the website and w…" at bounding box center [766, 428] width 448 height 512
type input "Lost [PERSON_NAME] of [US_STATE]"
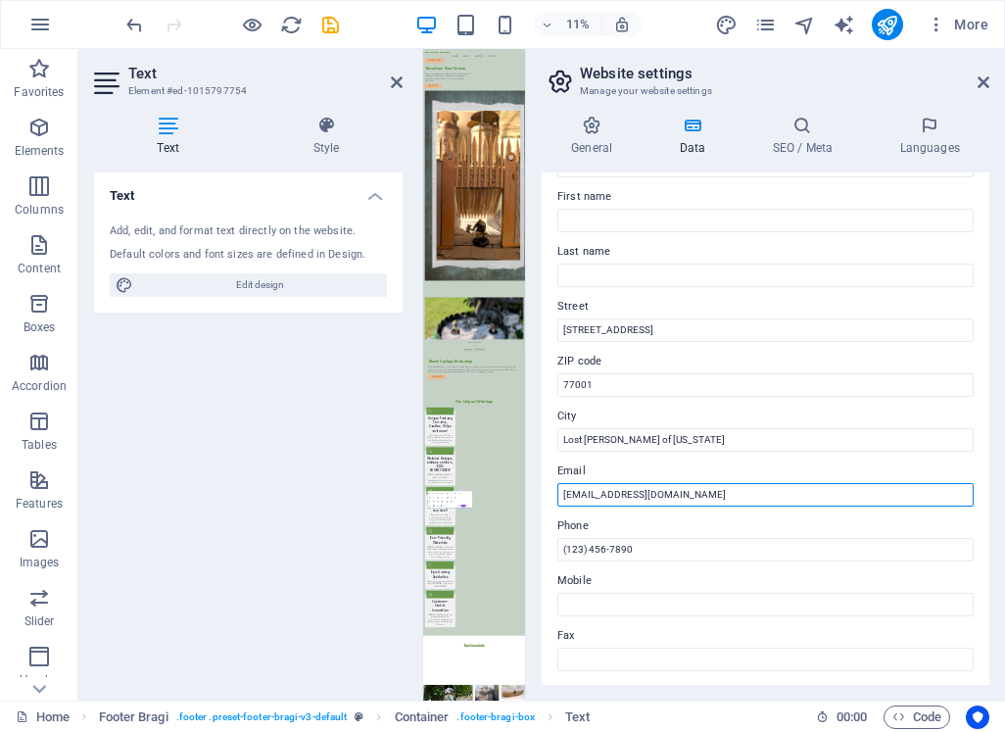
drag, startPoint x: 594, startPoint y: 497, endPoint x: 555, endPoint y: 494, distance: 38.3
click at [555, 496] on div "Contact data for this website. This can be used everywhere on the website and w…" at bounding box center [766, 428] width 448 height 512
type input "[EMAIL_ADDRESS][DOMAIN_NAME]"
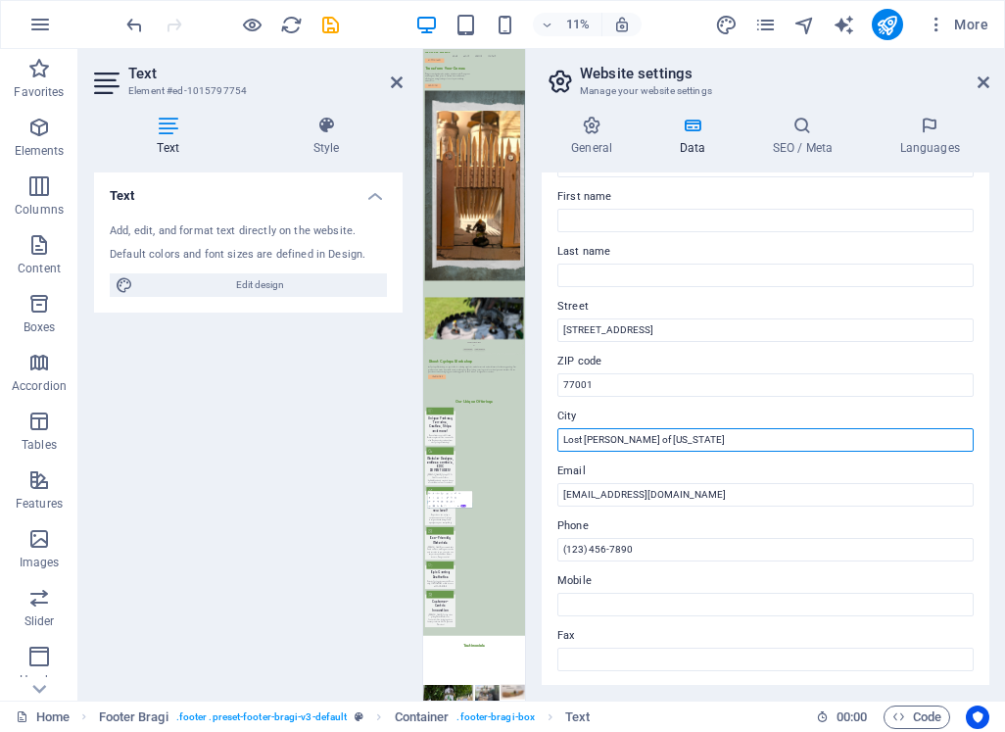
click at [797, 430] on input "Lost [PERSON_NAME] of [US_STATE]" at bounding box center [765, 440] width 416 height 24
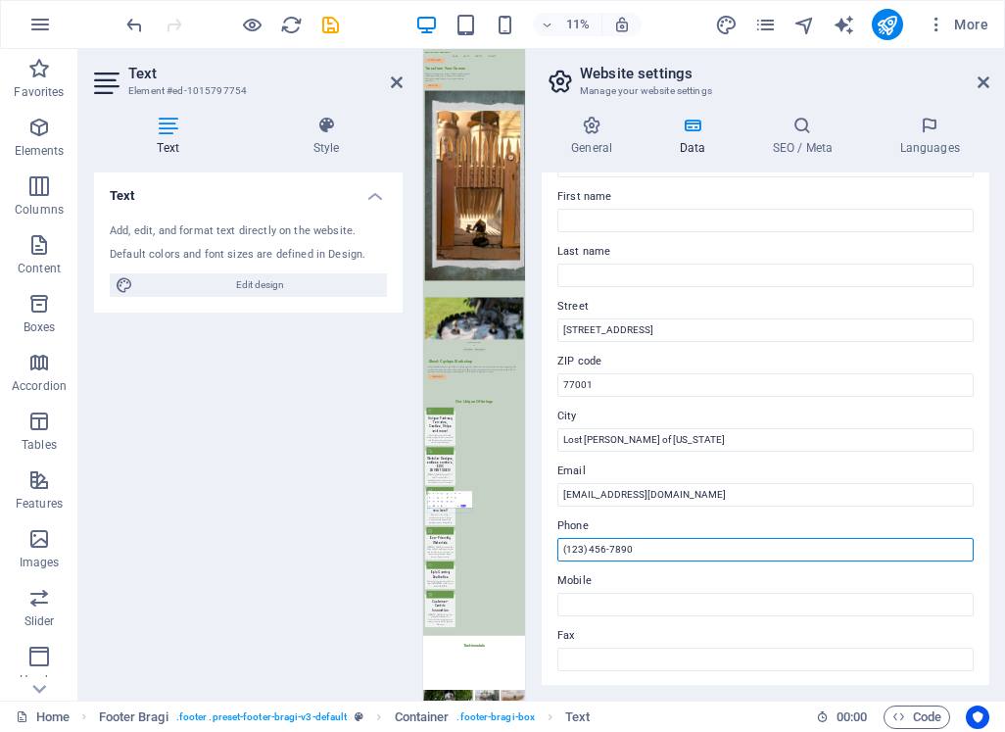
drag, startPoint x: 703, startPoint y: 551, endPoint x: 546, endPoint y: 549, distance: 157.7
click at [547, 549] on div "Contact data for this website. This can be used everywhere on the website and w…" at bounding box center [766, 428] width 448 height 512
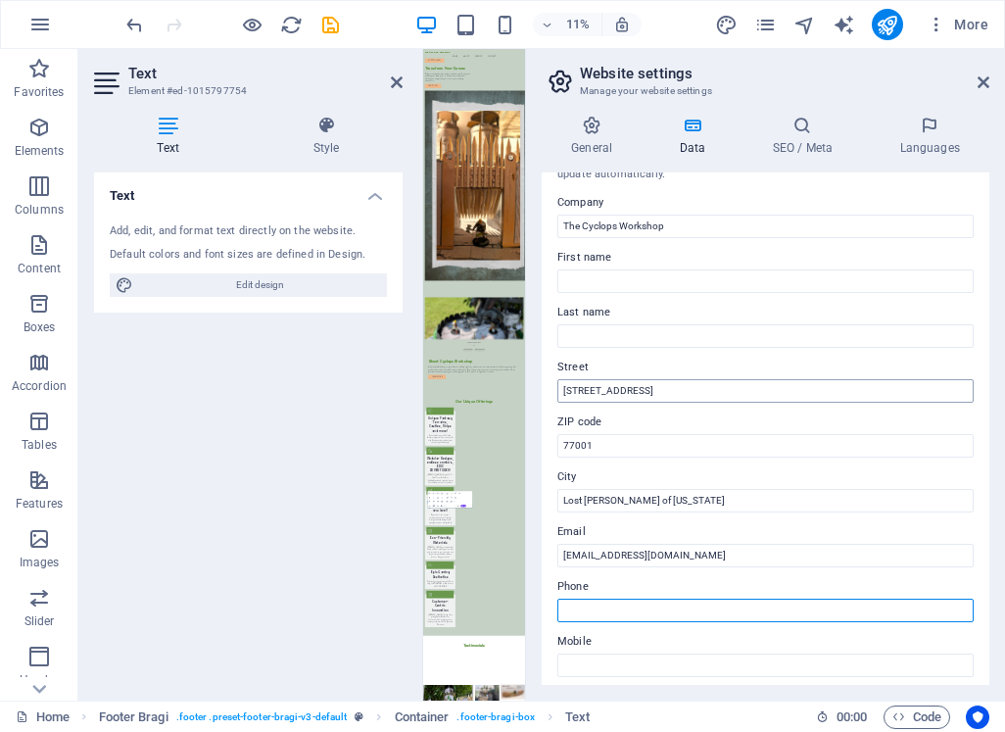
scroll to position [0, 0]
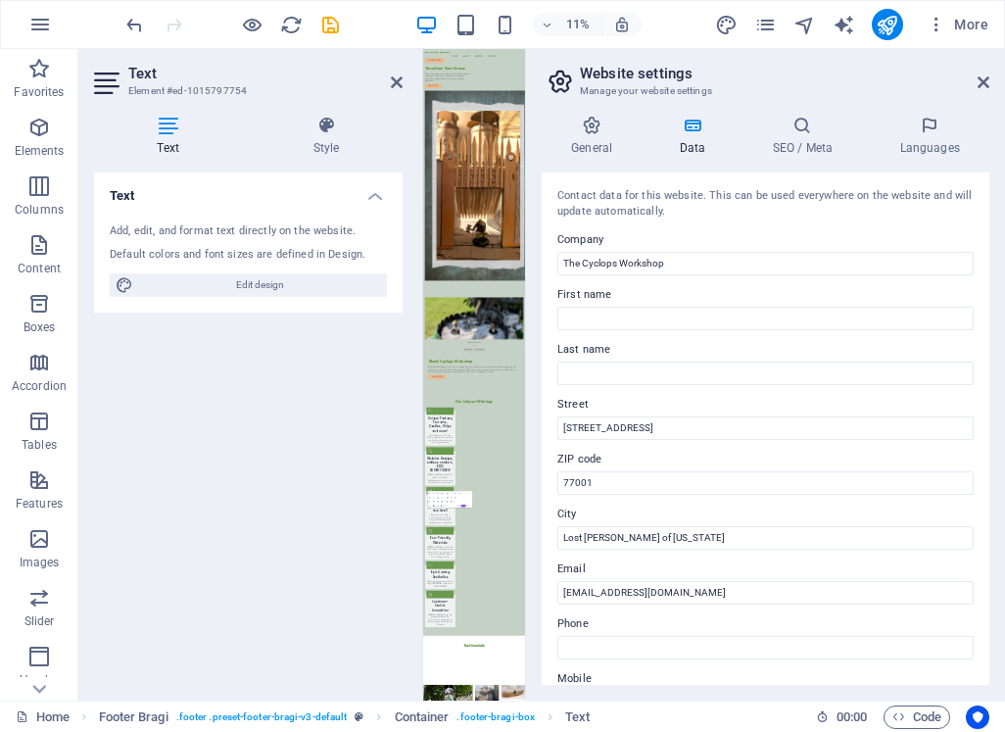
click at [285, 505] on div "Text Add, edit, and format text directly on the website. Default colors and fon…" at bounding box center [248, 428] width 309 height 512
click at [588, 128] on icon at bounding box center [592, 126] width 100 height 20
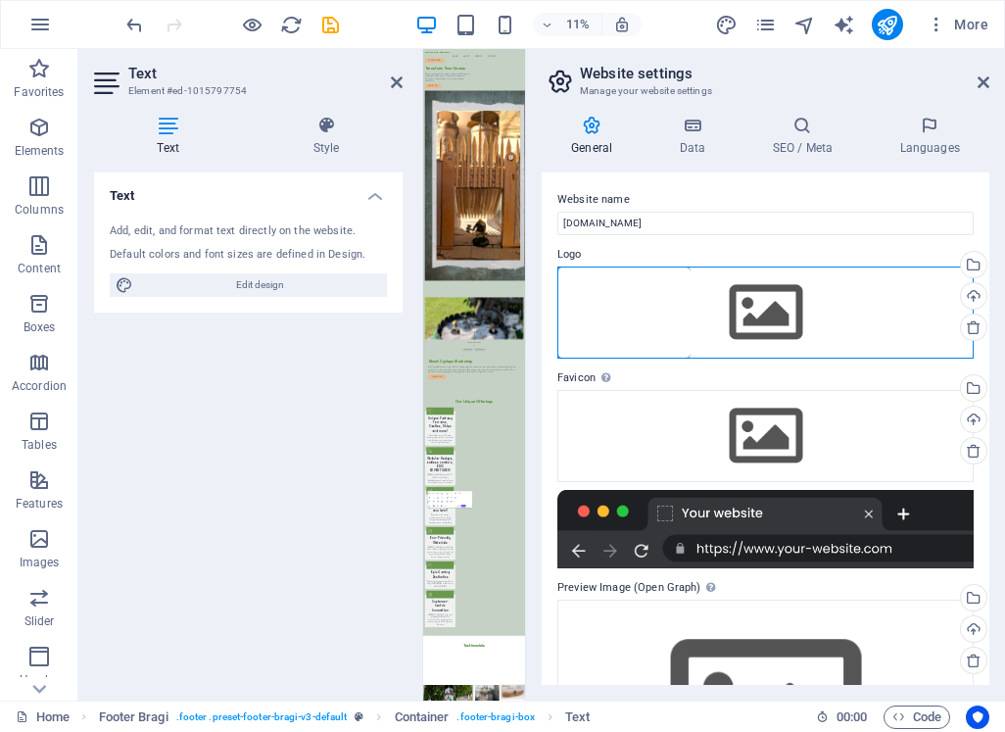
click at [767, 311] on div "Drag files here, click to choose files or select files from Files or our free s…" at bounding box center [765, 312] width 416 height 92
click at [767, 311] on body "[DOMAIN_NAME] Home Favorites Elements Columns Content Boxes Accordion Tables Fe…" at bounding box center [502, 366] width 1005 height 732
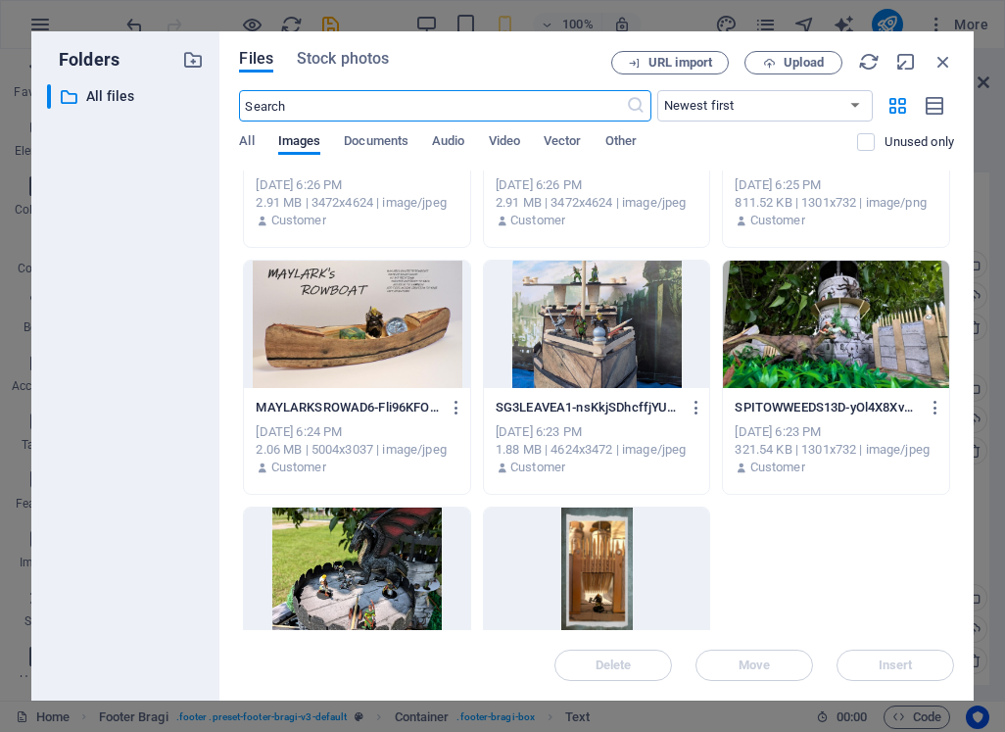
scroll to position [269, 0]
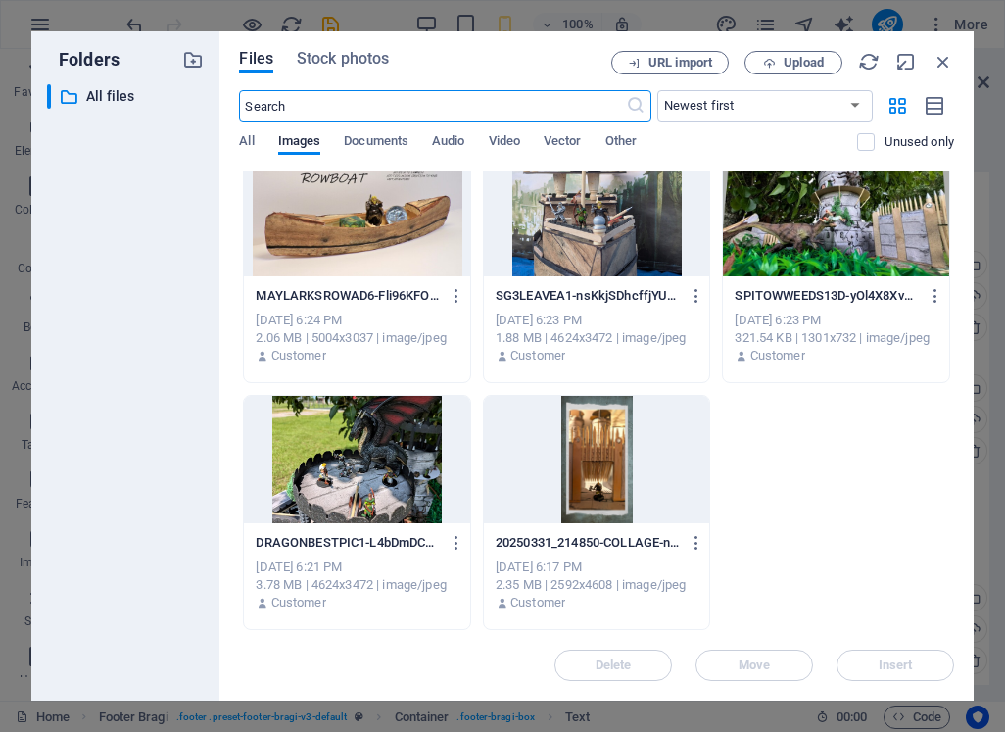
click at [590, 462] on div at bounding box center [597, 459] width 226 height 127
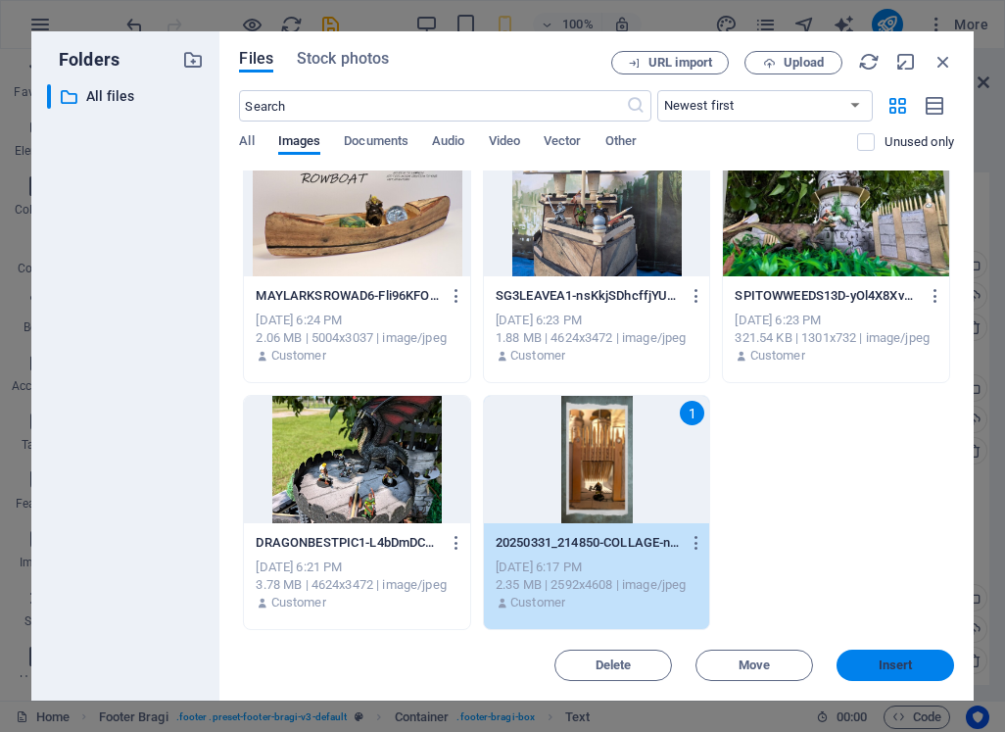
click at [855, 662] on span "Insert" at bounding box center [895, 665] width 102 height 12
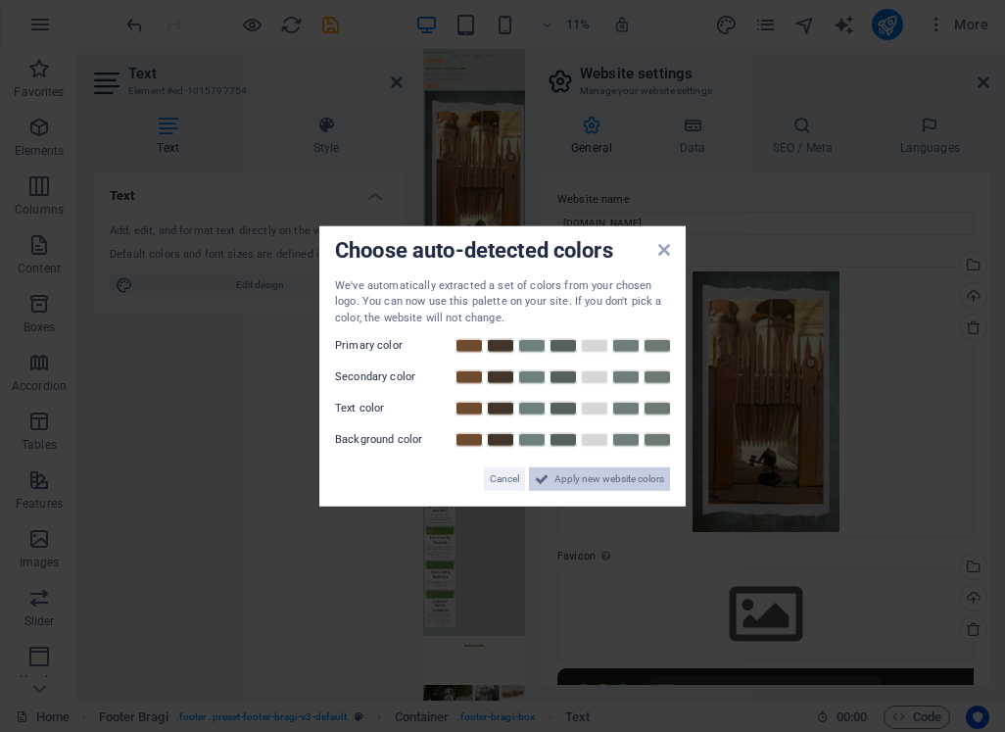
click at [581, 480] on span "Apply new website colors" at bounding box center [609, 479] width 110 height 24
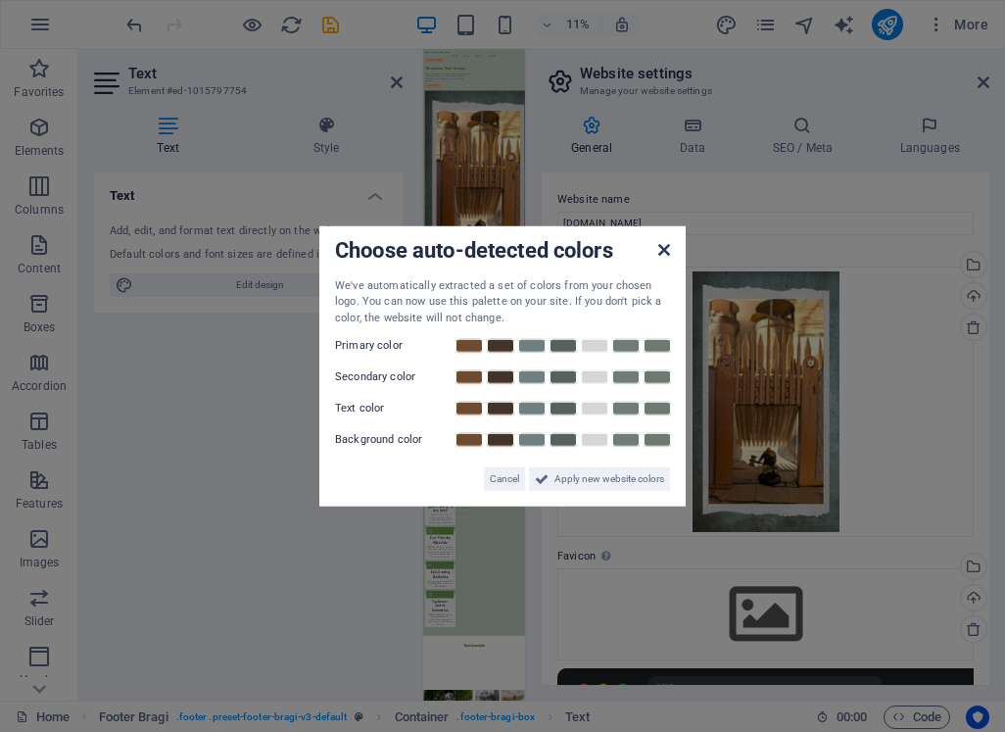
click at [665, 248] on icon at bounding box center [664, 249] width 12 height 16
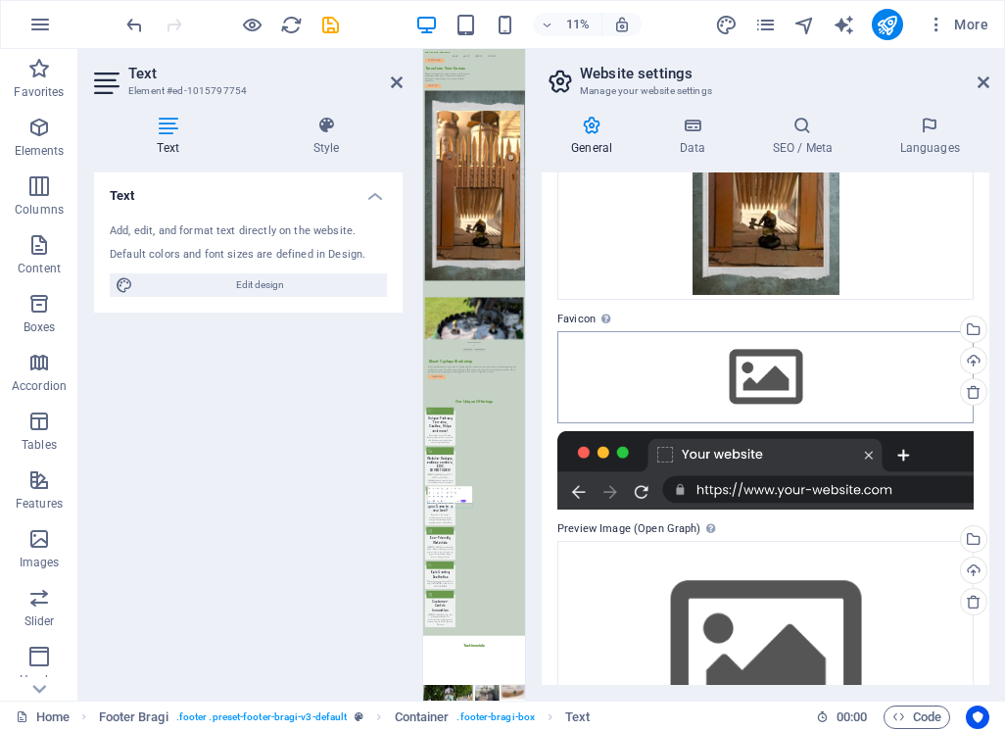
scroll to position [294, 0]
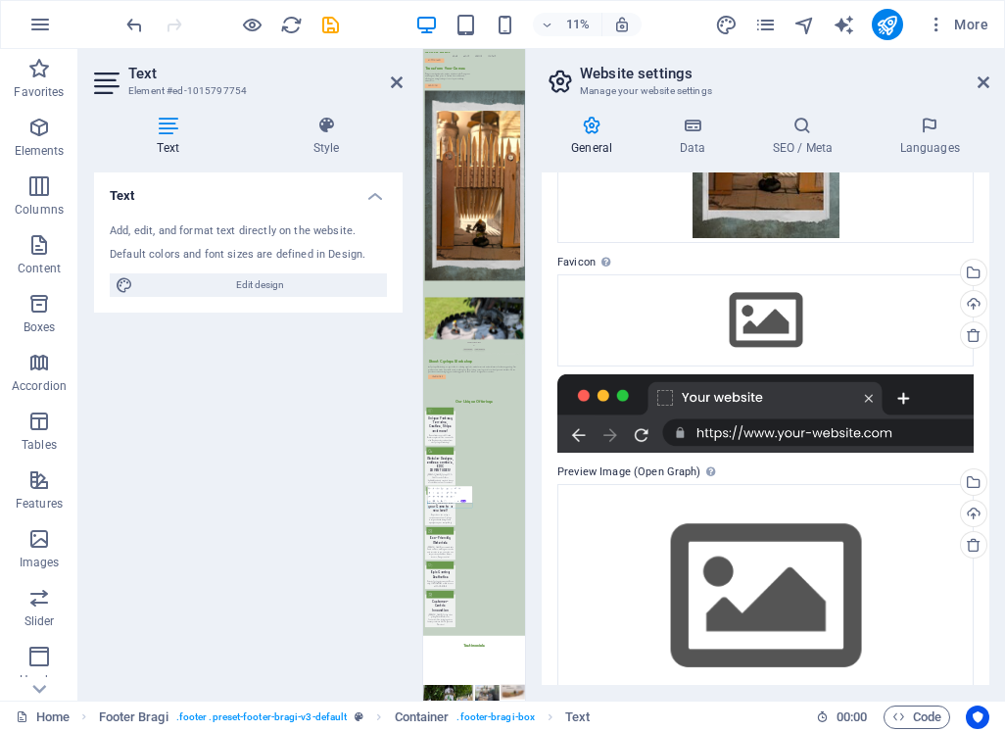
click at [784, 432] on div at bounding box center [765, 413] width 416 height 78
click at [755, 397] on div at bounding box center [765, 413] width 416 height 78
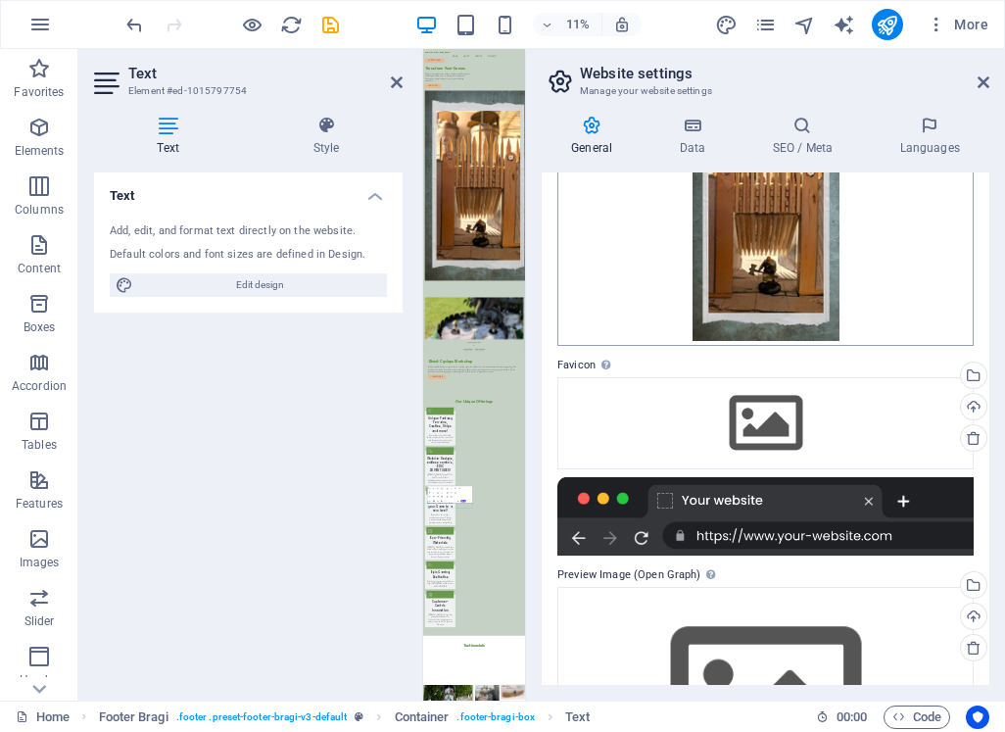
scroll to position [98, 0]
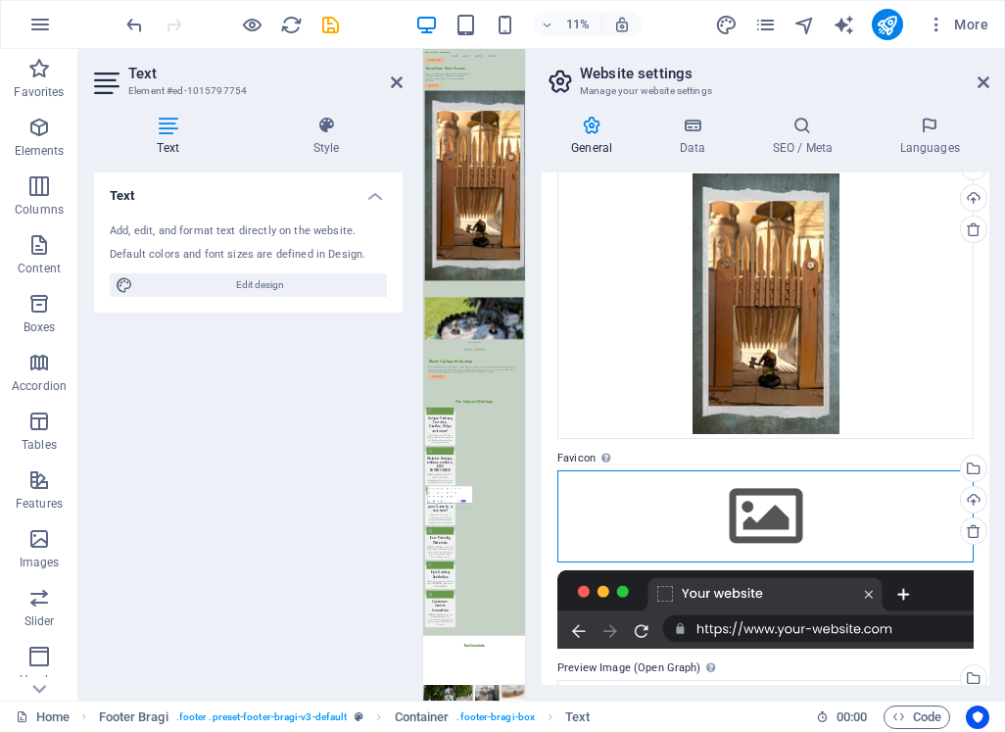
click at [775, 504] on div "Drag files here, click to choose files or select files from Files or our free s…" at bounding box center [765, 516] width 416 height 92
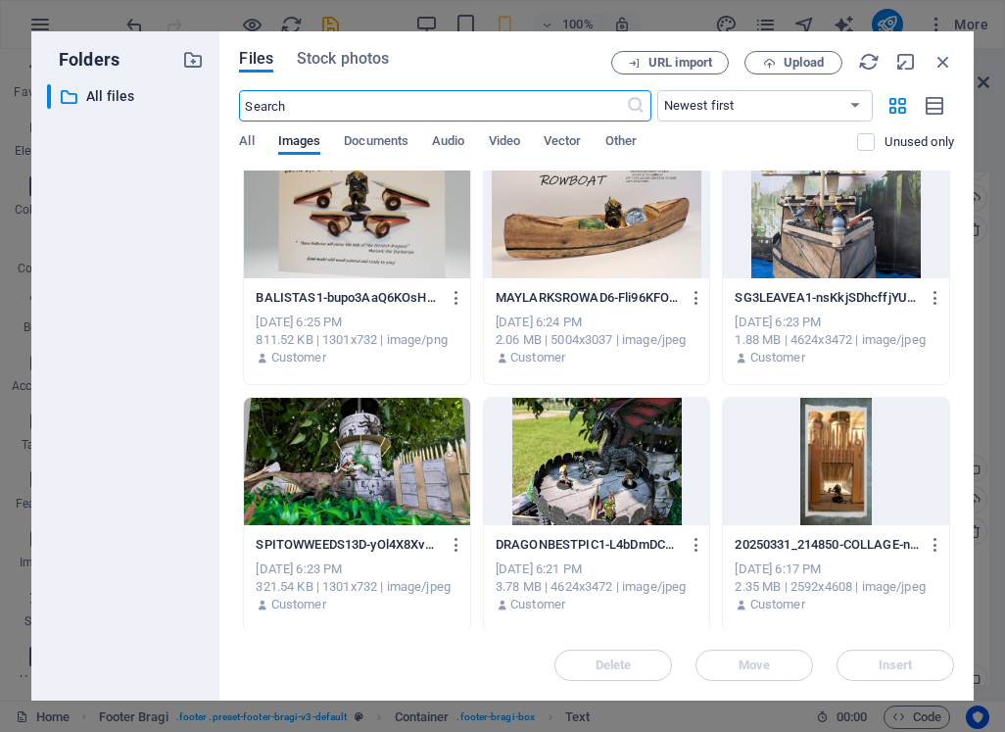
scroll to position [269, 0]
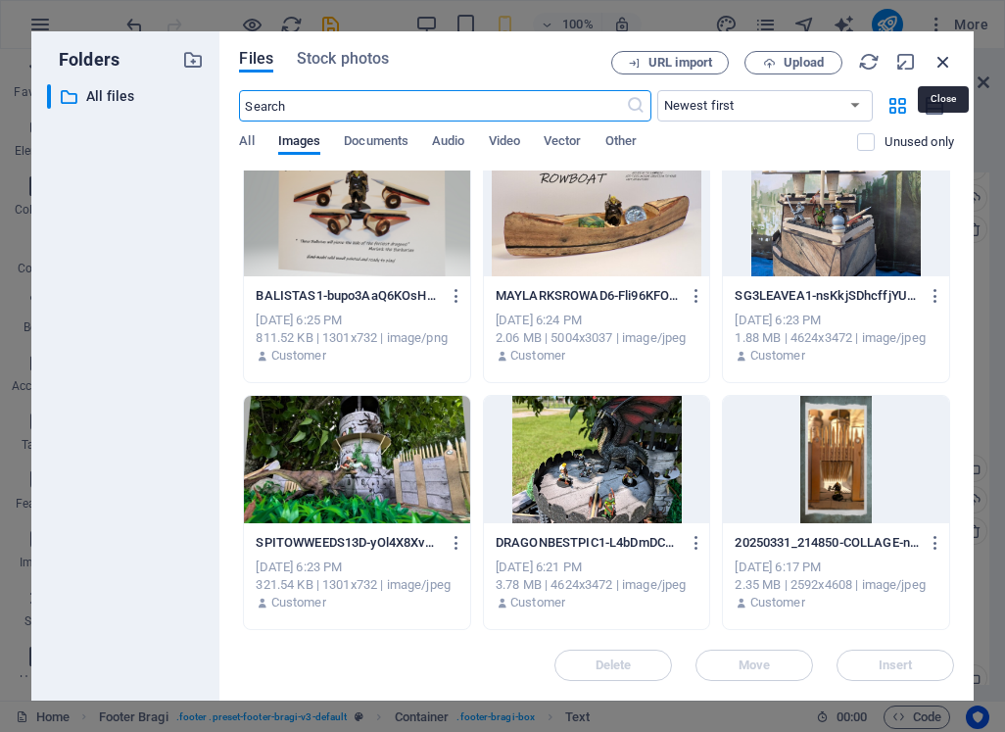
click at [950, 62] on icon "button" at bounding box center [944, 62] width 22 height 22
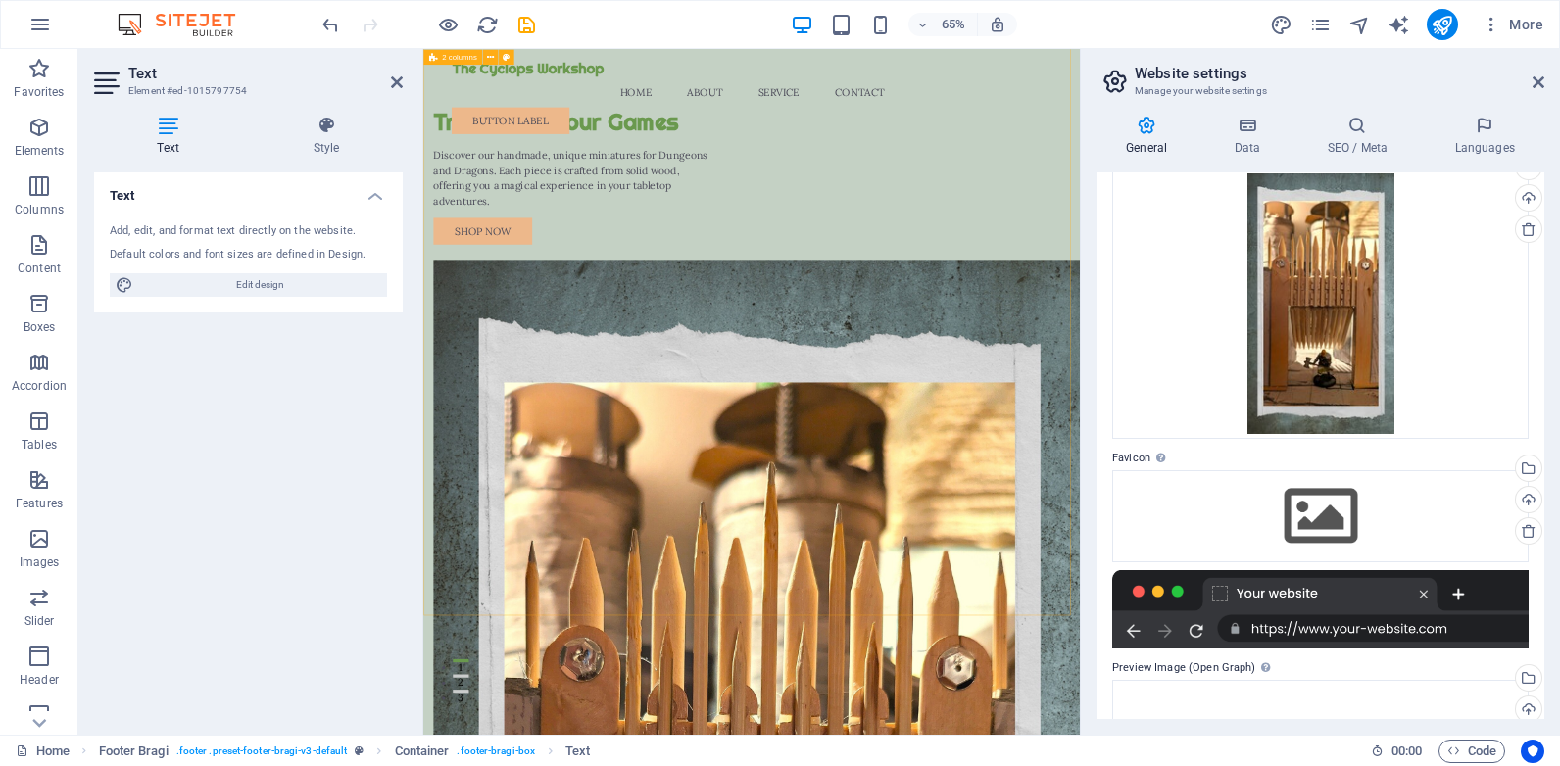
scroll to position [0, 0]
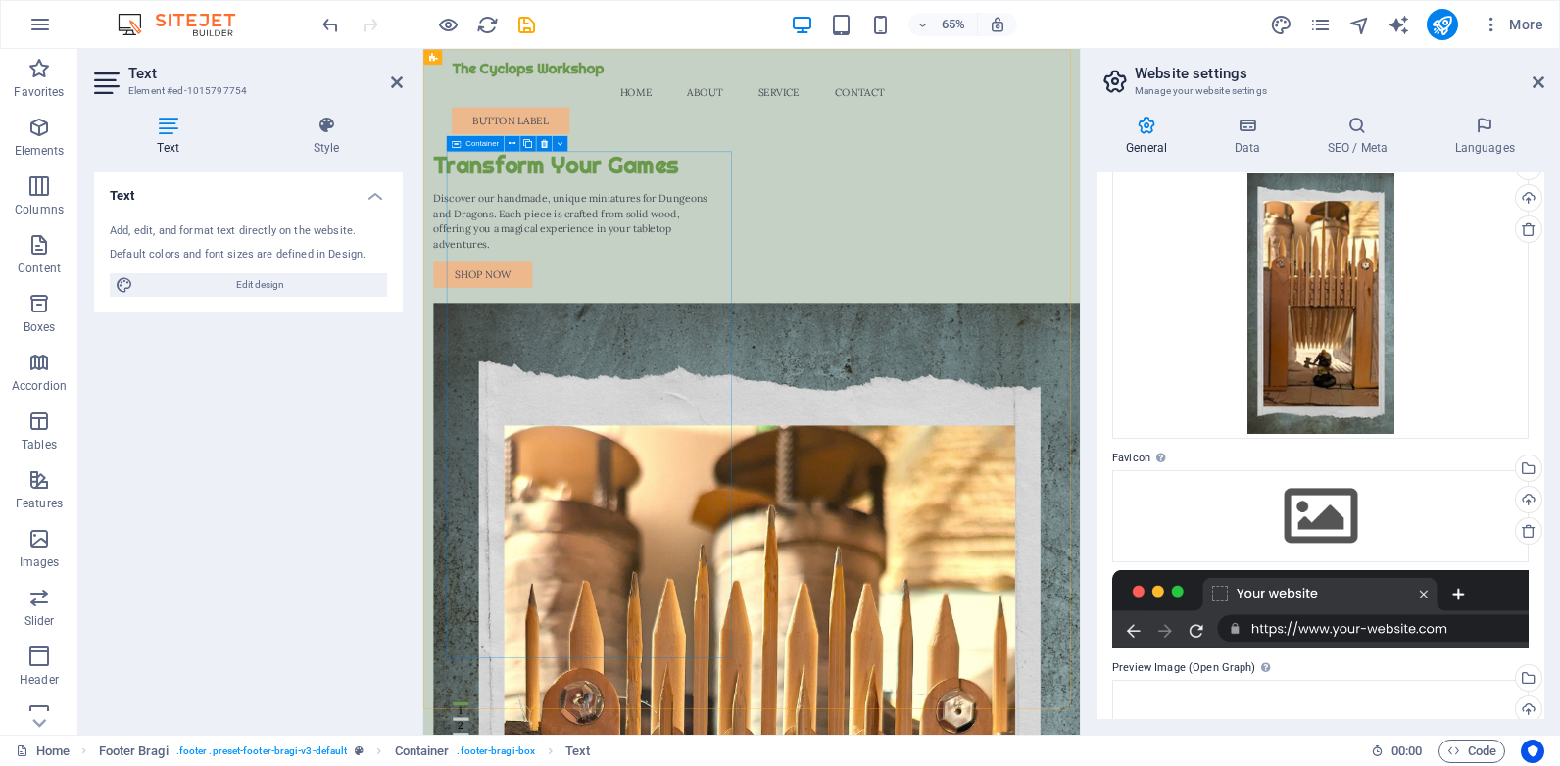
click at [572, 350] on div "Transform Your Games Discover our handmade, unique miniatures for Dungeons and …" at bounding box center [658, 311] width 439 height 211
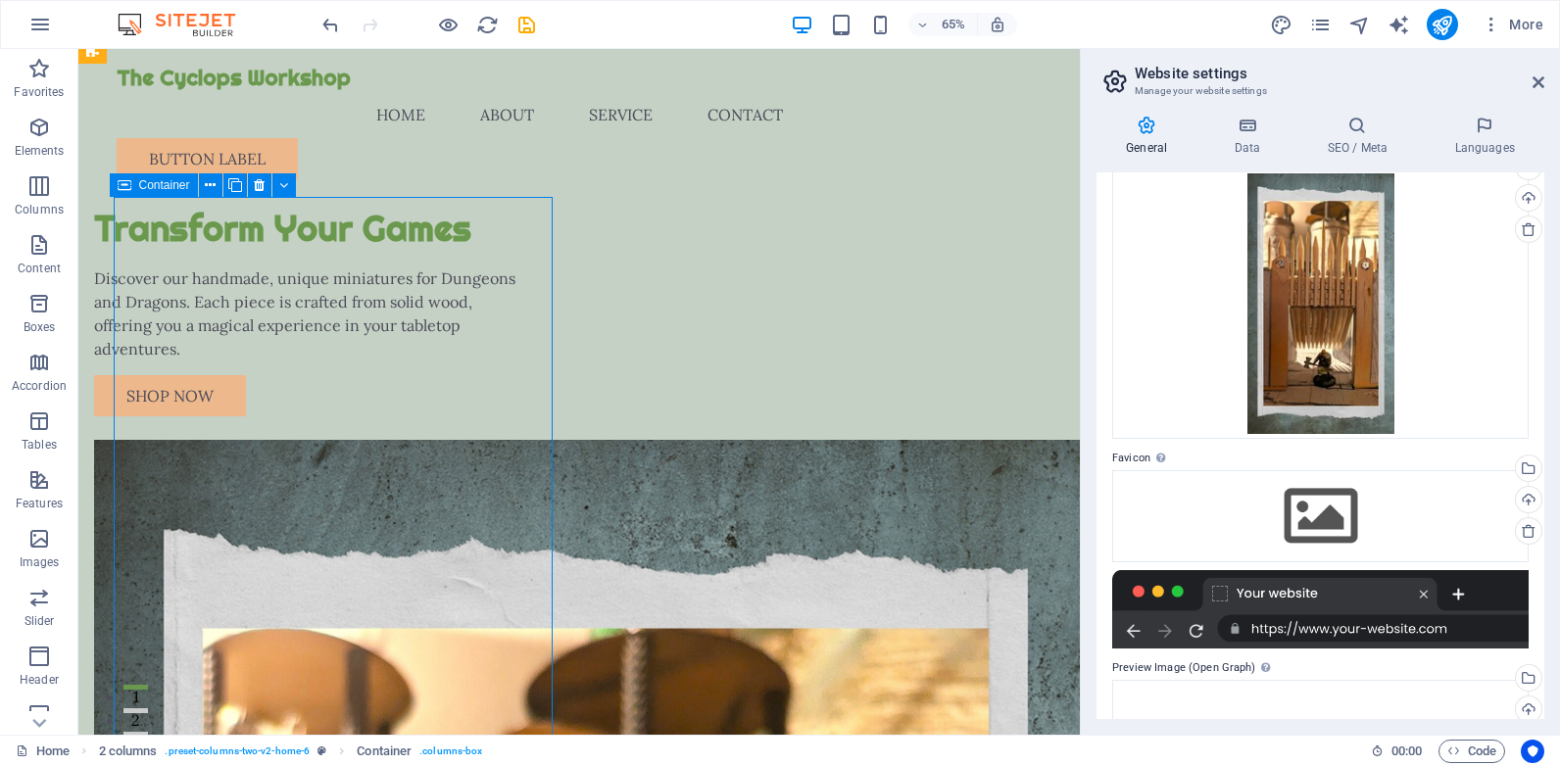
scroll to position [204, 0]
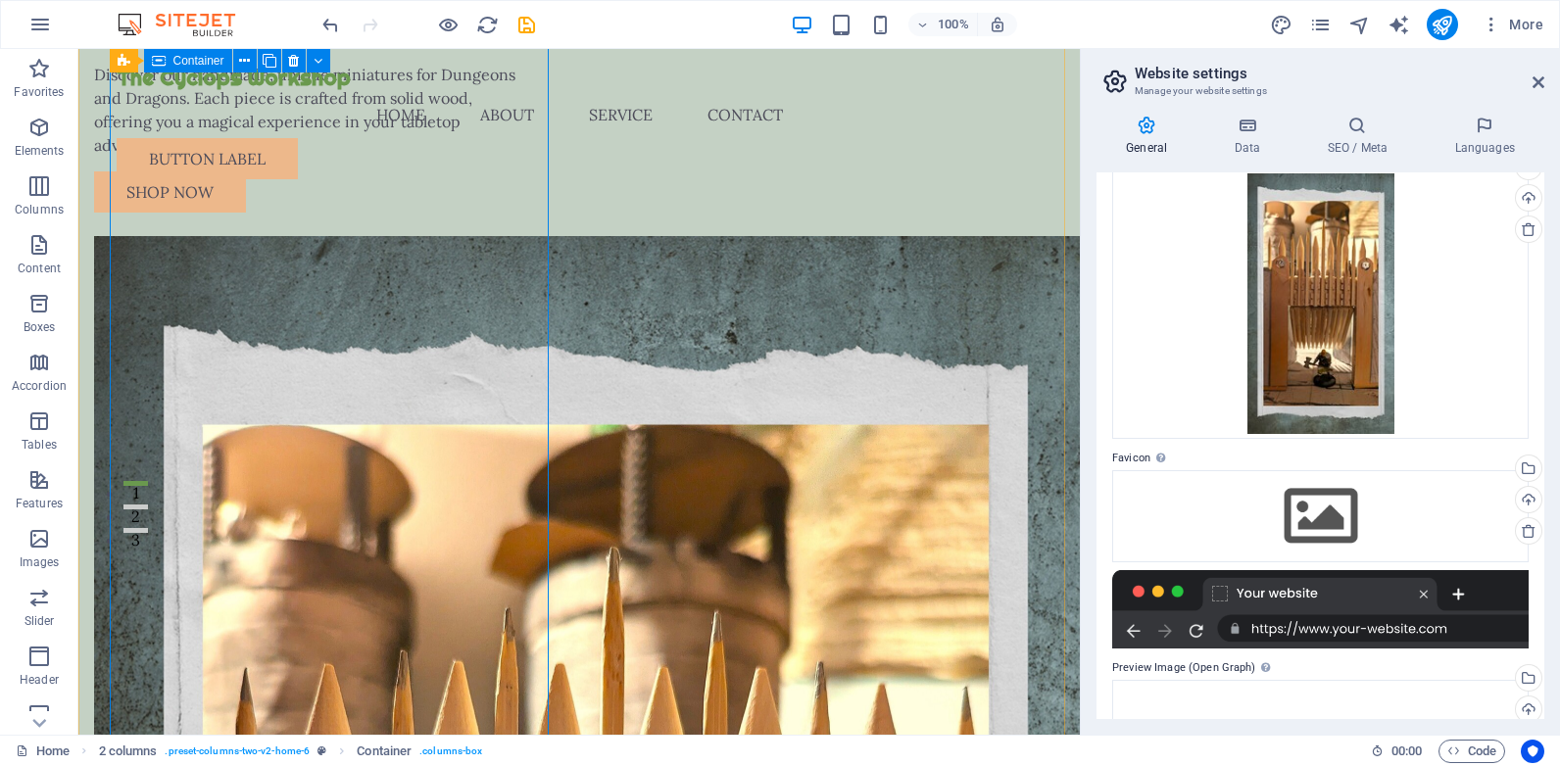
click at [348, 196] on div "Transform Your Games Discover our handmade, unique miniatures for Dungeons and …" at bounding box center [313, 107] width 439 height 211
click at [303, 170] on div "Transform Your Games Discover our handmade, unique miniatures for Dungeons and …" at bounding box center [313, 107] width 439 height 211
click at [420, 91] on nav "Home About Service Contact" at bounding box center [579, 114] width 925 height 47
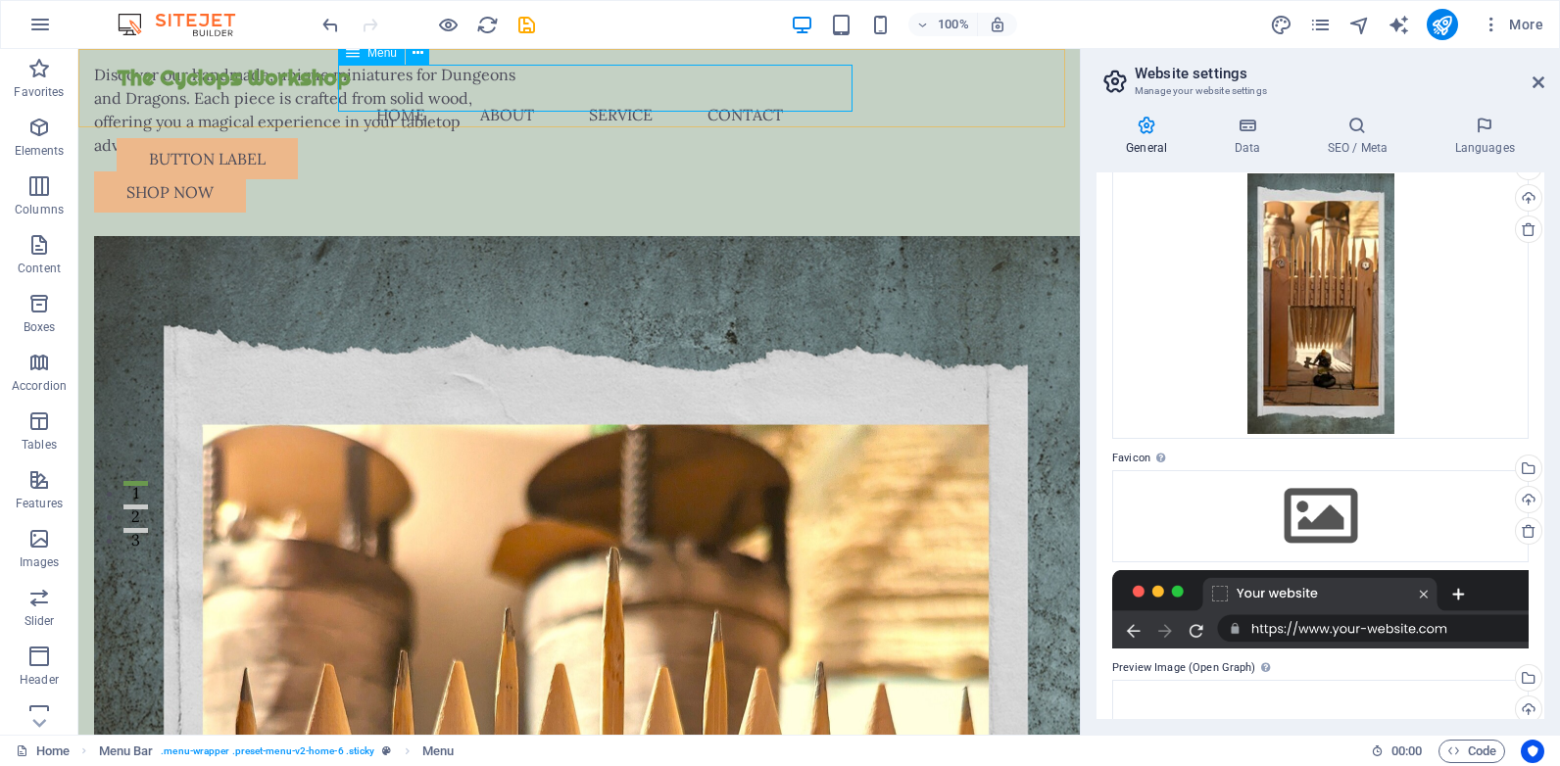
click at [535, 91] on nav "Home About Service Contact" at bounding box center [579, 114] width 925 height 47
click at [643, 91] on nav "Home About Service Contact" at bounding box center [579, 114] width 925 height 47
drag, startPoint x: 1535, startPoint y: 80, endPoint x: 1444, endPoint y: 48, distance: 96.7
click at [1535, 80] on icon at bounding box center [1538, 82] width 12 height 16
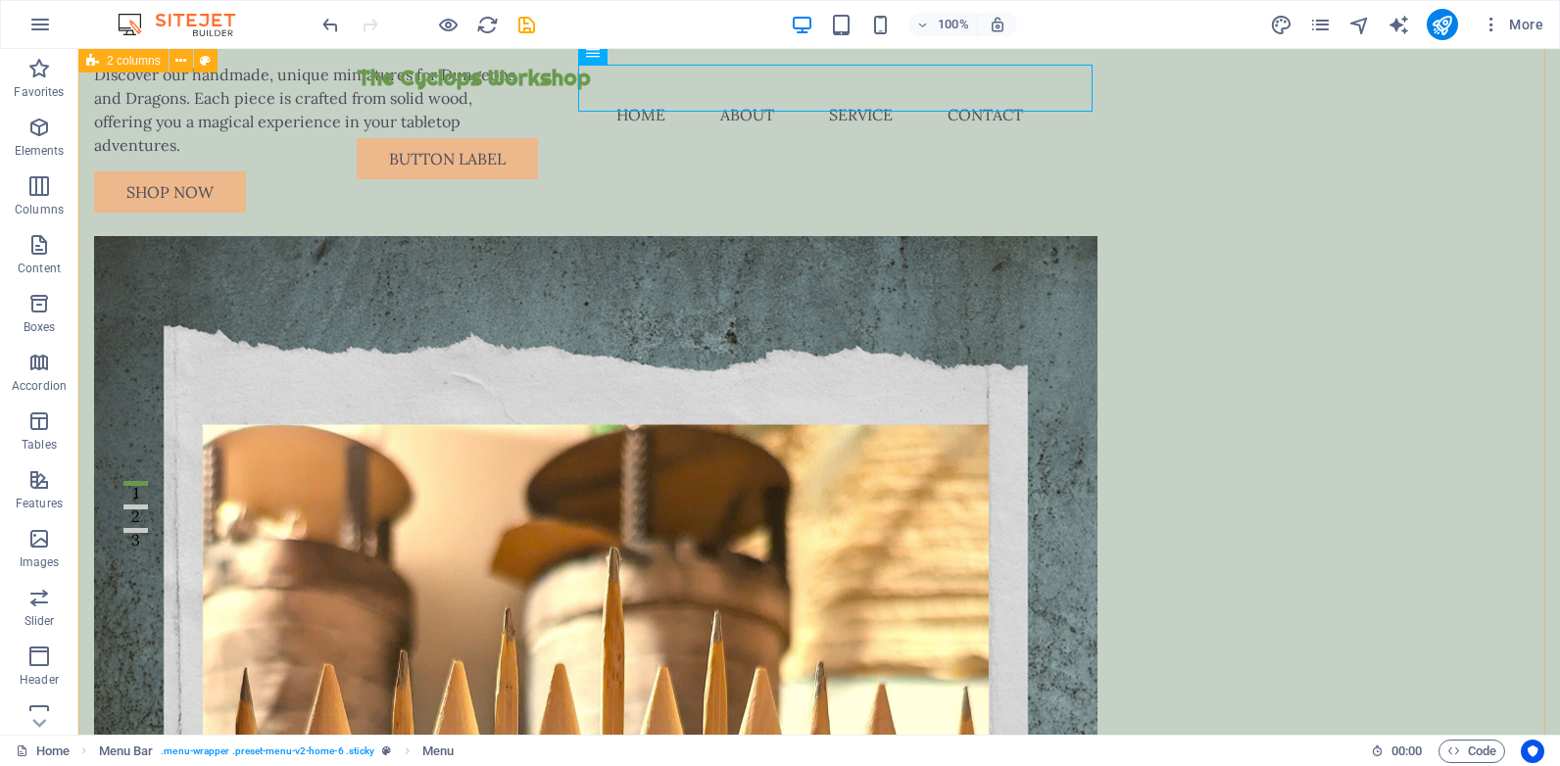
click at [110, 56] on div "The Cyclops Workshop Menu Home About Service Contact Button label" at bounding box center [818, 122] width 1481 height 146
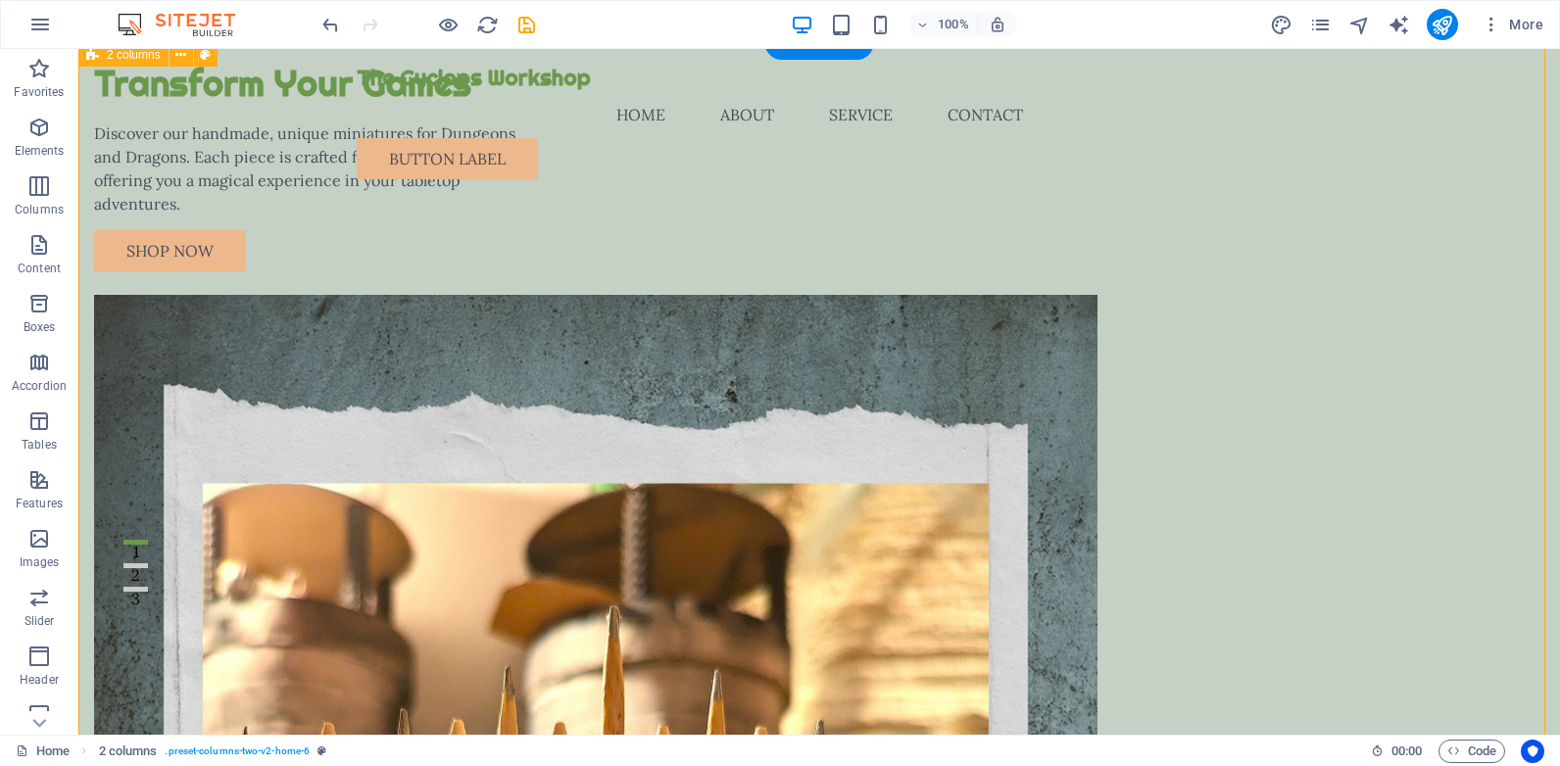
scroll to position [294, 0]
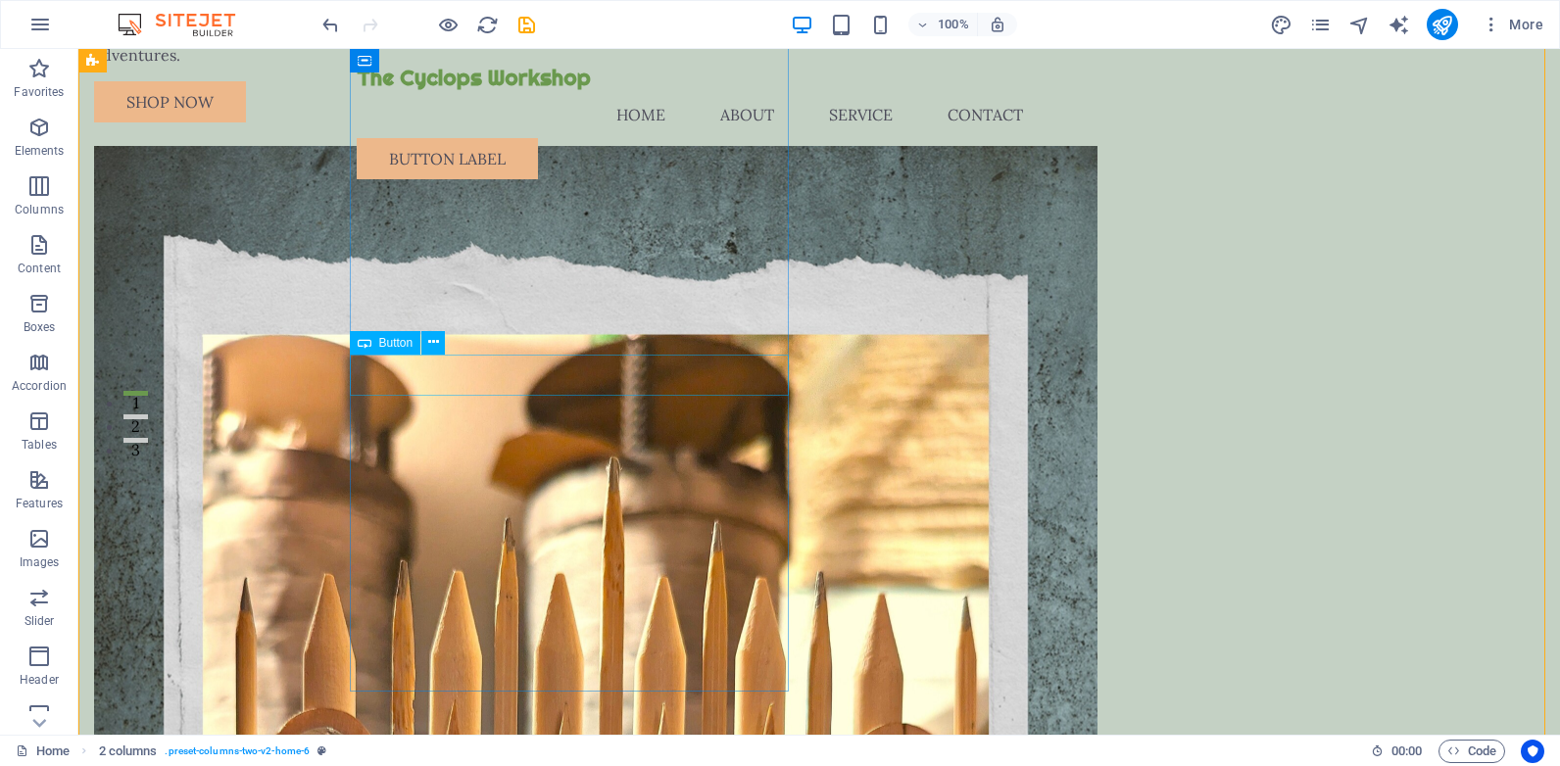
click at [397, 122] on div "Shop Now" at bounding box center [313, 101] width 439 height 41
click at [398, 344] on span "Button" at bounding box center [396, 343] width 34 height 12
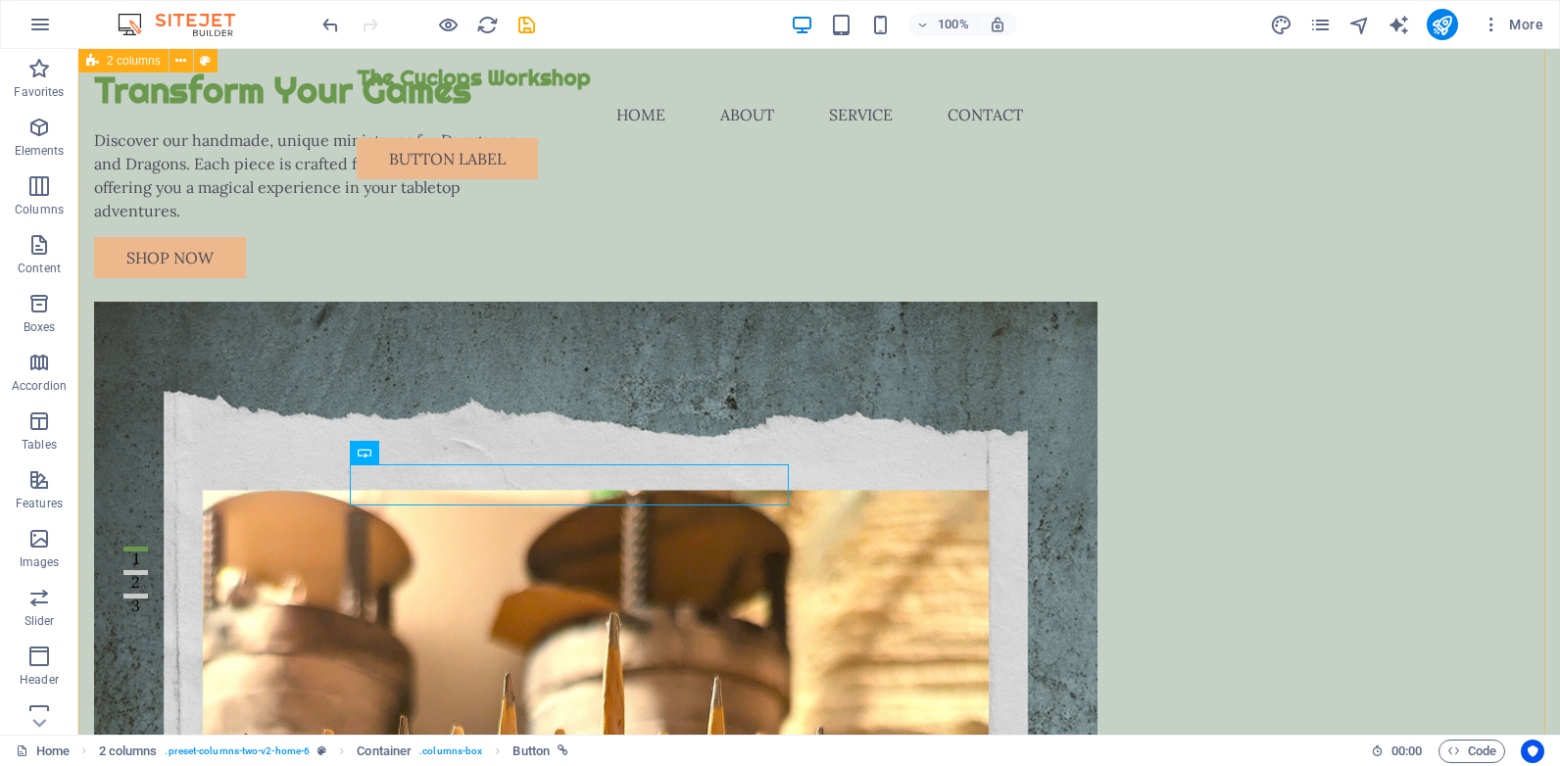
scroll to position [0, 0]
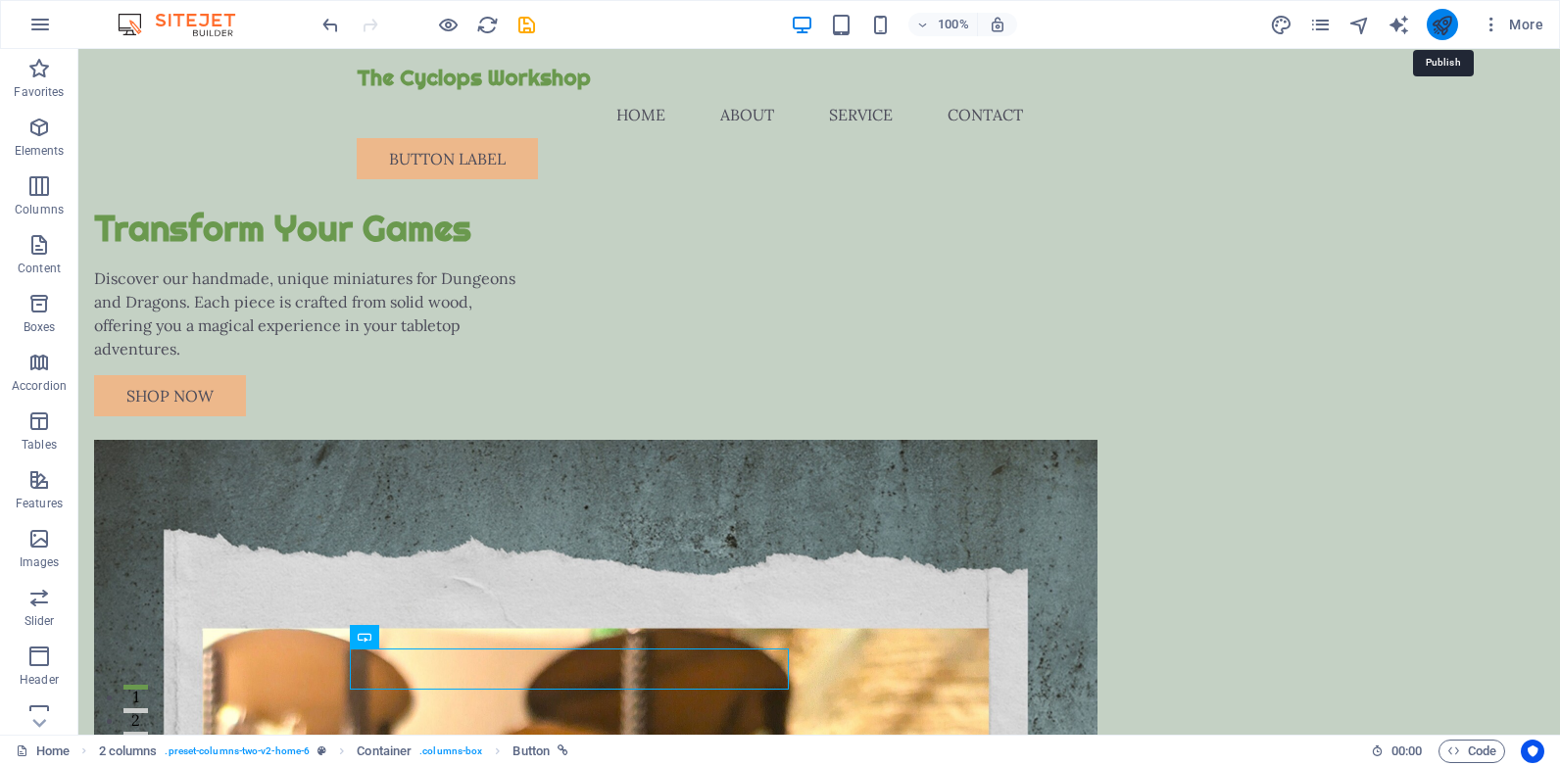
click at [1440, 28] on icon "publish" at bounding box center [1441, 25] width 23 height 23
checkbox input "false"
